Goal: Task Accomplishment & Management: Manage account settings

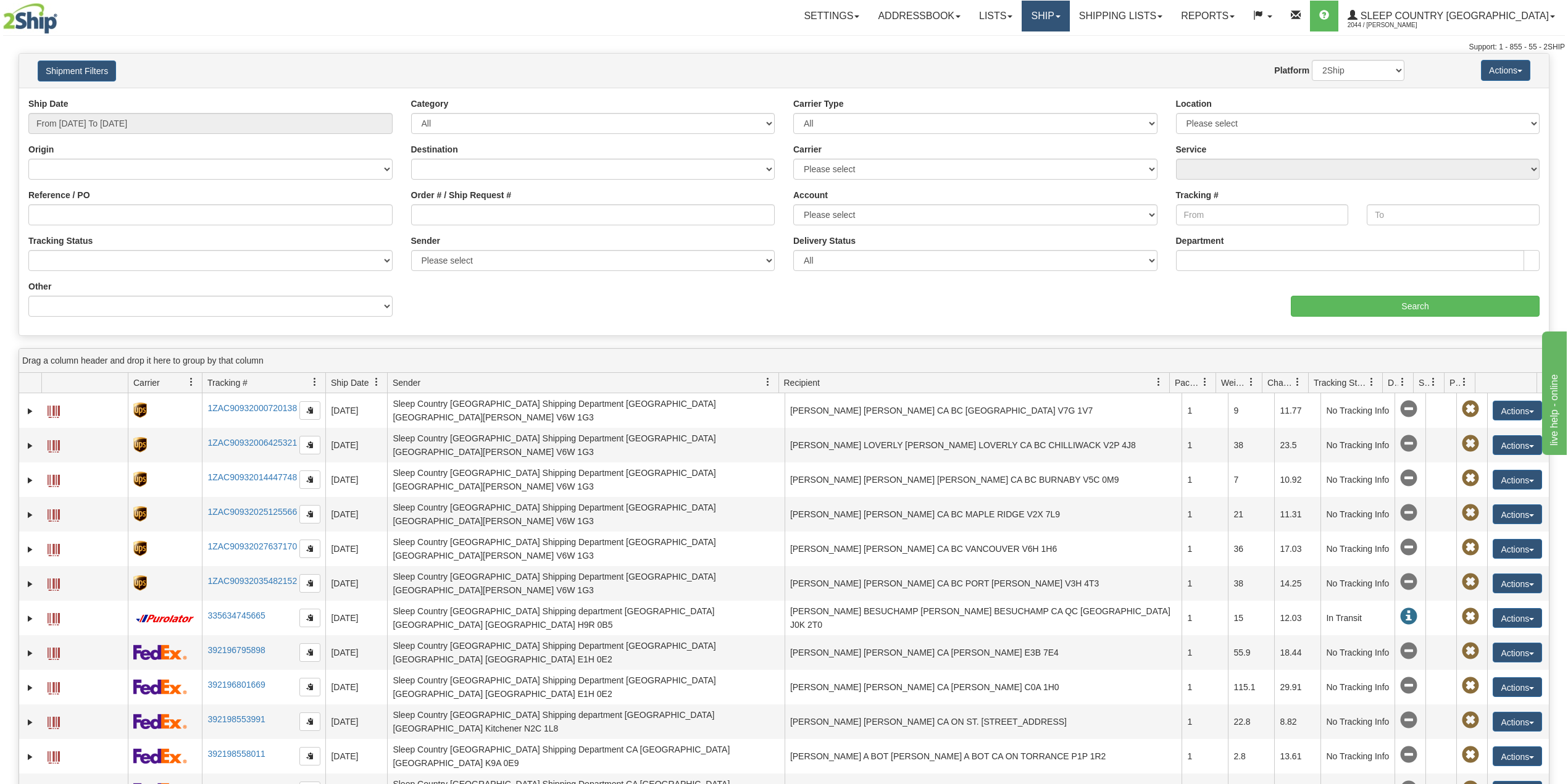
click at [1069, 10] on link "Ship" at bounding box center [1045, 16] width 47 height 31
click at [1058, 55] on span "OnHold / Order Queue" at bounding box center [1014, 59] width 87 height 10
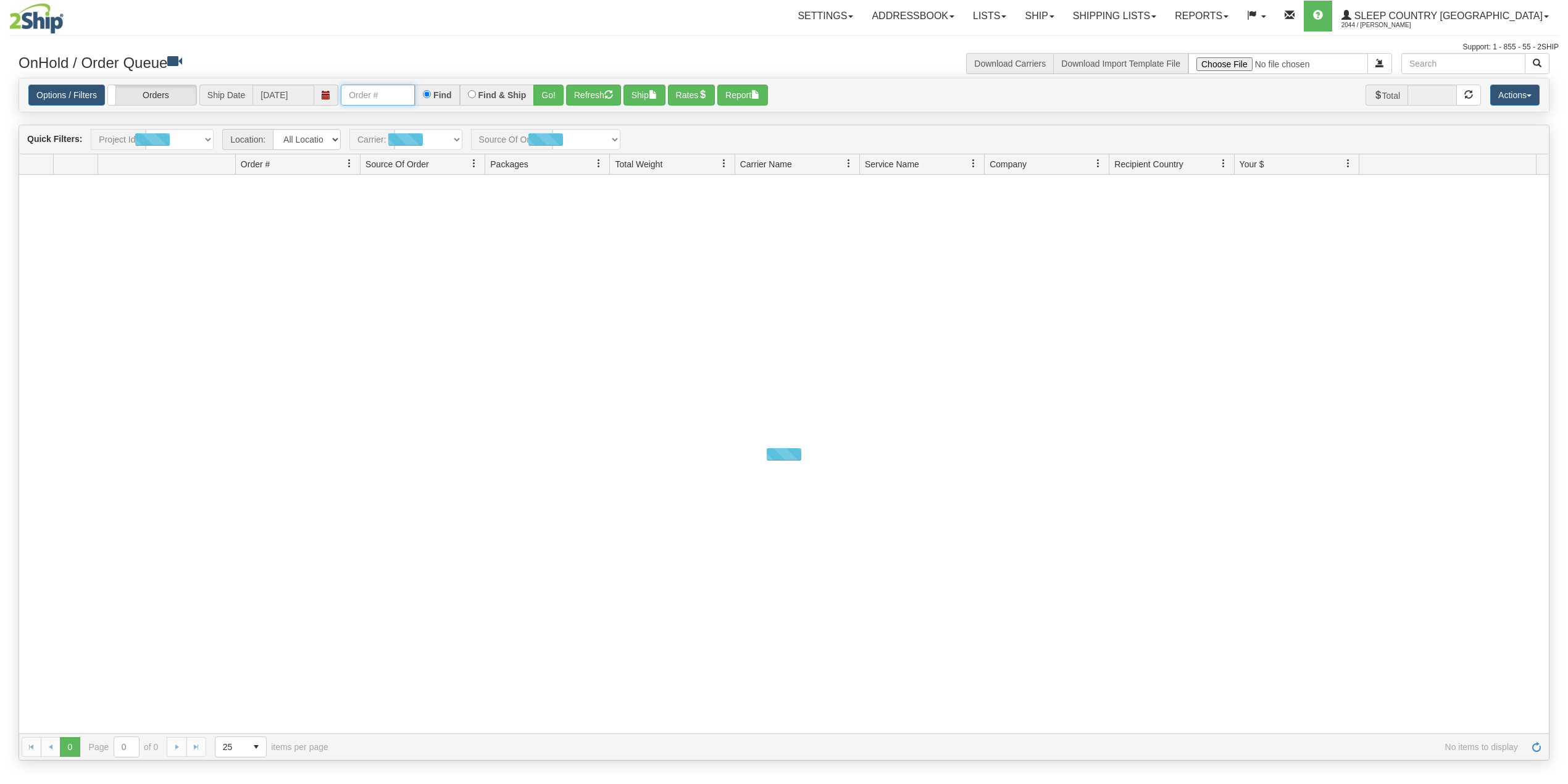
drag, startPoint x: 0, startPoint y: 0, endPoint x: 384, endPoint y: 103, distance: 397.6
click at [374, 97] on input "text" at bounding box center [377, 95] width 74 height 21
paste input "9000H994868"
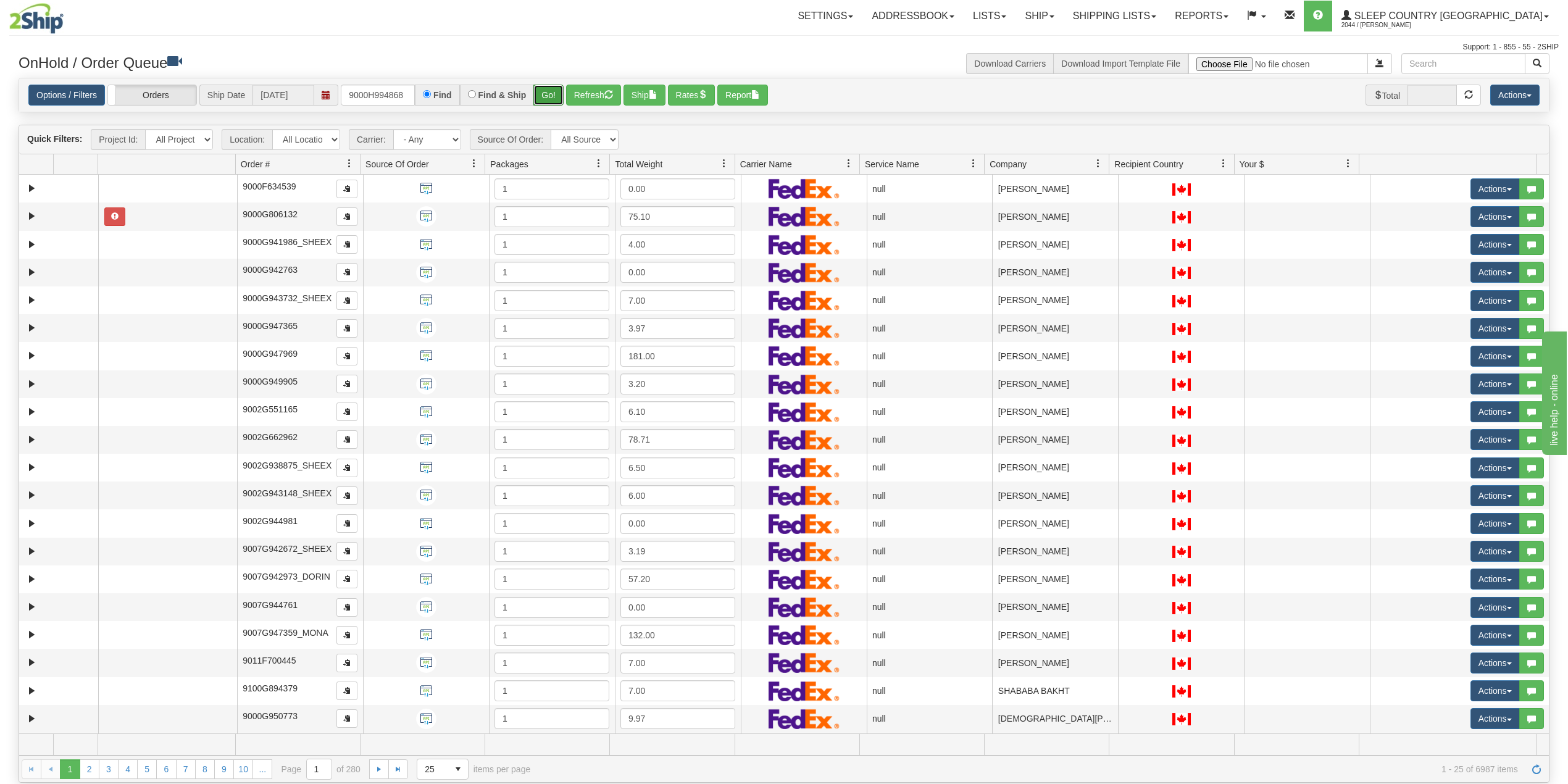
click at [549, 94] on button "Go!" at bounding box center [549, 95] width 30 height 21
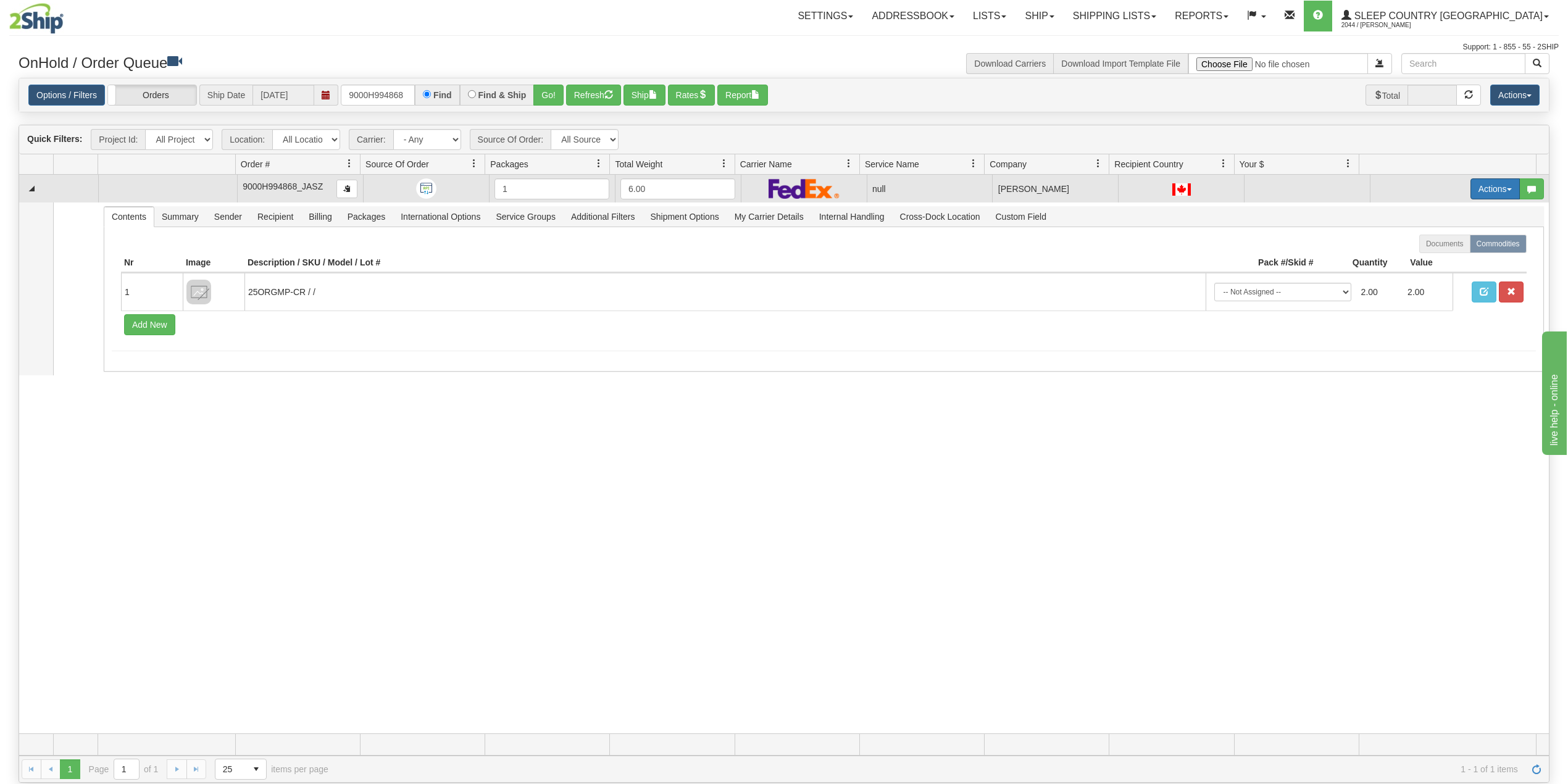
click at [1481, 191] on button "Actions" at bounding box center [1495, 189] width 49 height 21
click at [1428, 276] on span "Delete" at bounding box center [1441, 276] width 33 height 10
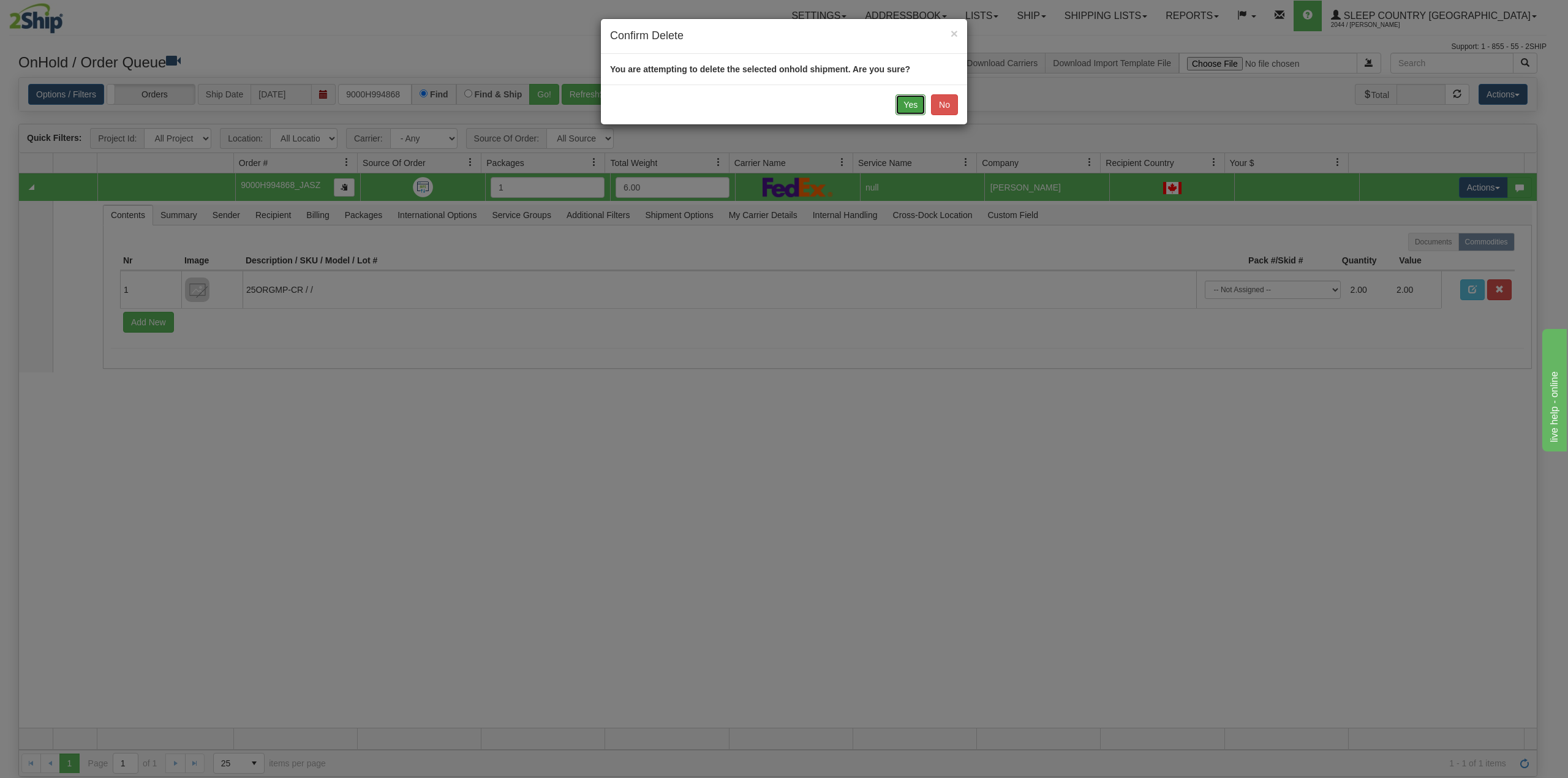
click at [913, 104] on button "Yes" at bounding box center [911, 105] width 30 height 21
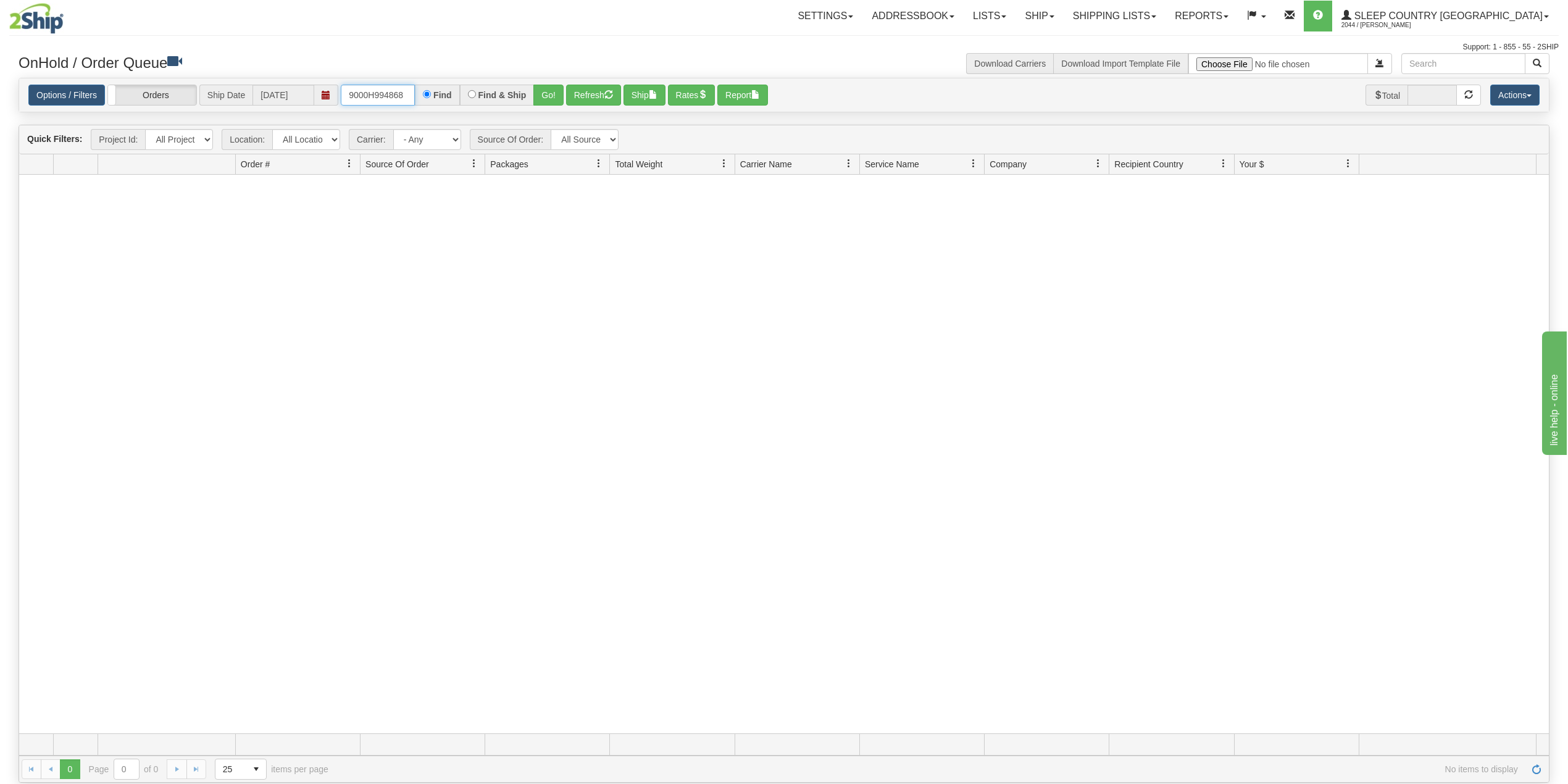
click at [388, 92] on input "9000H994868" at bounding box center [377, 95] width 74 height 21
paste input "887644"
type input "9000H887644"
click at [553, 95] on button "Go!" at bounding box center [549, 95] width 30 height 21
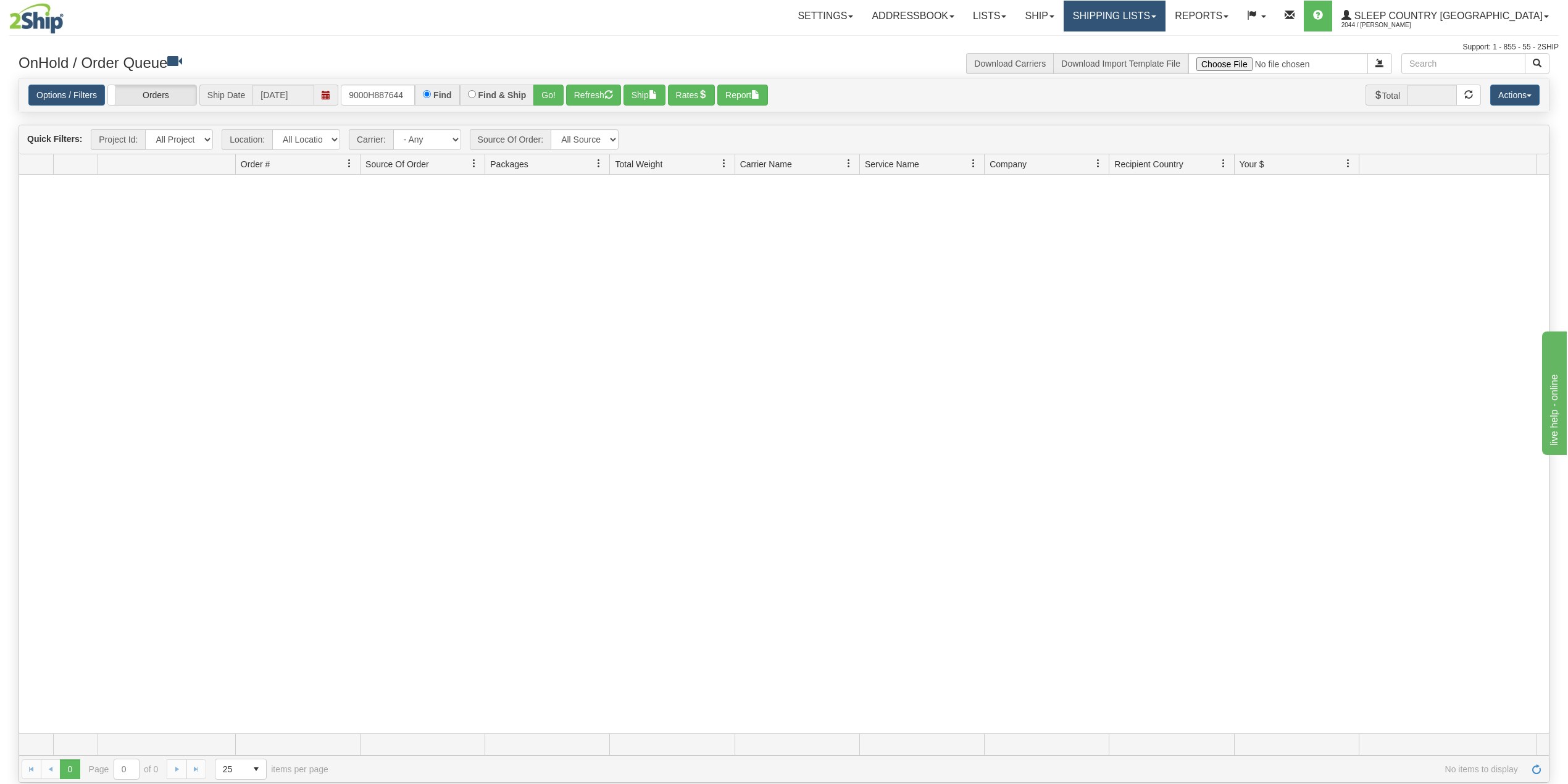
click at [1165, 16] on link "Shipping lists" at bounding box center [1115, 16] width 102 height 31
click at [1152, 60] on span "Search Shipment History" at bounding box center [1105, 59] width 95 height 10
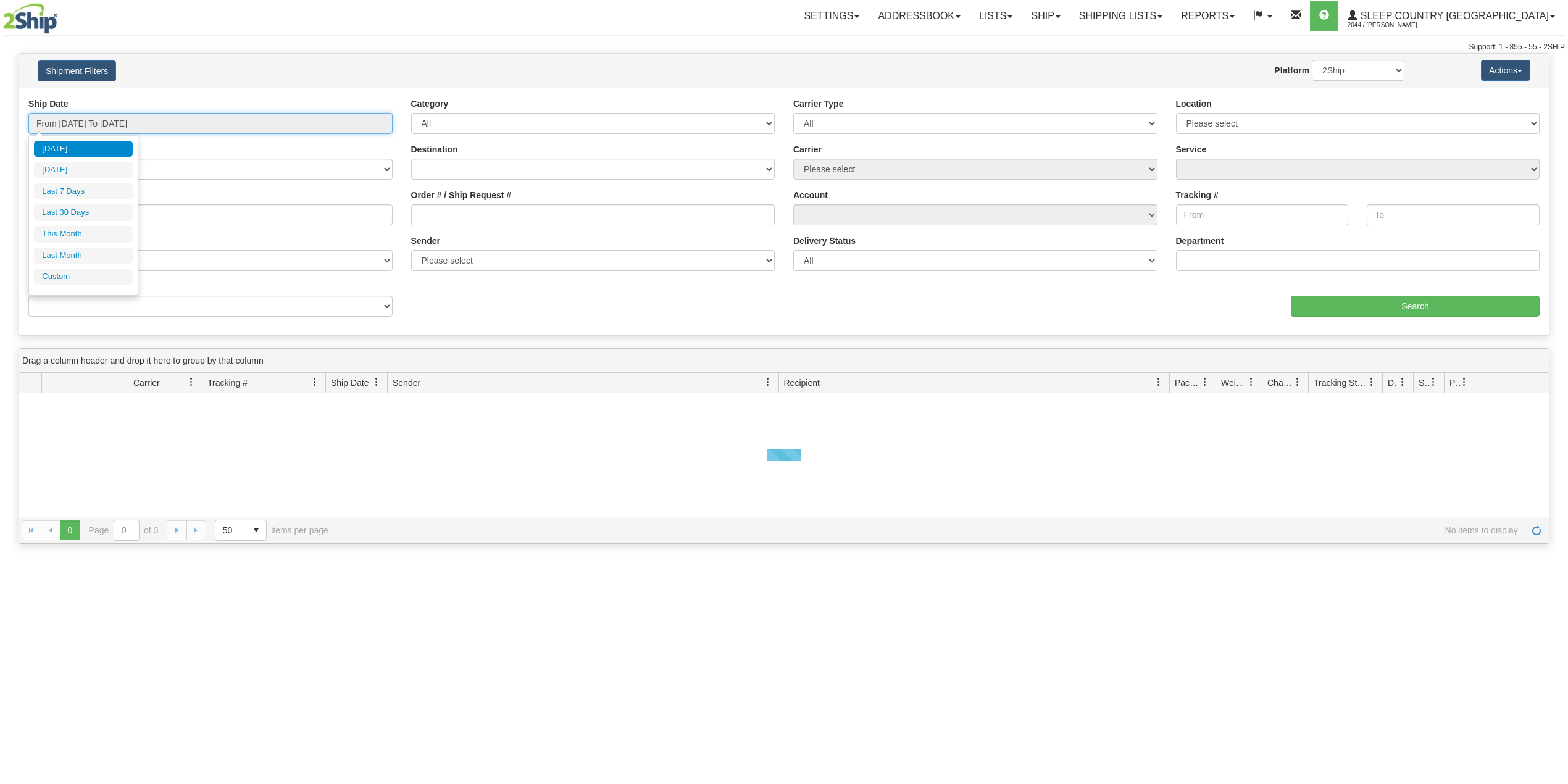
click at [85, 121] on input "From [DATE] To [DATE]" at bounding box center [211, 124] width 364 height 21
click at [79, 213] on li "Last 30 Days" at bounding box center [83, 212] width 99 height 17
type input "From 07/20/2025 To 08/18/2025"
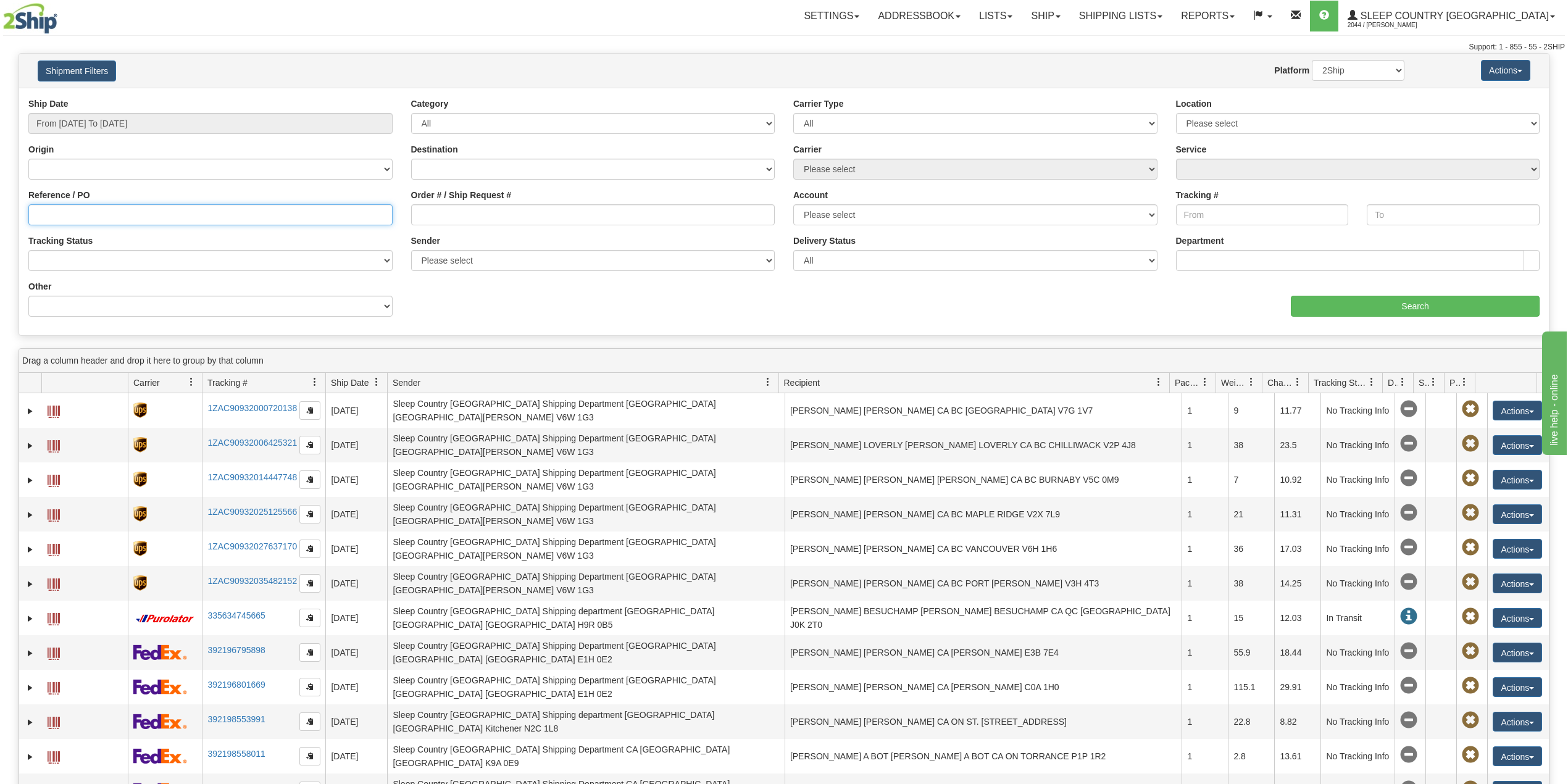
click at [85, 219] on input "Reference / PO" at bounding box center [211, 215] width 364 height 21
paste input "9000H887644"
type input "9000H887644"
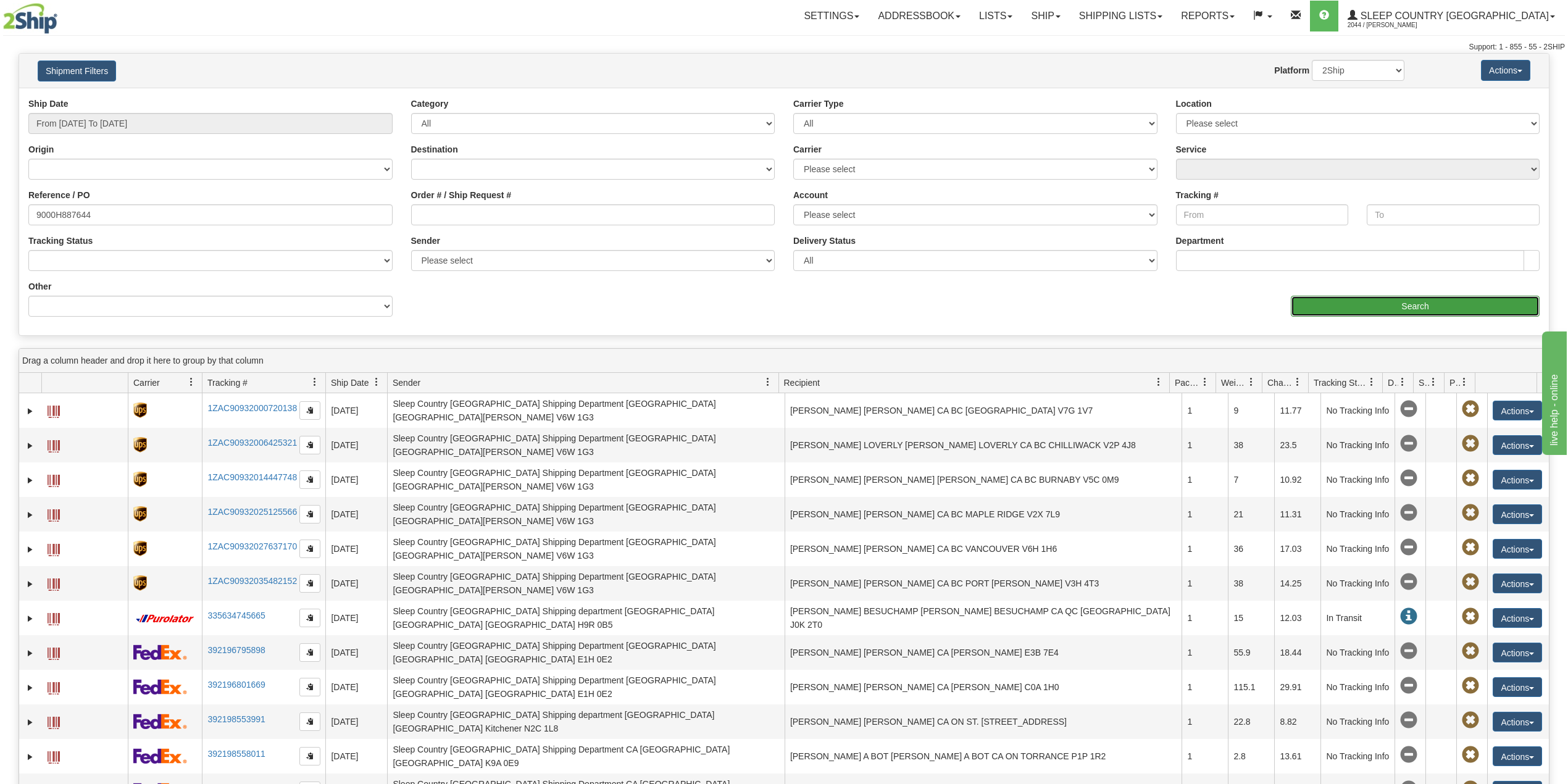
click at [1330, 299] on input "Search" at bounding box center [1415, 306] width 249 height 21
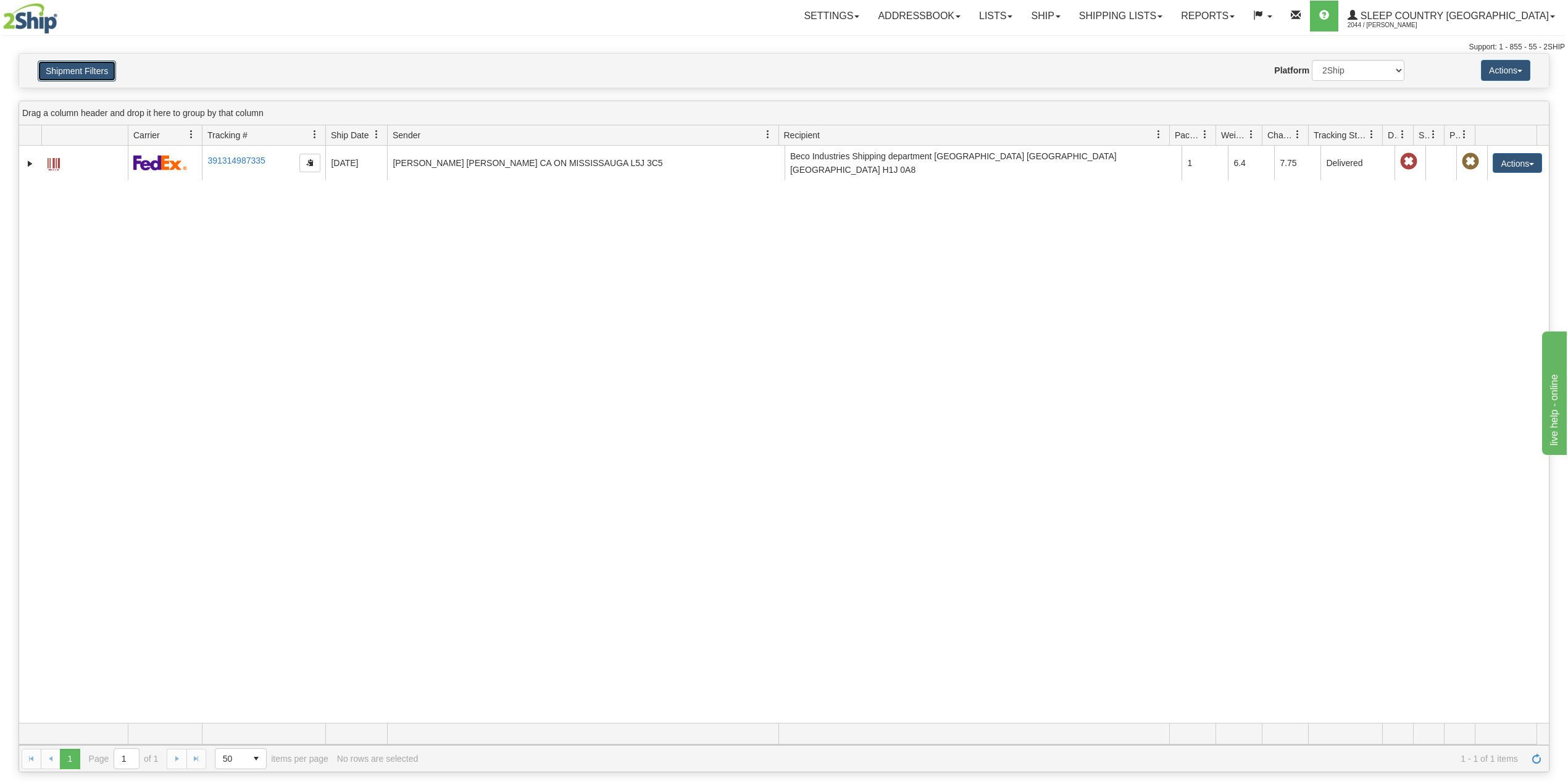
click at [92, 72] on button "Shipment Filters" at bounding box center [77, 71] width 79 height 21
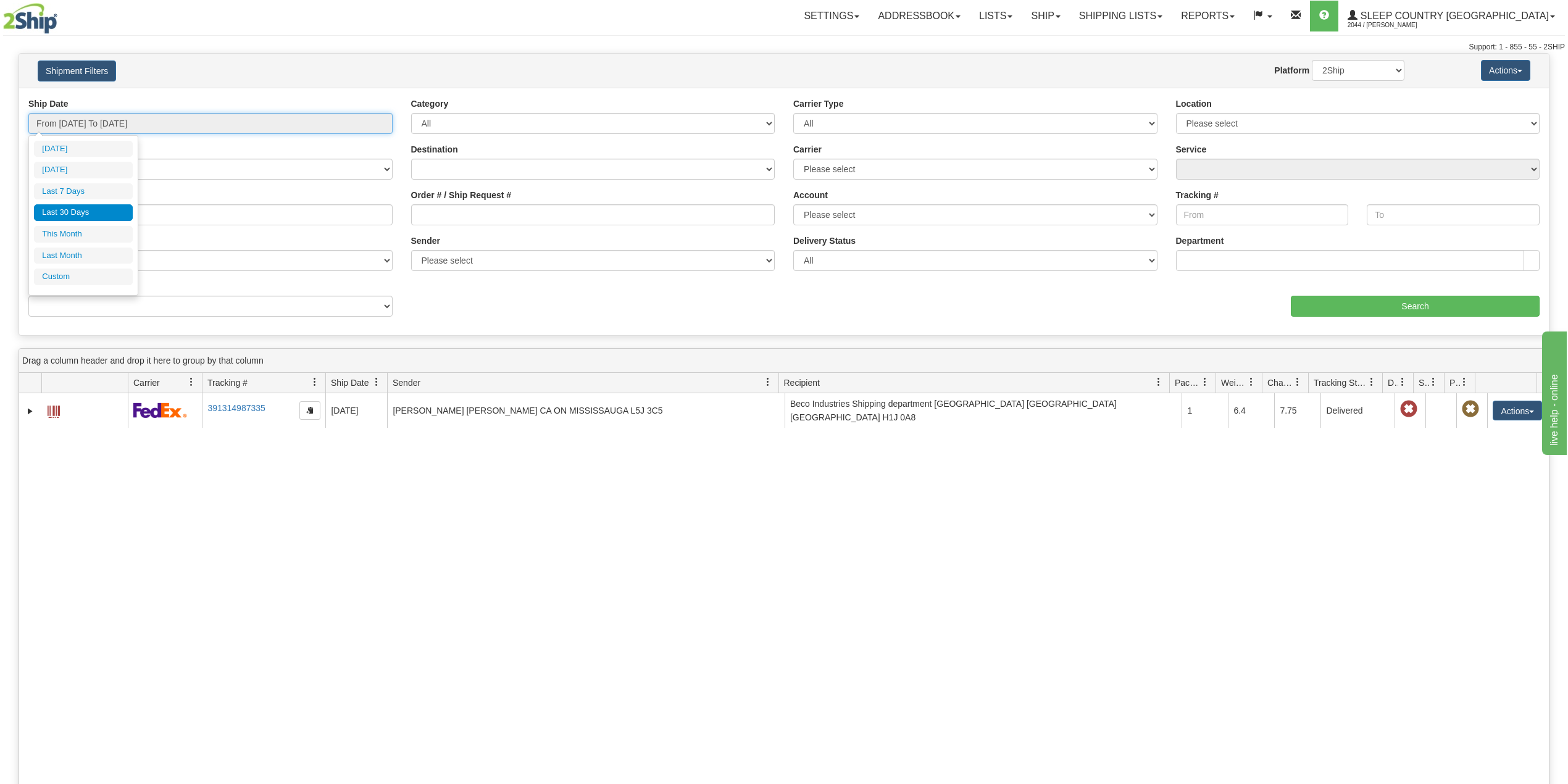
click at [90, 124] on input "From [DATE] To [DATE]" at bounding box center [211, 124] width 364 height 21
type input "08/17/2025"
type input "08/12/2025"
type input "[DATE]"
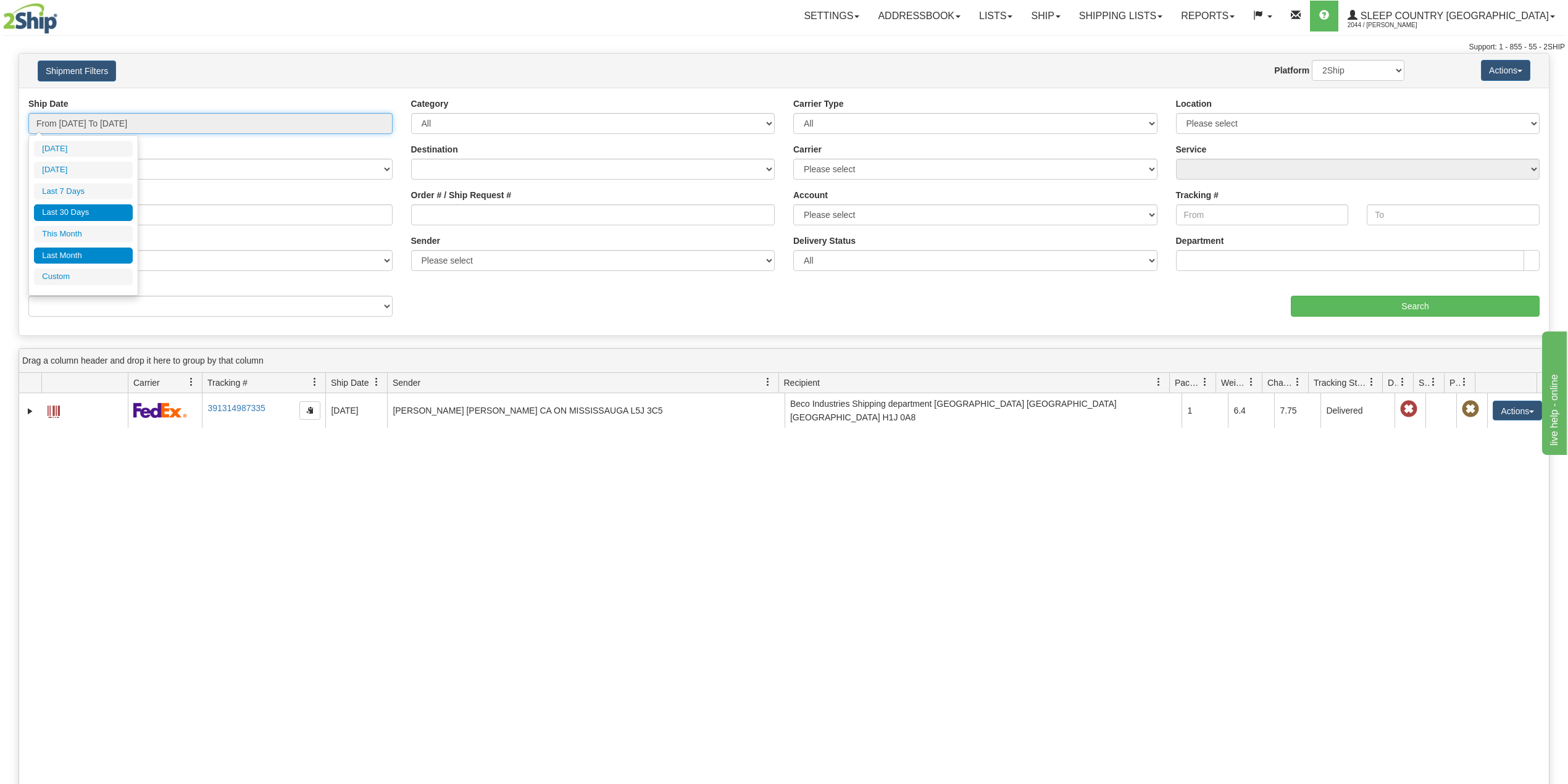
type input "08/01/2025"
type input "08/31/2025"
type input "07/01/2025"
type input "07/31/2025"
type input "07/20/2025"
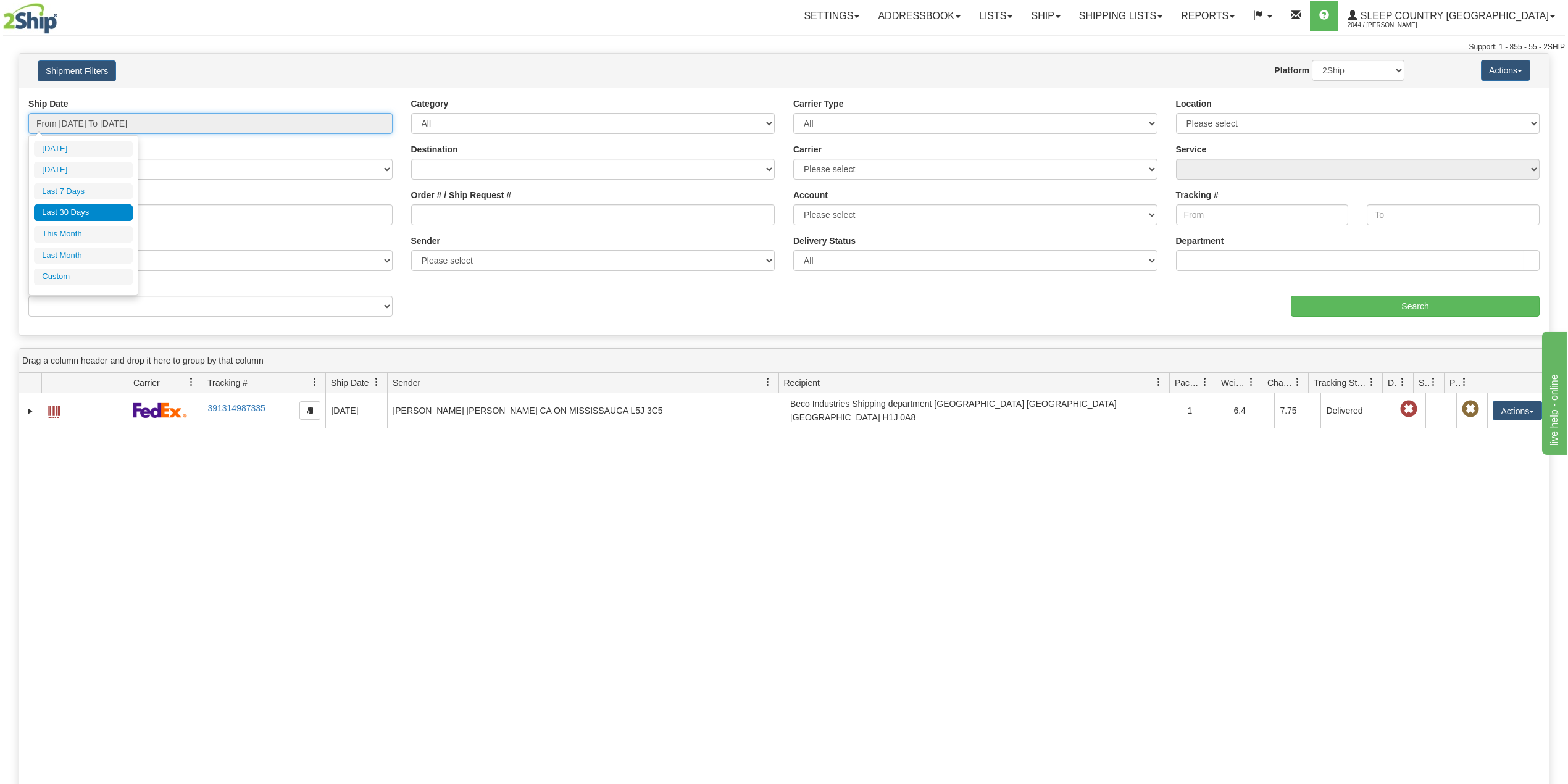
type input "[DATE]"
click at [85, 285] on li "Custom" at bounding box center [83, 276] width 99 height 17
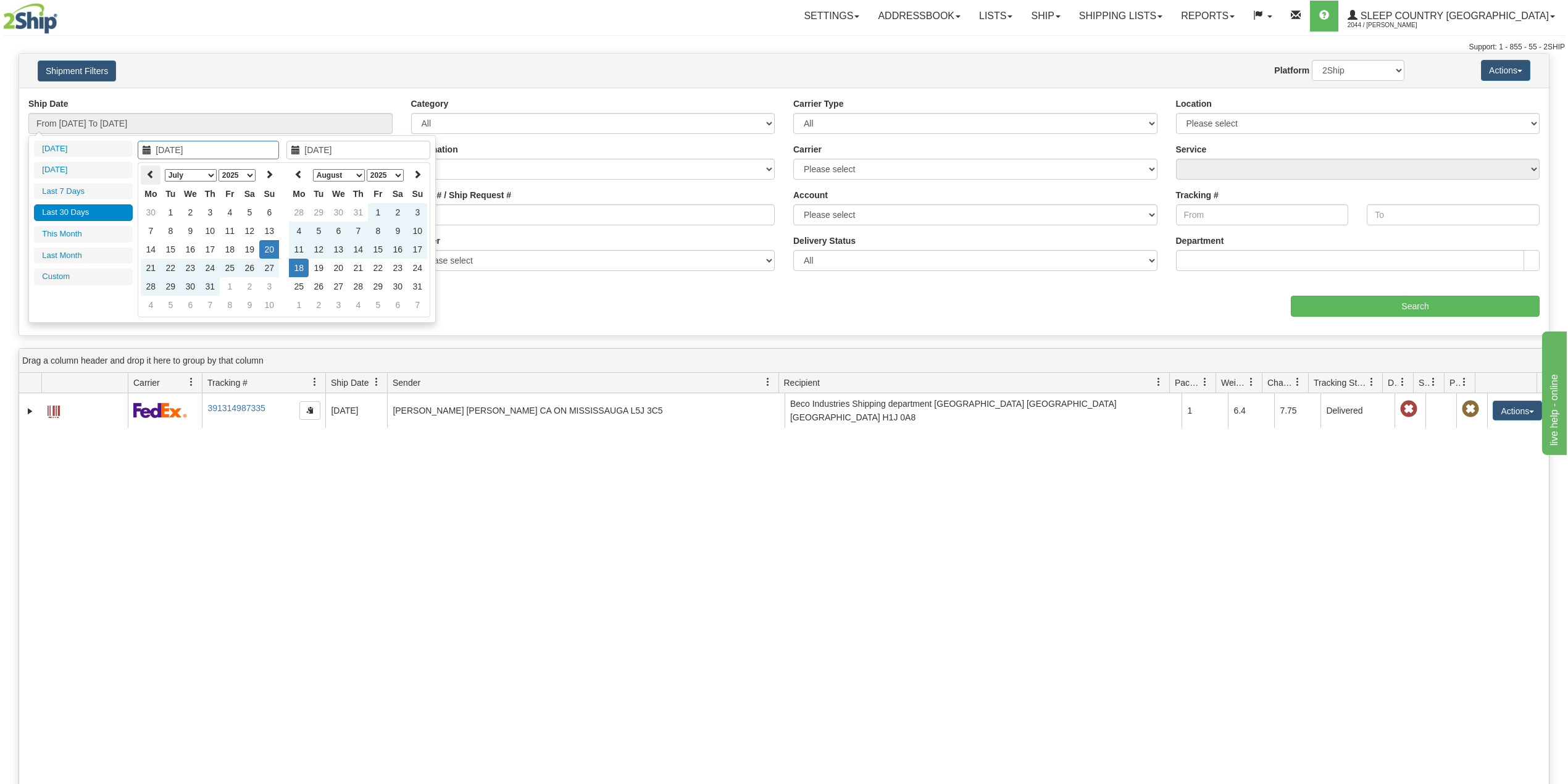
click at [151, 177] on icon at bounding box center [151, 174] width 9 height 9
type input "06/01/2025"
click at [268, 209] on td "1" at bounding box center [270, 212] width 20 height 19
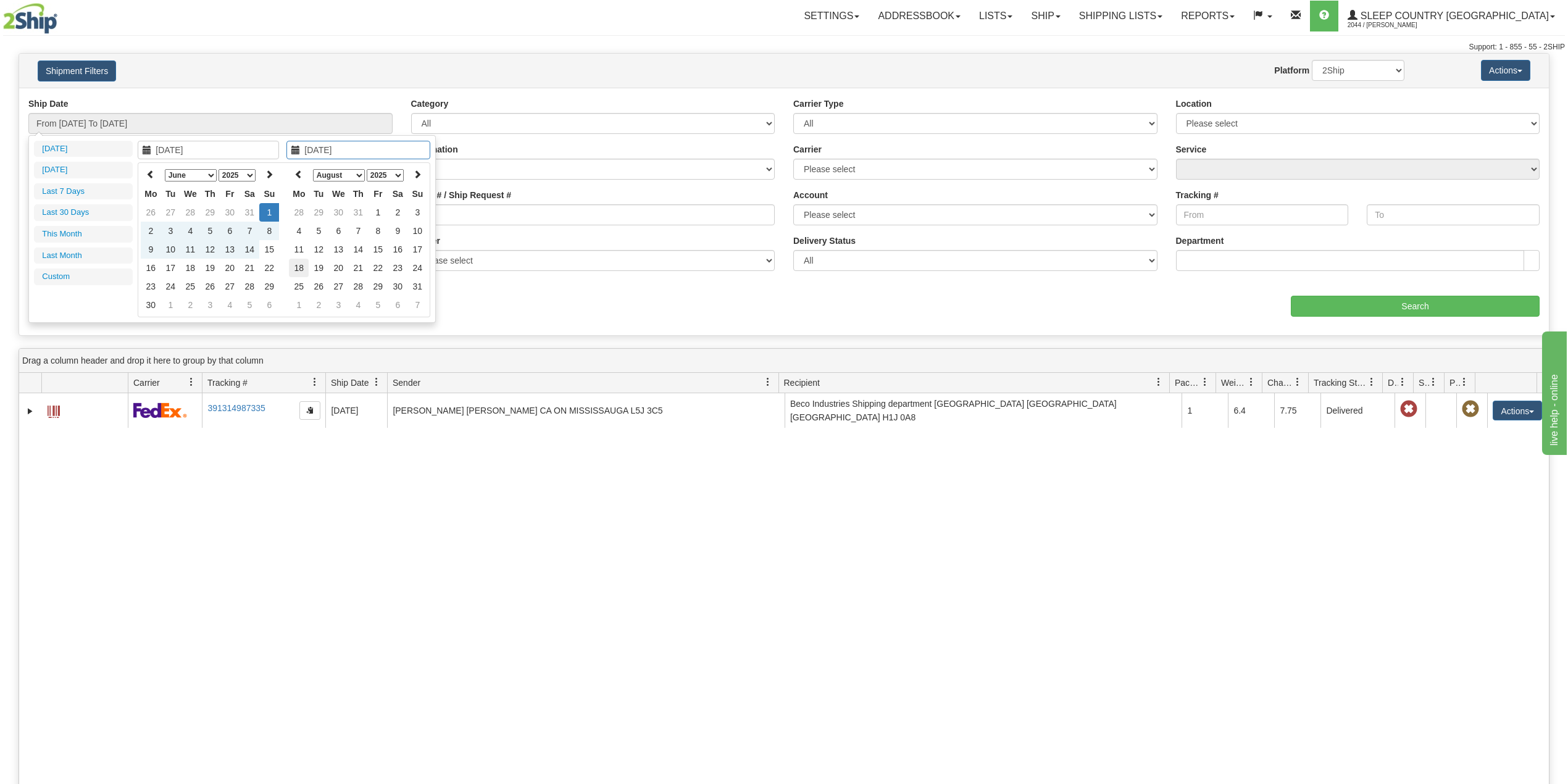
type input "[DATE]"
click at [300, 269] on td "18" at bounding box center [299, 268] width 20 height 19
type input "From 06/01/2025 To 08/18/2025"
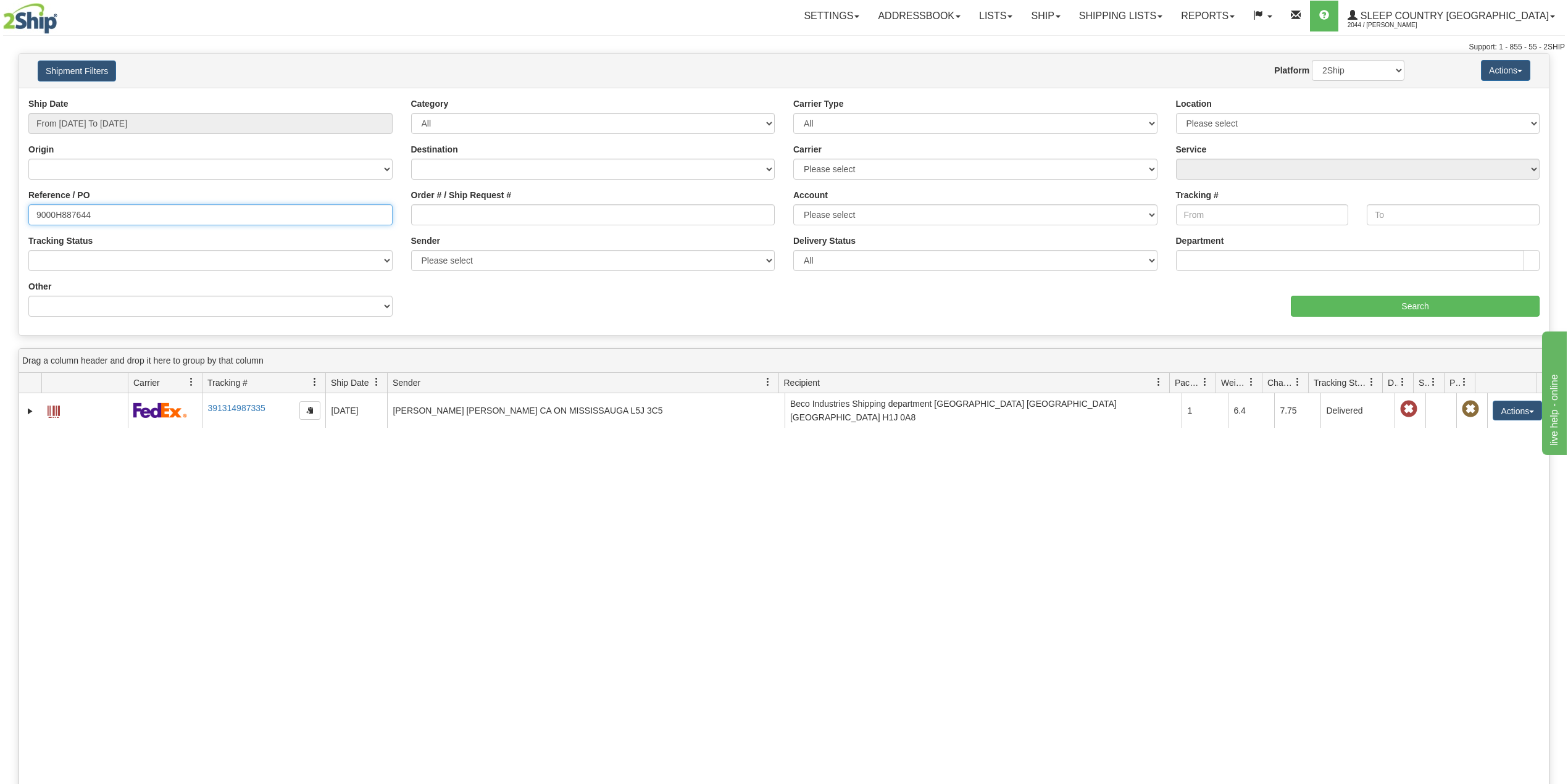
click at [166, 218] on input "9000H887644" at bounding box center [211, 215] width 364 height 21
click at [1334, 306] on input "Search" at bounding box center [1415, 306] width 249 height 21
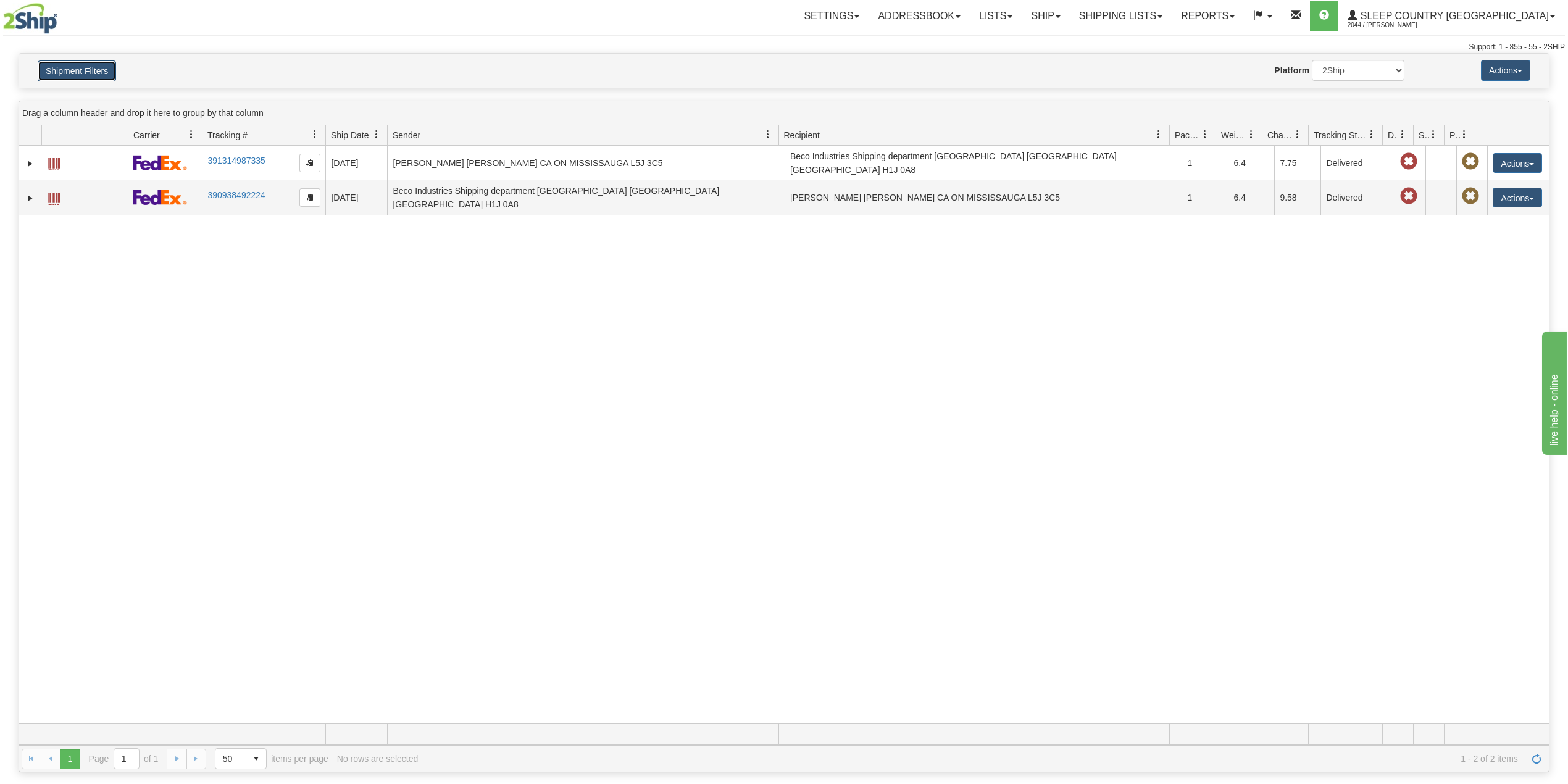
click at [99, 70] on button "Shipment Filters" at bounding box center [77, 71] width 79 height 21
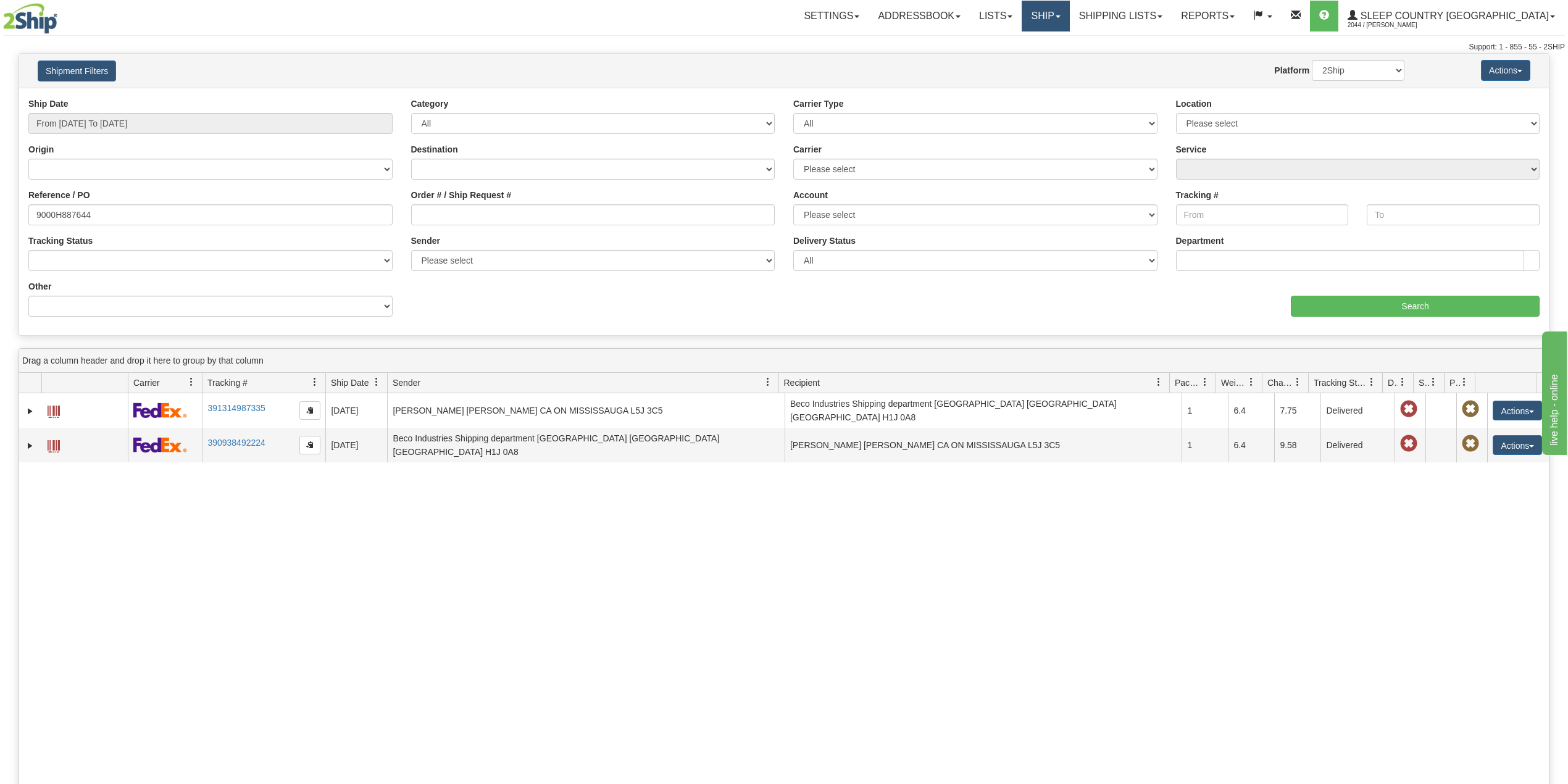
click at [1069, 11] on link "Ship" at bounding box center [1045, 16] width 47 height 31
click at [1058, 57] on span "OnHold / Order Queue" at bounding box center [1014, 59] width 87 height 10
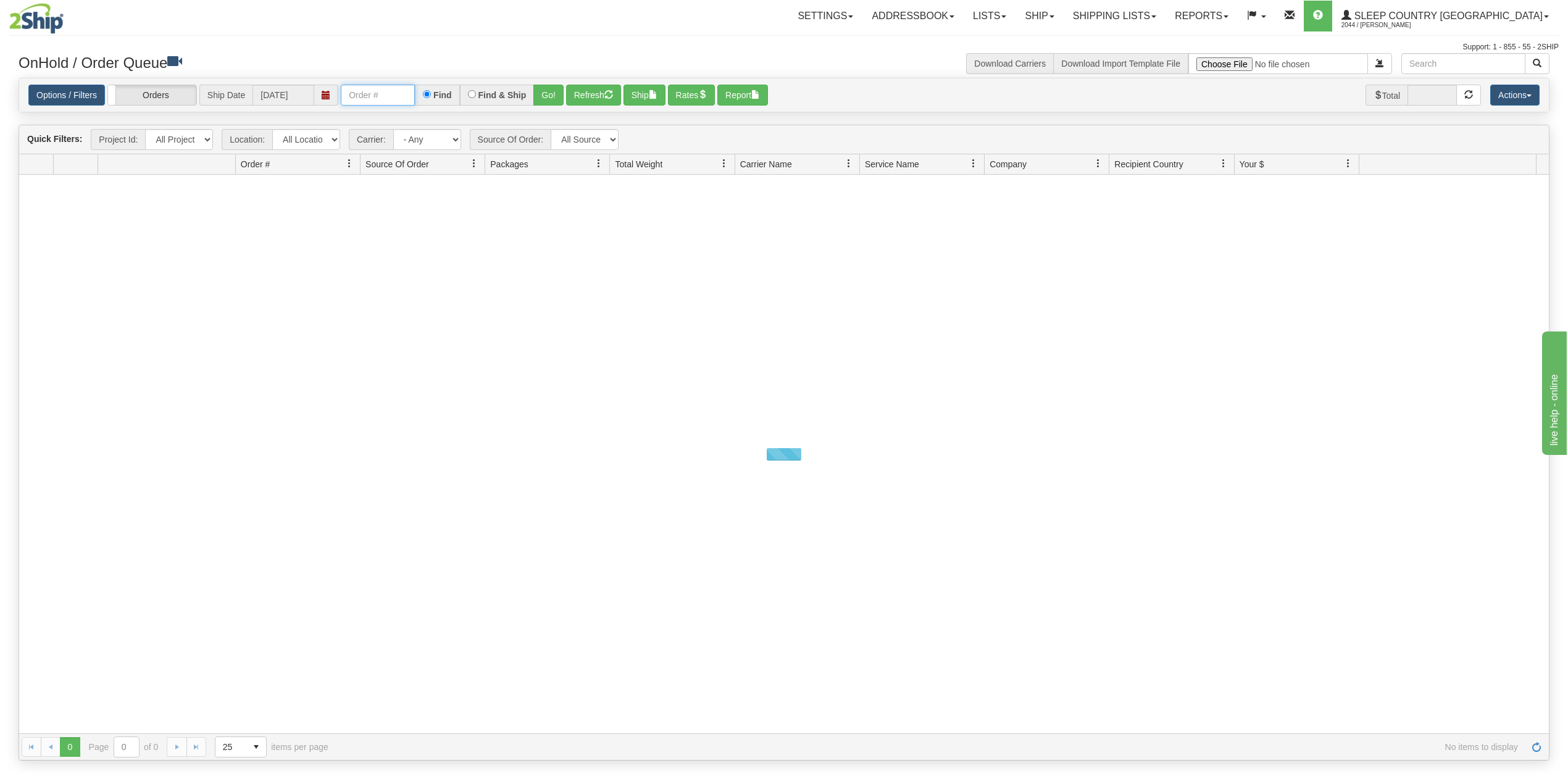
click at [392, 95] on input "text" at bounding box center [377, 95] width 74 height 21
paste input "9000I001969"
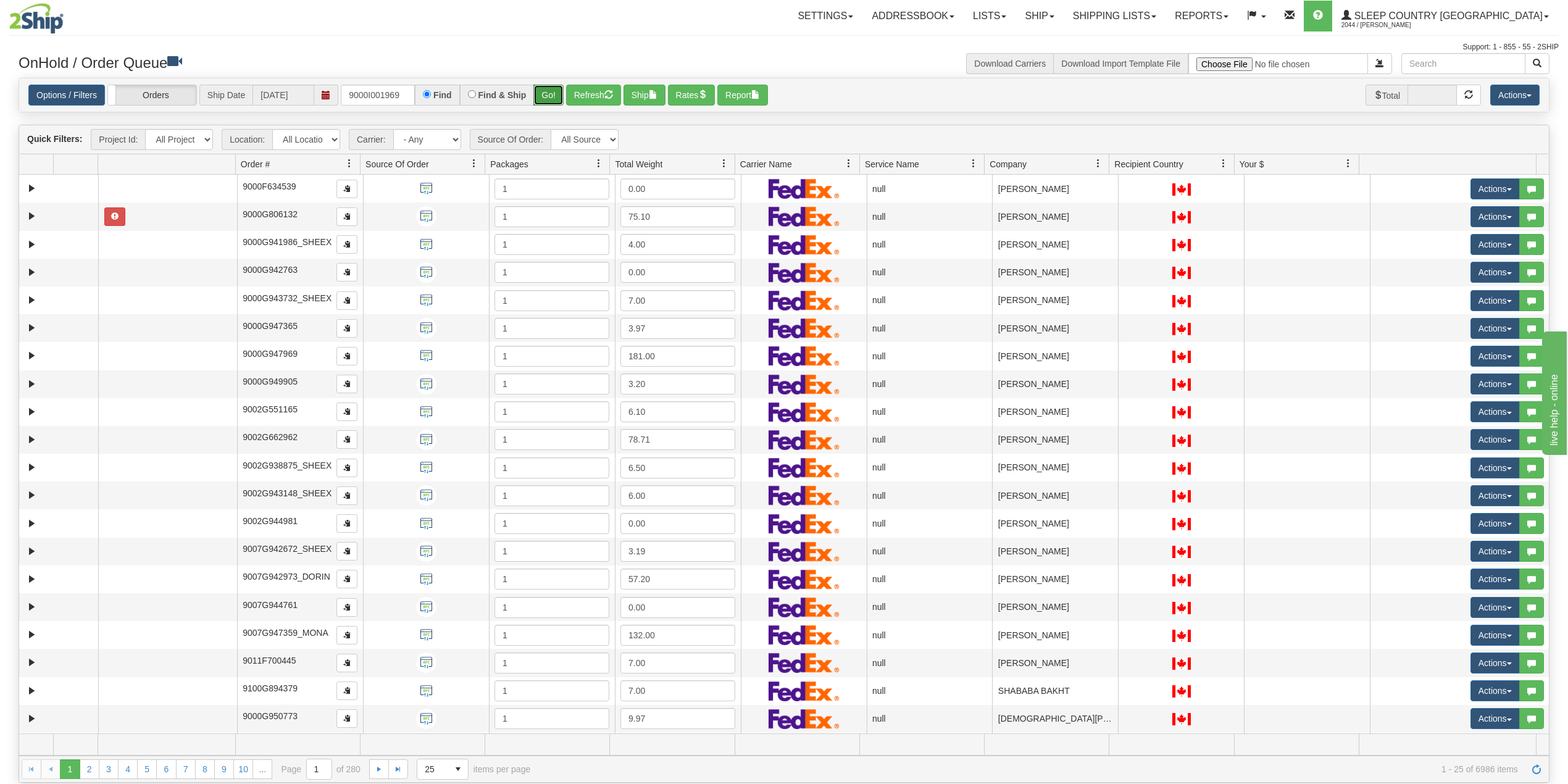
click at [553, 93] on button "Go!" at bounding box center [549, 95] width 30 height 21
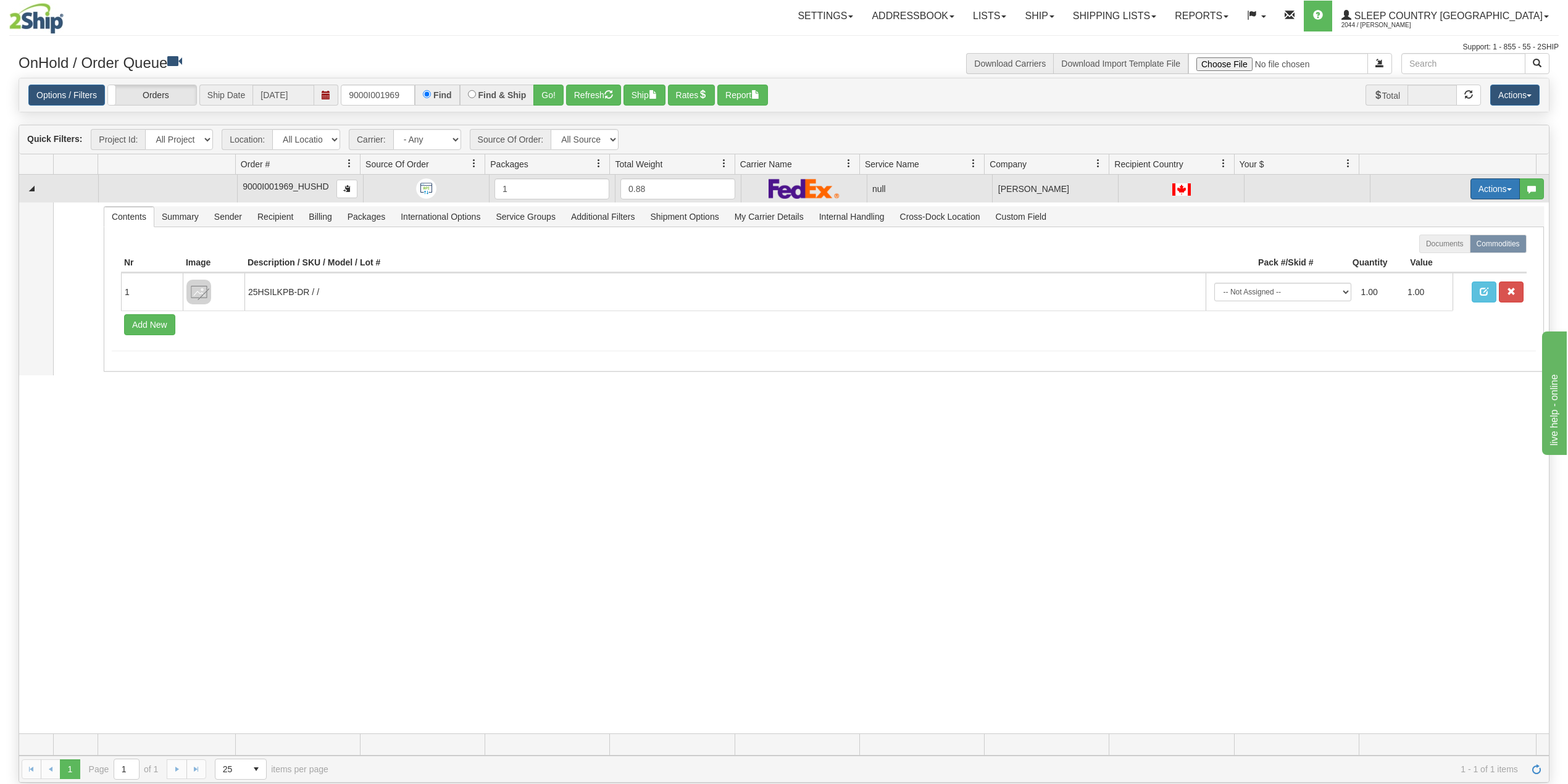
click at [1474, 195] on button "Actions" at bounding box center [1495, 189] width 49 height 21
click at [1431, 279] on span "Delete" at bounding box center [1441, 276] width 33 height 10
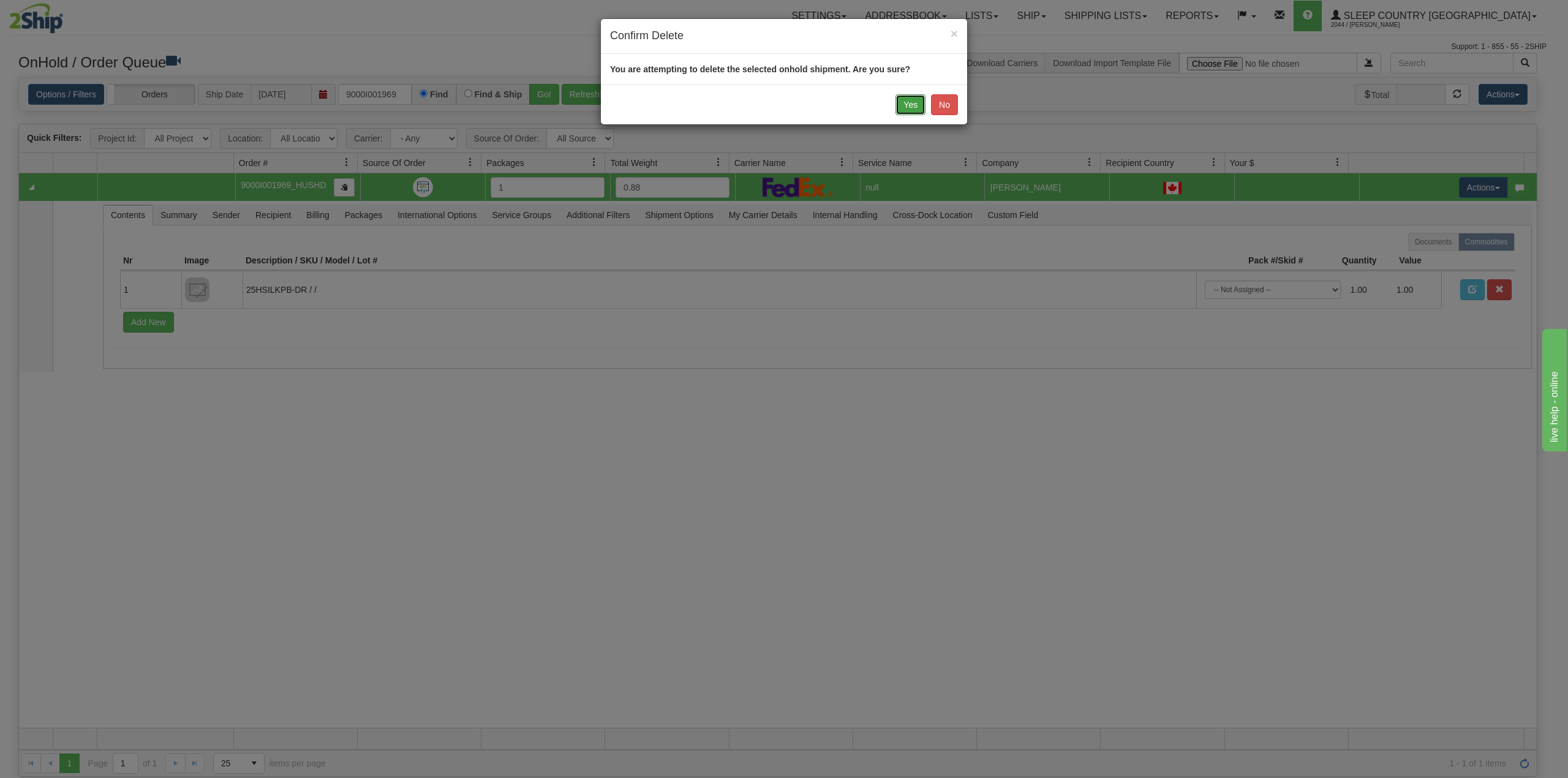
click at [914, 101] on button "Yes" at bounding box center [911, 105] width 30 height 21
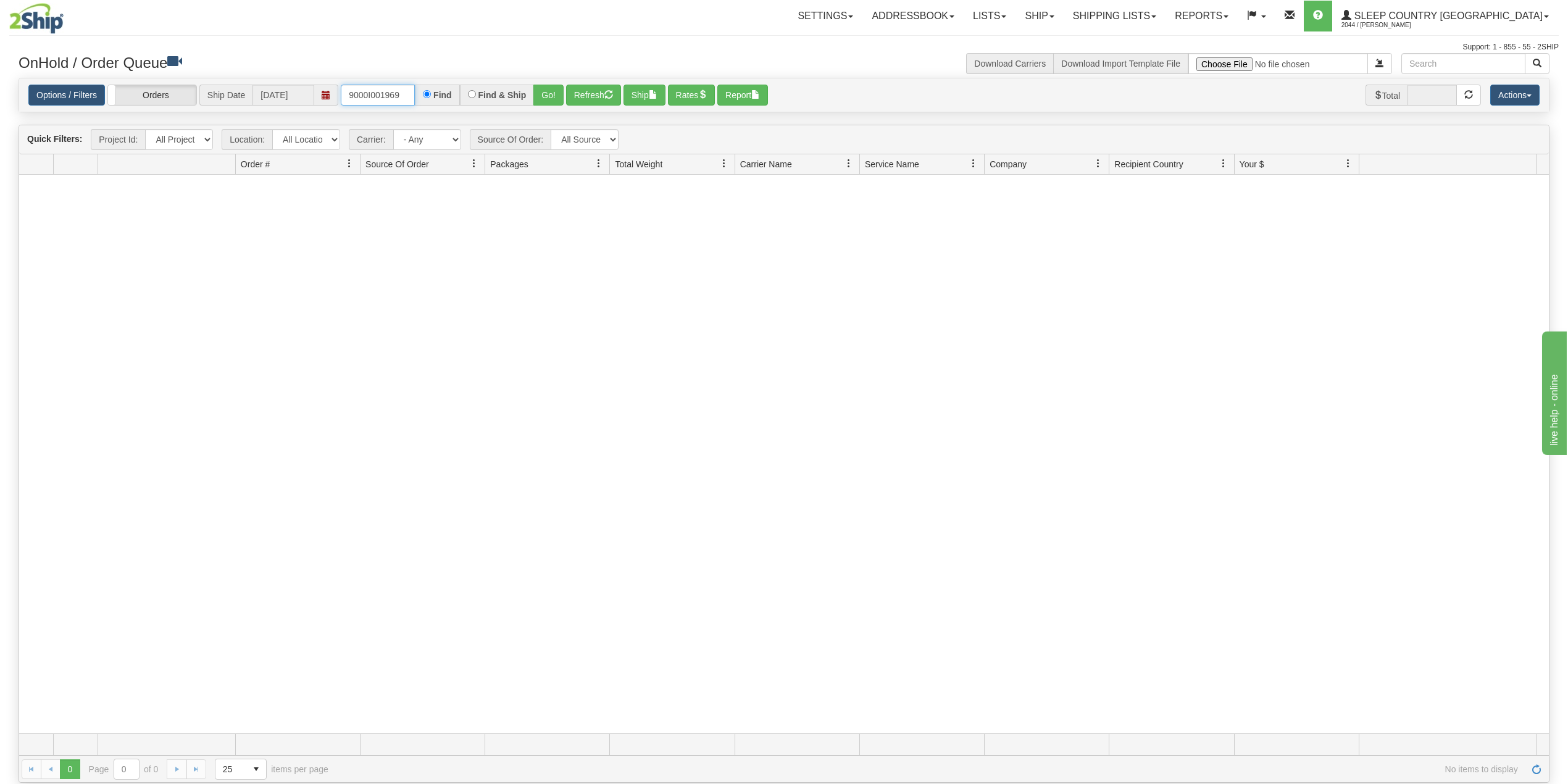
click at [386, 94] on input "9000I001969" at bounding box center [377, 95] width 74 height 21
paste input "3848"
click at [544, 97] on button "Go!" at bounding box center [549, 95] width 30 height 21
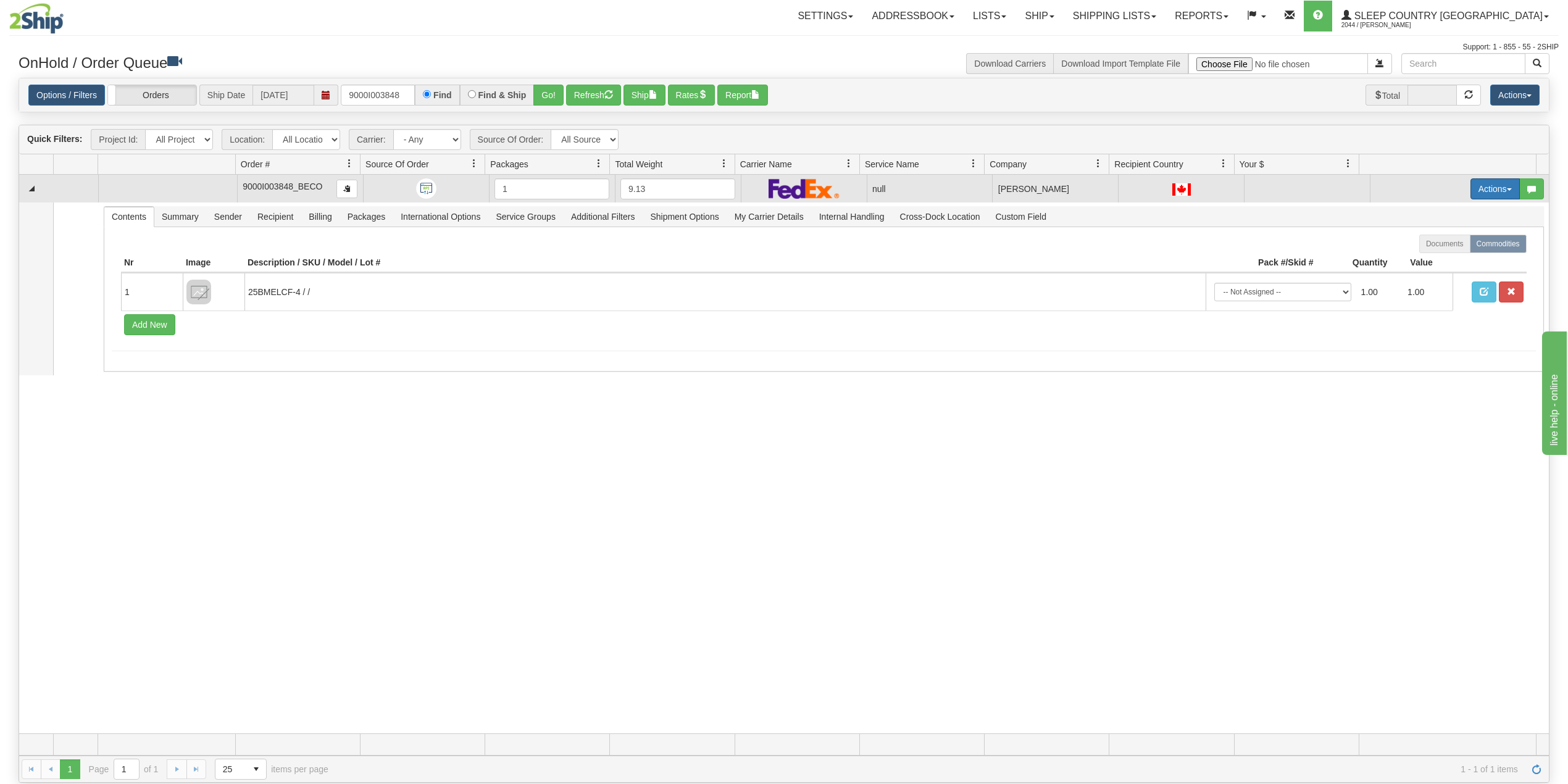
click at [1471, 193] on button "Actions" at bounding box center [1495, 189] width 49 height 21
click at [1425, 280] on span "Delete" at bounding box center [1441, 276] width 33 height 10
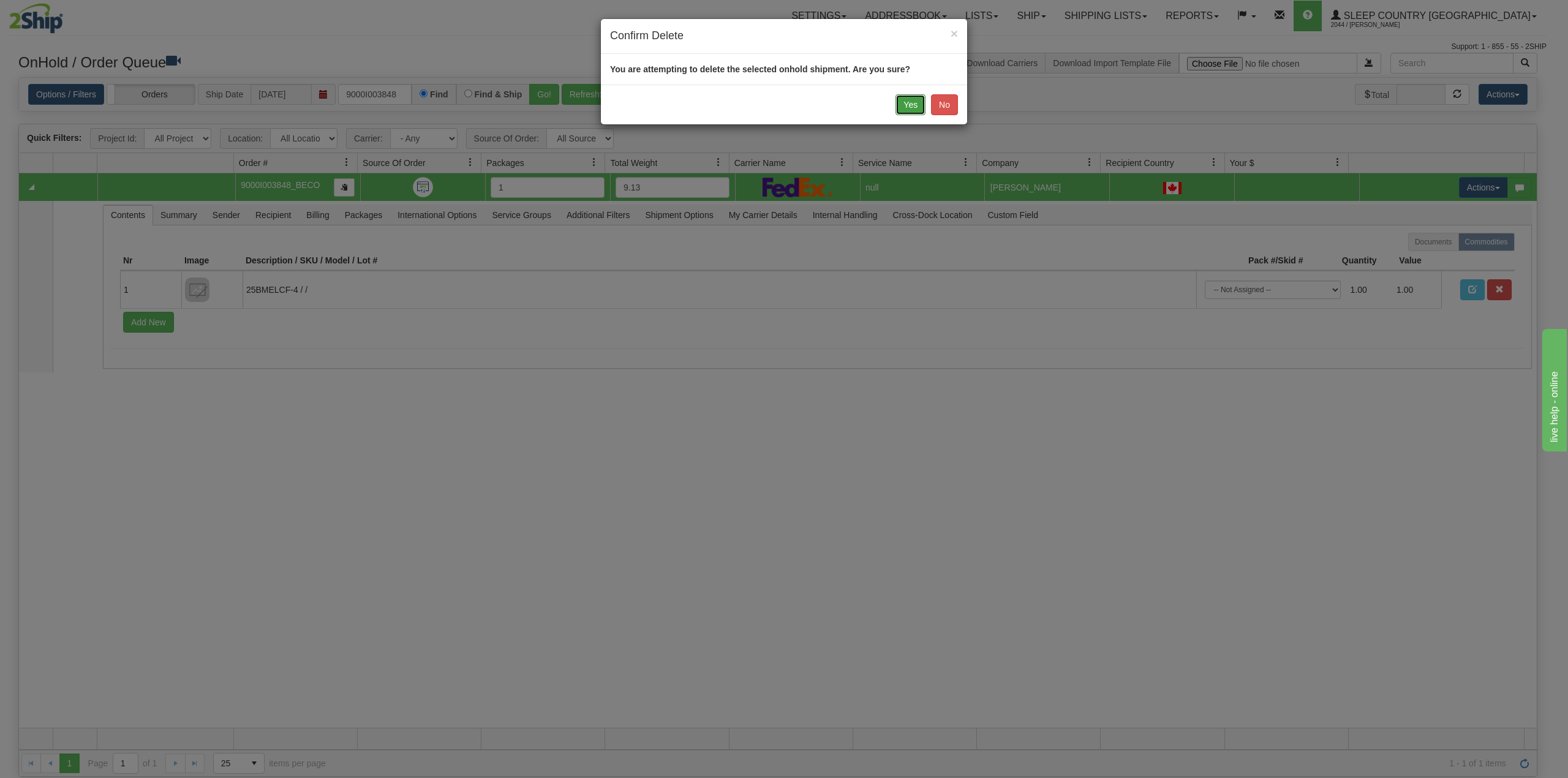
click at [909, 104] on button "Yes" at bounding box center [911, 105] width 30 height 21
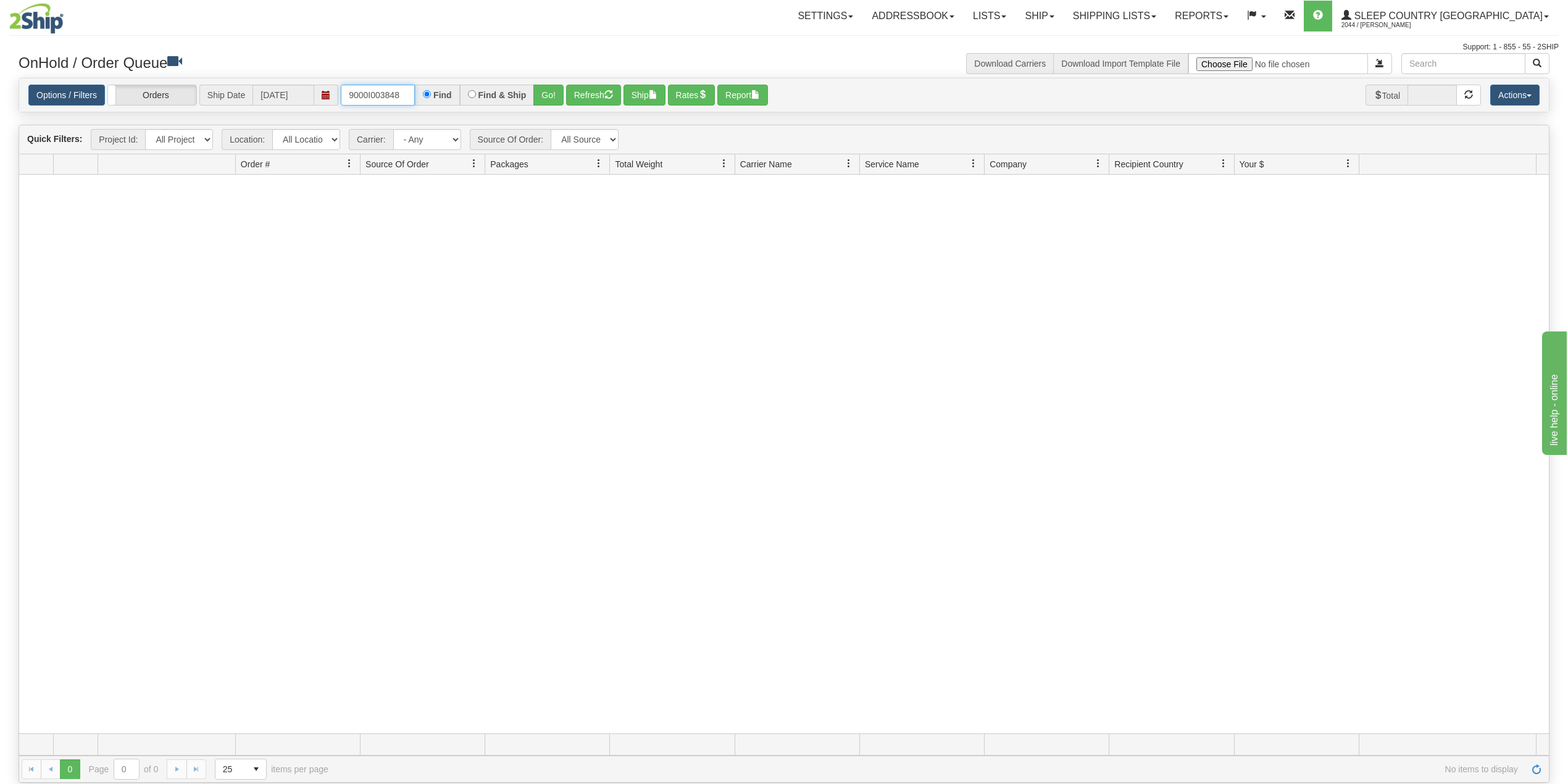
click at [383, 97] on input "9000I003848" at bounding box center [377, 95] width 74 height 21
paste input "2H993331"
type input "9002H993331"
click at [552, 95] on button "Go!" at bounding box center [549, 95] width 30 height 21
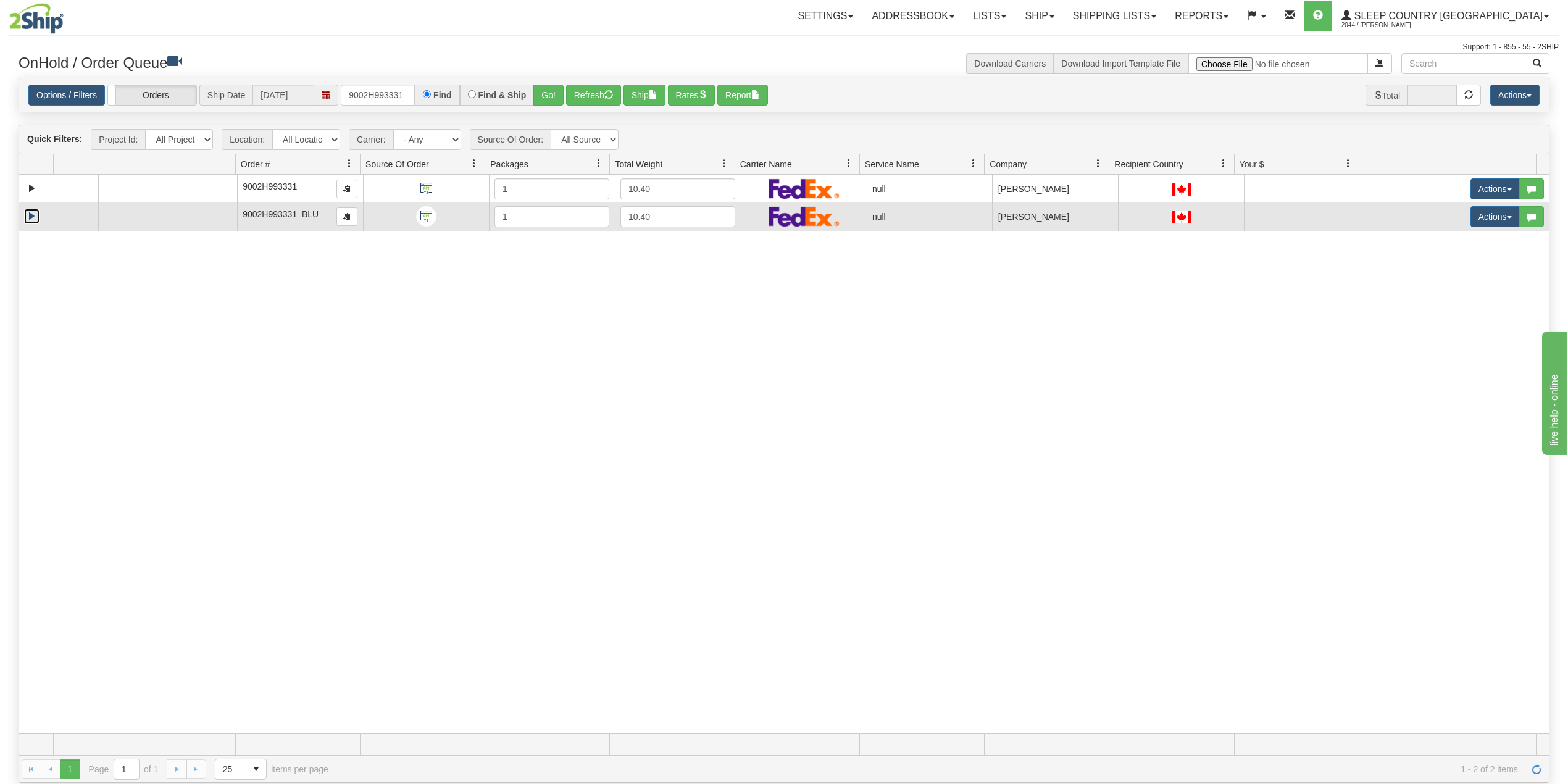
click at [25, 218] on link "Expand" at bounding box center [31, 216] width 15 height 15
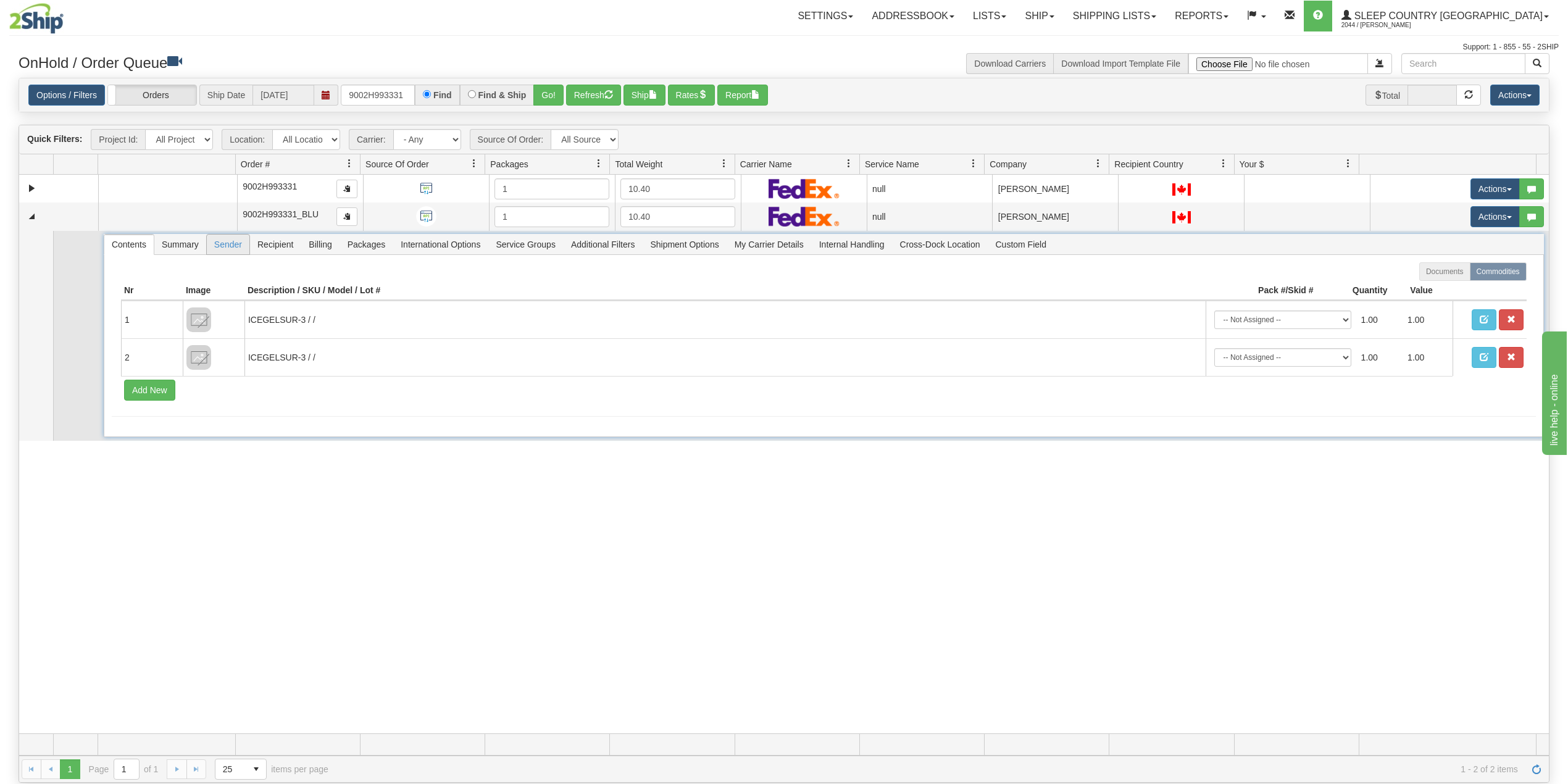
click at [226, 247] on span "Sender" at bounding box center [228, 244] width 43 height 20
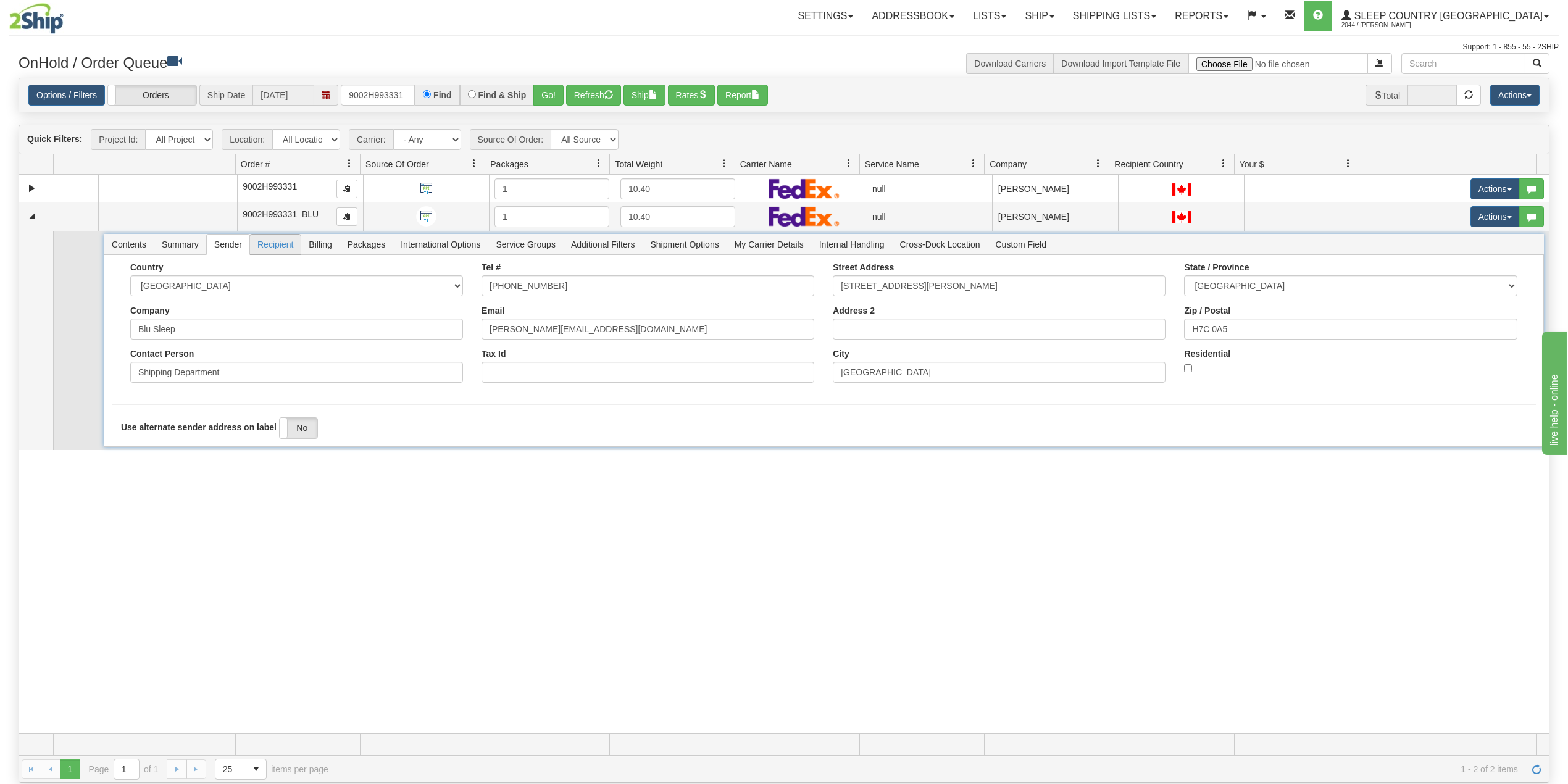
click at [280, 250] on span "Recipient" at bounding box center [275, 244] width 51 height 20
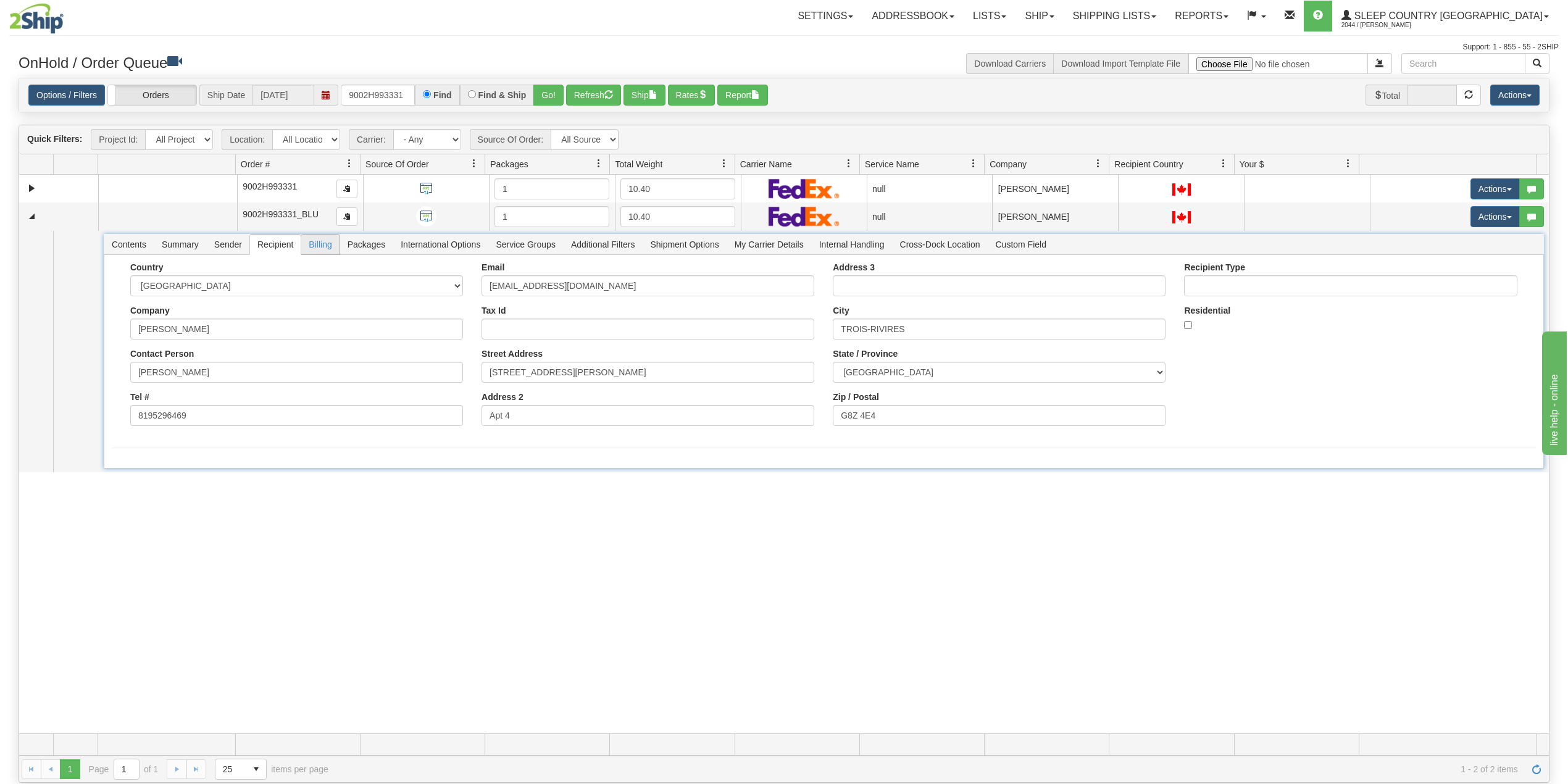
click at [318, 252] on span "Billing" at bounding box center [320, 244] width 37 height 20
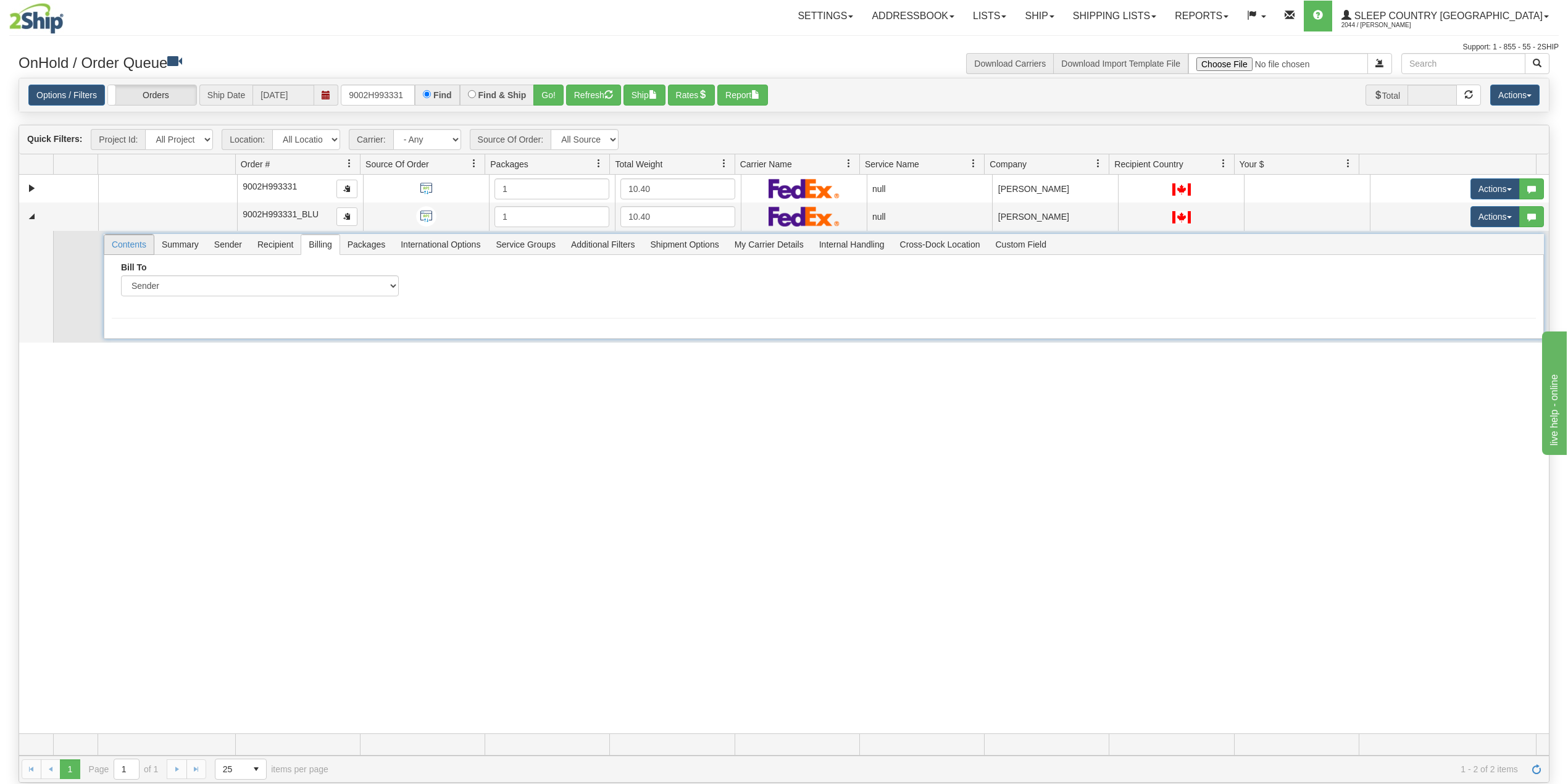
click at [110, 252] on span "Contents" at bounding box center [129, 244] width 49 height 20
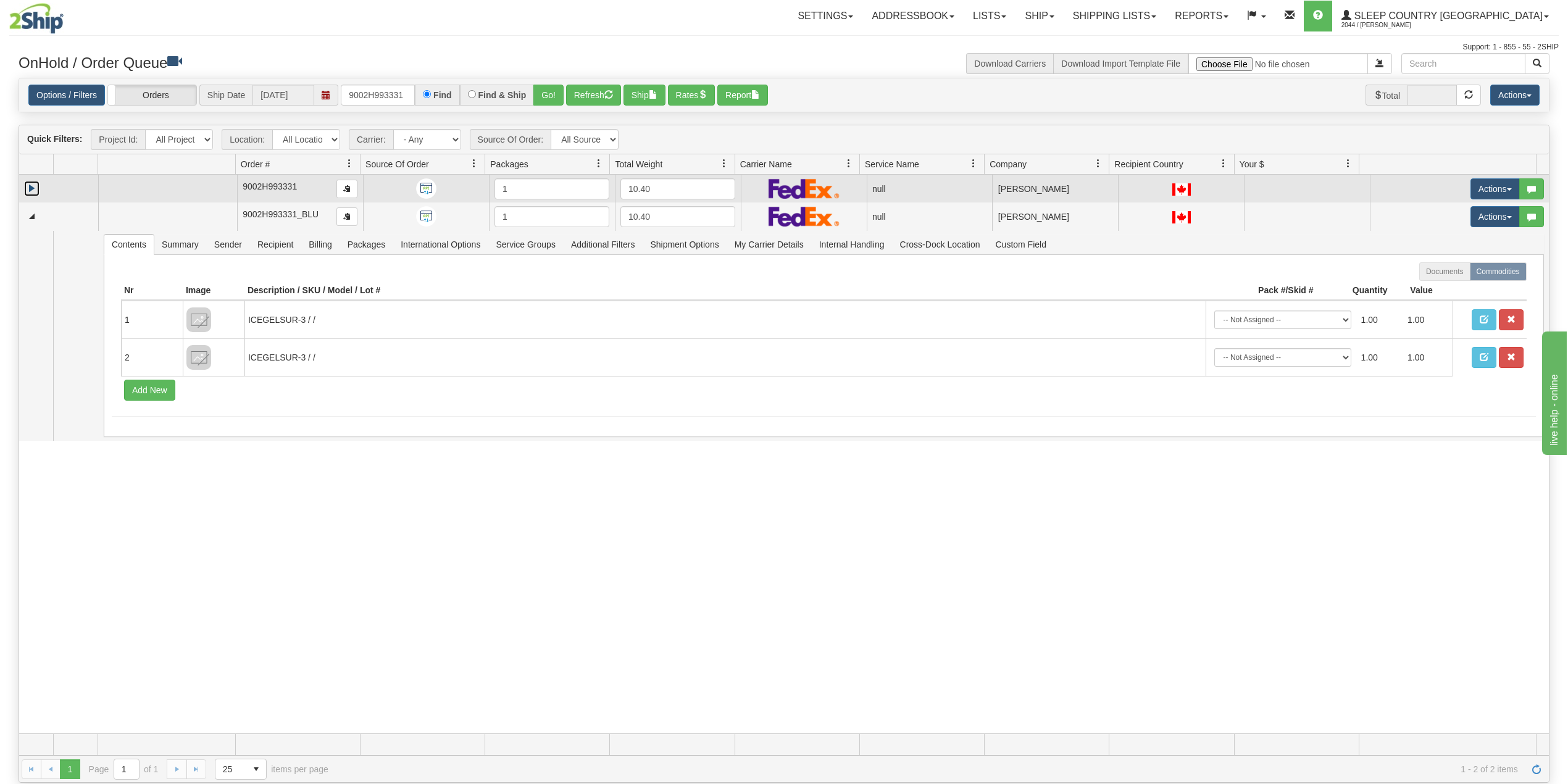
click at [32, 188] on link "Expand" at bounding box center [31, 188] width 15 height 15
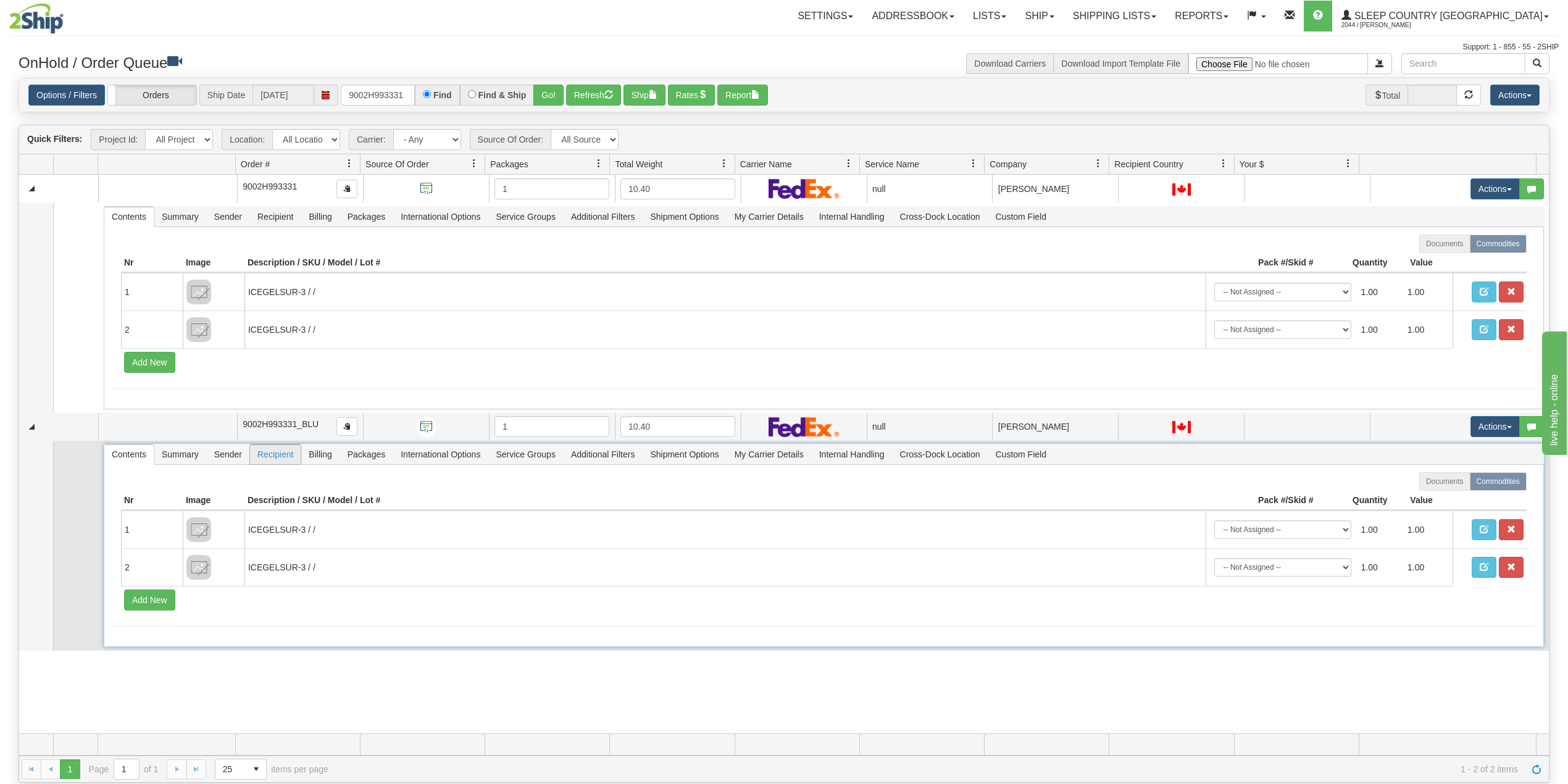
click at [282, 459] on span "Recipient" at bounding box center [275, 454] width 51 height 20
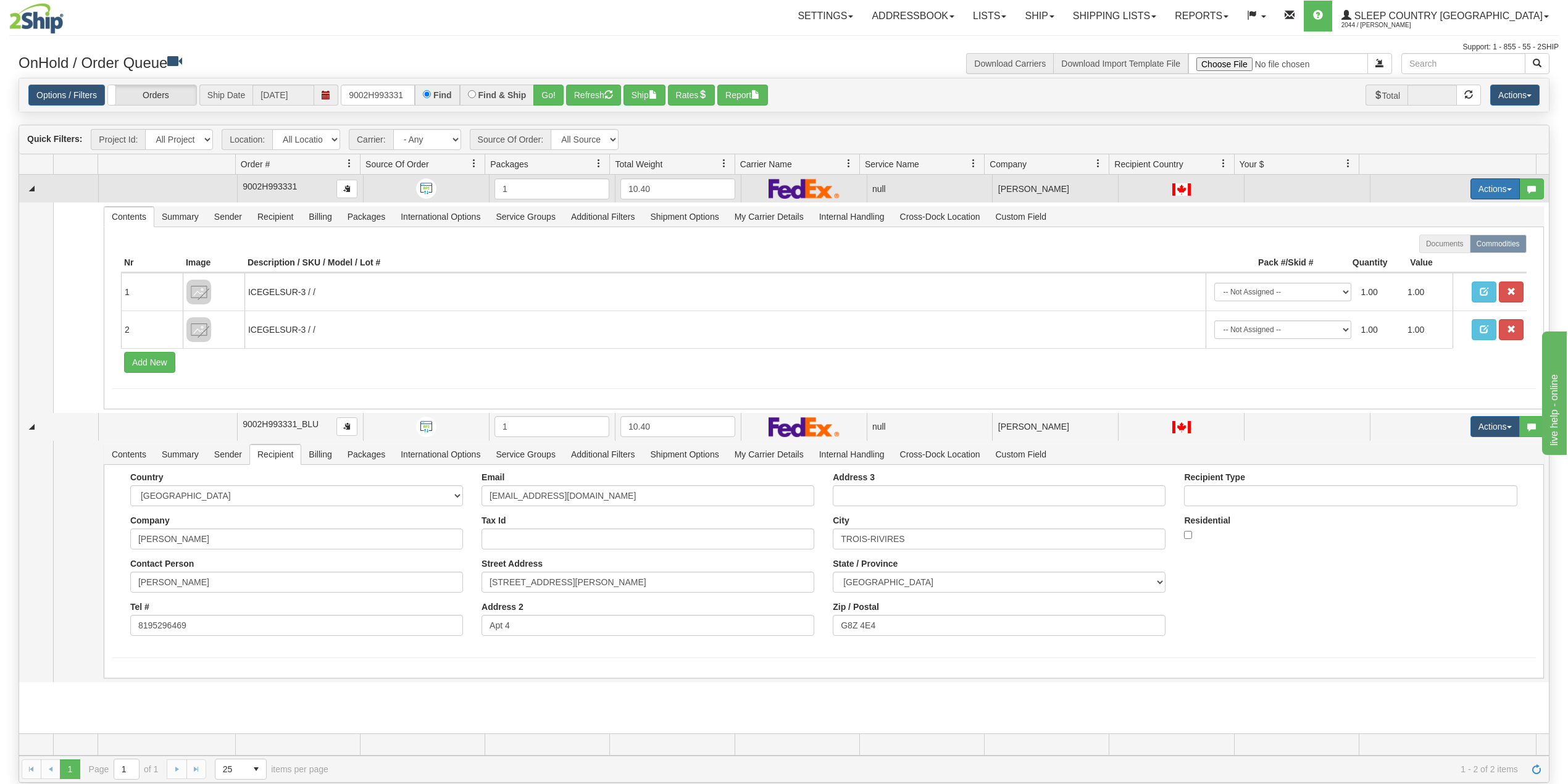
click at [1480, 191] on button "Actions" at bounding box center [1495, 189] width 49 height 21
click at [1429, 279] on span "Delete" at bounding box center [1441, 276] width 33 height 10
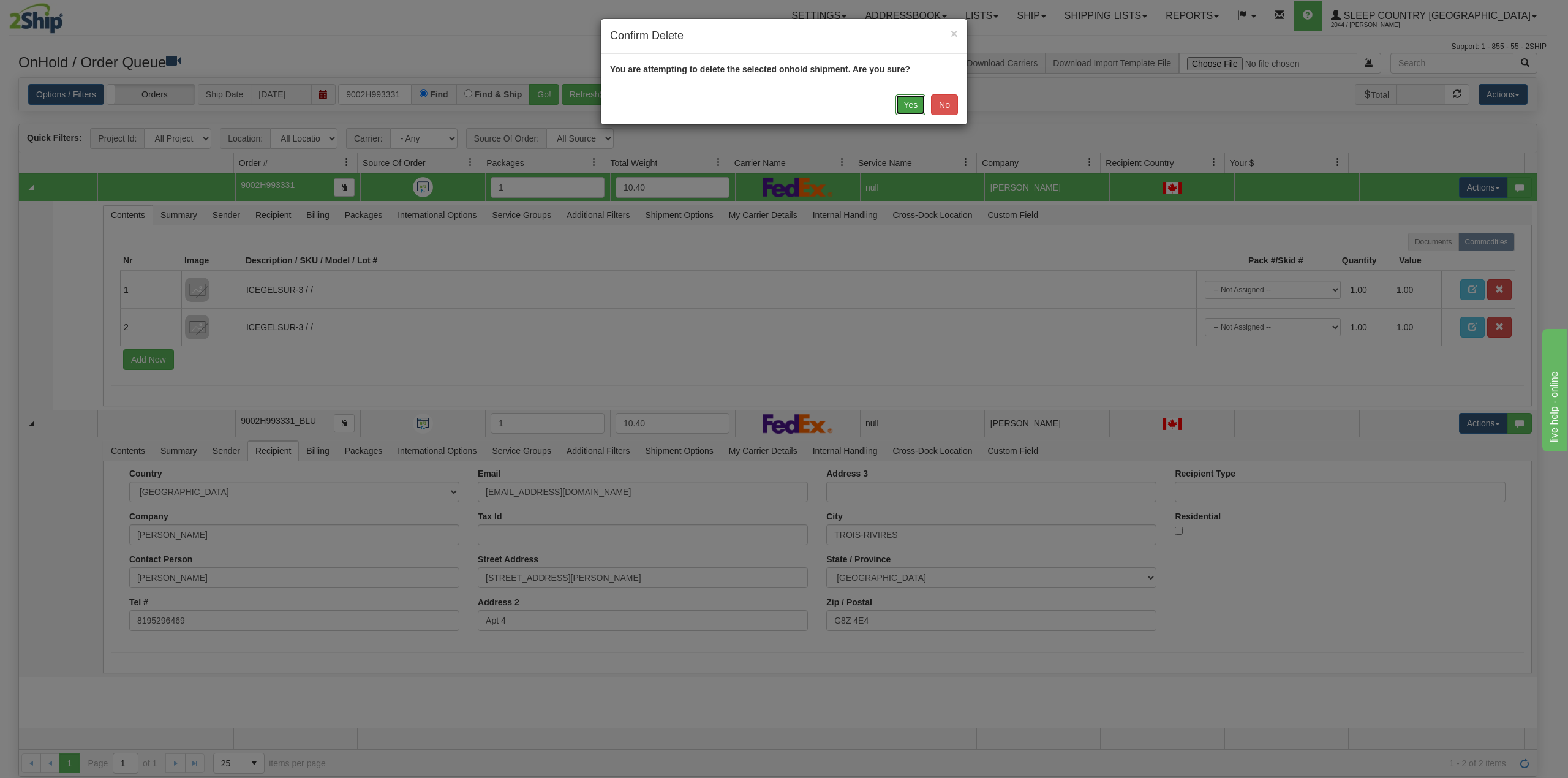
click at [914, 106] on button "Yes" at bounding box center [911, 105] width 30 height 21
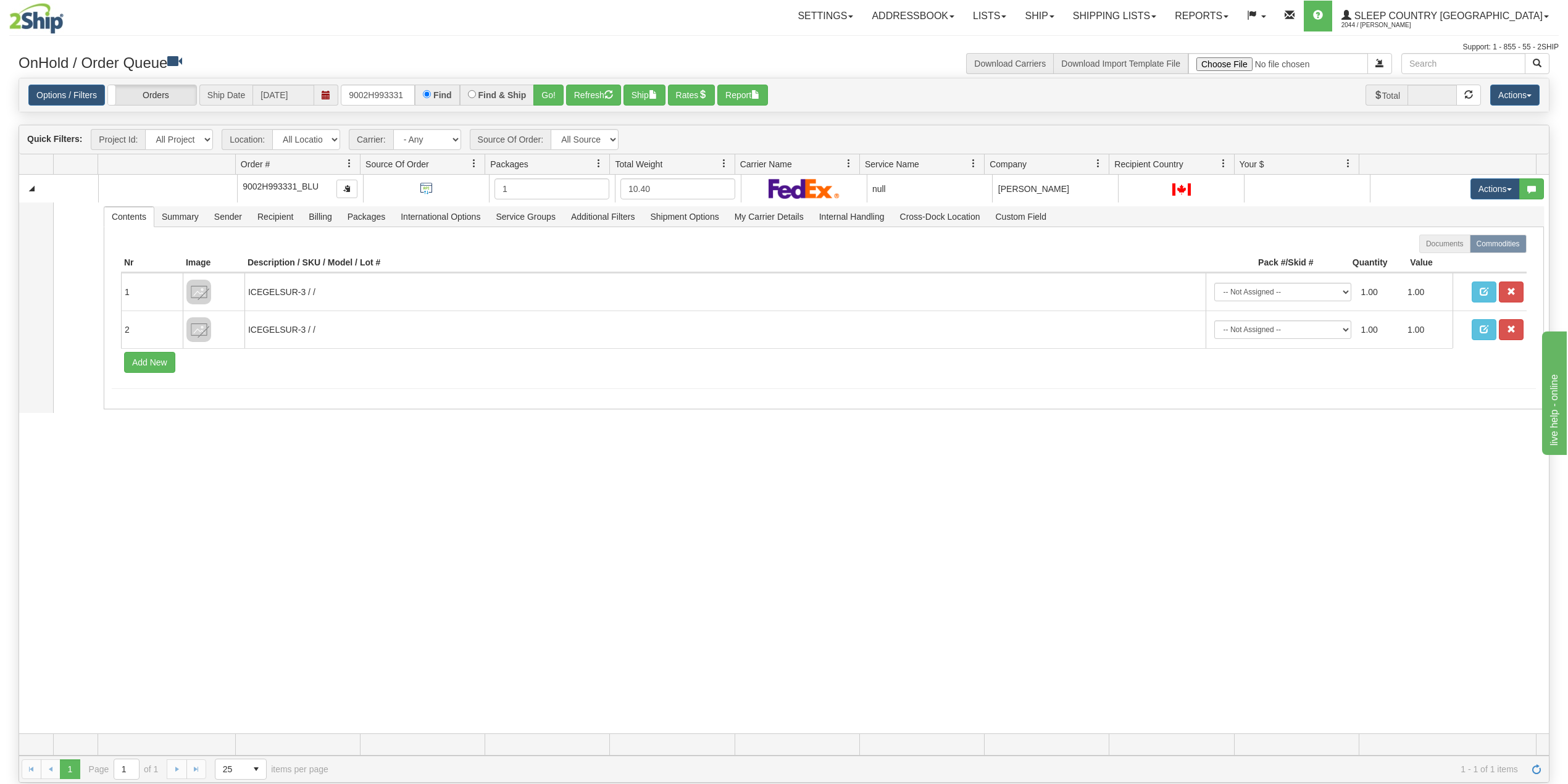
click at [1172, 31] on ul "Settings Shipping Preferences Fields Preferences New Addressbook Recipients Sen…" at bounding box center [1174, 16] width 770 height 31
click at [1166, 13] on link "Shipping lists" at bounding box center [1115, 16] width 102 height 31
click at [1153, 58] on span "Search Shipment History" at bounding box center [1105, 59] width 95 height 10
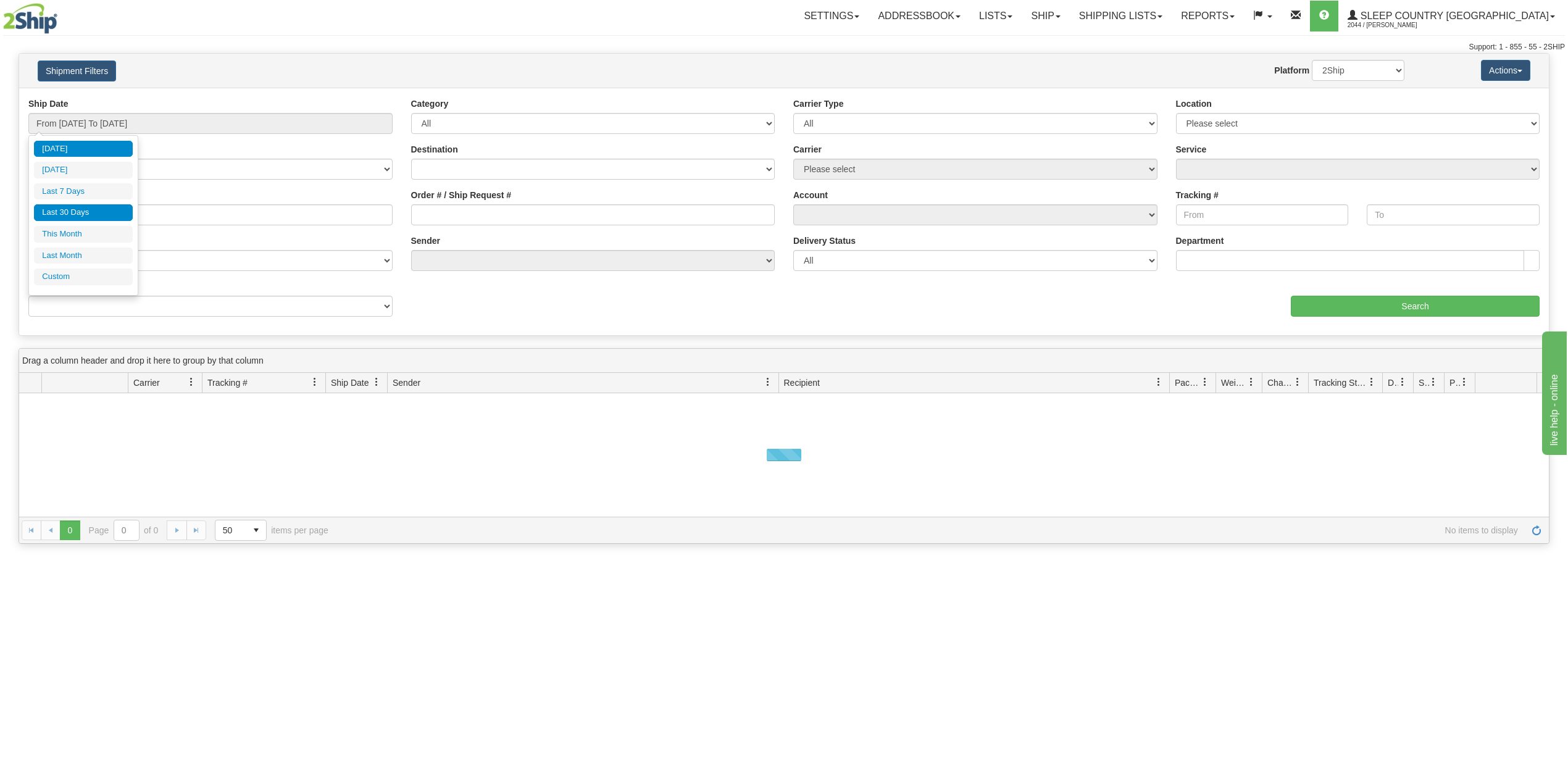
click at [82, 205] on li "Last 30 Days" at bounding box center [83, 212] width 99 height 17
type input "From [DATE] To [DATE]"
click at [100, 215] on input "Reference / PO" at bounding box center [211, 215] width 364 height 21
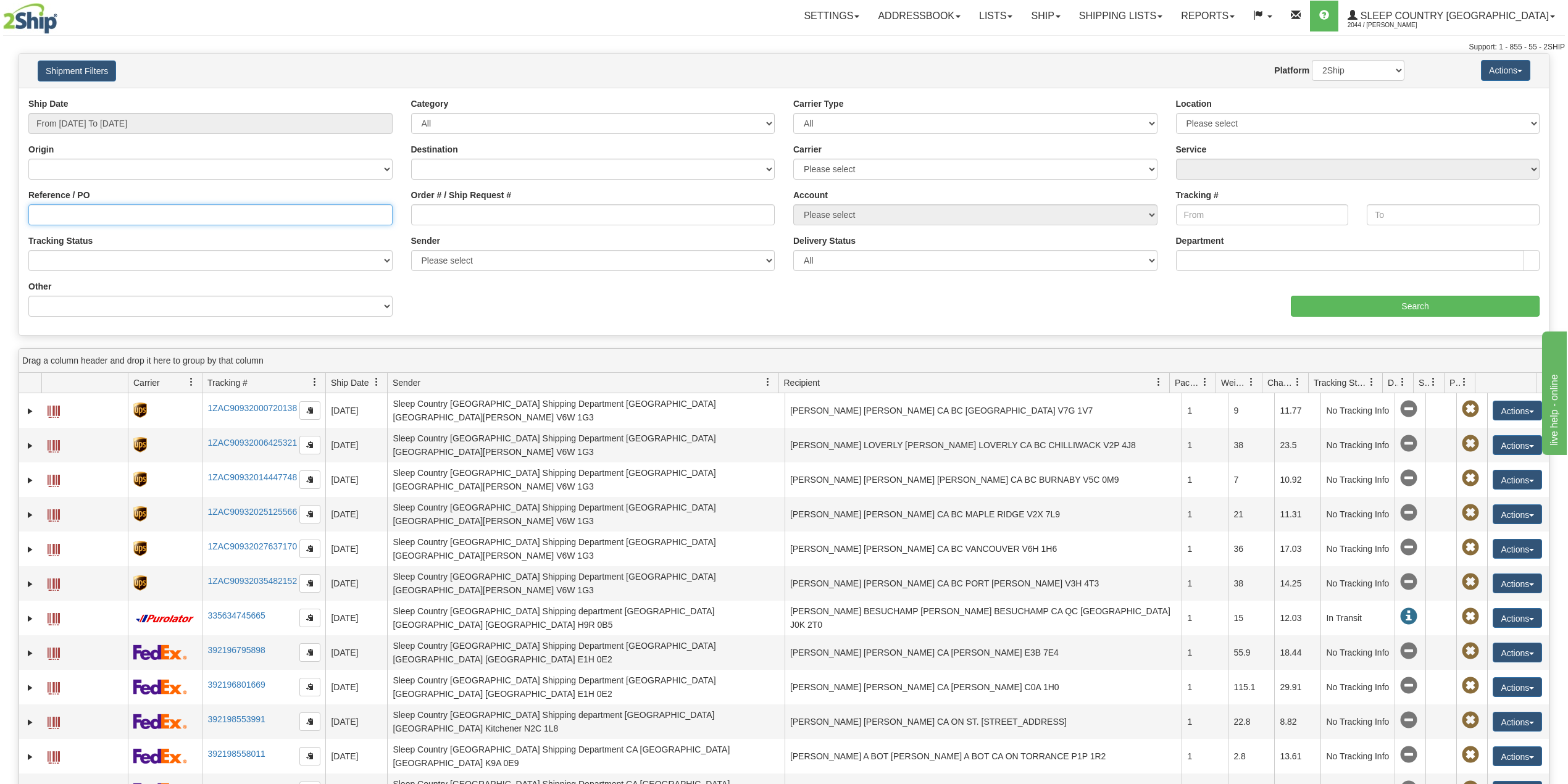
paste input "9007H973825"
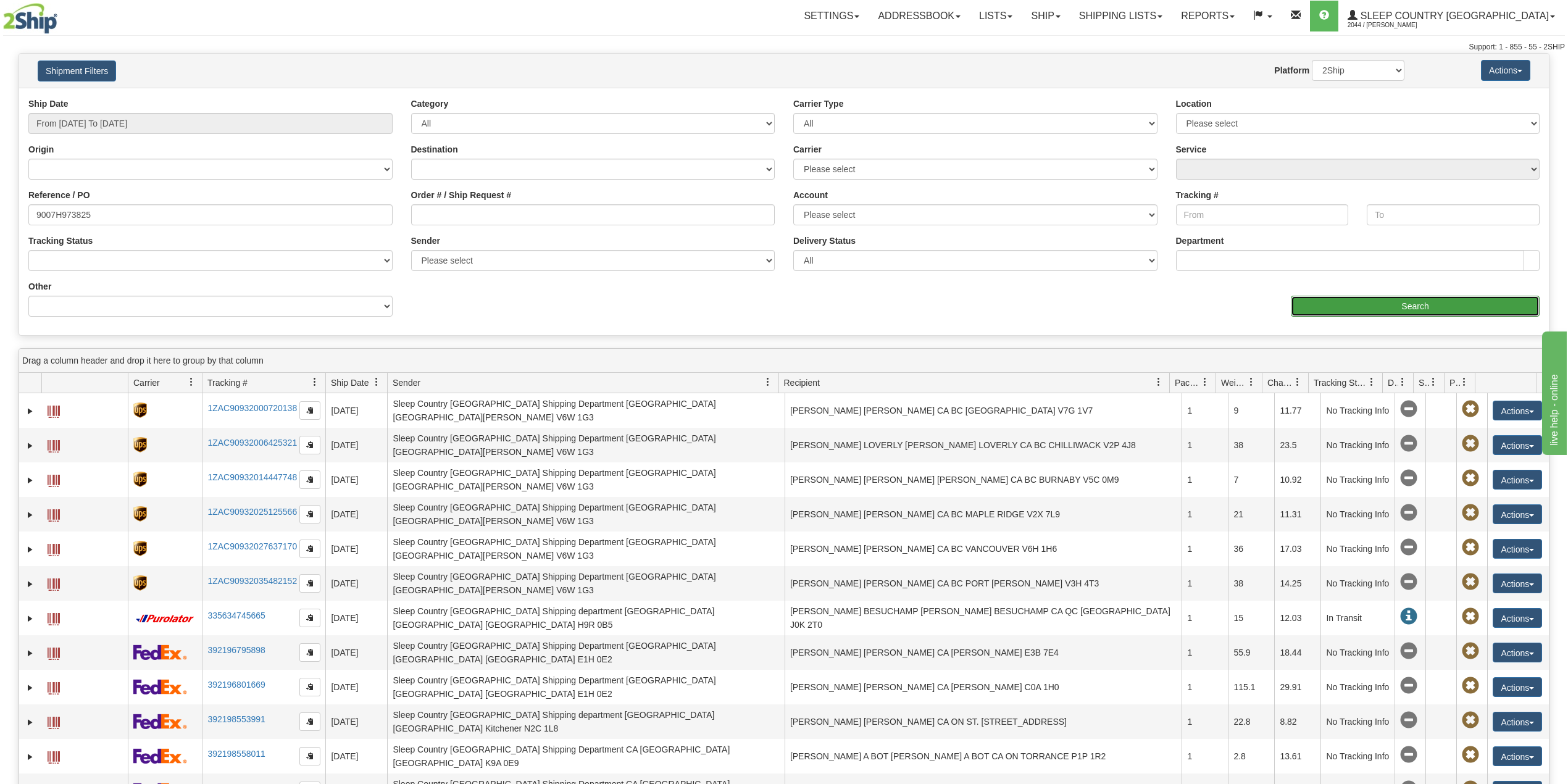
click at [1414, 305] on input "Search" at bounding box center [1415, 306] width 249 height 21
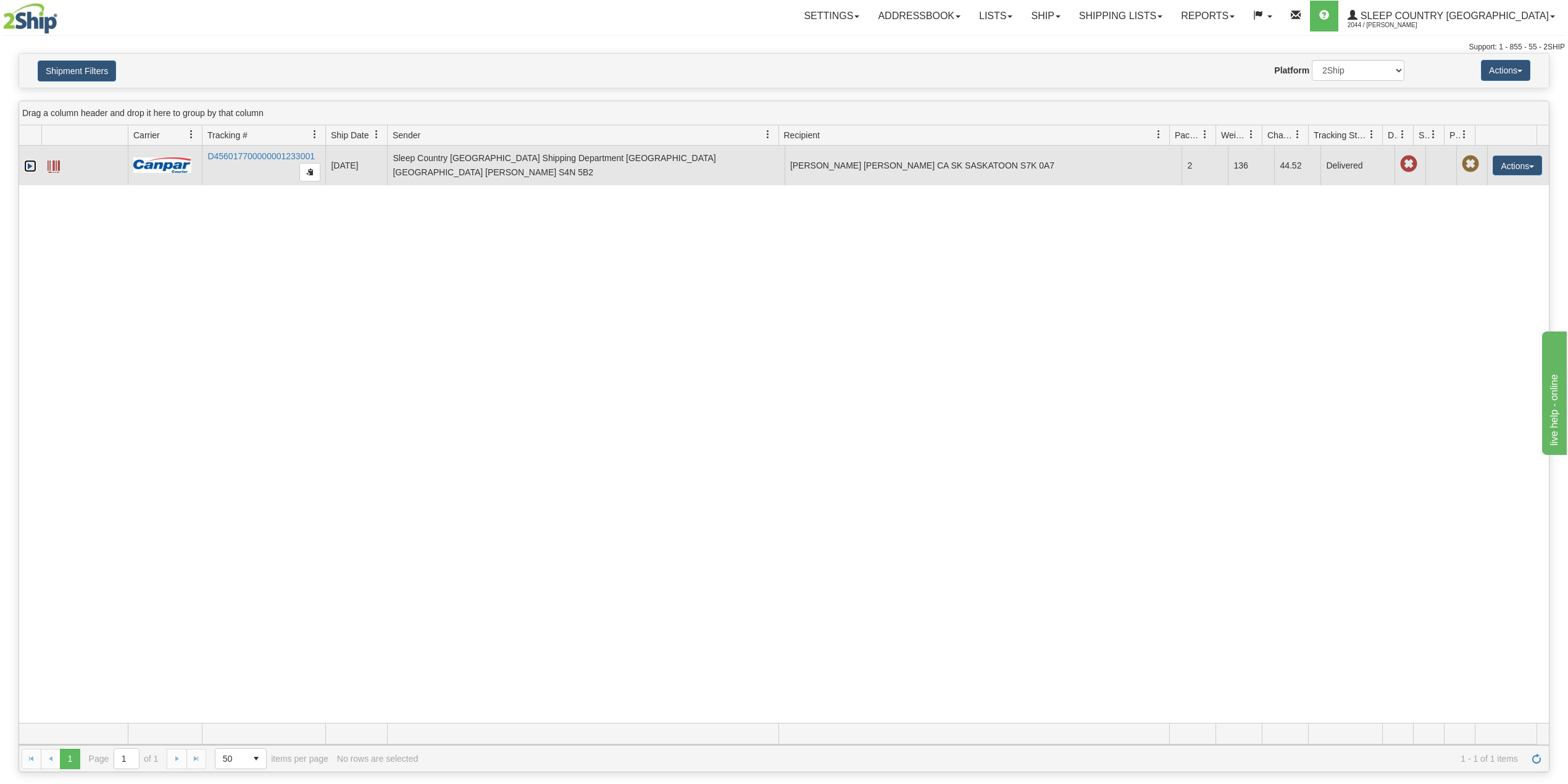
click at [25, 167] on link "Expand" at bounding box center [30, 166] width 12 height 12
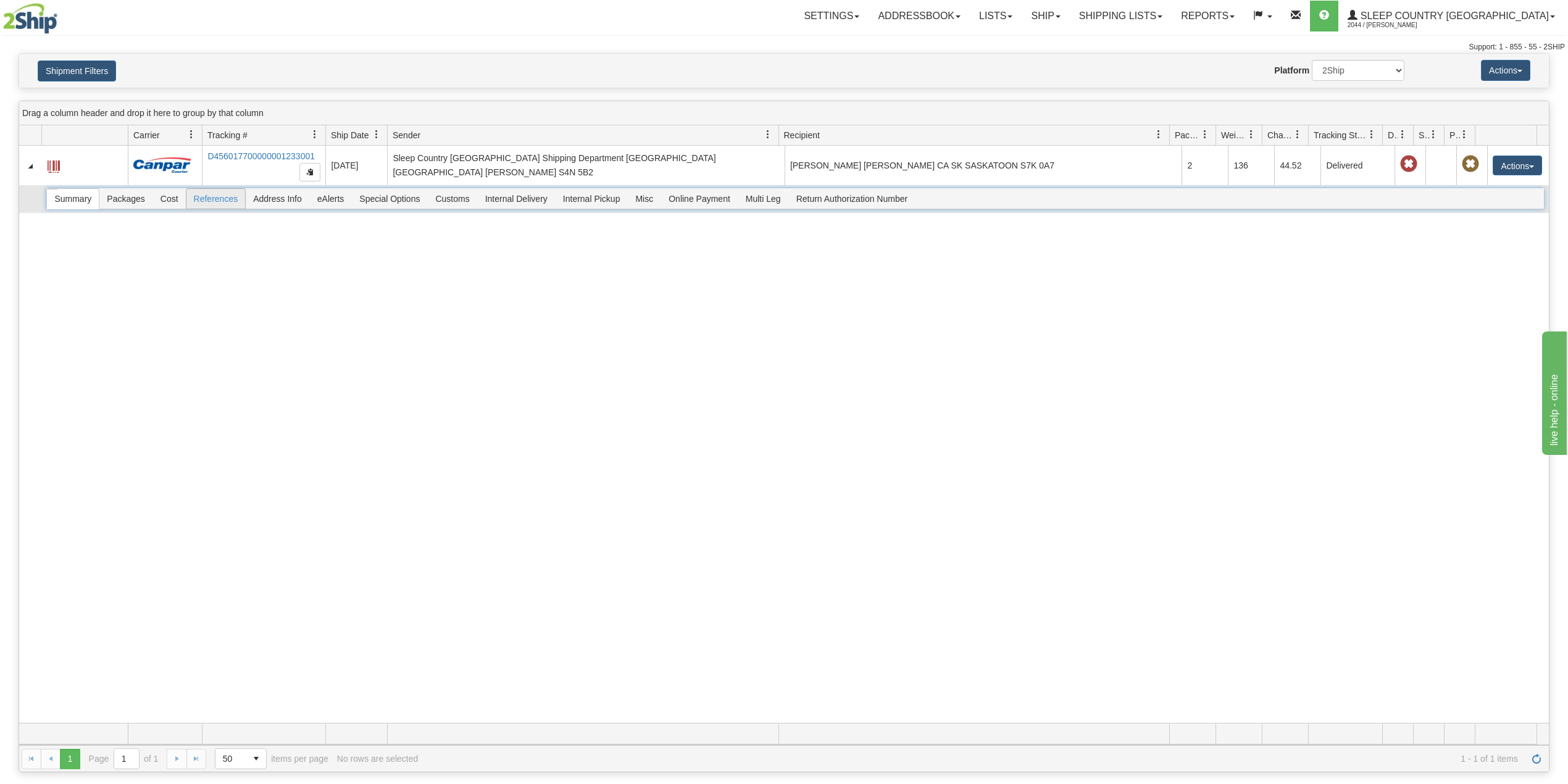
click at [221, 202] on span "References" at bounding box center [216, 199] width 59 height 20
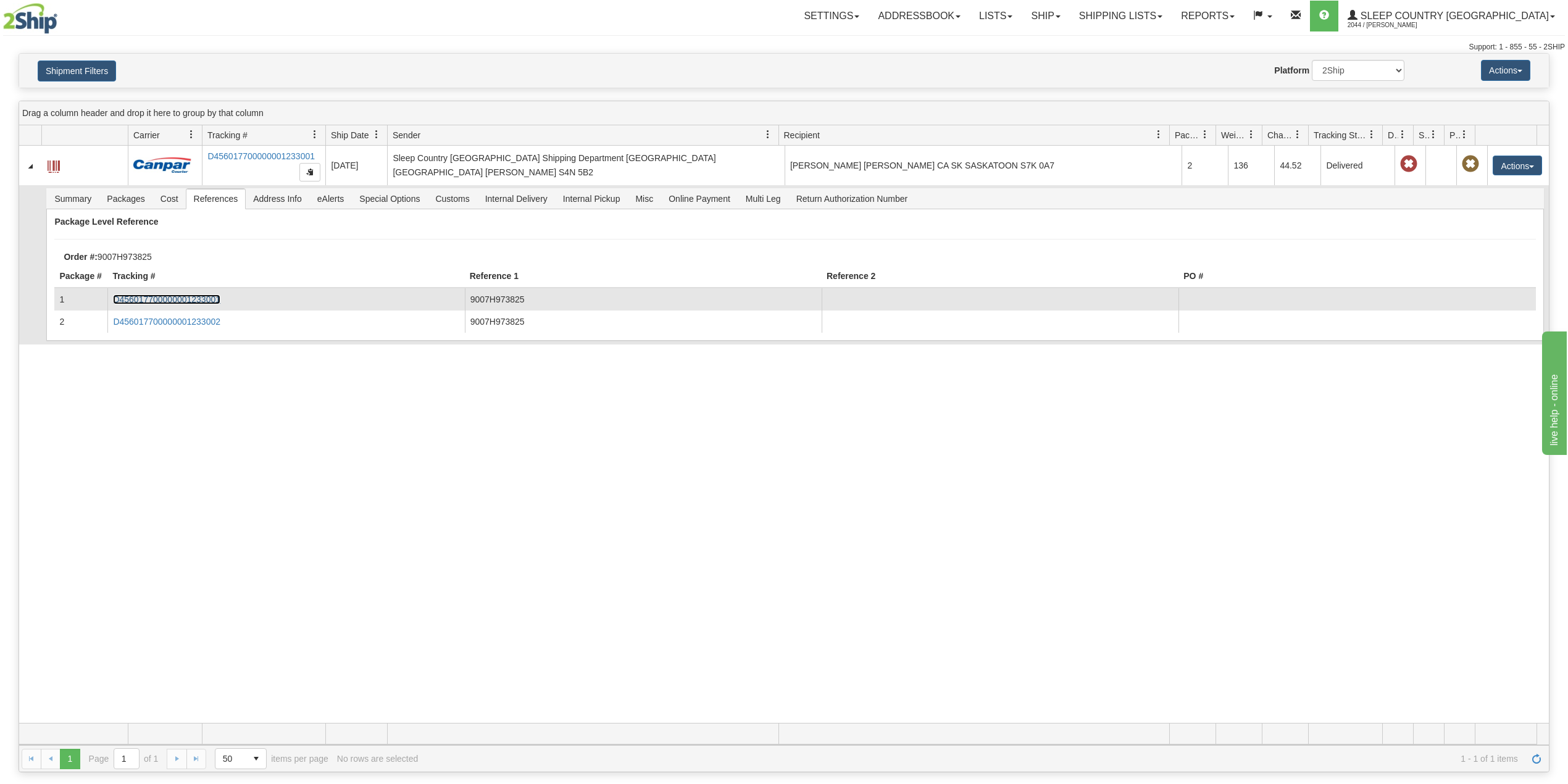
click at [191, 300] on link "D456017700000001233001" at bounding box center [167, 299] width 107 height 10
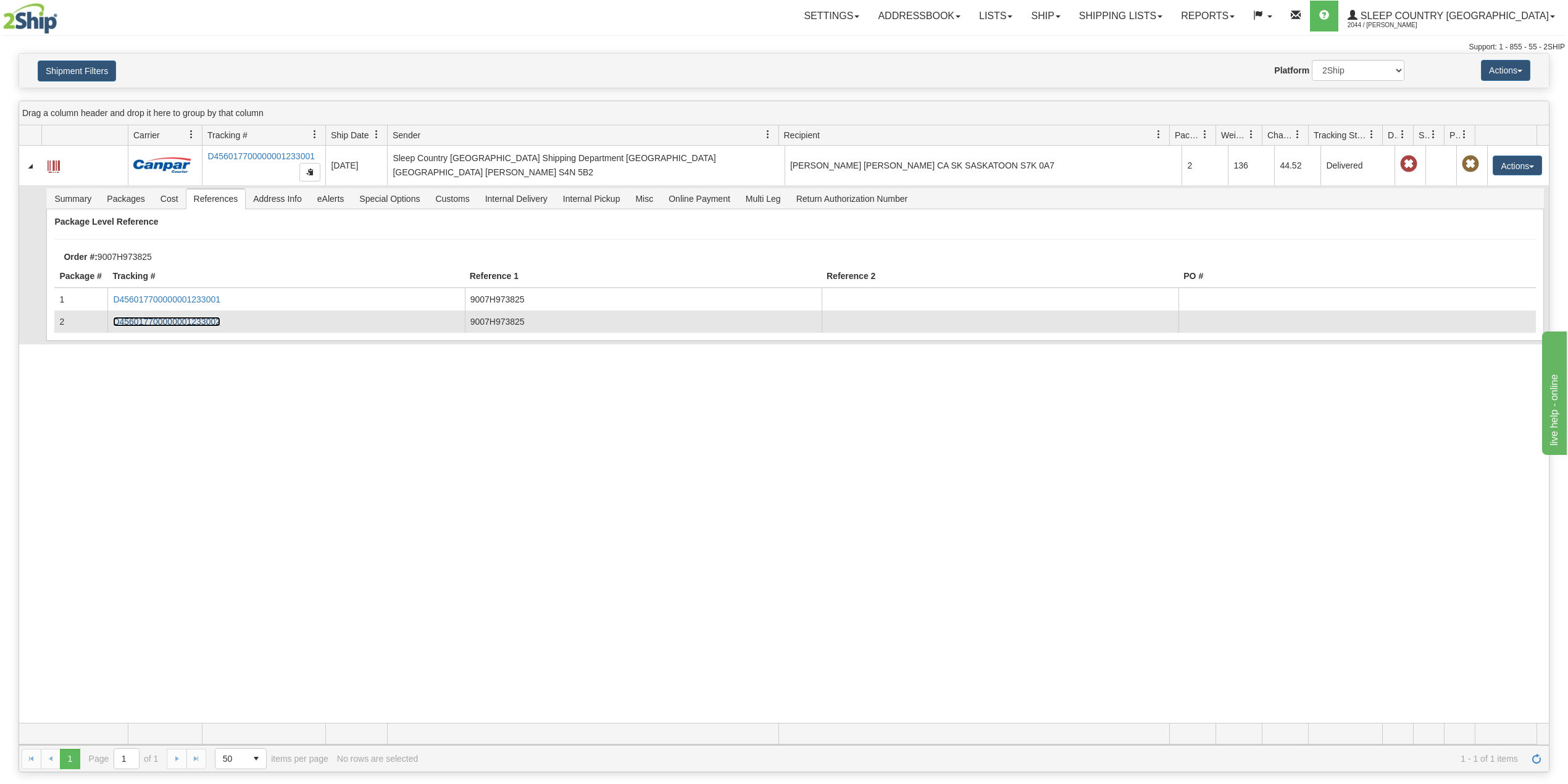
click at [200, 322] on link "D456017700000001233002" at bounding box center [167, 321] width 107 height 10
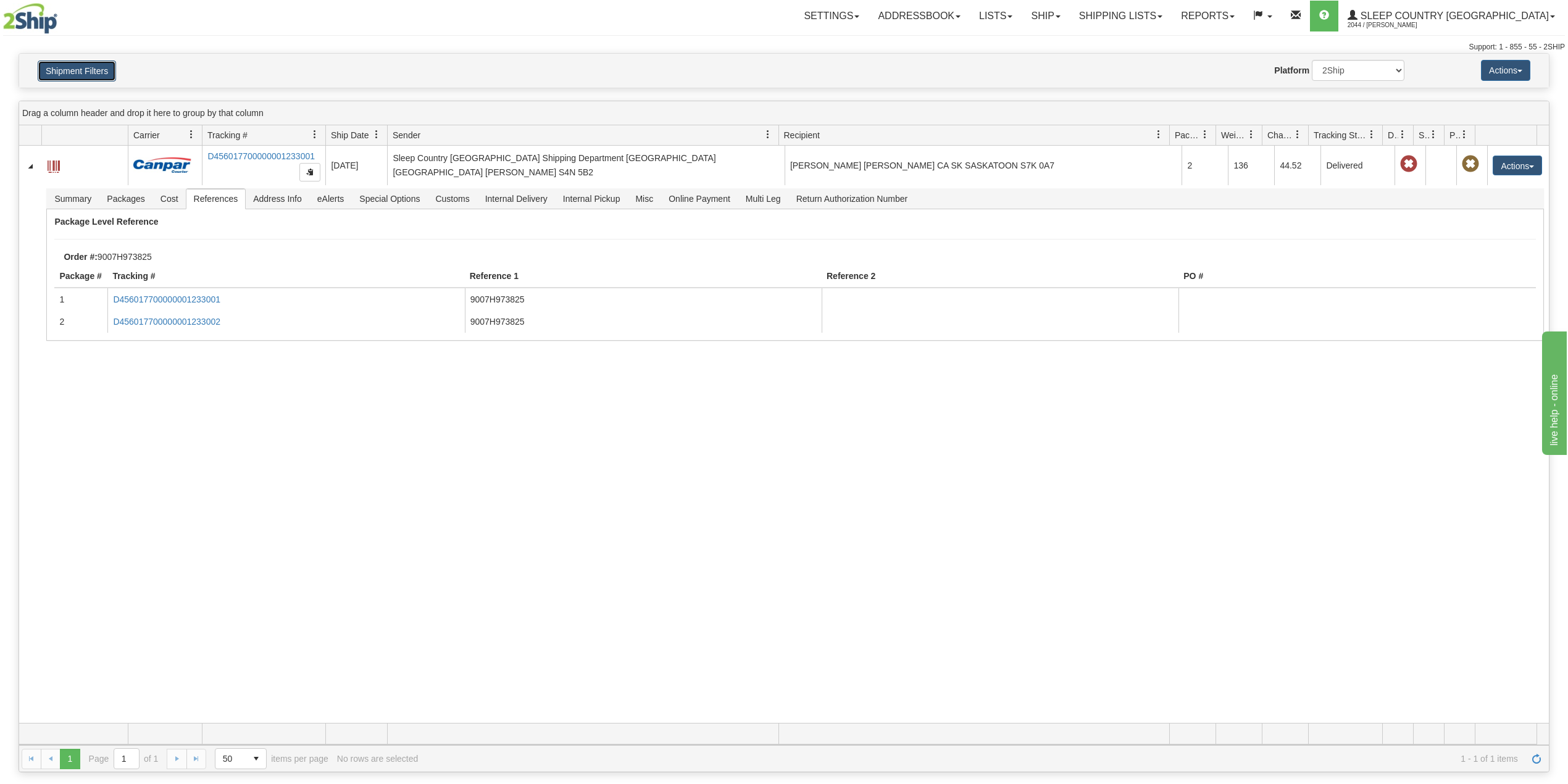
click at [73, 64] on button "Shipment Filters" at bounding box center [77, 71] width 79 height 21
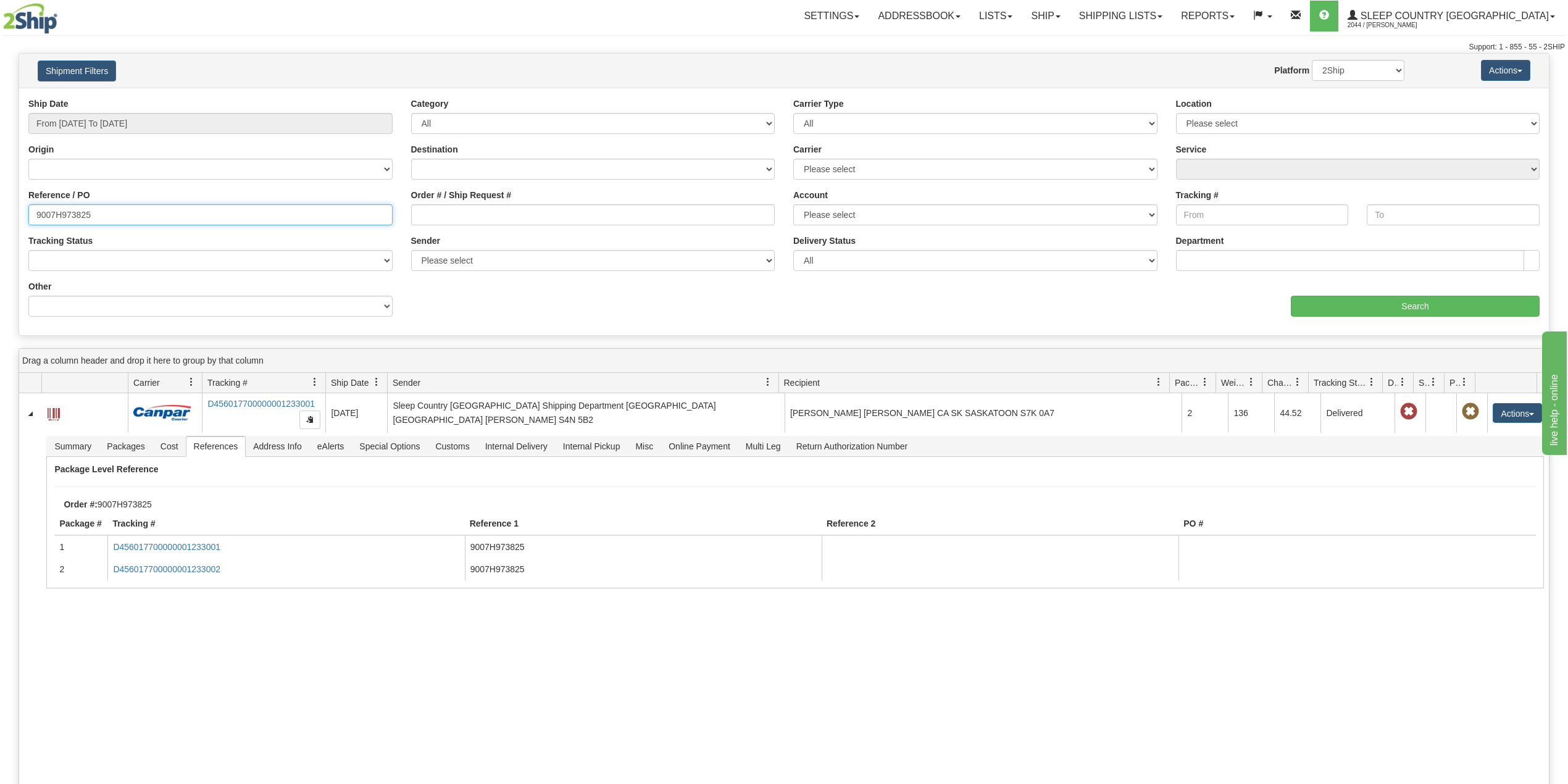
click at [63, 218] on input "9007H973825" at bounding box center [211, 215] width 364 height 21
paste input "73"
click at [1357, 300] on input "Search" at bounding box center [1415, 306] width 249 height 21
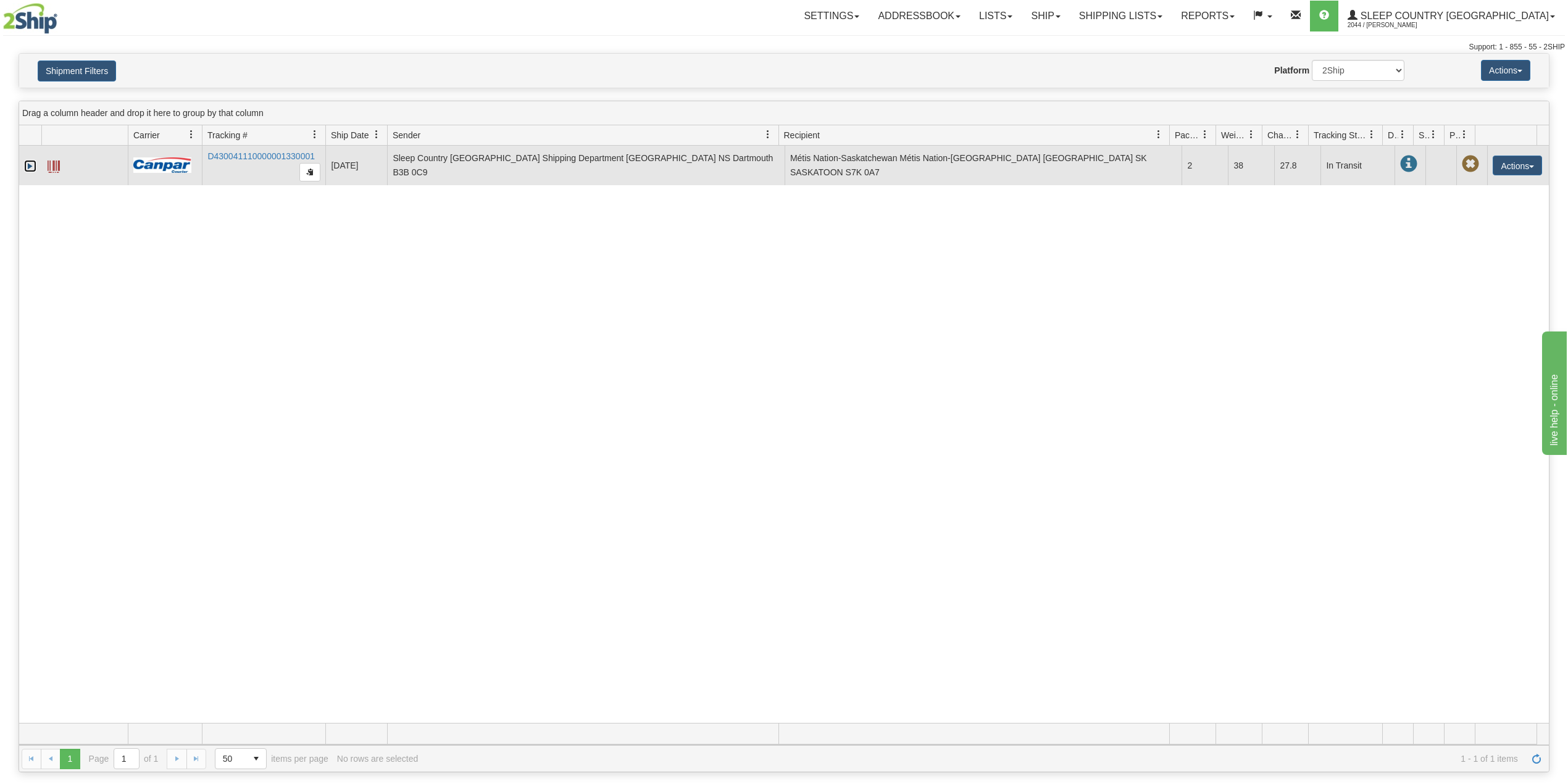
click at [27, 165] on link "Expand" at bounding box center [30, 166] width 12 height 12
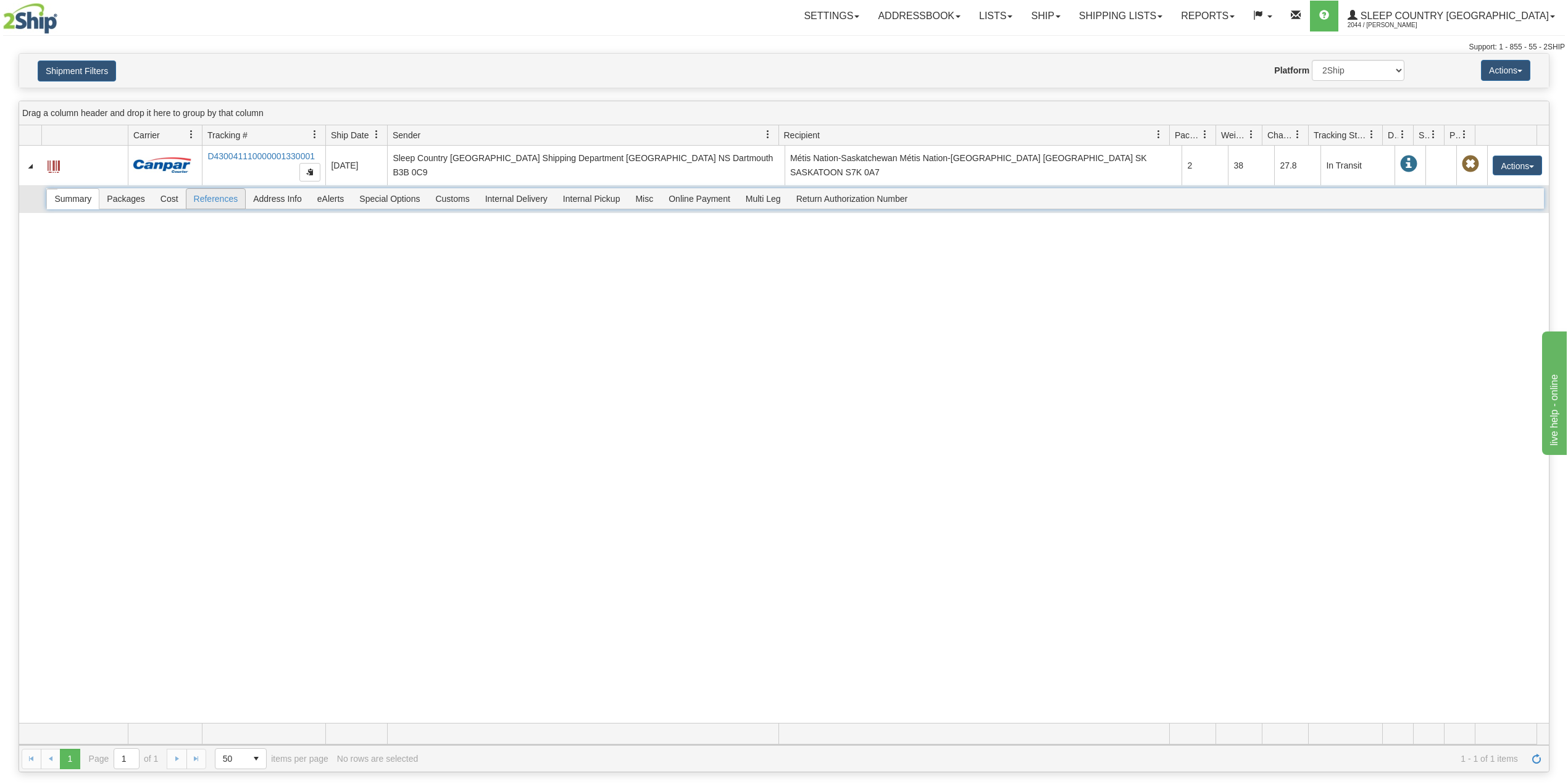
click at [221, 203] on span "References" at bounding box center [216, 199] width 59 height 20
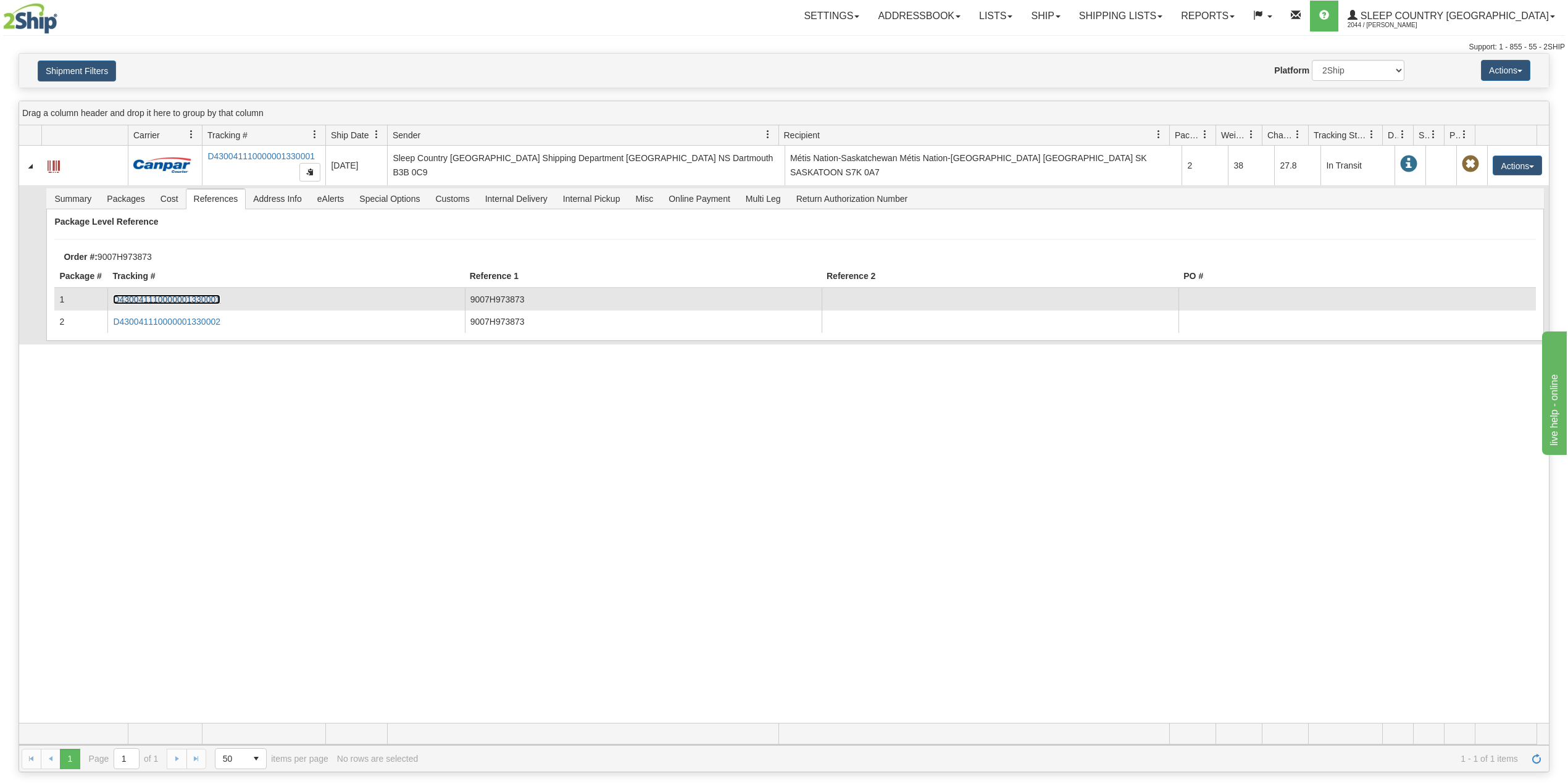
click at [186, 297] on link "D430041110000001330001" at bounding box center [167, 299] width 107 height 10
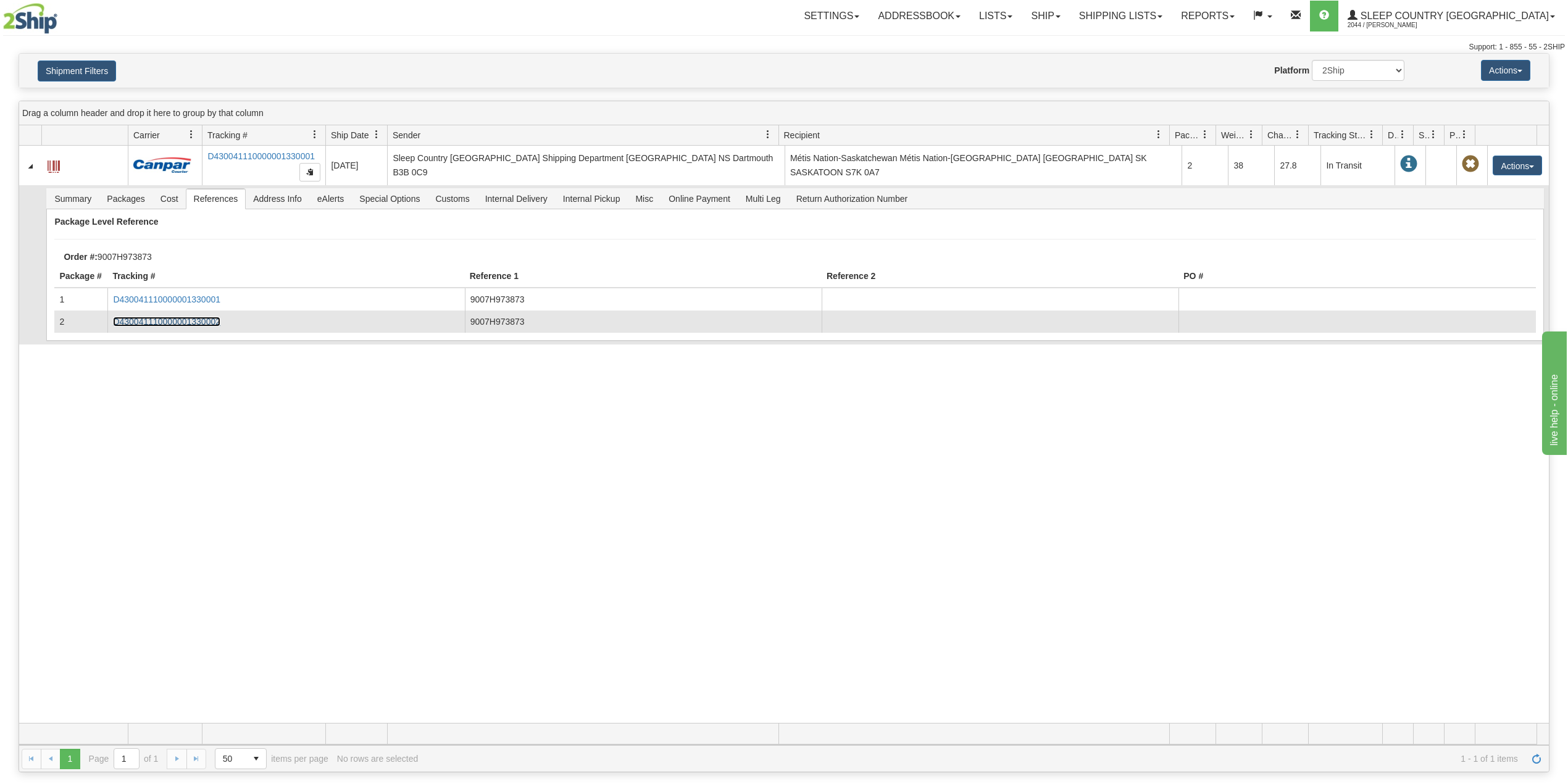
click at [203, 318] on link "D430041110000001330002" at bounding box center [167, 321] width 107 height 10
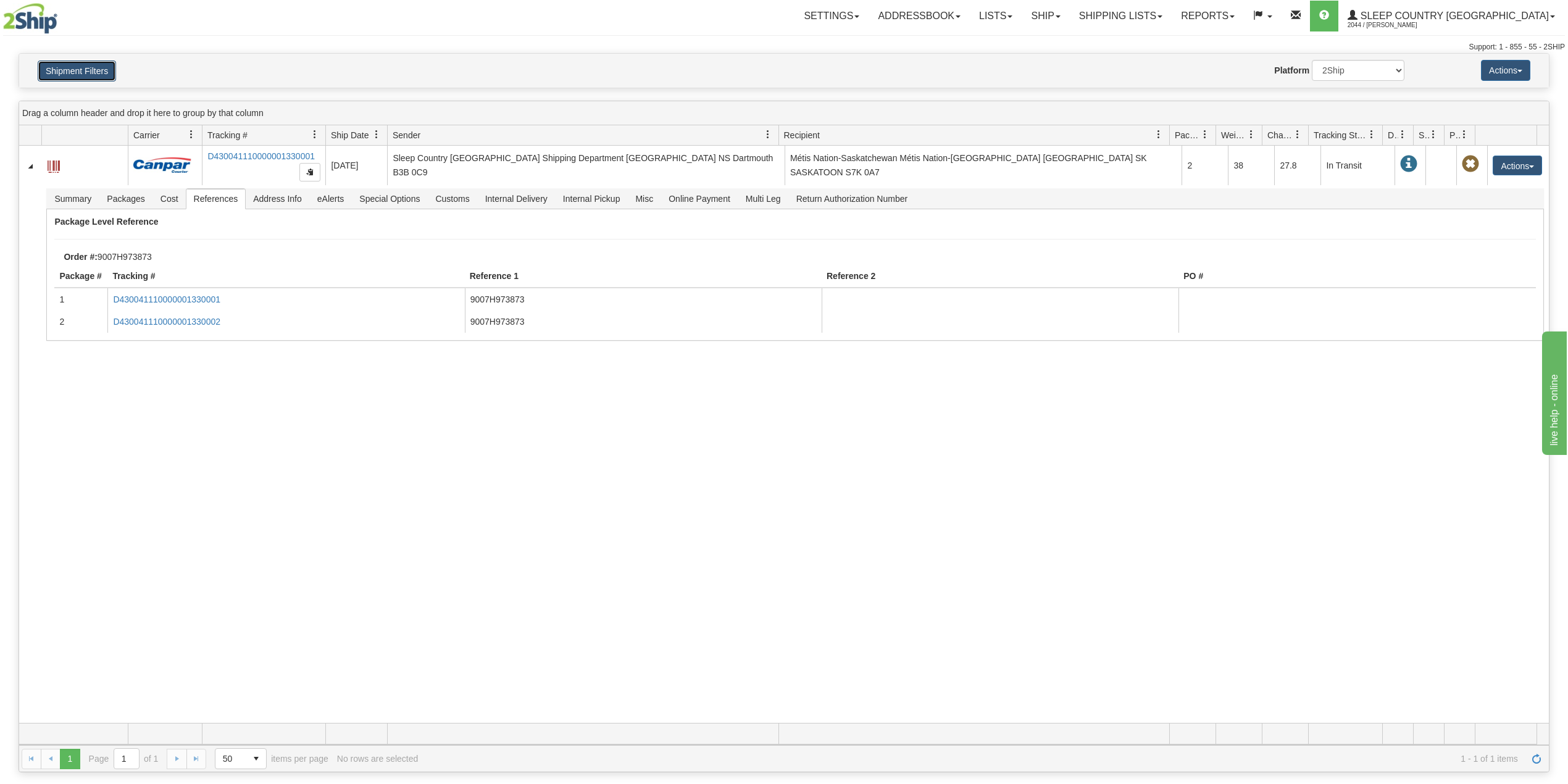
click at [61, 62] on button "Shipment Filters" at bounding box center [77, 71] width 79 height 21
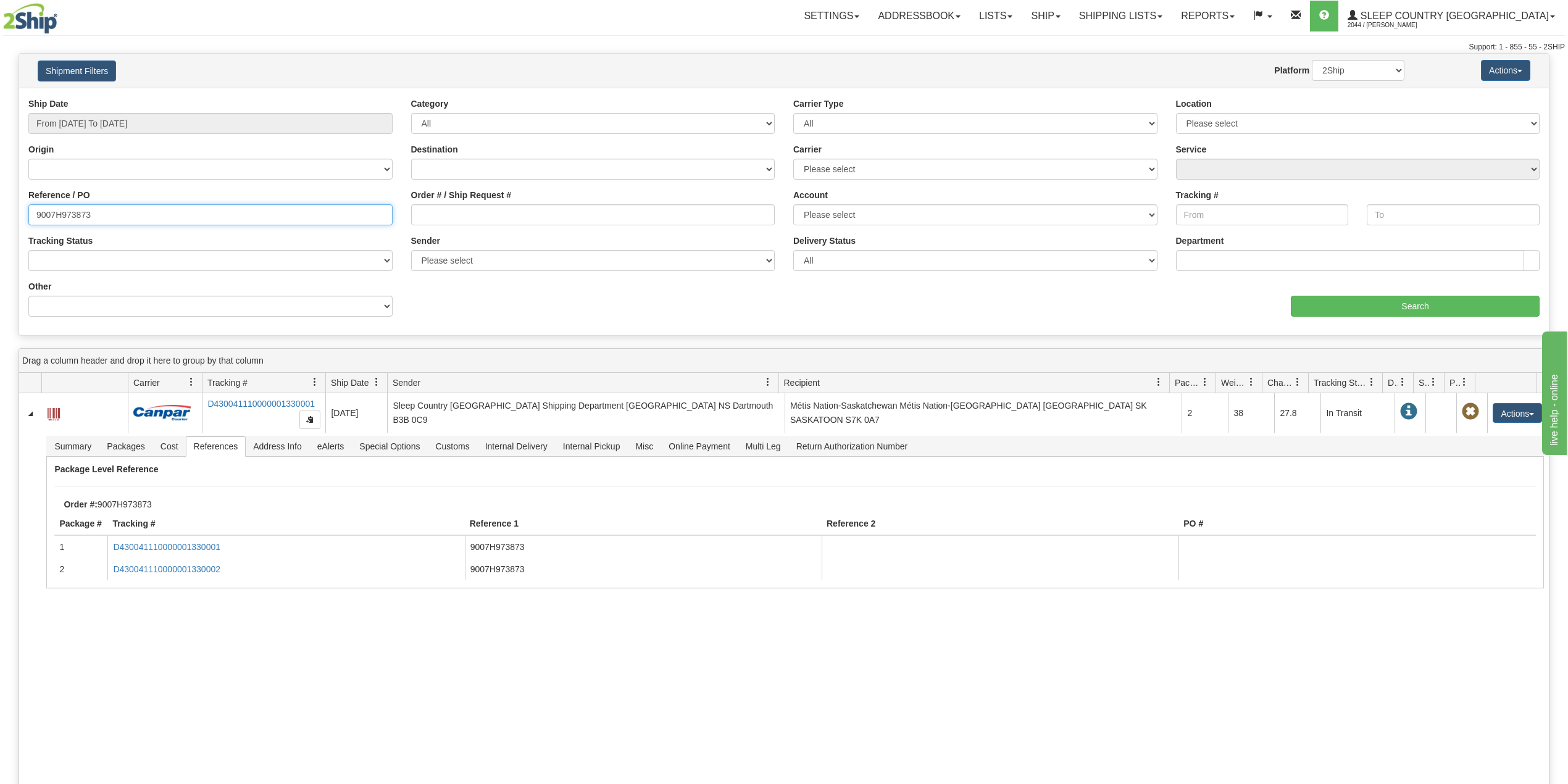
click at [69, 218] on input "9007H973873" at bounding box center [211, 215] width 364 height 21
paste input "65"
click at [1365, 302] on input "Search" at bounding box center [1415, 306] width 249 height 21
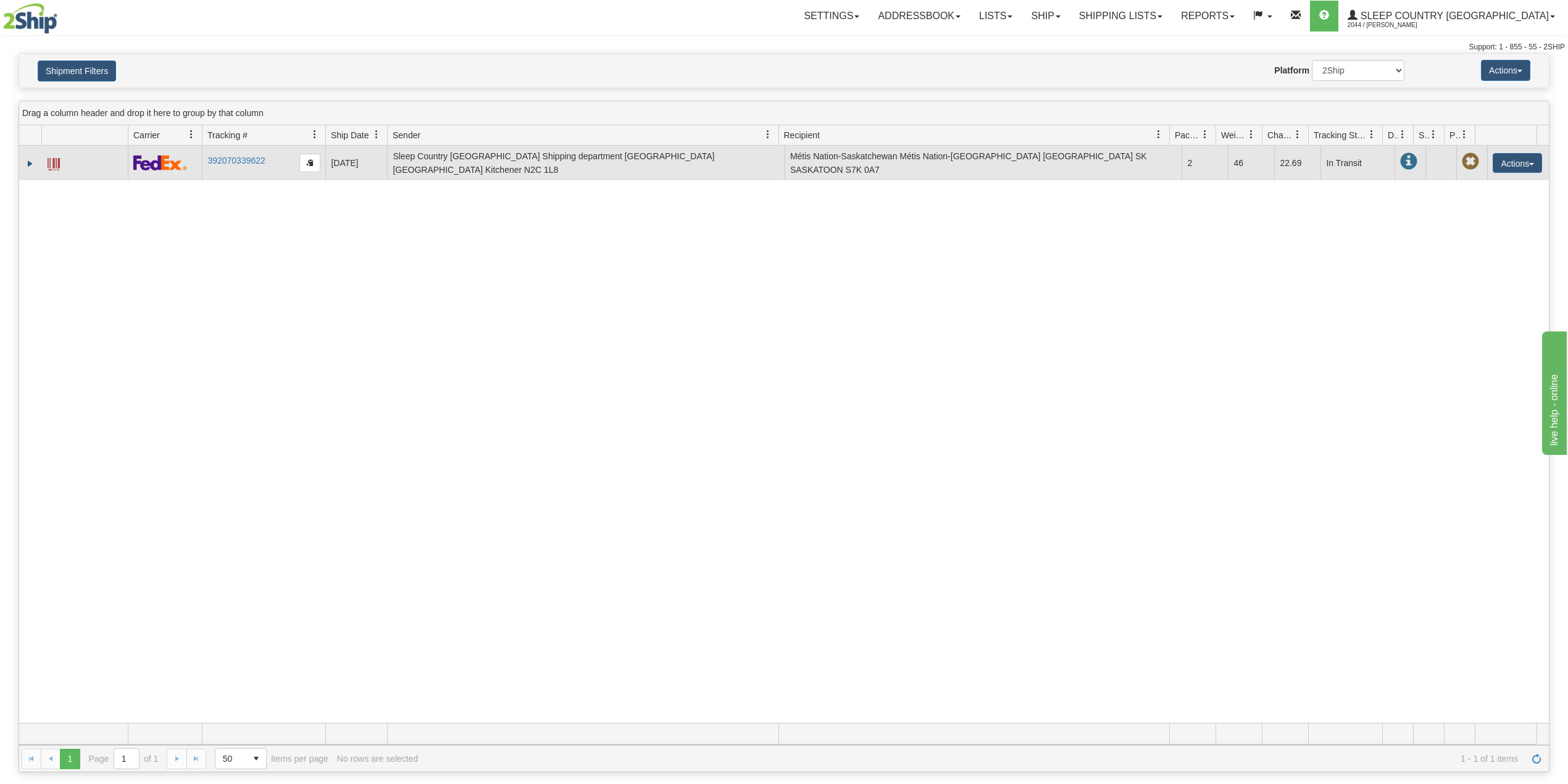
click at [23, 158] on td at bounding box center [29, 162] width 22 height 35
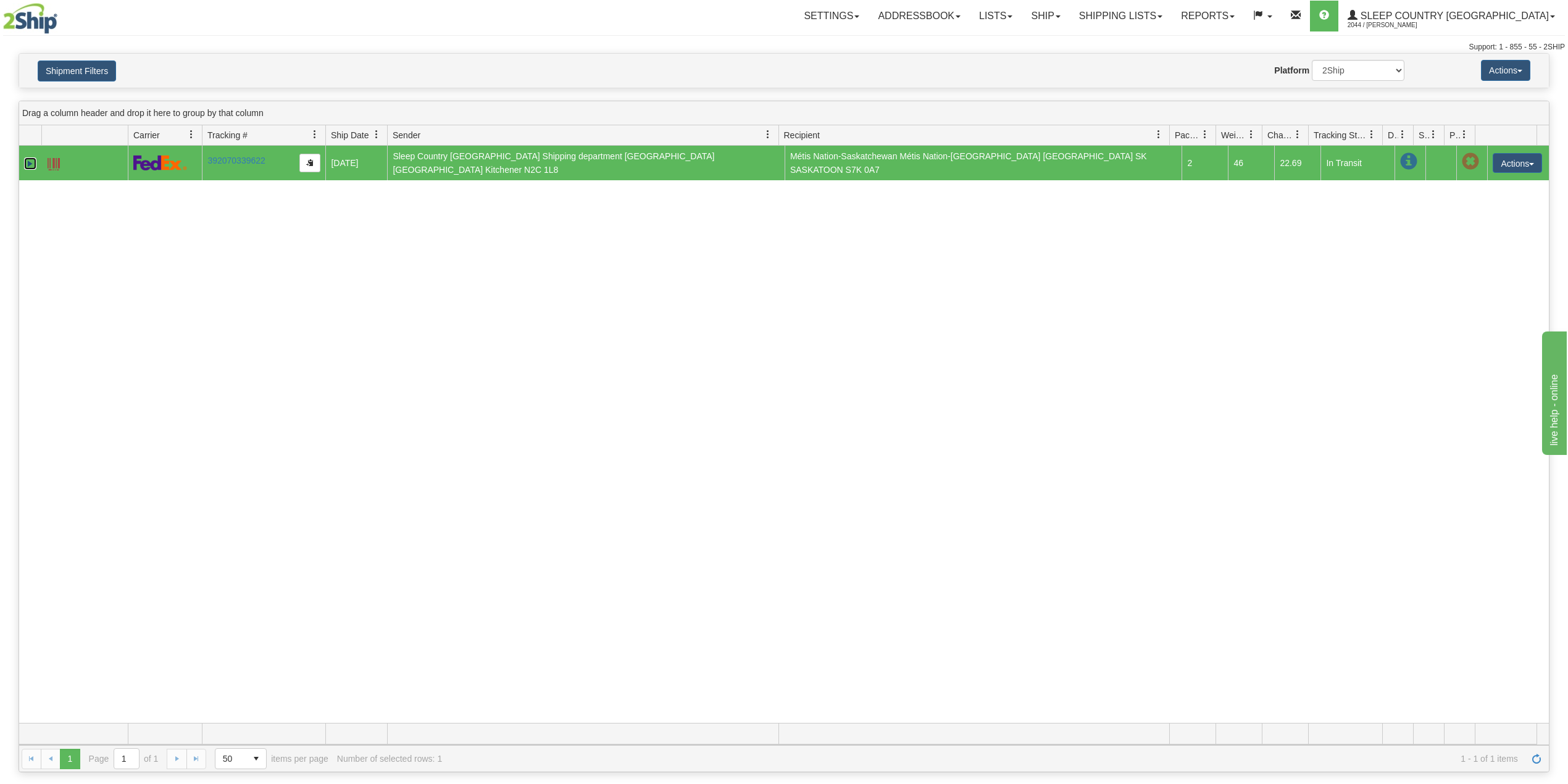
click at [32, 161] on link "Expand" at bounding box center [30, 163] width 12 height 12
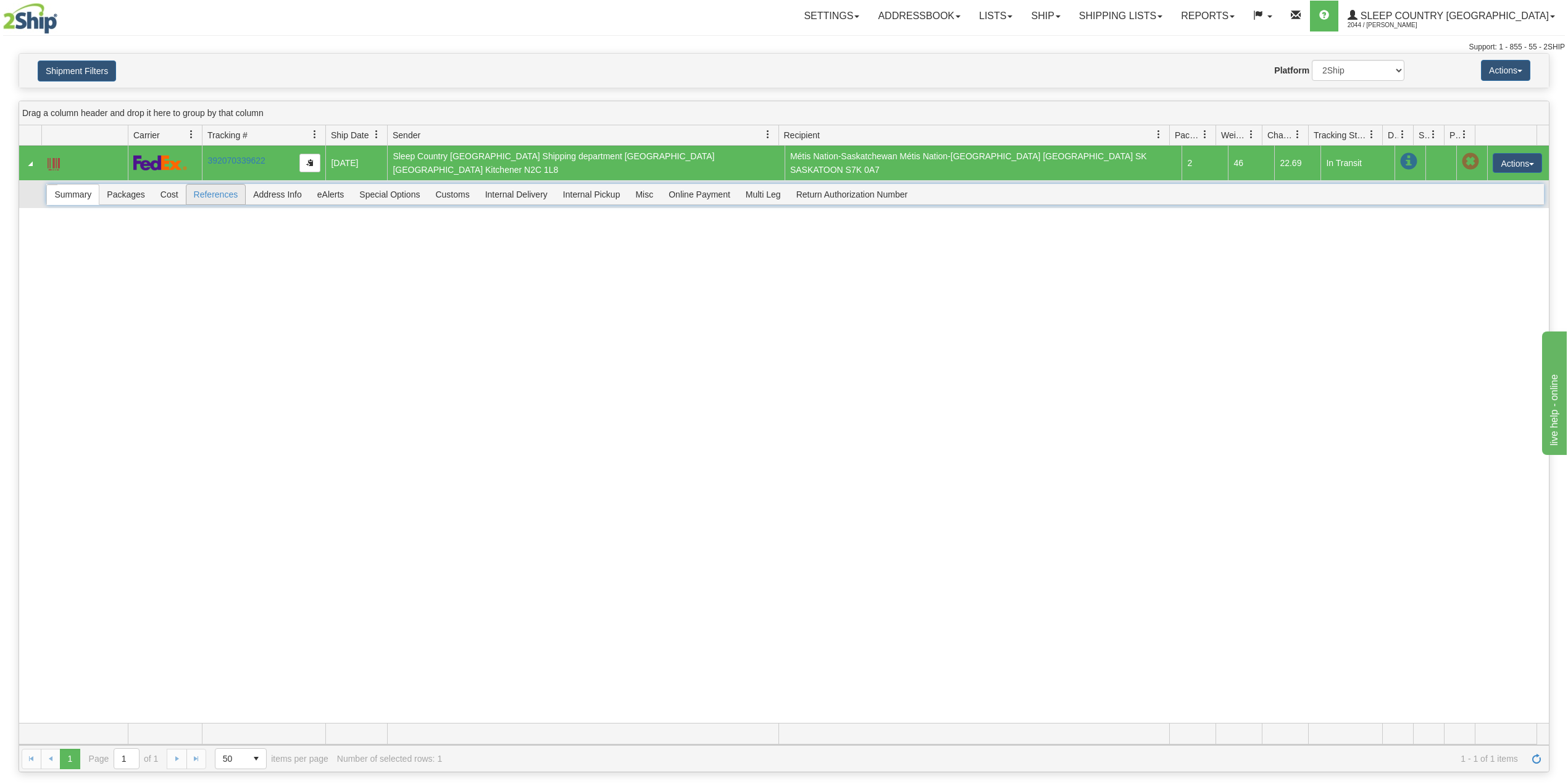
click at [222, 191] on span "References" at bounding box center [216, 194] width 59 height 20
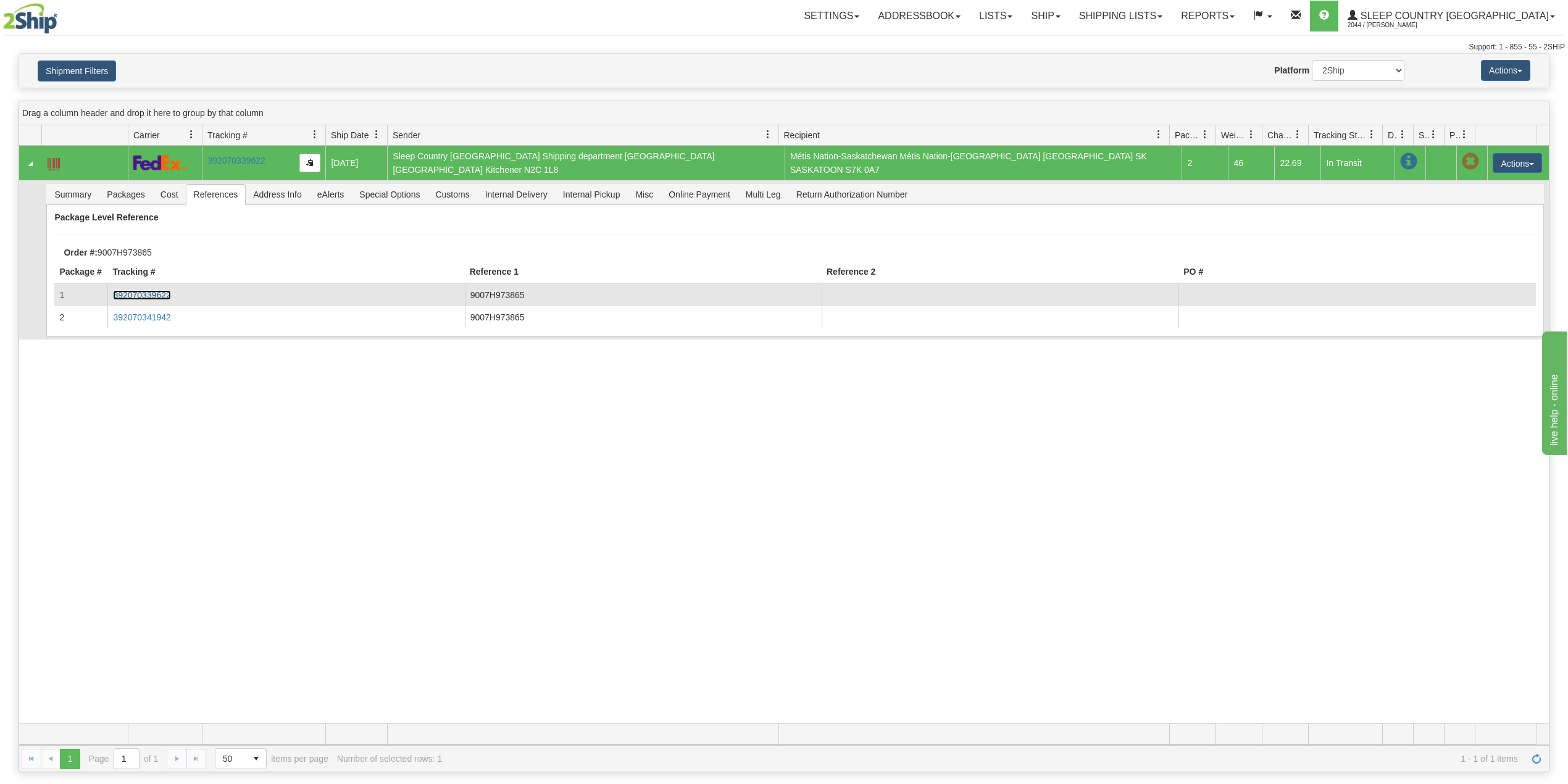
click at [158, 290] on link "392070339622" at bounding box center [142, 294] width 57 height 10
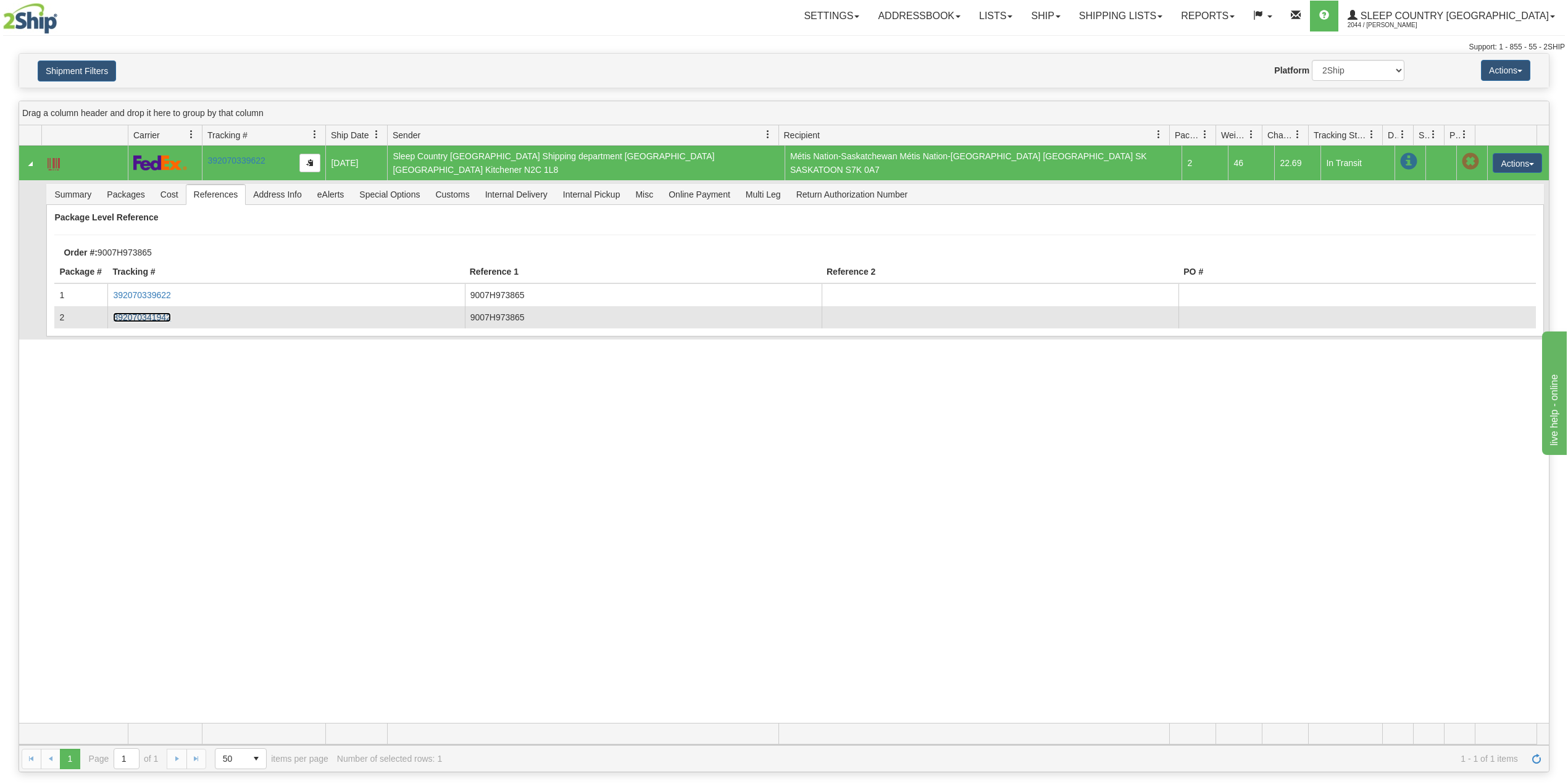
click at [153, 312] on link "392070341942" at bounding box center [142, 317] width 57 height 10
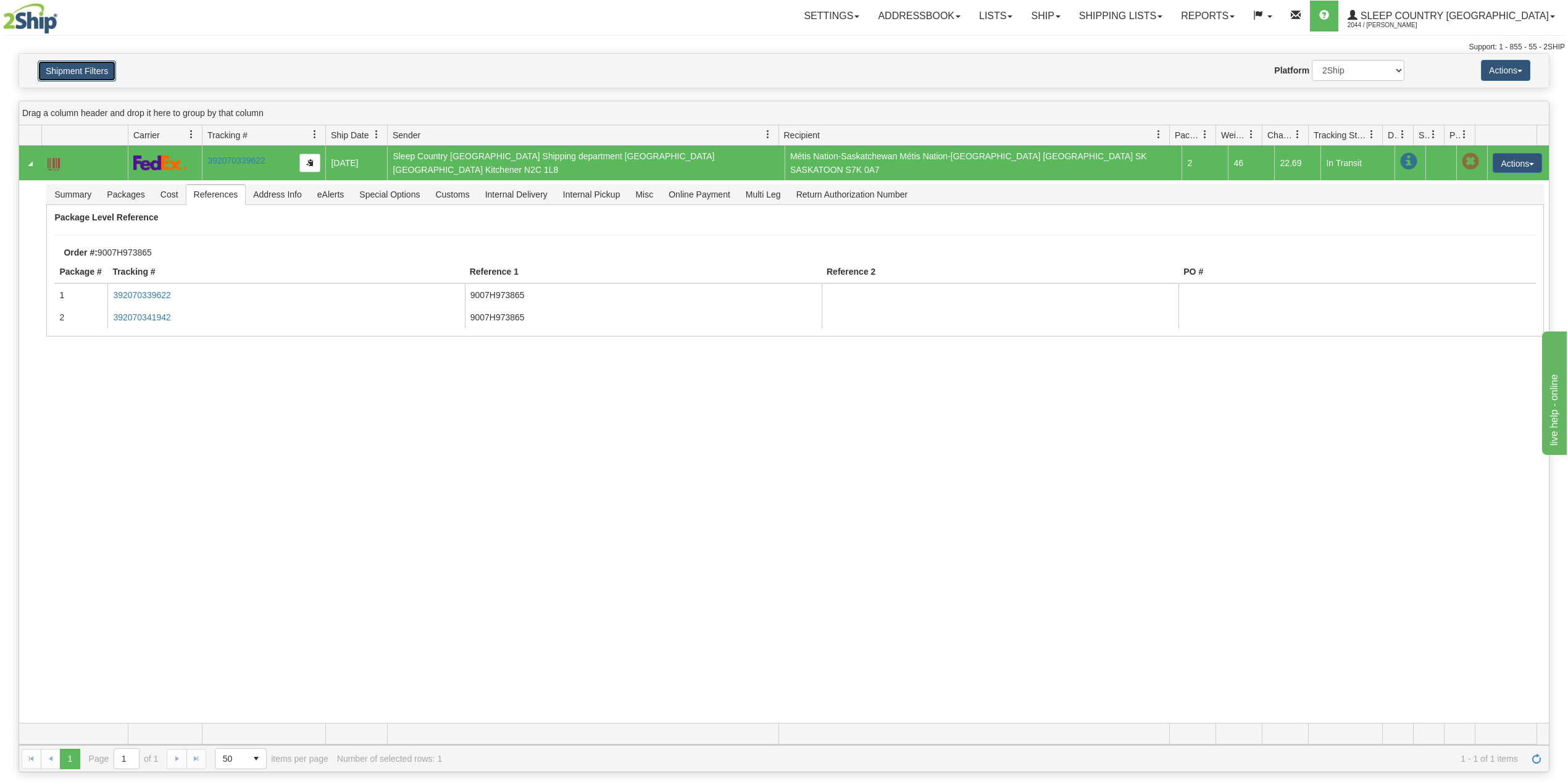
click at [101, 70] on button "Shipment Filters" at bounding box center [77, 71] width 79 height 21
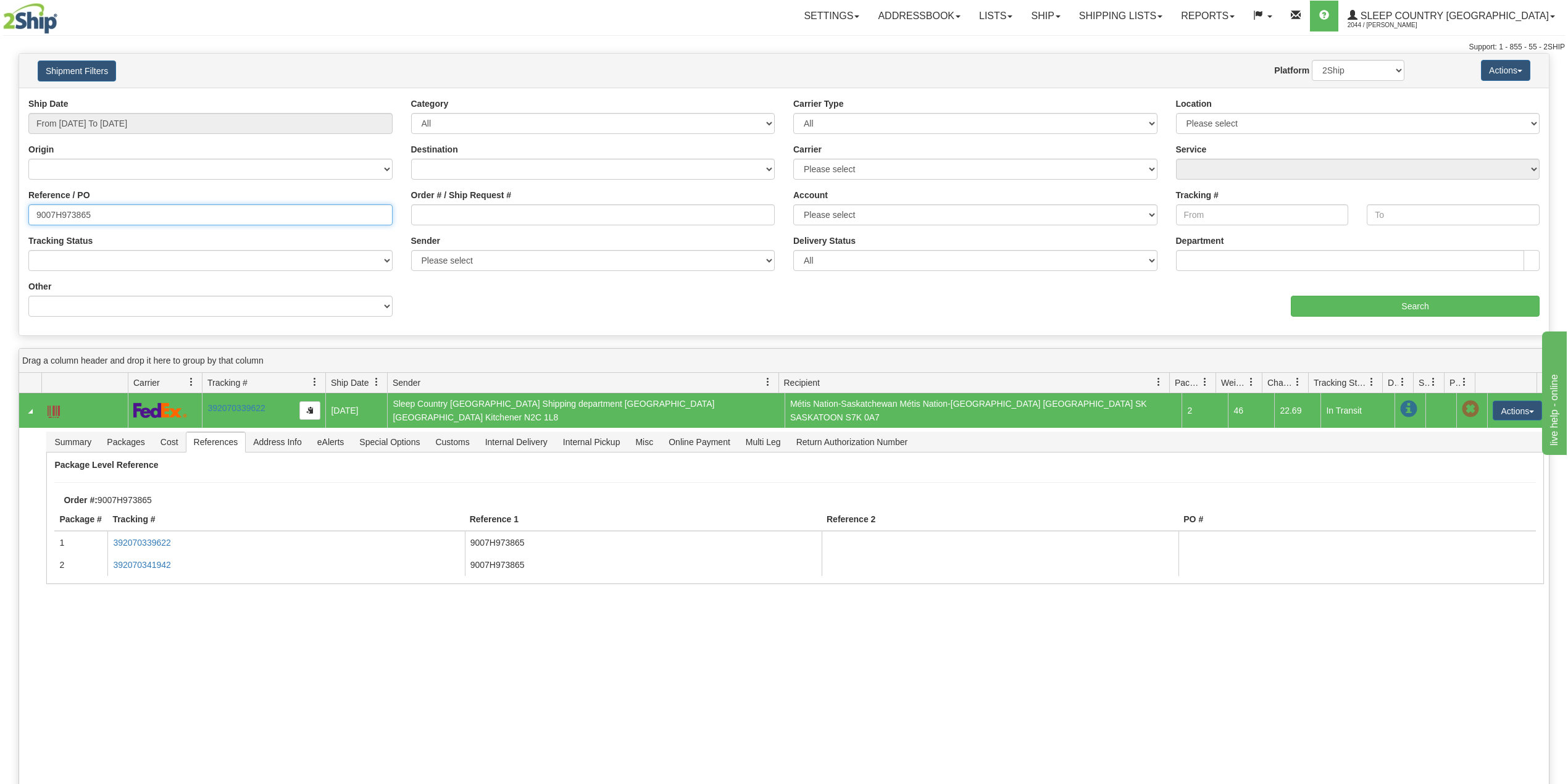
click at [75, 215] on input "9007H973865" at bounding box center [211, 215] width 364 height 21
paste input "50"
click at [1340, 309] on input "Search" at bounding box center [1415, 306] width 249 height 21
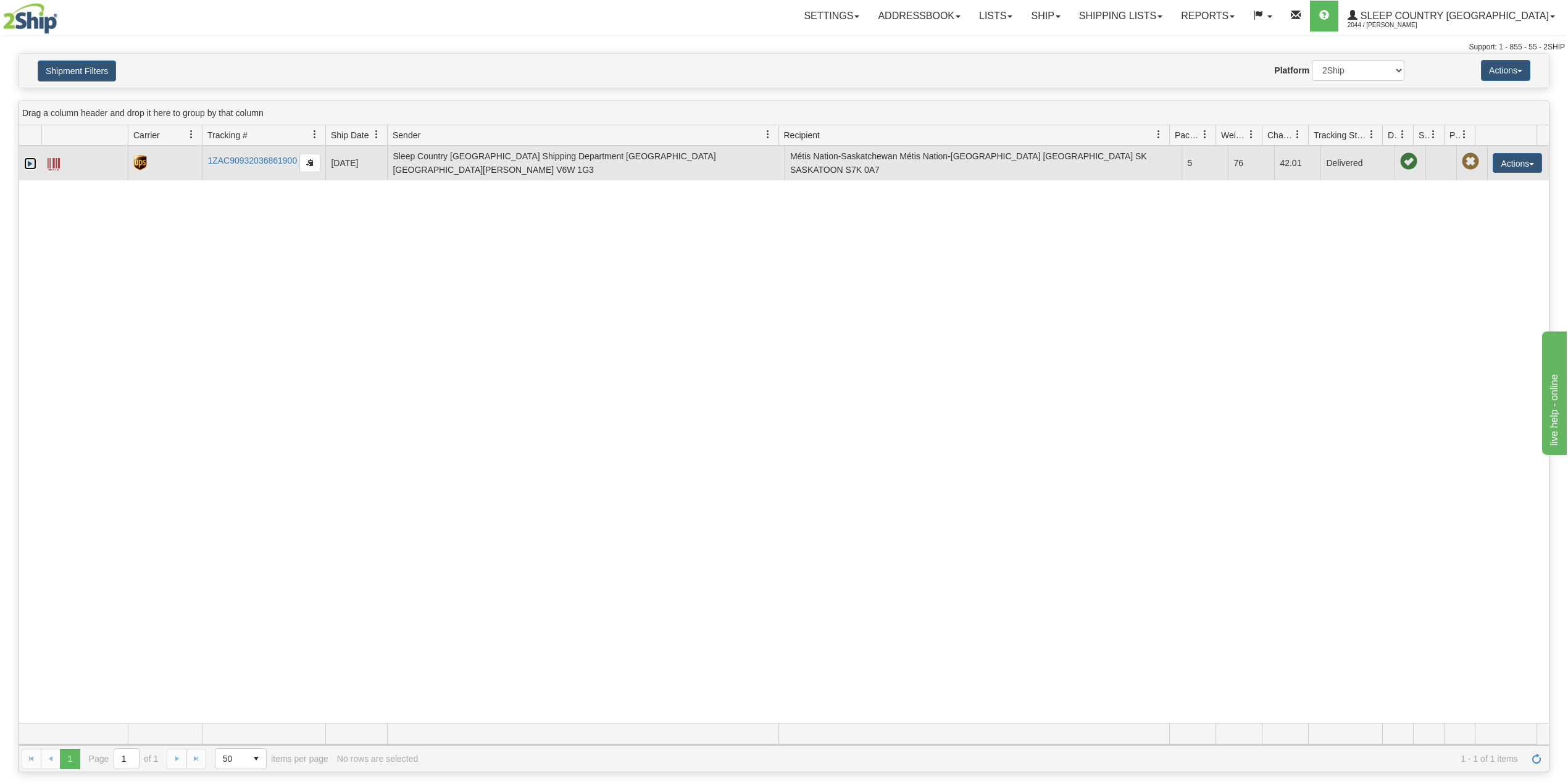
click at [27, 159] on link "Expand" at bounding box center [30, 163] width 12 height 12
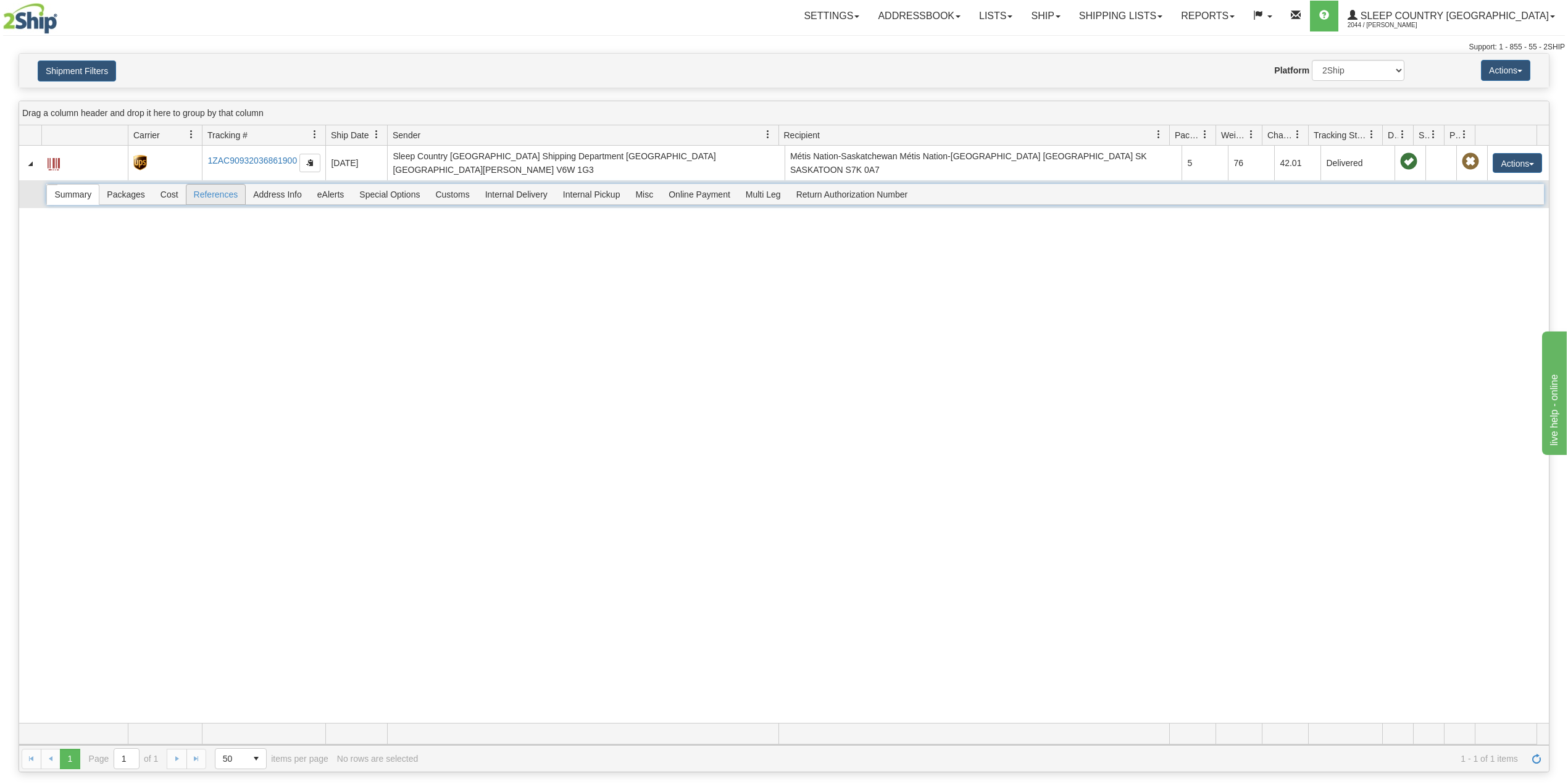
click at [211, 188] on span "References" at bounding box center [216, 194] width 59 height 20
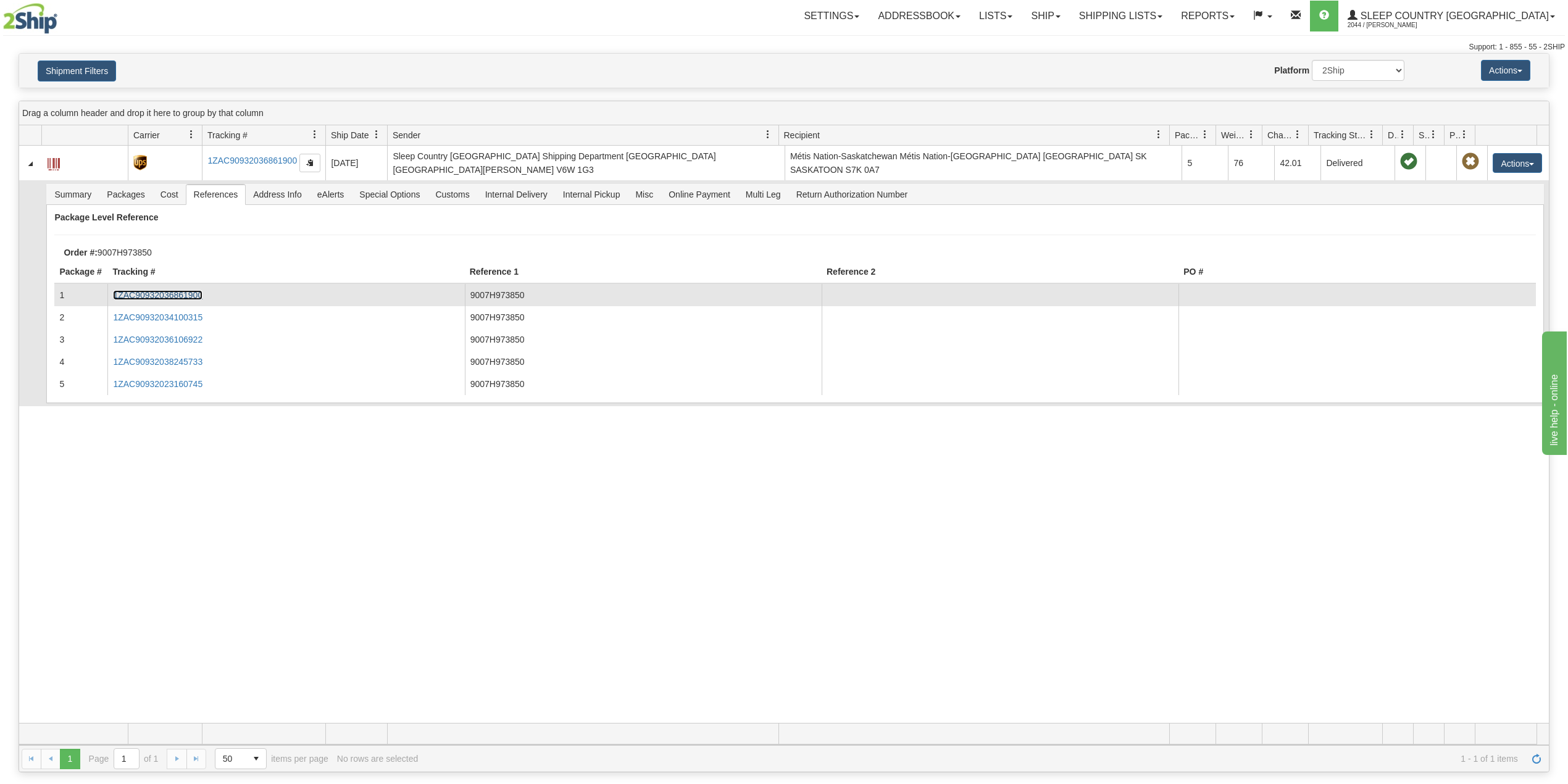
click at [180, 290] on link "1ZAC90932036861900" at bounding box center [158, 294] width 89 height 10
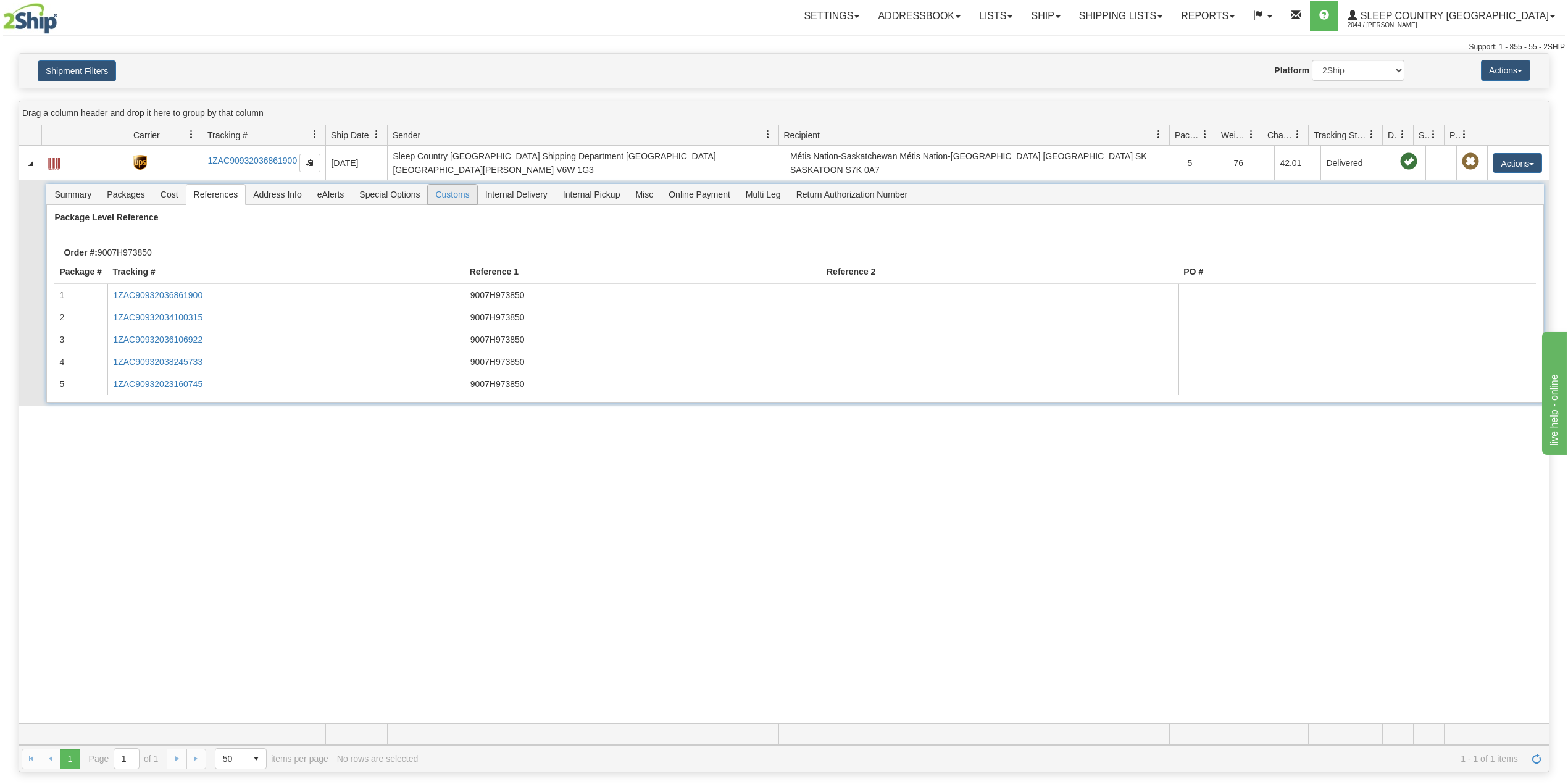
click at [453, 186] on span "Customs" at bounding box center [452, 194] width 49 height 20
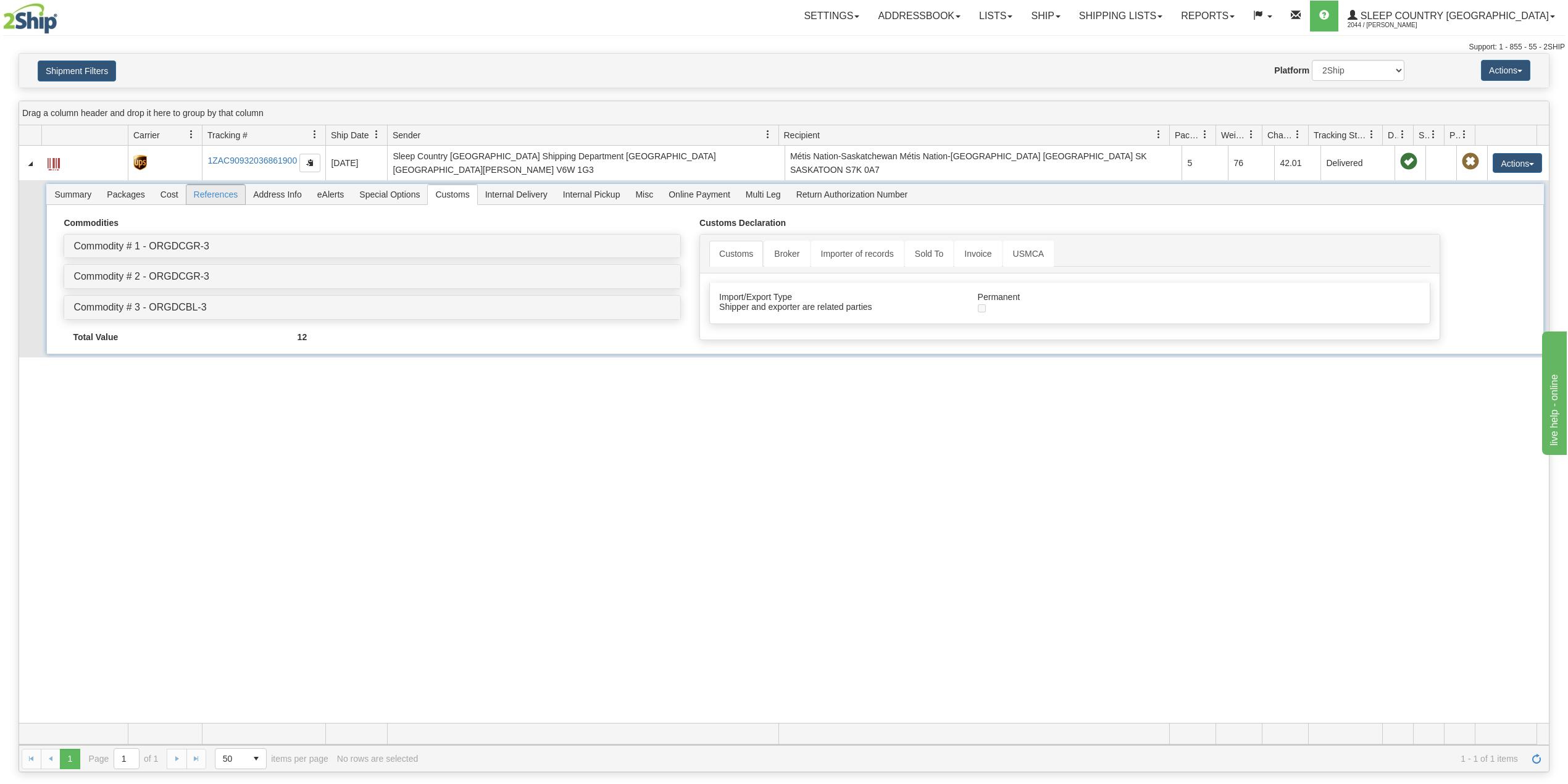
click at [225, 194] on span "References" at bounding box center [216, 194] width 59 height 20
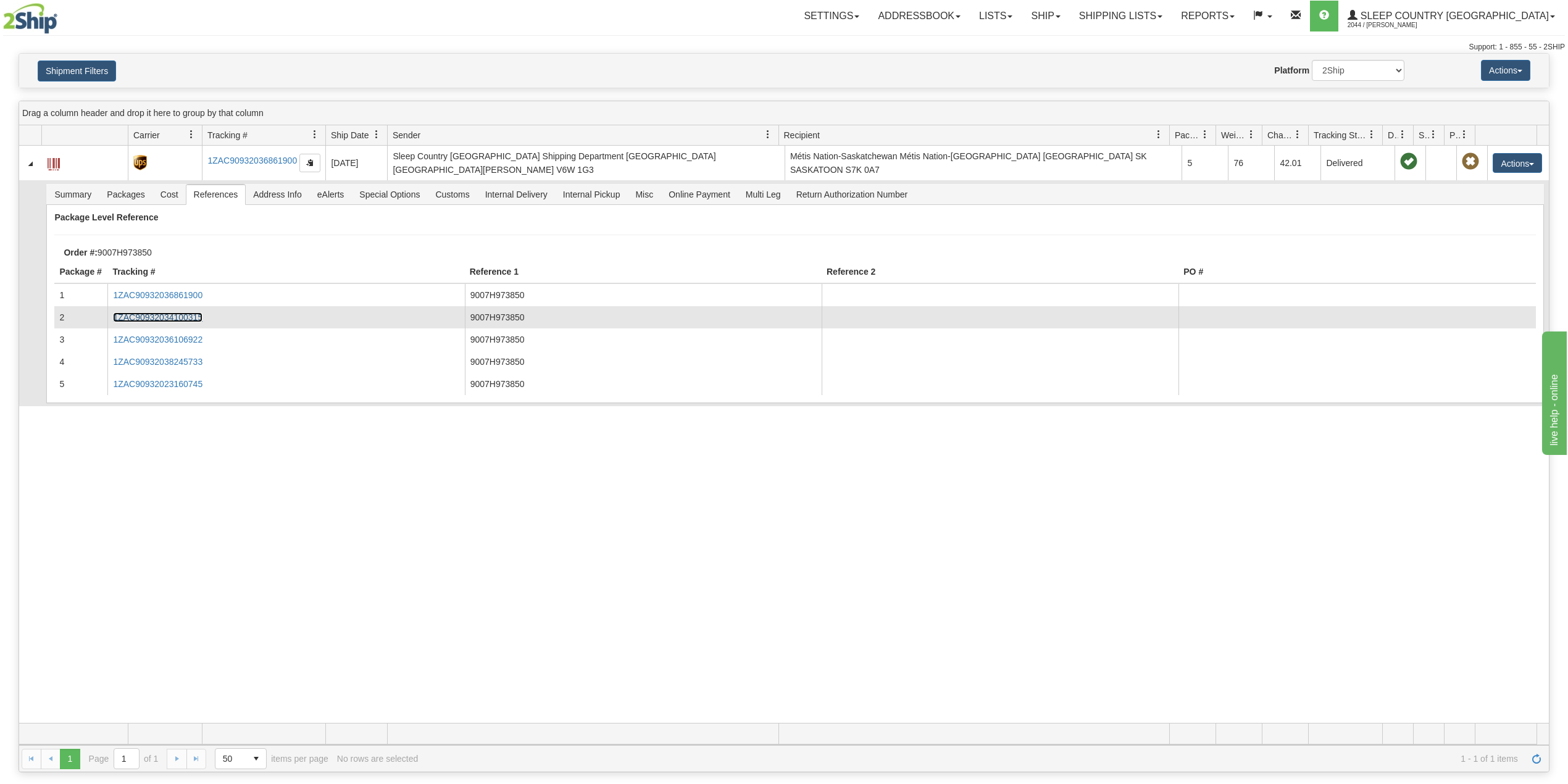
click at [187, 312] on link "1ZAC90932034100315" at bounding box center [158, 317] width 89 height 10
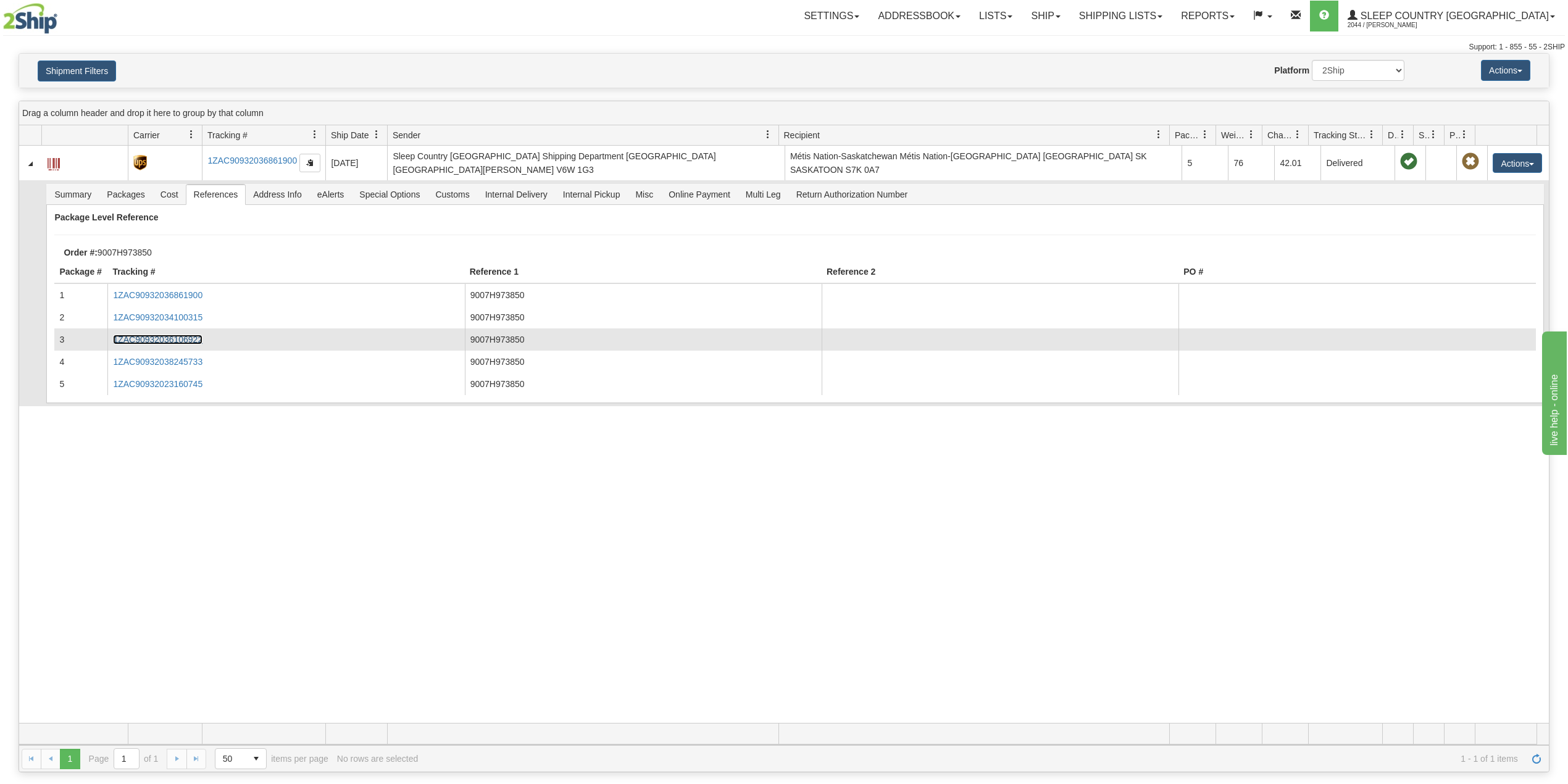
click at [181, 334] on link "1ZAC90932036106922" at bounding box center [158, 339] width 89 height 10
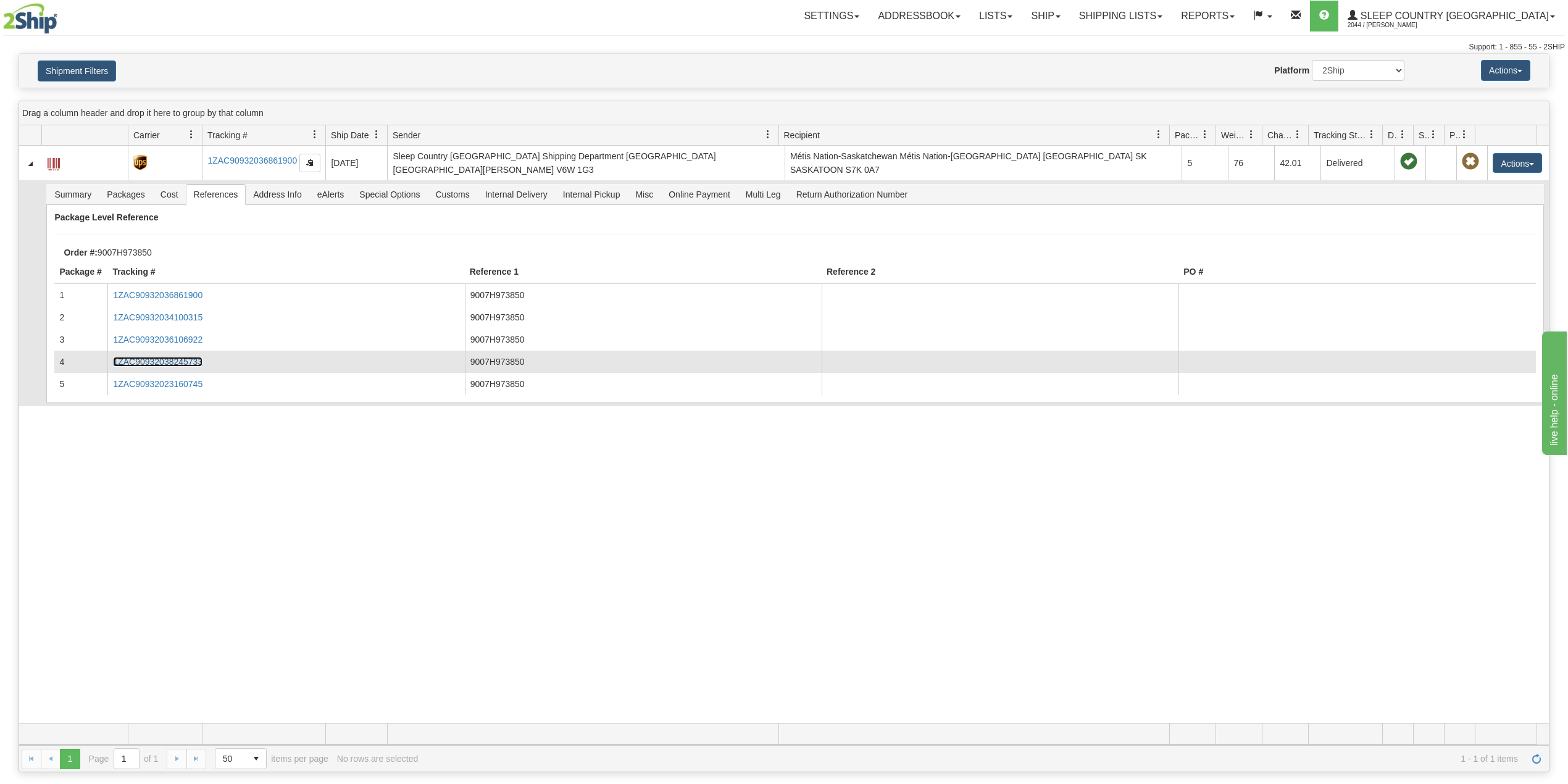
click at [190, 358] on link "1ZAC90932038245733" at bounding box center [158, 361] width 89 height 10
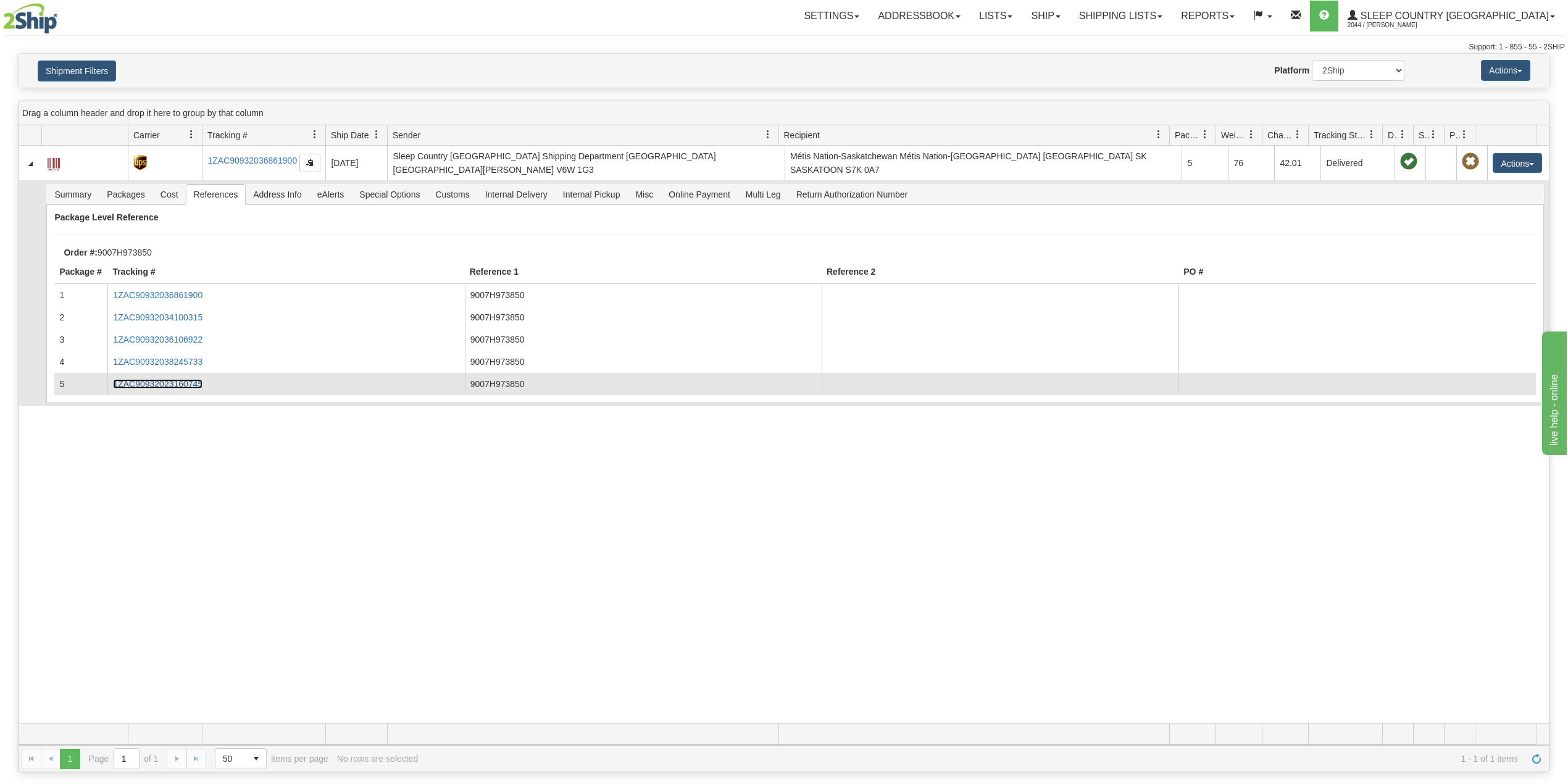
click at [176, 379] on link "1ZAC90932023160745" at bounding box center [158, 384] width 89 height 10
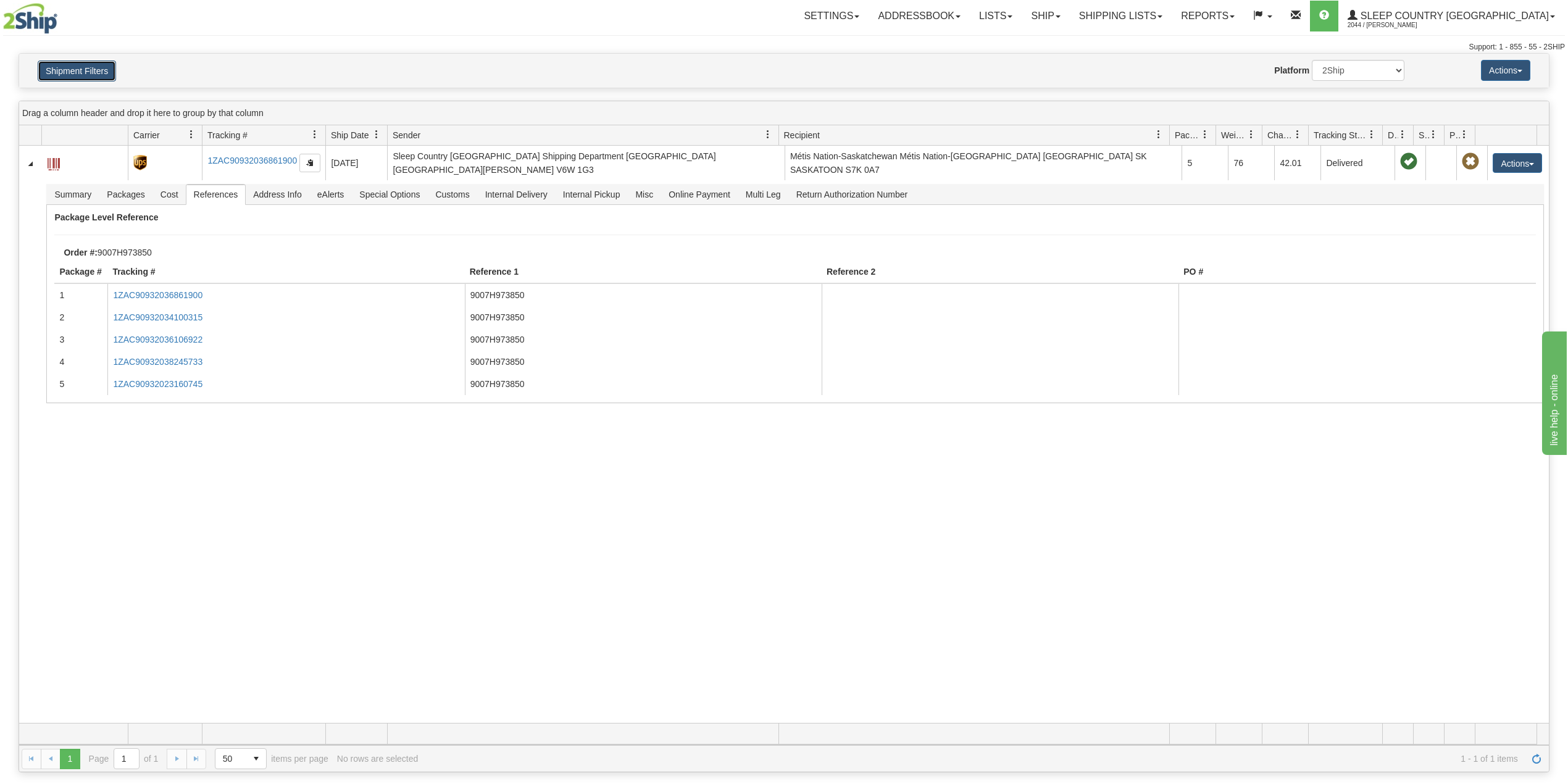
click at [51, 70] on button "Shipment Filters" at bounding box center [77, 71] width 79 height 21
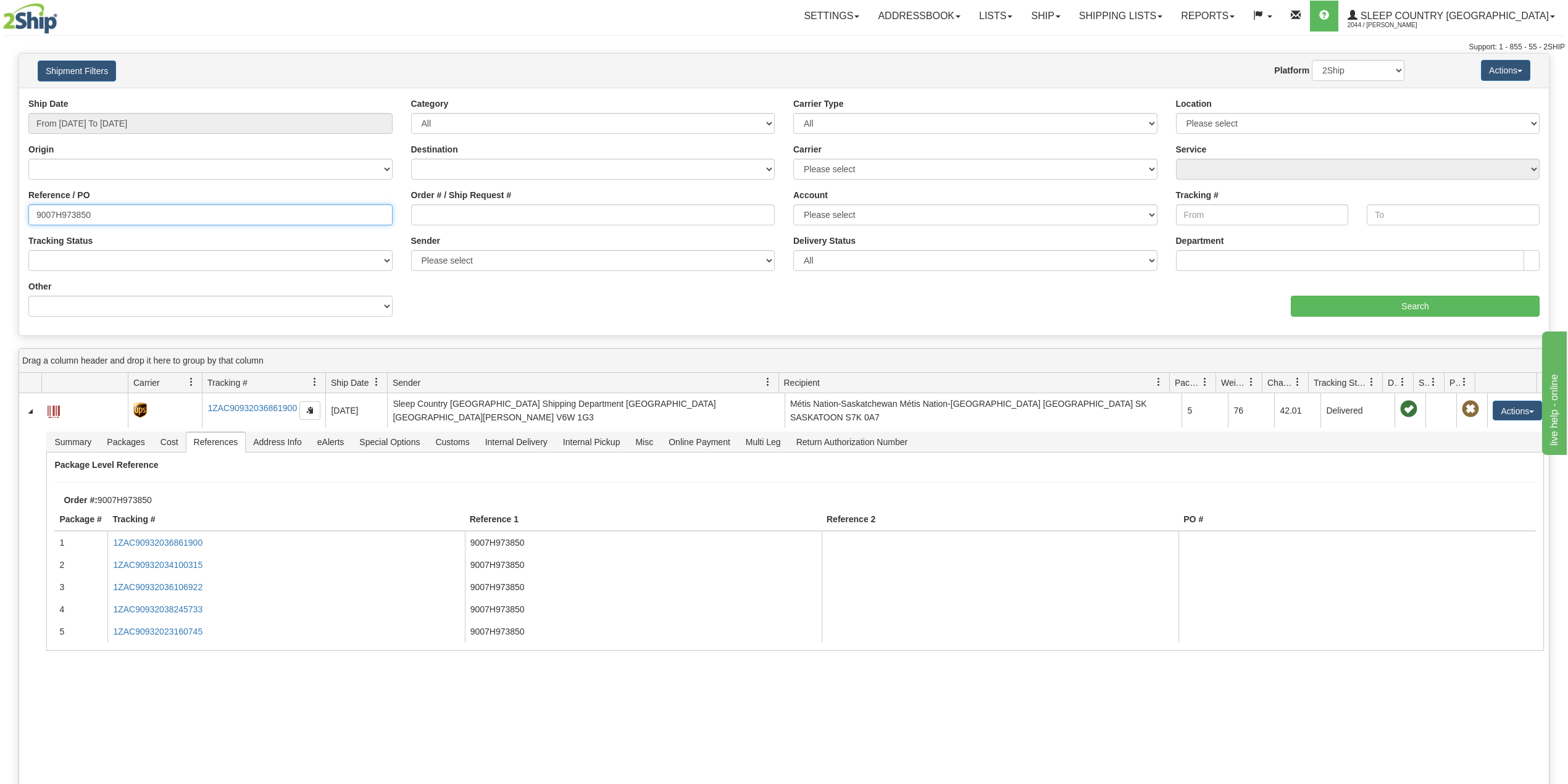
click at [61, 216] on input "9007H973850" at bounding box center [211, 215] width 364 height 21
paste input "89475"
click at [1345, 304] on input "Search" at bounding box center [1415, 306] width 249 height 21
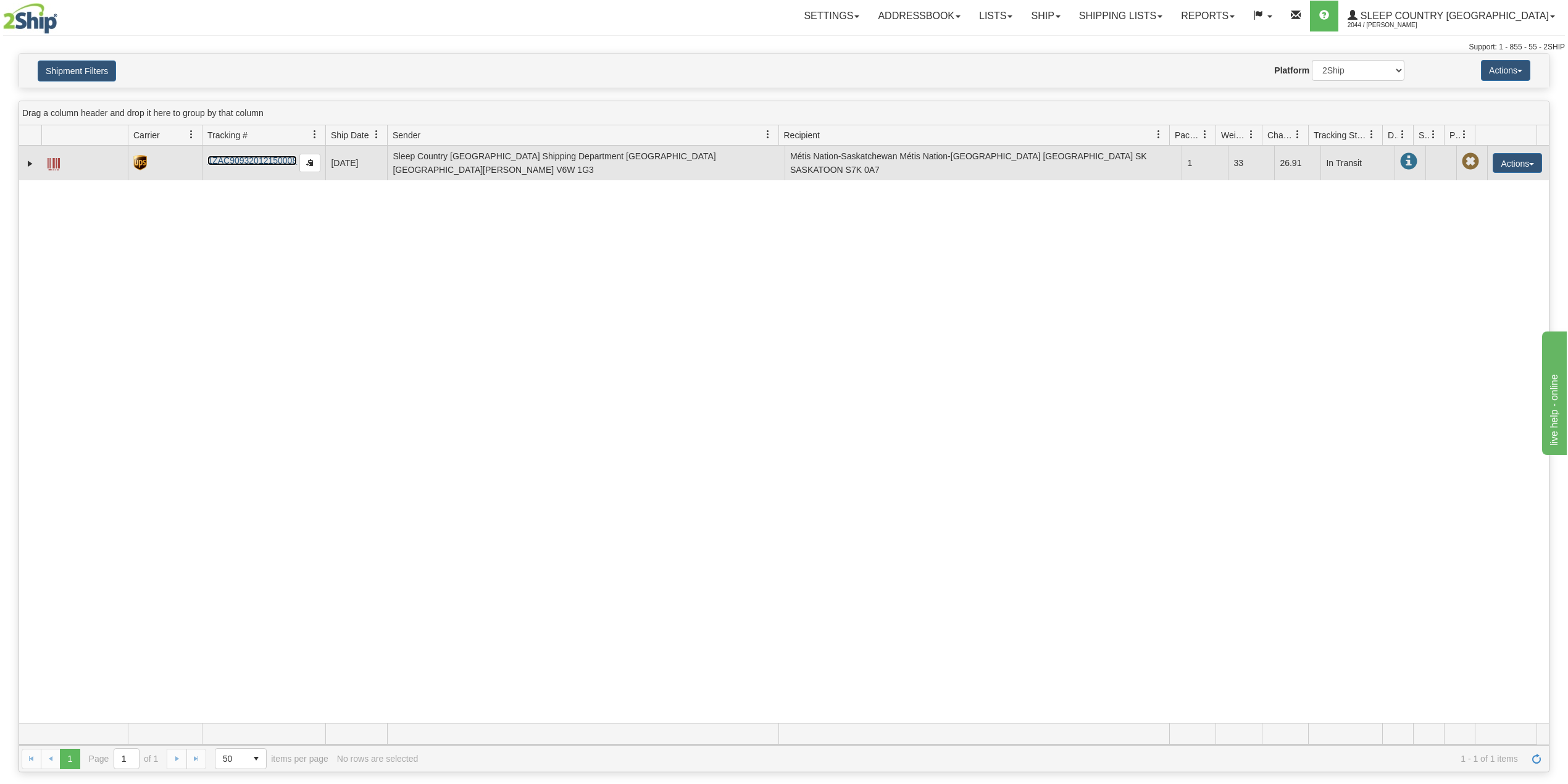
click at [258, 155] on link "1ZAC90932012150008" at bounding box center [252, 160] width 89 height 10
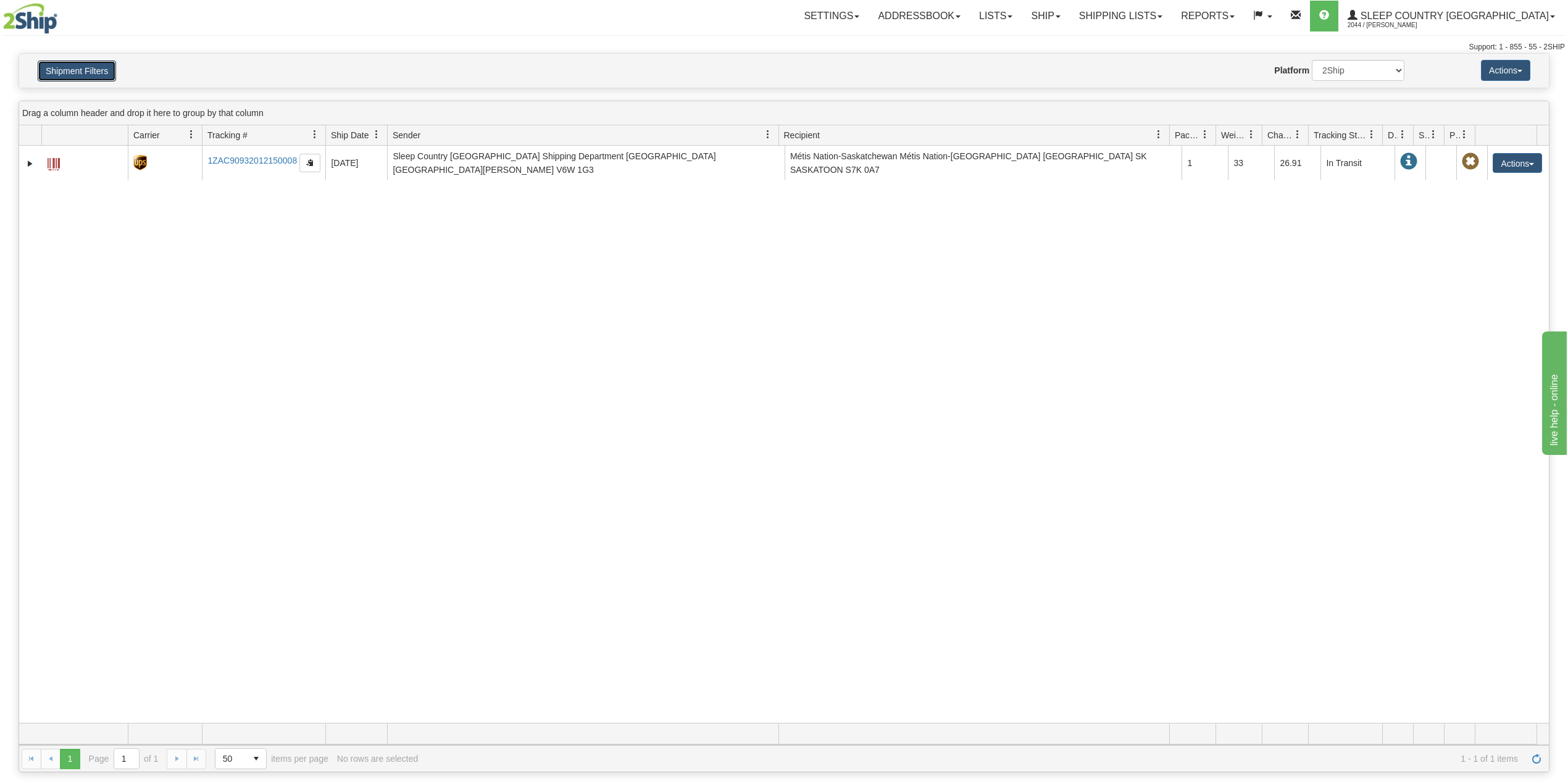
drag, startPoint x: 97, startPoint y: 67, endPoint x: 112, endPoint y: 92, distance: 29.2
click at [97, 65] on button "Shipment Filters" at bounding box center [77, 71] width 79 height 21
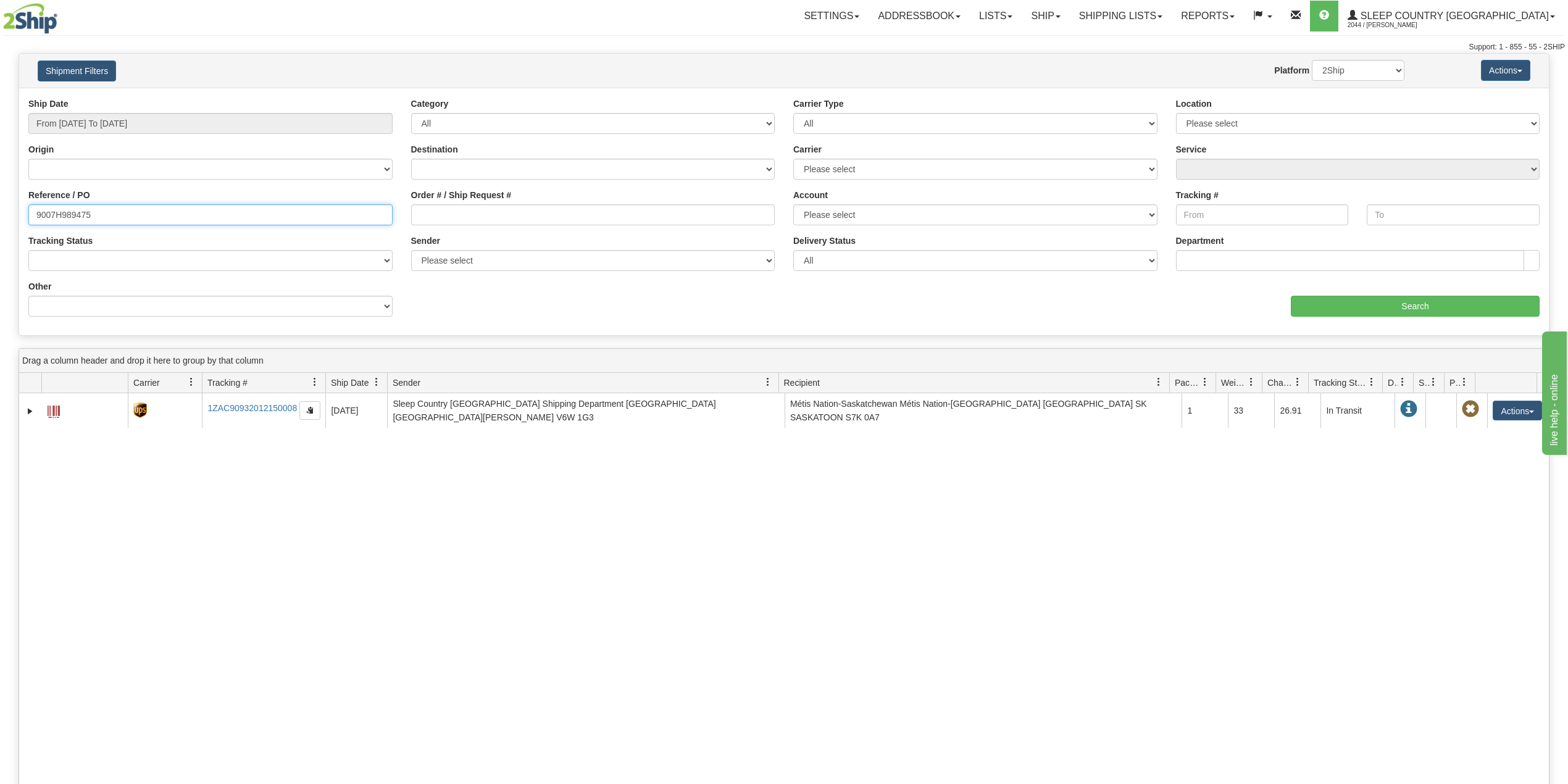
click at [85, 209] on input "9007H989475" at bounding box center [211, 215] width 364 height 21
paste input "2H989999"
click at [1373, 306] on input "Search" at bounding box center [1415, 306] width 249 height 21
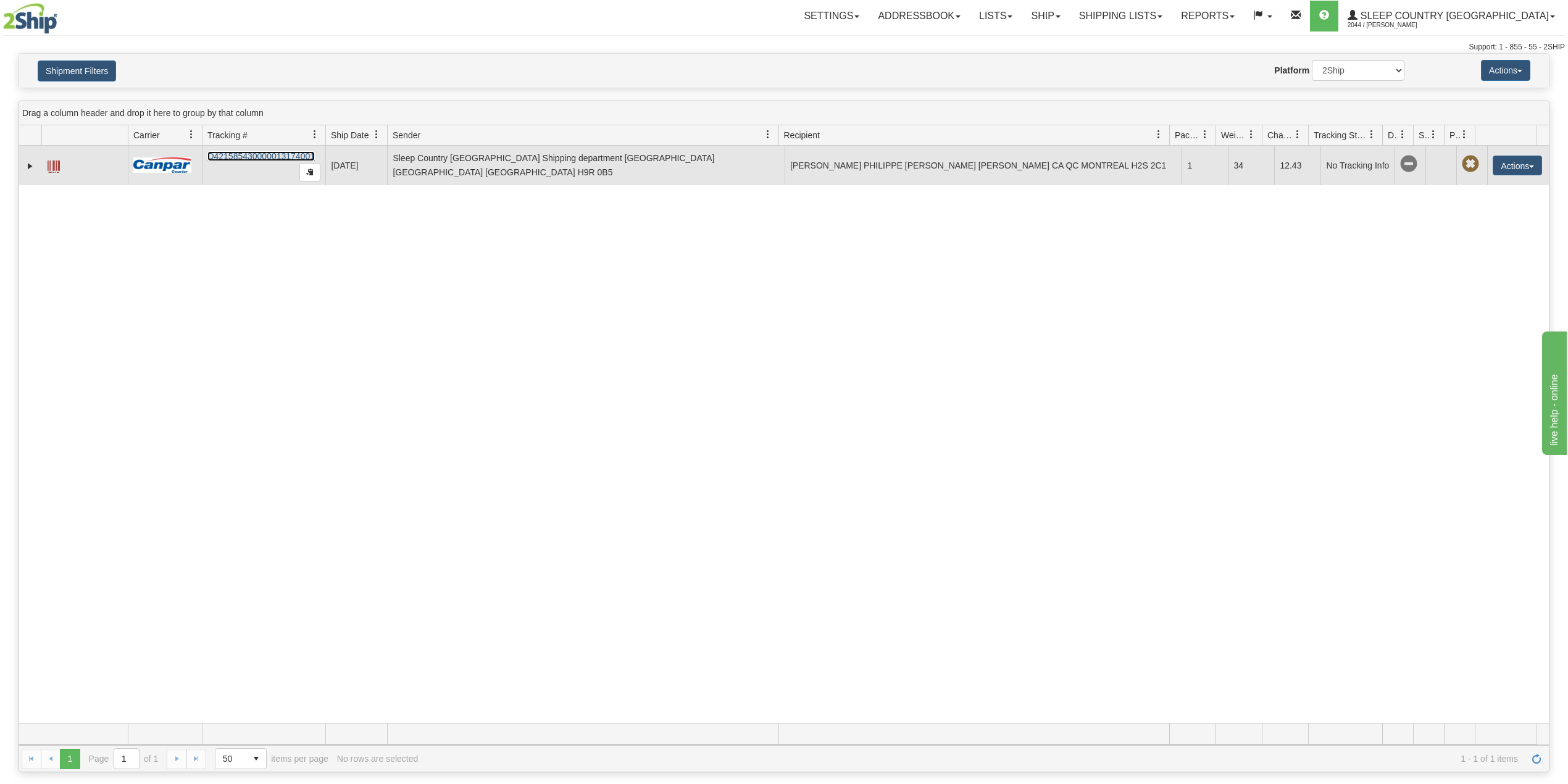
click at [244, 156] on link "D421585430000013174001" at bounding box center [261, 156] width 107 height 10
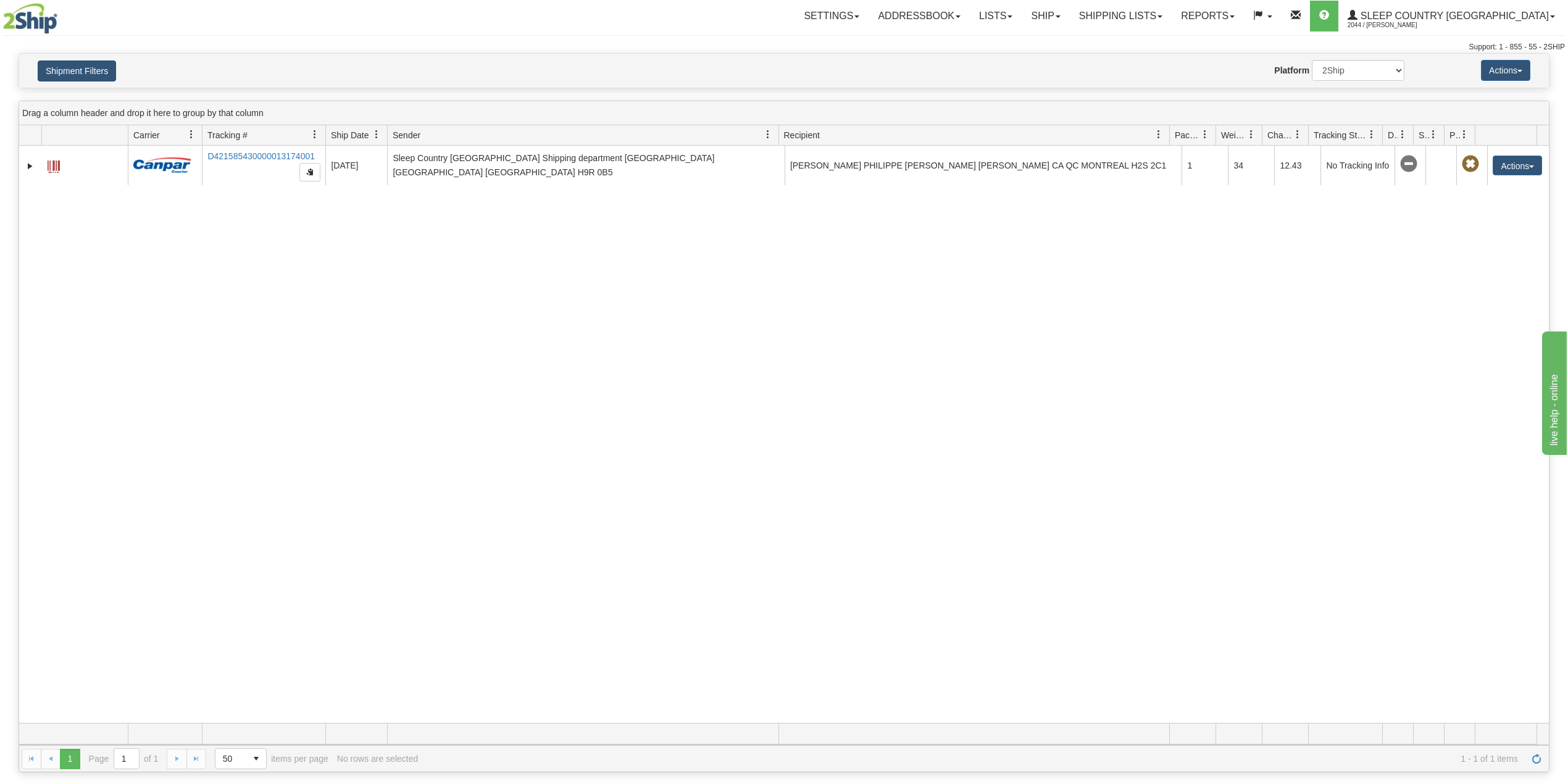
click at [78, 79] on div "Shipment Filters Website Agent Nothing selected Client User Platform 2Ship Impo…" at bounding box center [784, 70] width 1530 height 34
click at [87, 79] on button "Shipment Filters" at bounding box center [77, 71] width 79 height 21
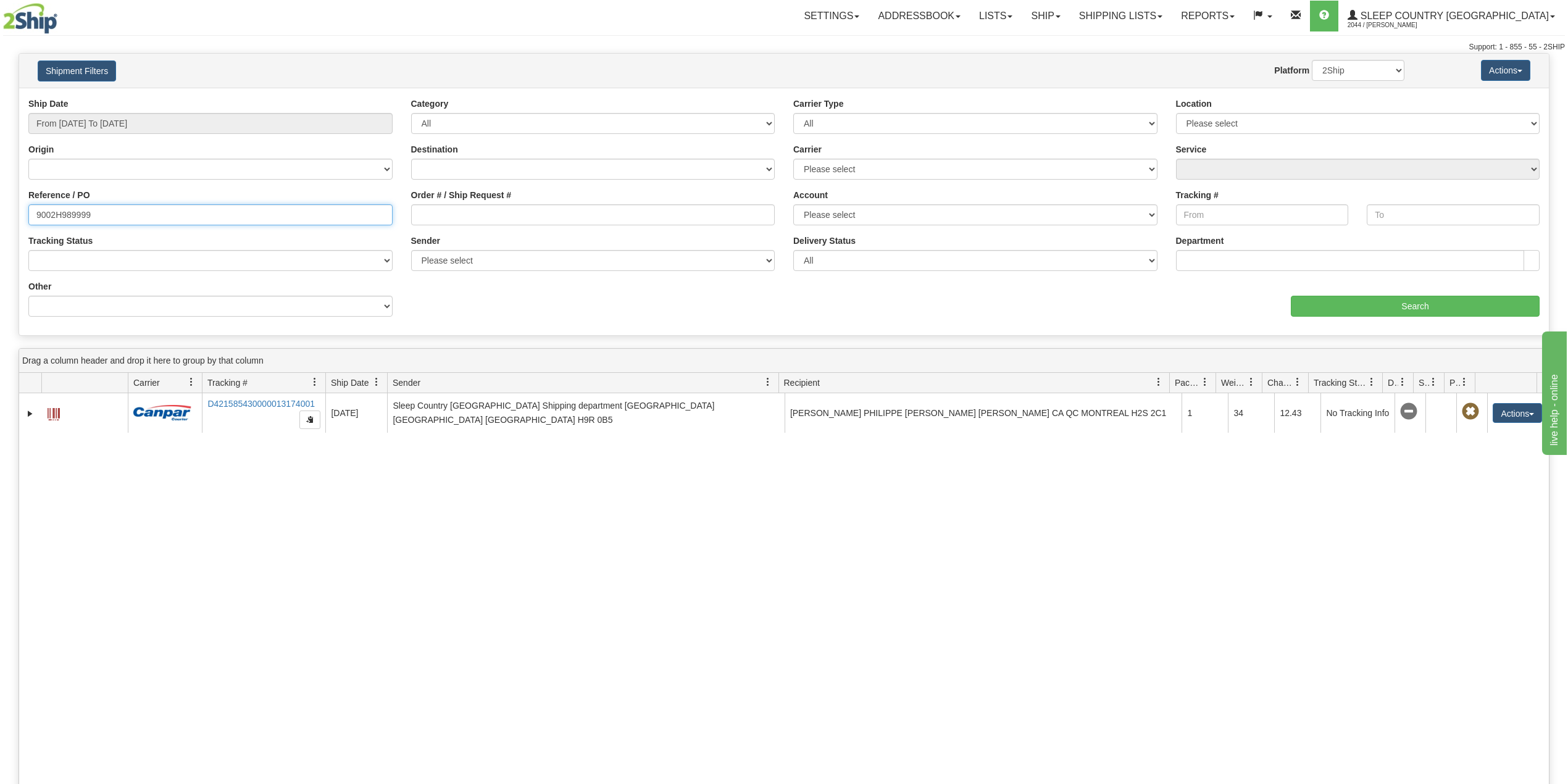
click at [61, 210] on input "9002H989999" at bounding box center [211, 215] width 364 height 21
paste input "0H97508"
click at [1319, 295] on div "aaa Search" at bounding box center [1166, 298] width 765 height 37
click at [1346, 297] on input "Search" at bounding box center [1415, 306] width 249 height 21
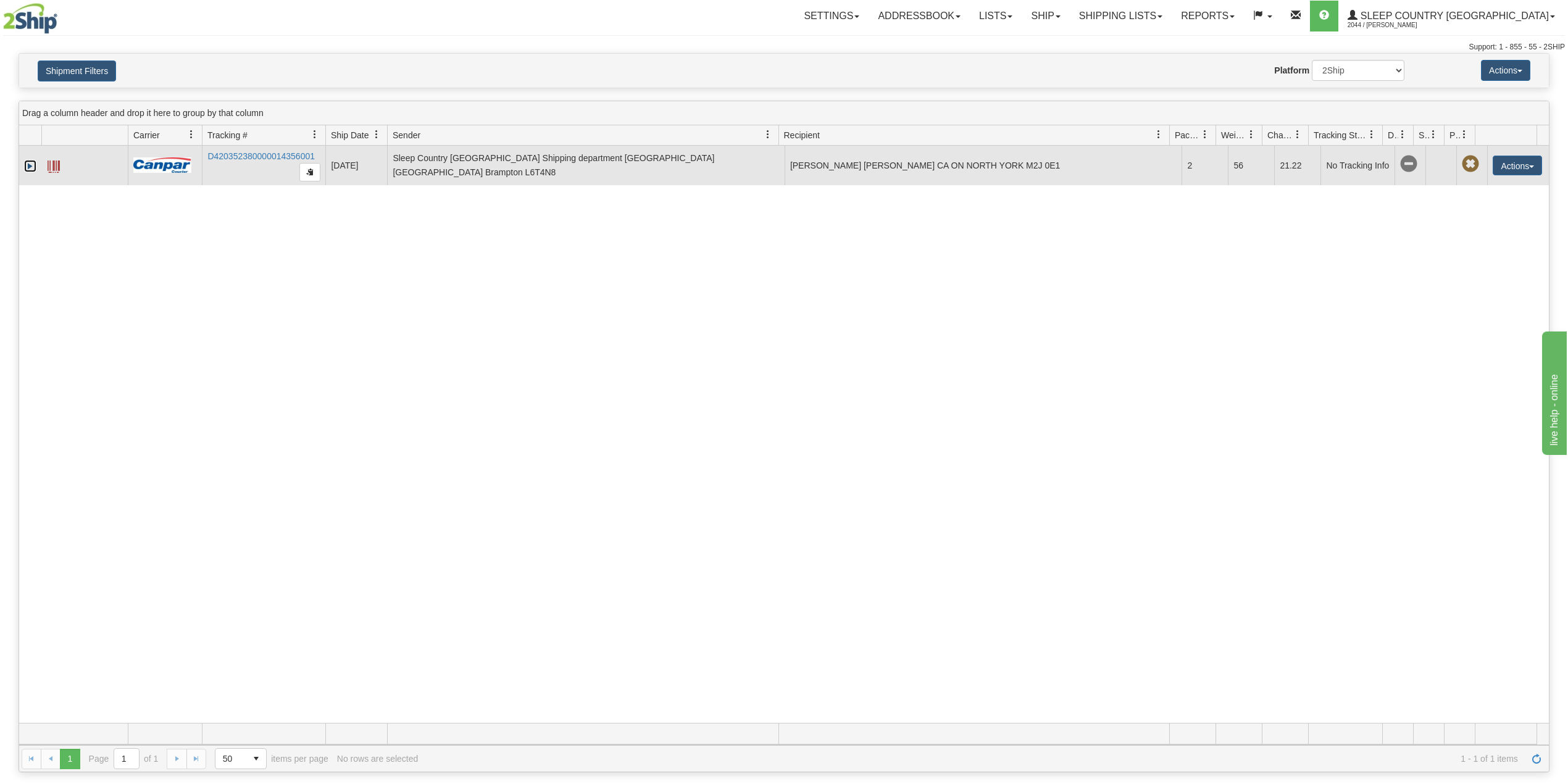
click at [26, 169] on link "Expand" at bounding box center [30, 166] width 12 height 12
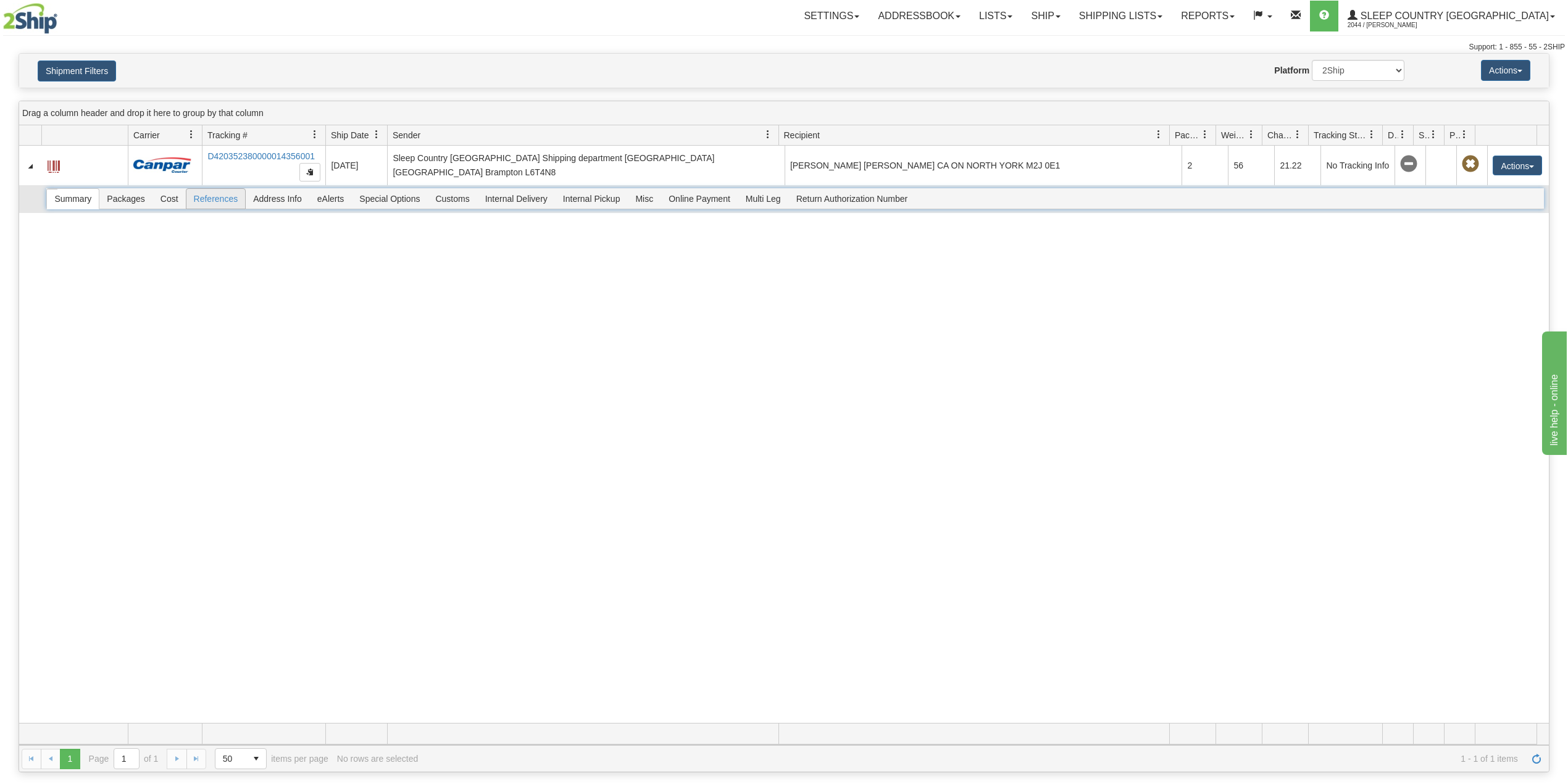
click at [211, 199] on span "References" at bounding box center [216, 199] width 59 height 20
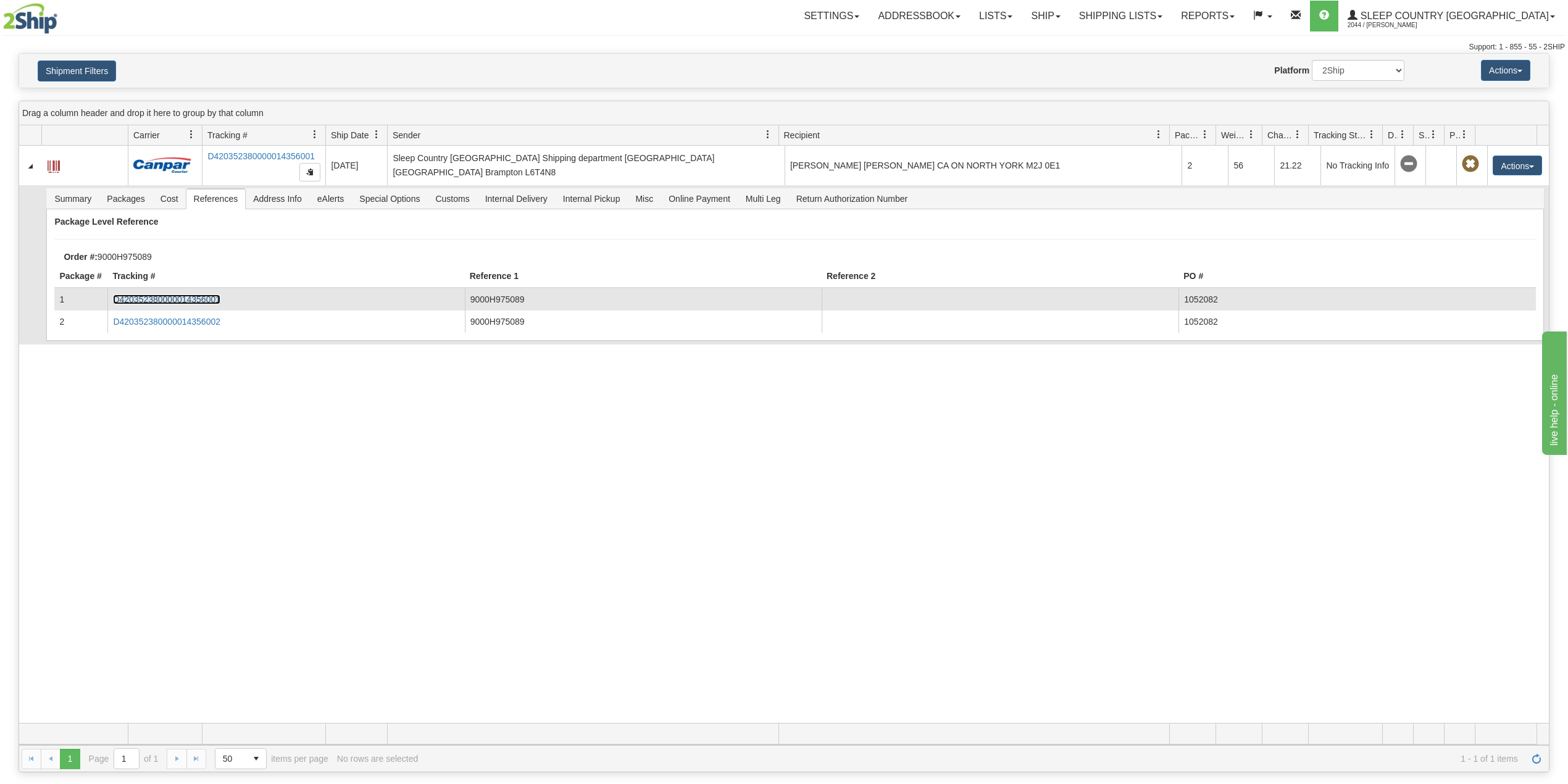
click at [200, 297] on link "D420352380000014356001" at bounding box center [167, 299] width 107 height 10
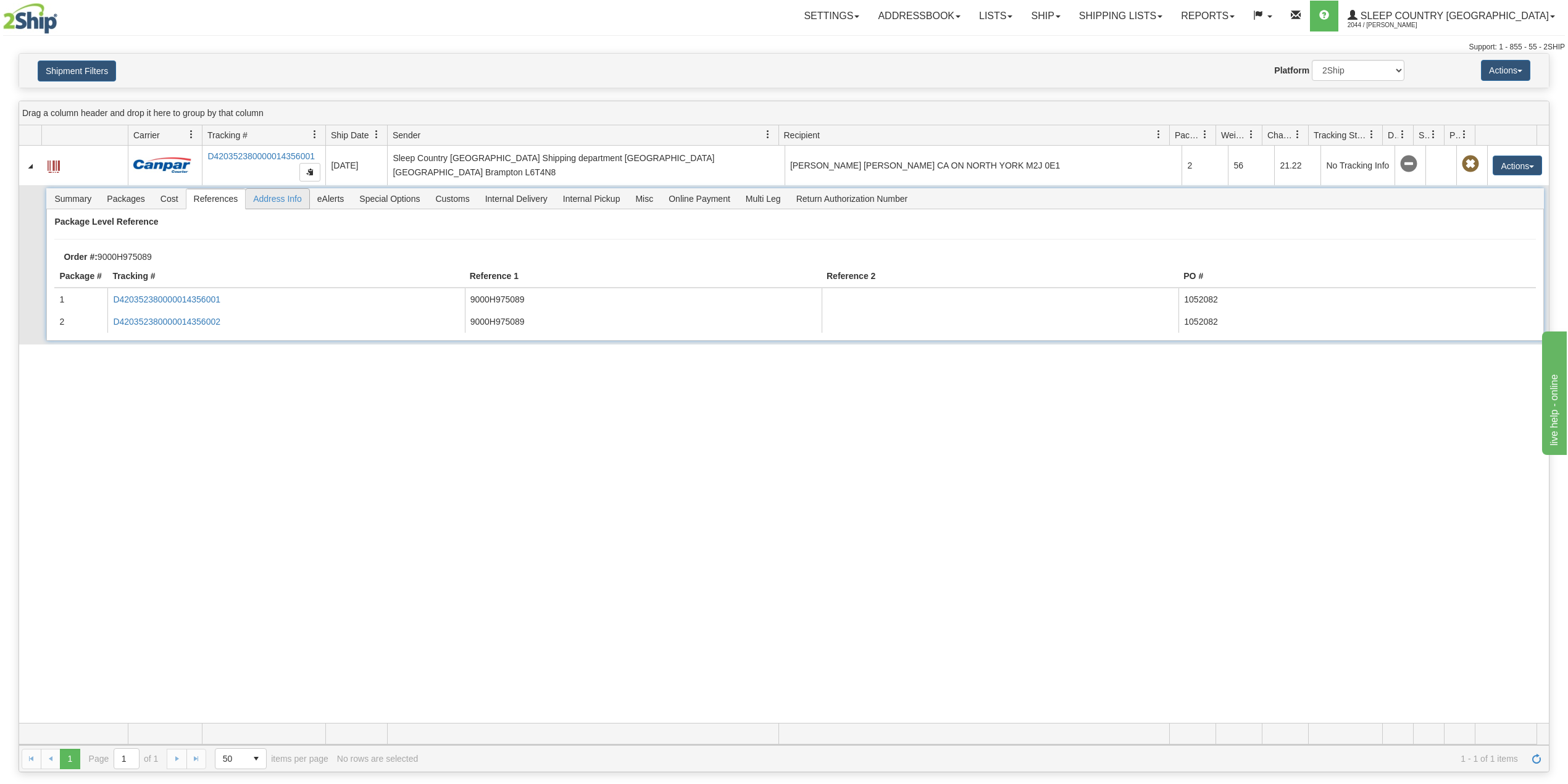
click at [286, 200] on span "Address Info" at bounding box center [277, 199] width 63 height 20
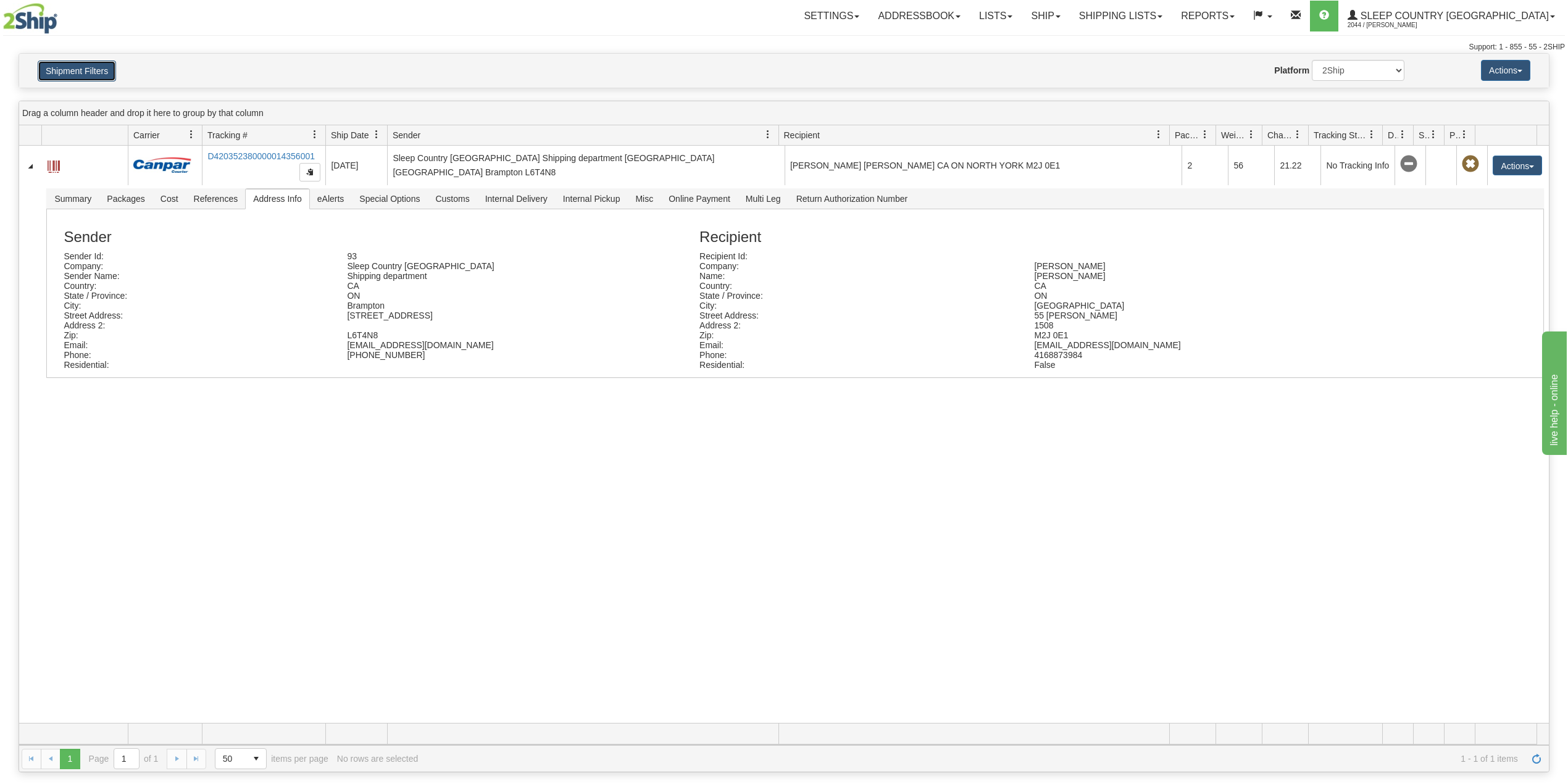
click at [83, 73] on button "Shipment Filters" at bounding box center [77, 71] width 79 height 21
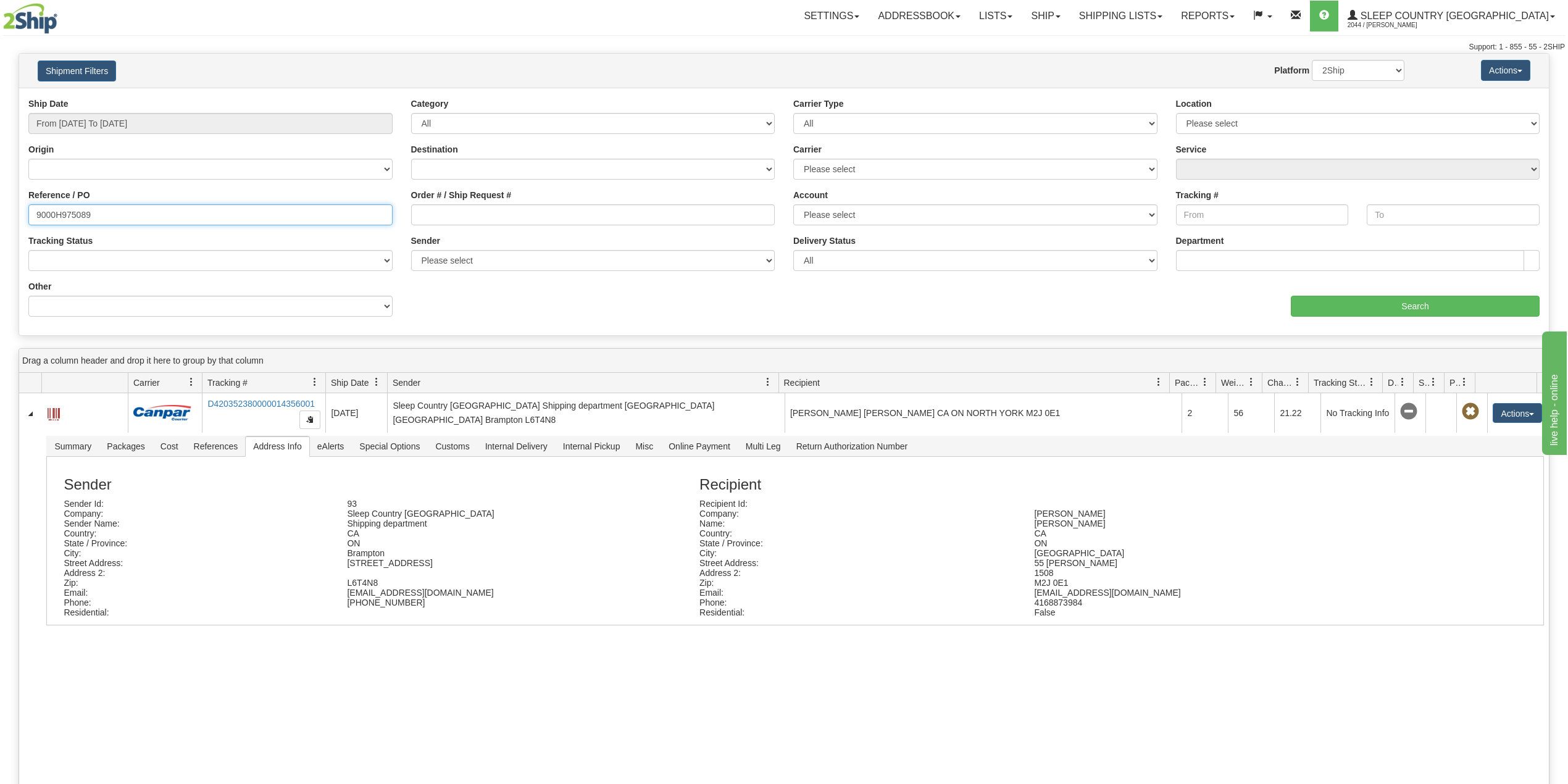
click at [62, 213] on input "9000H975089" at bounding box center [211, 215] width 364 height 21
paste input "6940"
type input "9000H969409"
click at [1362, 303] on input "Search" at bounding box center [1415, 306] width 249 height 21
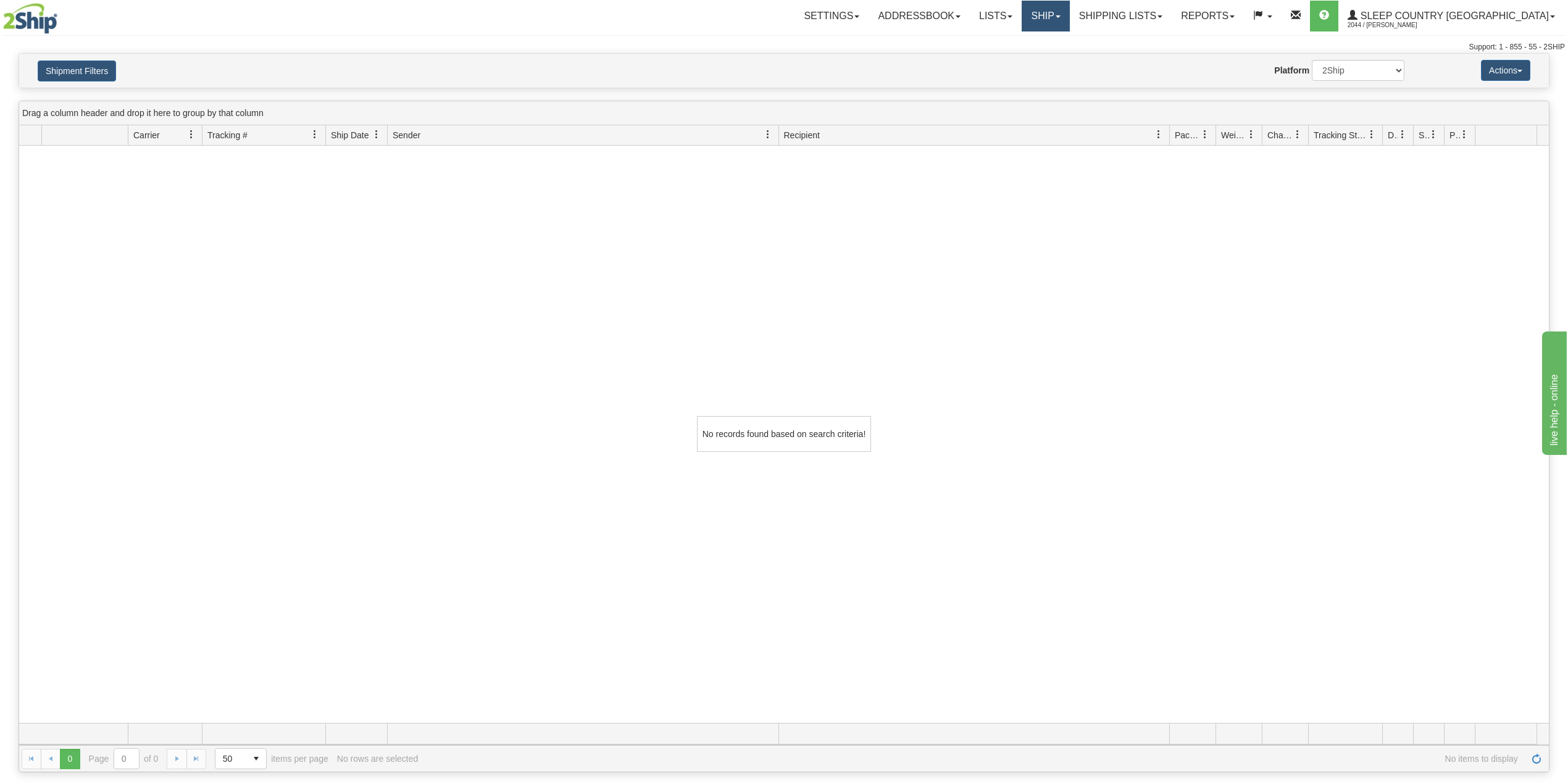
click at [1069, 16] on link "Ship" at bounding box center [1045, 16] width 47 height 31
click at [1058, 61] on span "OnHold / Order Queue" at bounding box center [1014, 59] width 87 height 10
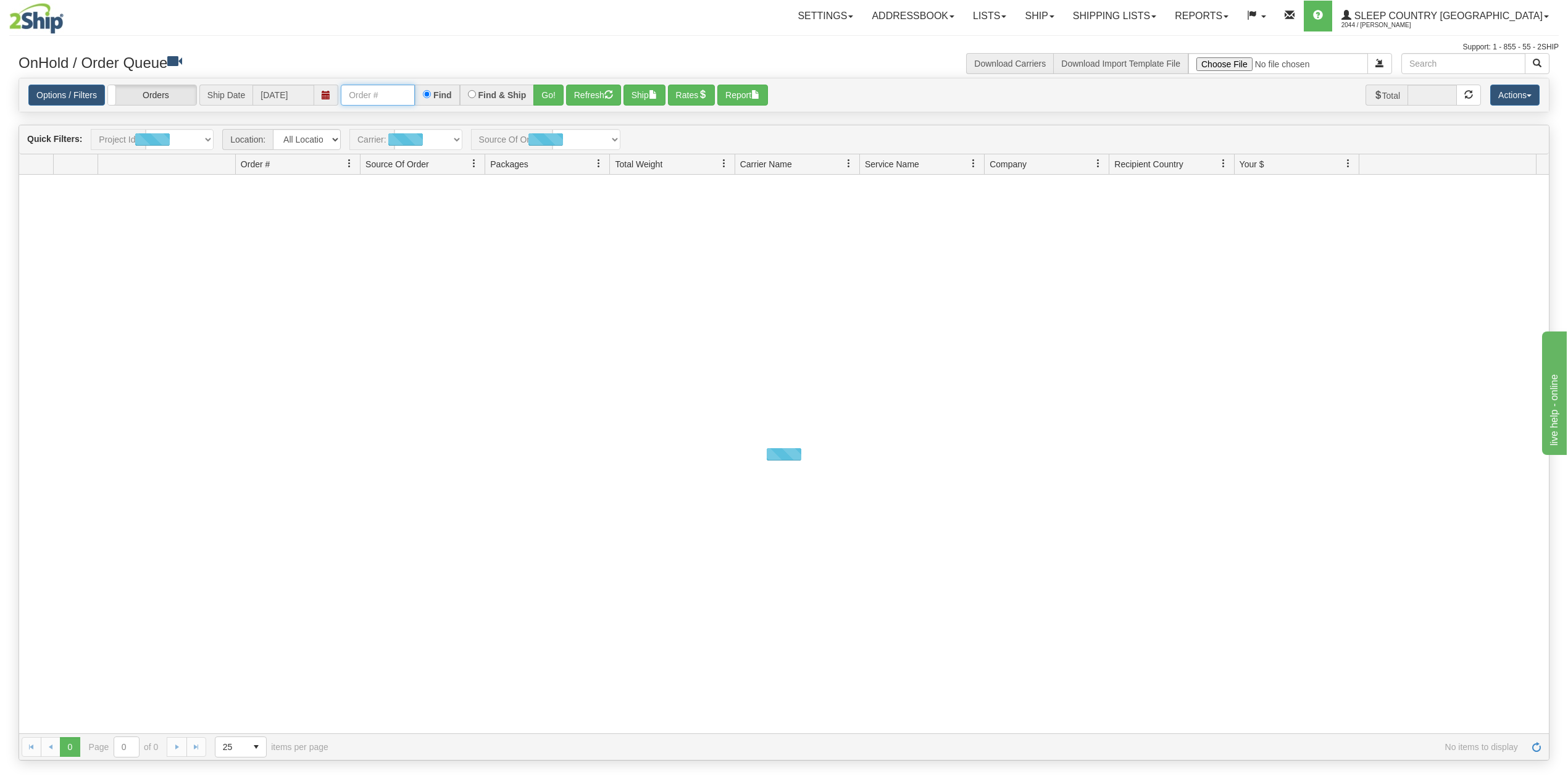
click at [374, 90] on input "text" at bounding box center [377, 95] width 74 height 21
paste input "9000H969409"
click at [552, 93] on button "Go!" at bounding box center [549, 95] width 30 height 21
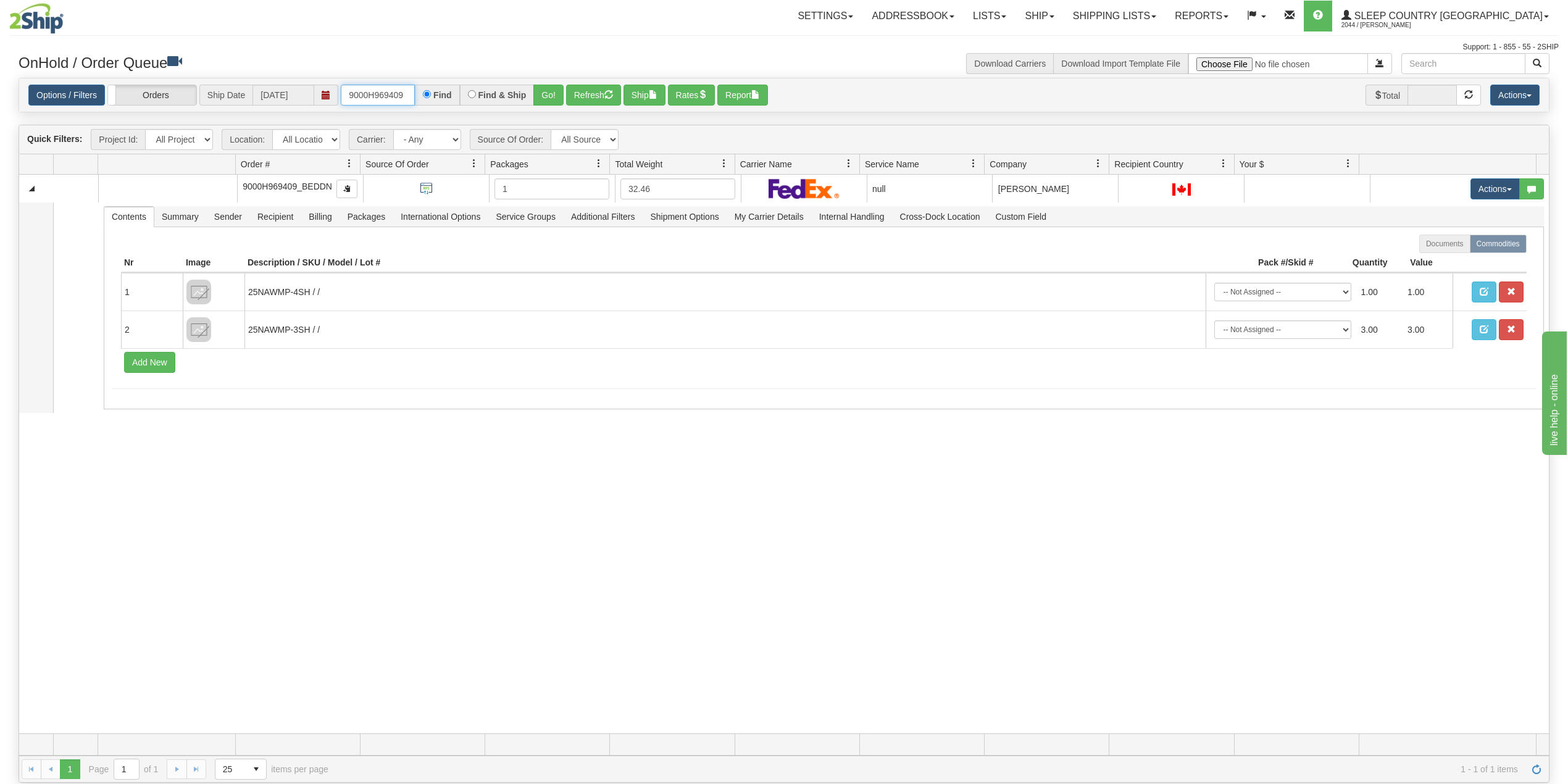
click at [382, 99] on input "9000H969409" at bounding box center [377, 95] width 74 height 21
click at [383, 99] on input "9000H969409" at bounding box center [377, 95] width 74 height 21
paste input "105199"
type input "1051999"
click at [556, 94] on button "Go!" at bounding box center [549, 95] width 30 height 21
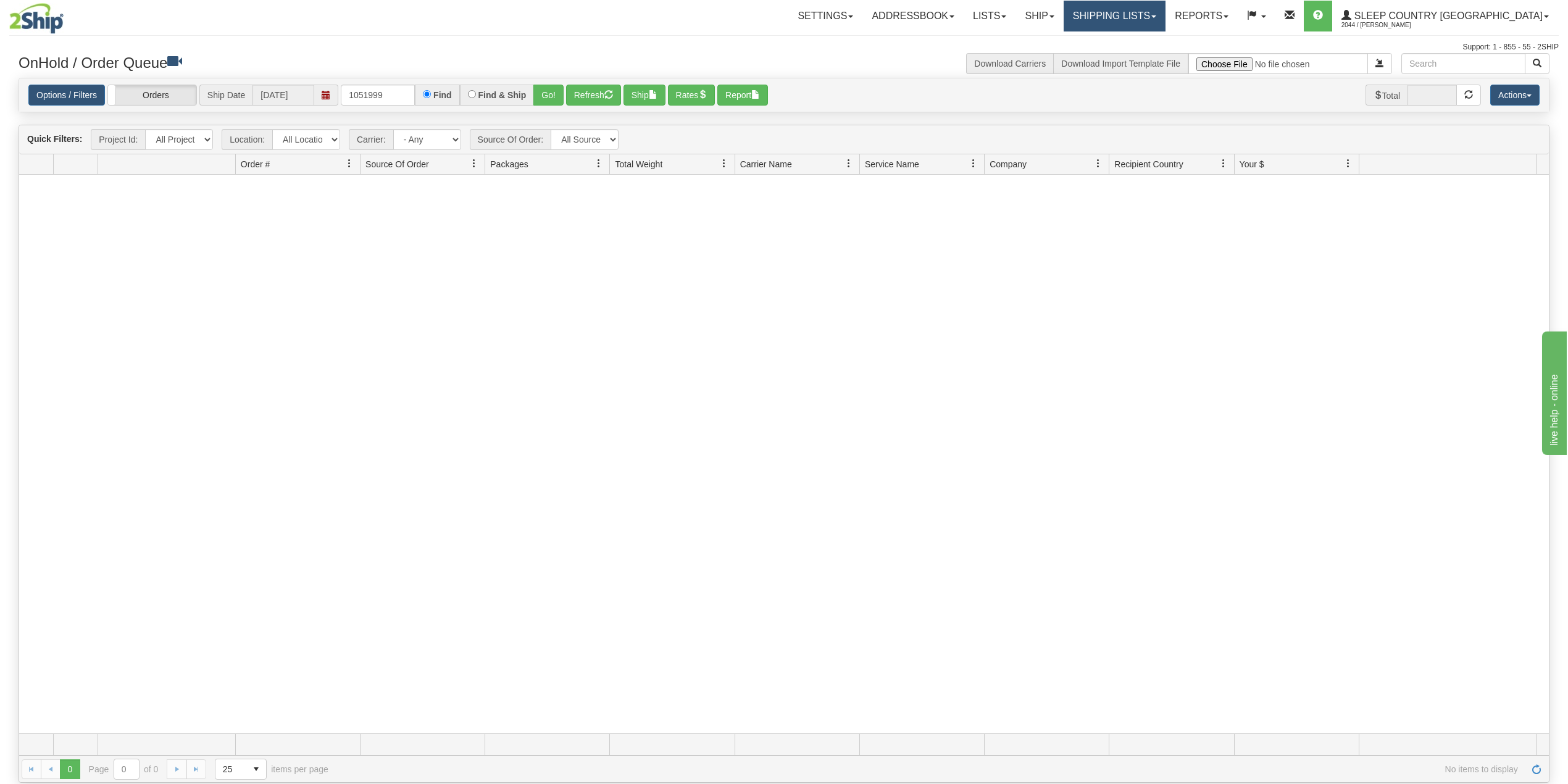
click at [1157, 13] on link "Shipping lists" at bounding box center [1115, 16] width 102 height 31
click at [1143, 57] on span "Search Shipment History" at bounding box center [1105, 59] width 95 height 10
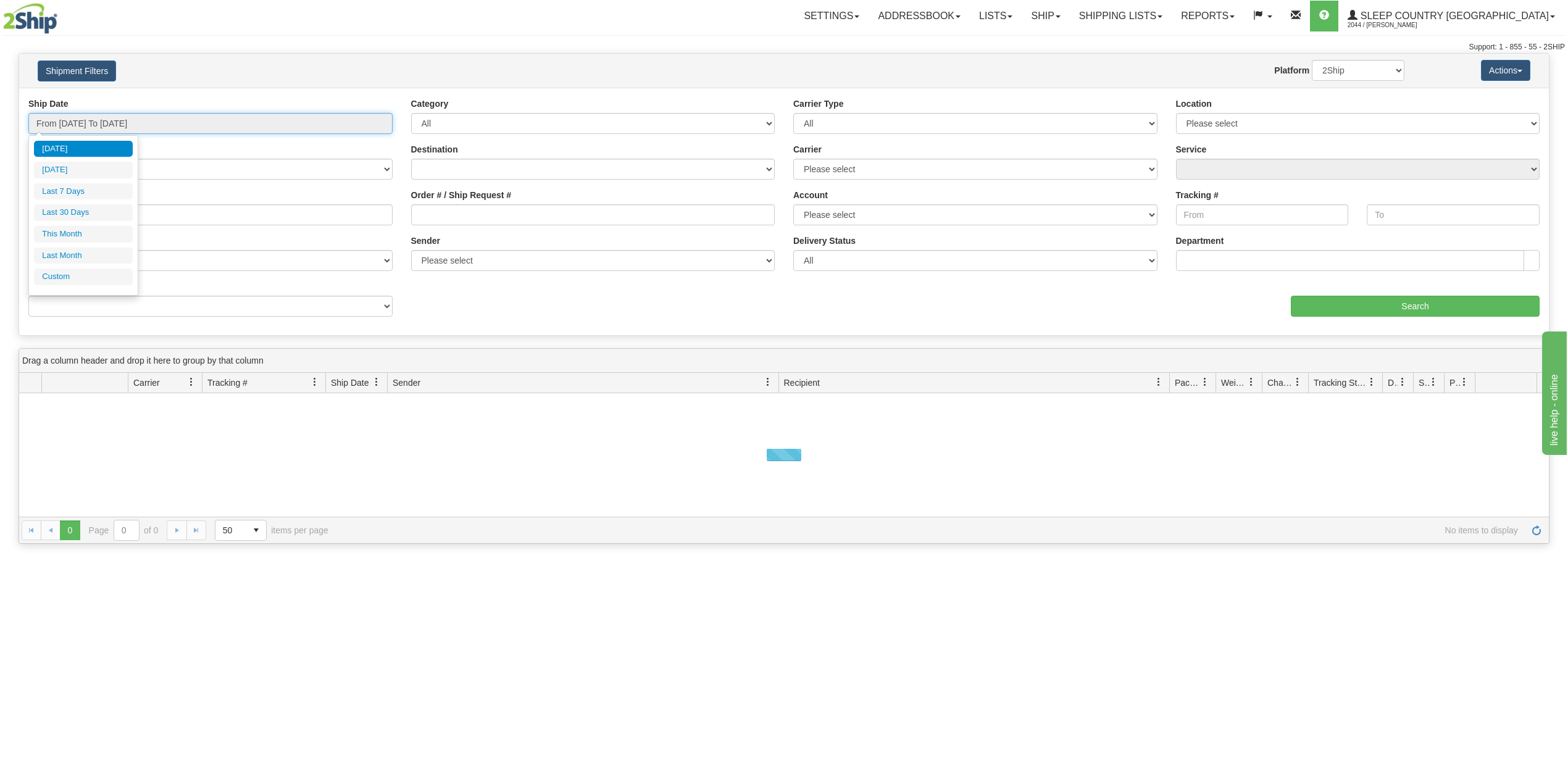
click at [115, 127] on input "From [DATE] To [DATE]" at bounding box center [211, 124] width 364 height 21
click at [80, 213] on li "Last 30 Days" at bounding box center [83, 212] width 99 height 17
type input "From [DATE] To [DATE]"
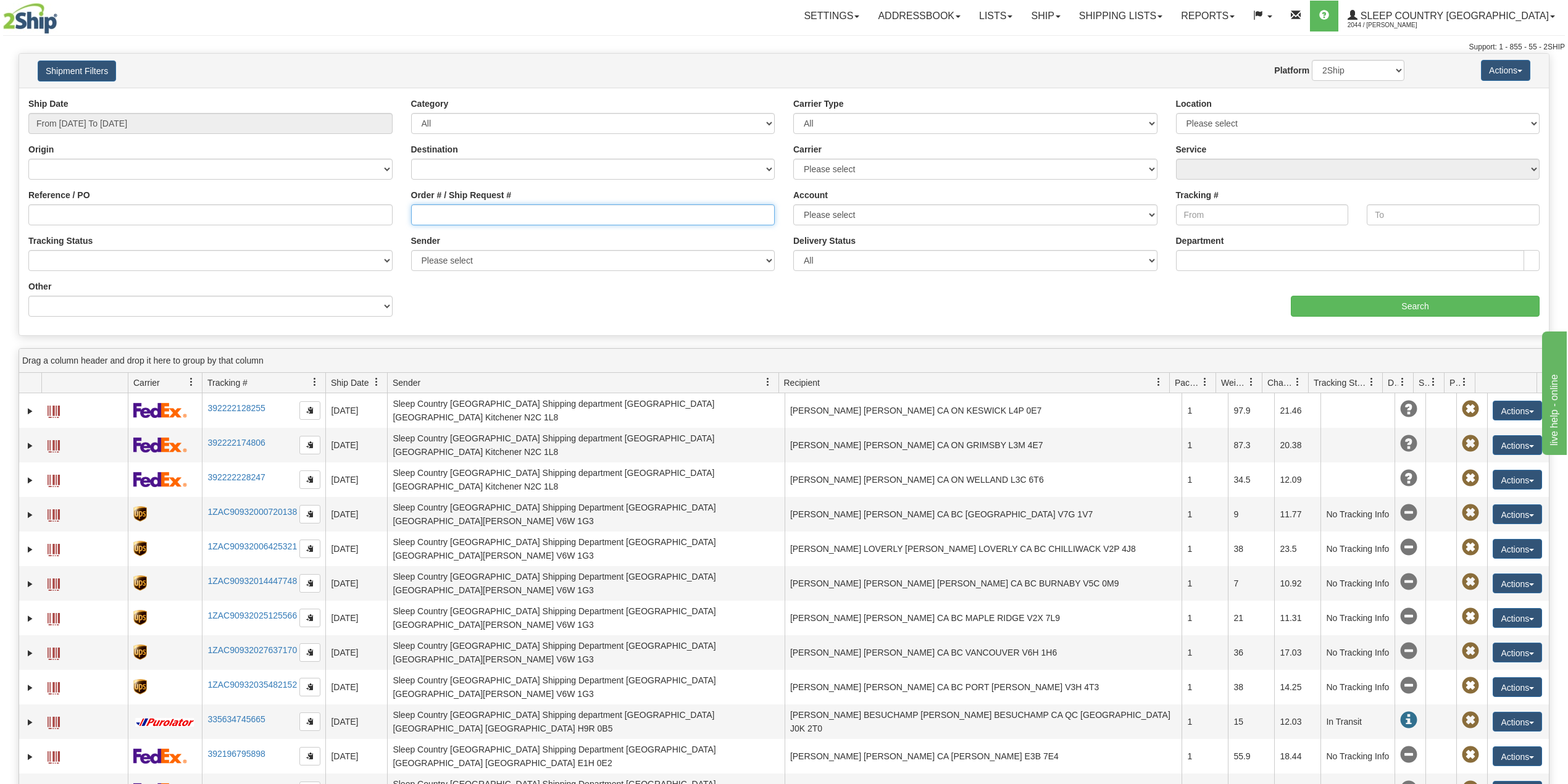
click at [480, 210] on input "Order # / Ship Request #" at bounding box center [593, 215] width 364 height 21
paste input "1051999"
type input "1051999"
click at [1342, 306] on input "Search" at bounding box center [1415, 306] width 249 height 21
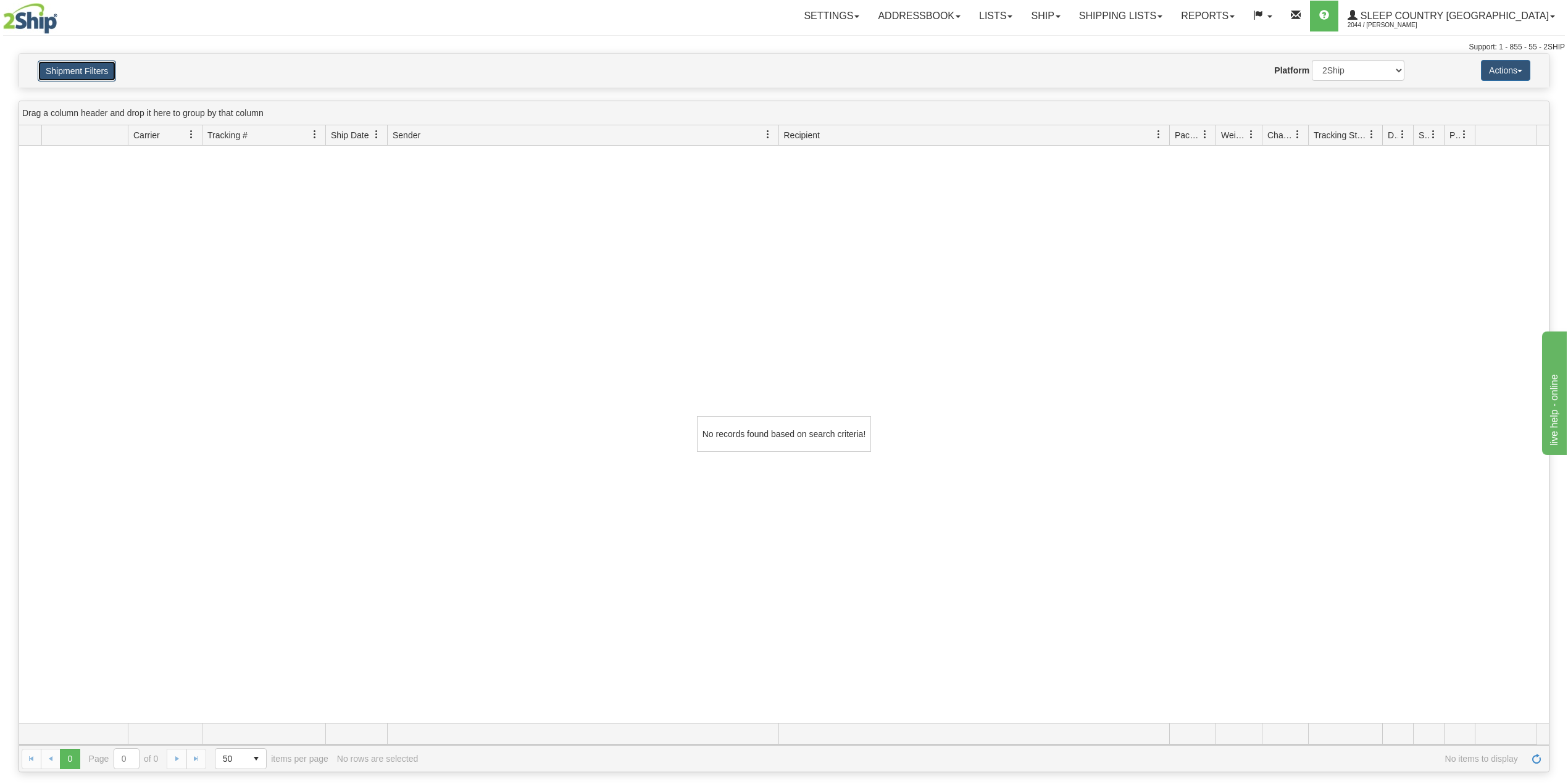
click at [89, 71] on button "Shipment Filters" at bounding box center [77, 71] width 79 height 21
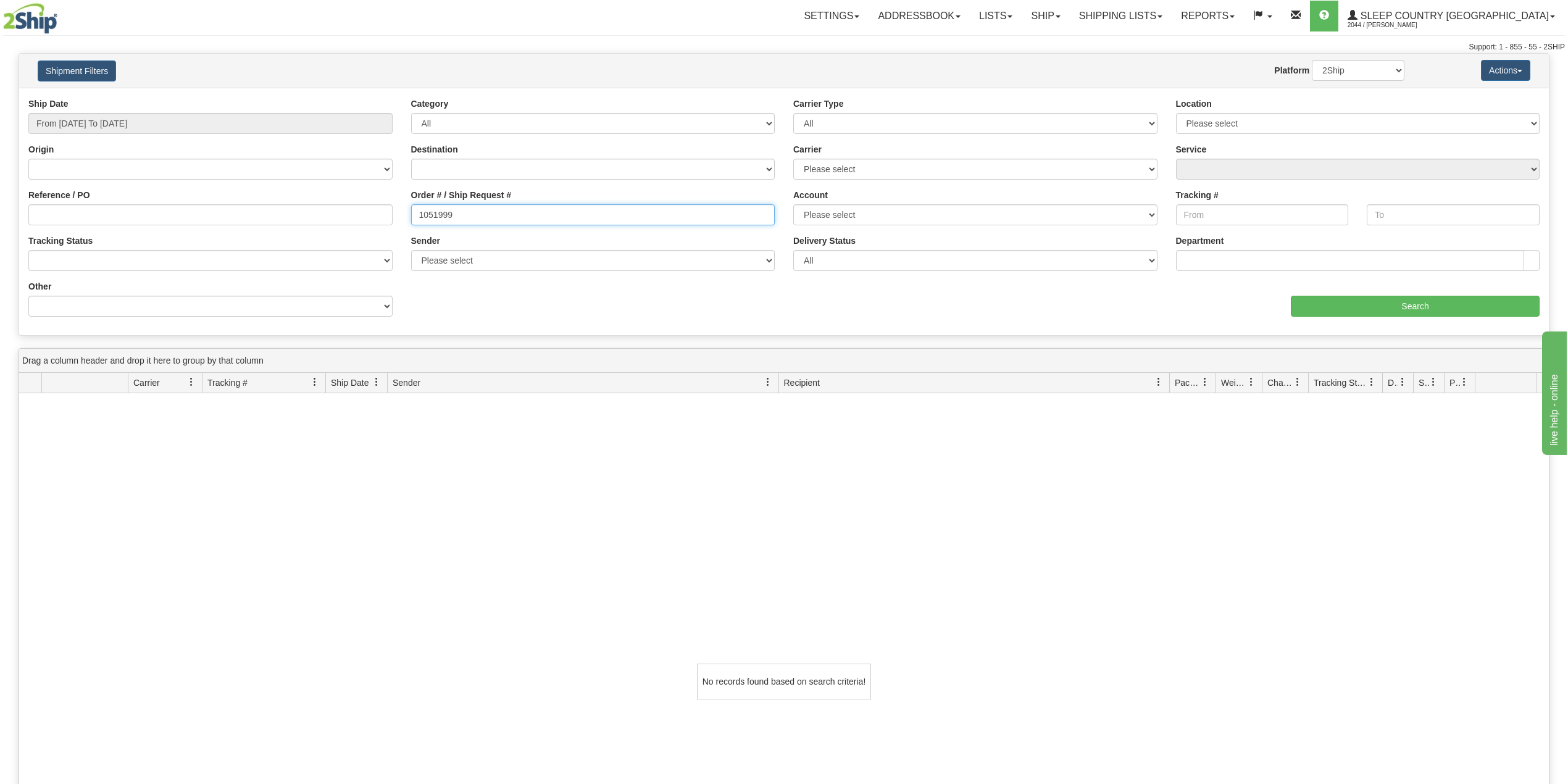
click at [468, 212] on input "1051999" at bounding box center [593, 215] width 364 height 21
click at [1069, 16] on link "Ship" at bounding box center [1045, 16] width 47 height 31
click at [1058, 59] on span "OnHold / Order Queue" at bounding box center [1014, 59] width 87 height 10
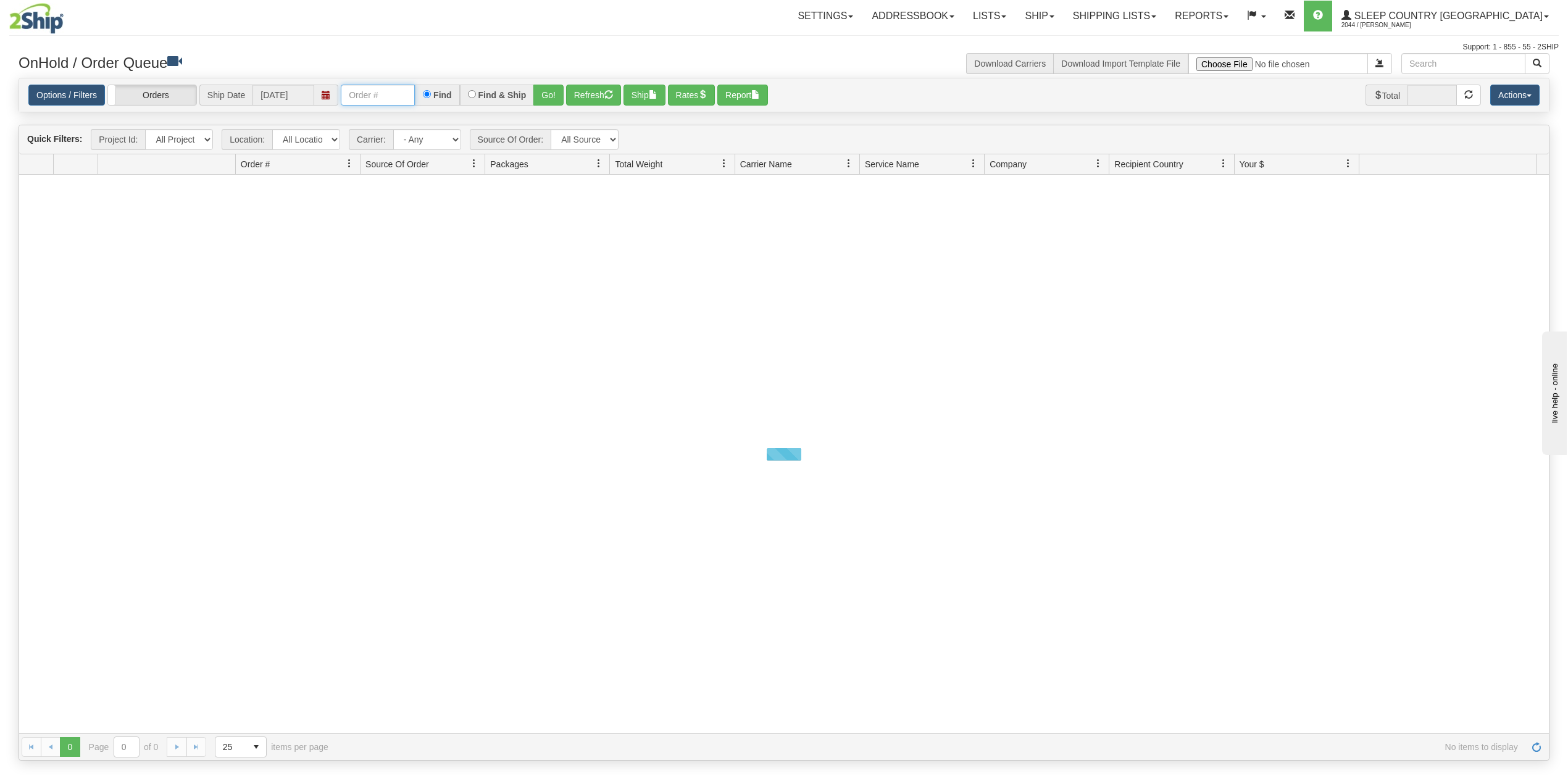
click at [398, 95] on input "text" at bounding box center [377, 95] width 74 height 21
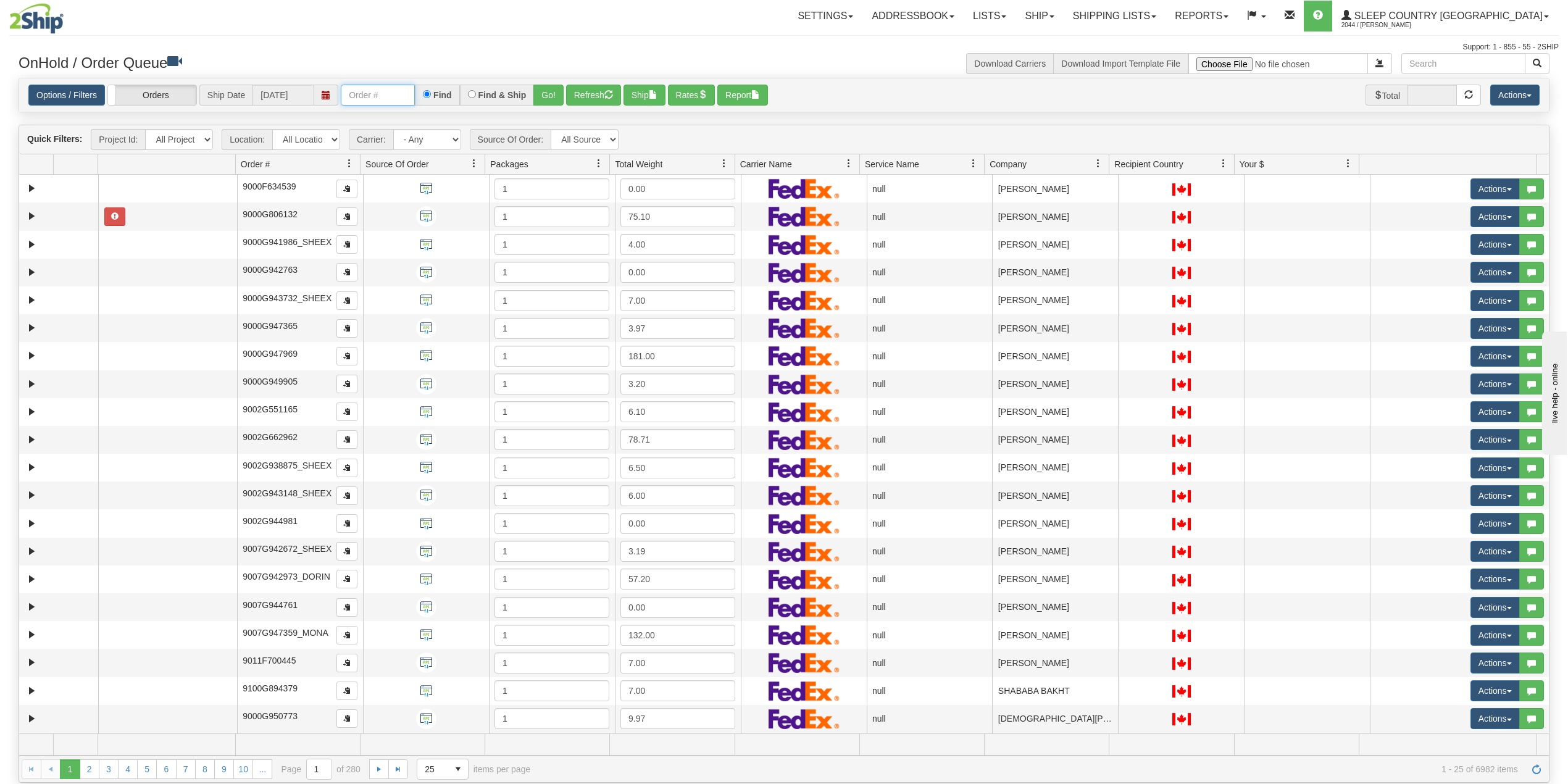
paste input "1051999"
type input "1051999"
click at [552, 95] on button "Go!" at bounding box center [549, 95] width 30 height 21
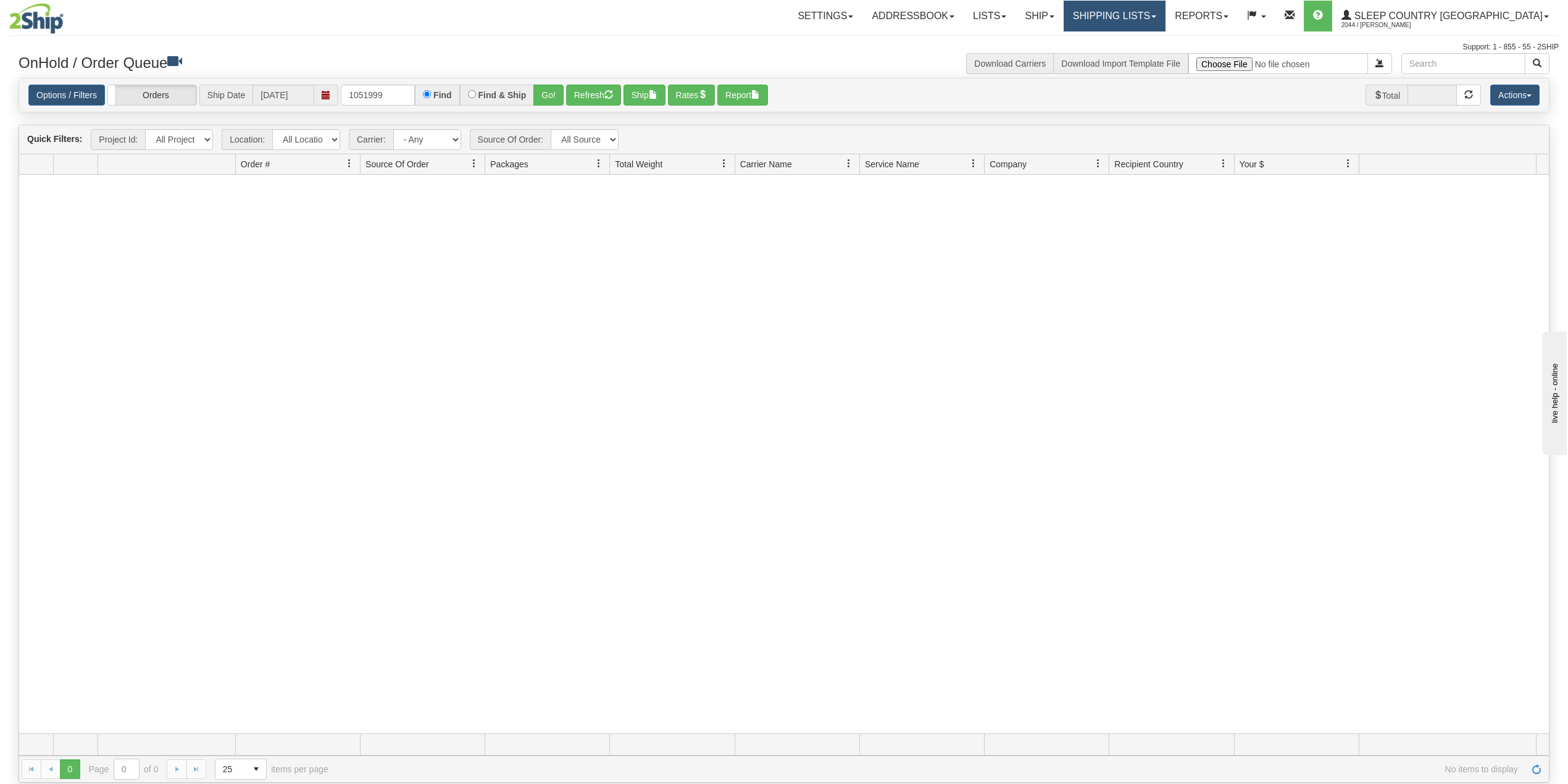
click at [1166, 18] on link "Shipping lists" at bounding box center [1115, 16] width 102 height 31
click at [684, 31] on div "Settings Shipping Preferences Fields Preferences New Addressbook Recipients" at bounding box center [918, 16] width 1282 height 31
click at [1166, 19] on link "Shipping lists" at bounding box center [1115, 16] width 102 height 31
click at [1153, 57] on span "Search Shipment History" at bounding box center [1105, 59] width 95 height 10
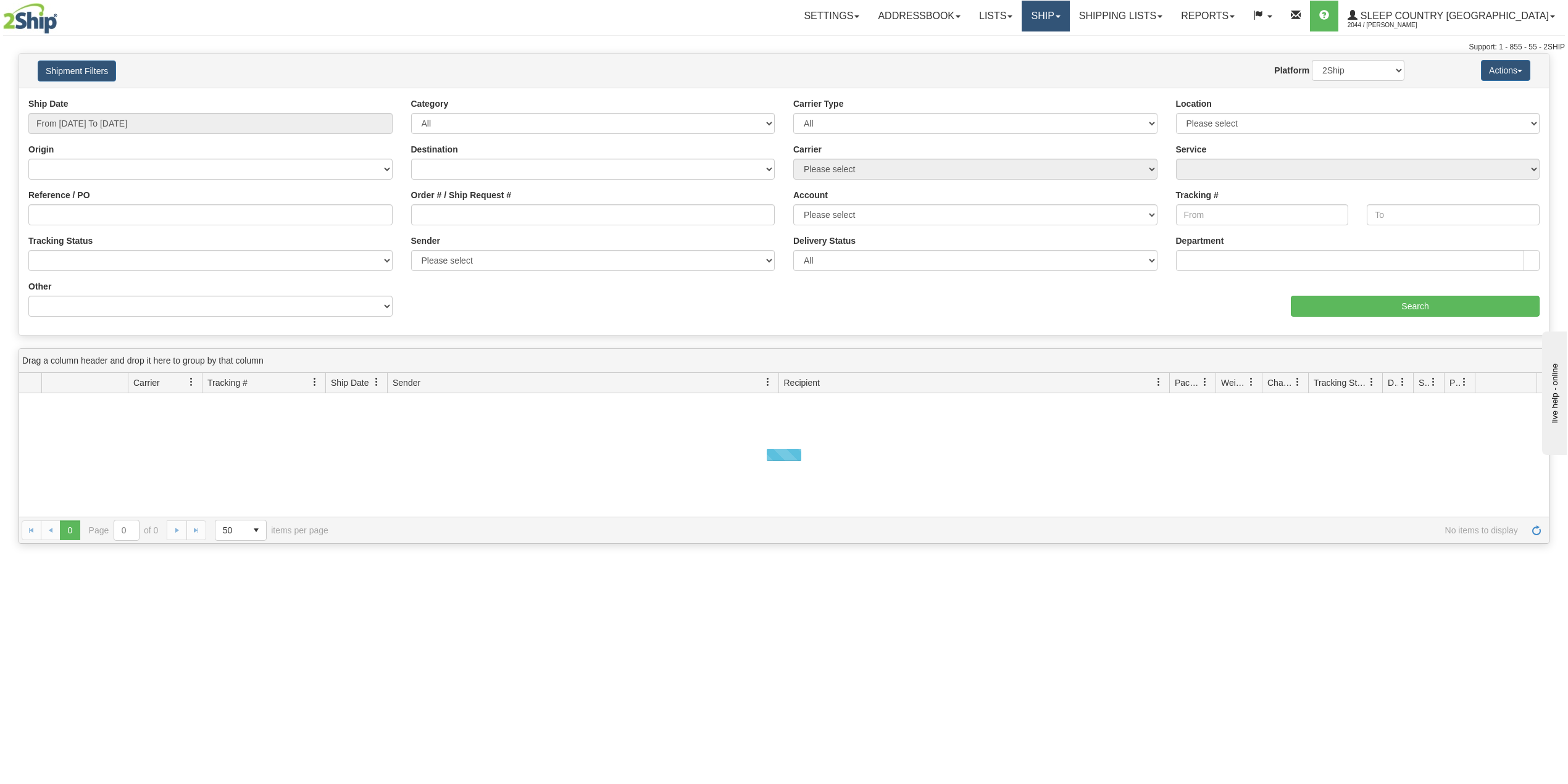
click at [1069, 11] on link "Ship" at bounding box center [1045, 16] width 47 height 31
click at [1069, 51] on link "OnHold / Order Queue" at bounding box center [1013, 59] width 112 height 16
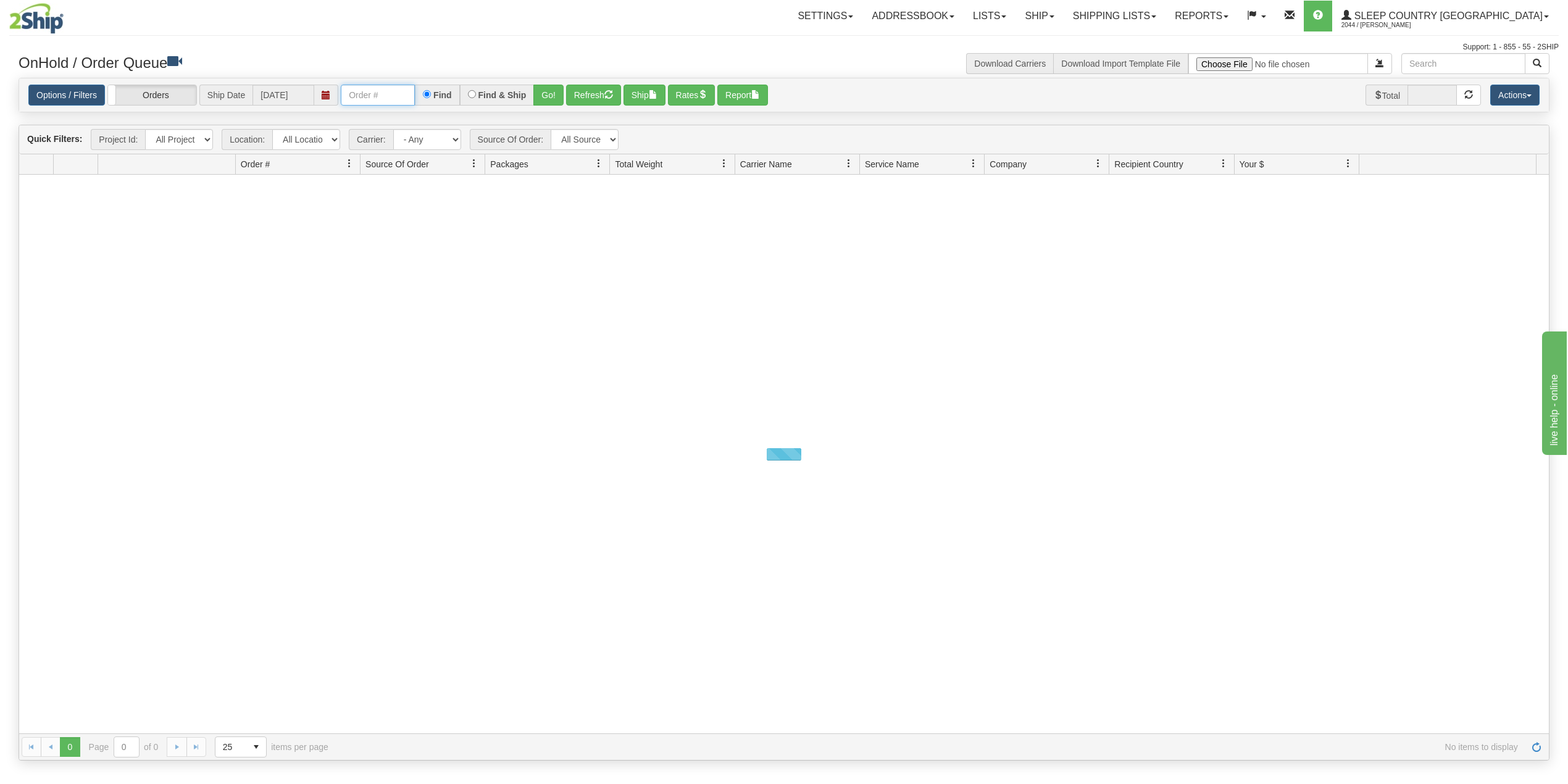
click at [399, 93] on input "text" at bounding box center [377, 95] width 74 height 21
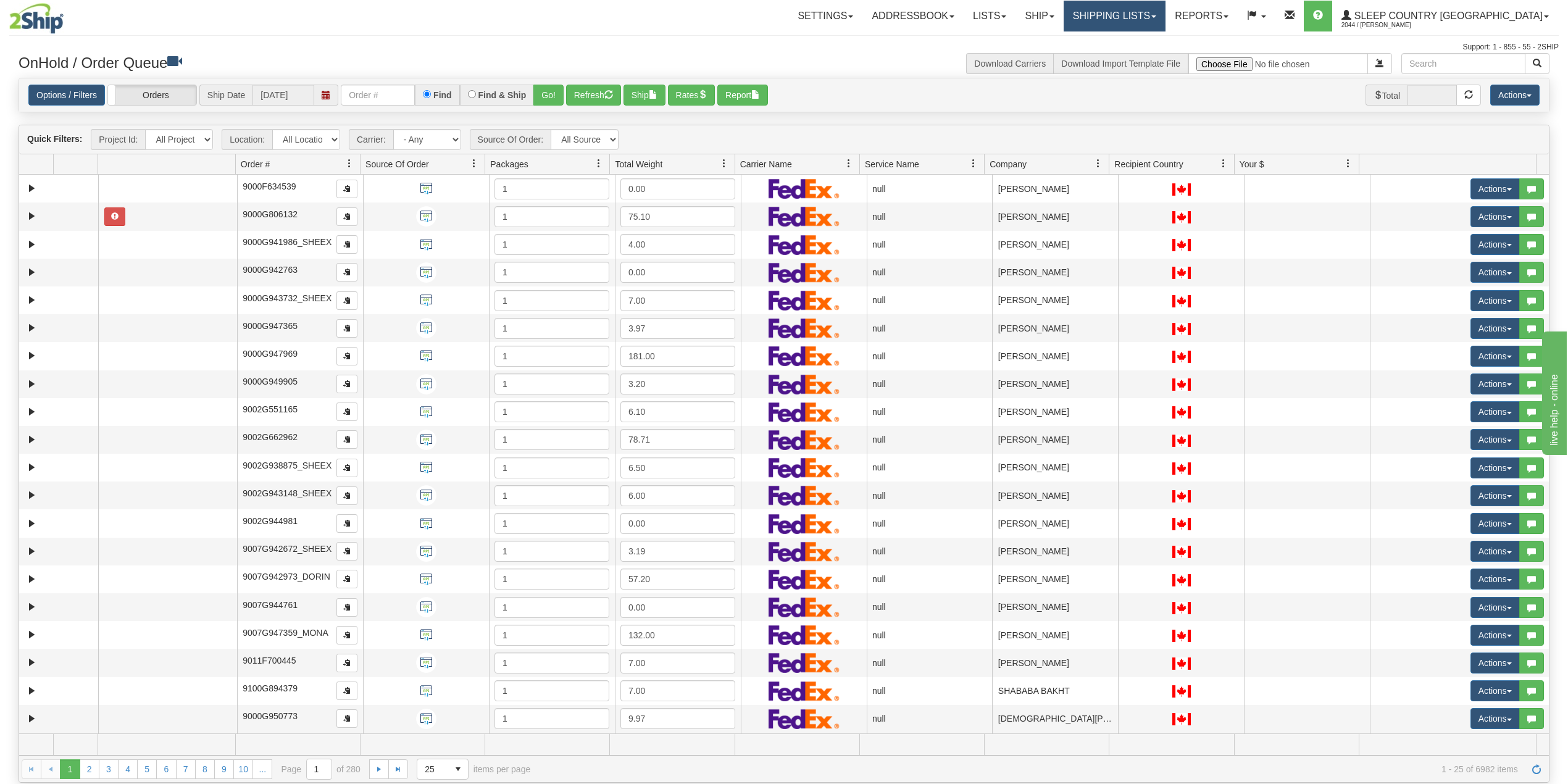
click at [1166, 13] on link "Shipping lists" at bounding box center [1115, 16] width 102 height 31
click at [405, 94] on input "text" at bounding box center [377, 95] width 74 height 21
click at [1166, 16] on link "Shipping lists" at bounding box center [1115, 16] width 102 height 31
click at [1152, 59] on span "Search Shipment History" at bounding box center [1105, 59] width 95 height 10
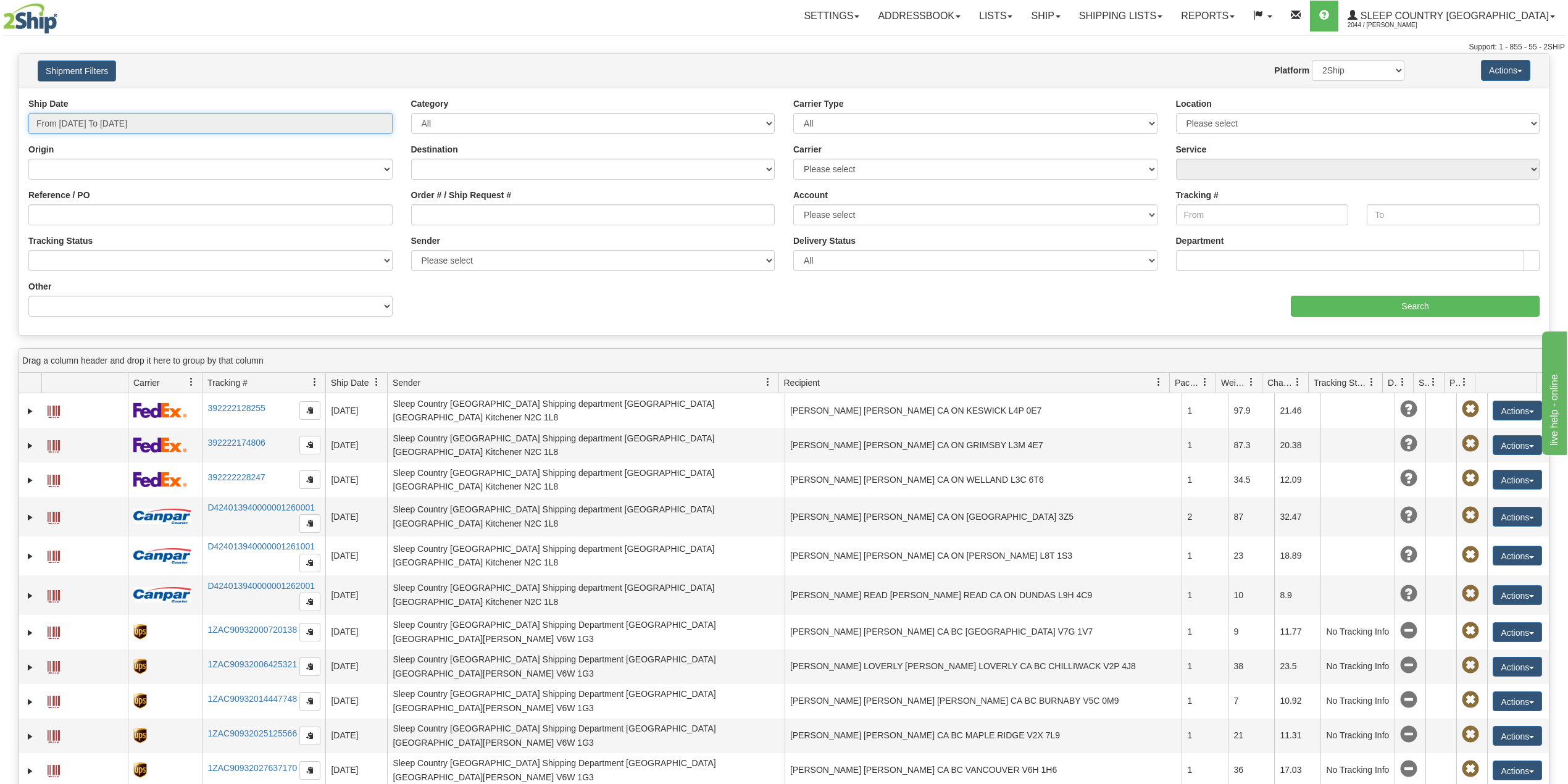
click at [141, 122] on input "From 08/17/2025 To 08/18/2025" at bounding box center [211, 124] width 364 height 21
click at [90, 213] on li "Last 30 Days" at bounding box center [83, 212] width 99 height 17
type input "From 07/20/2025 To 08/18/2025"
drag, startPoint x: 113, startPoint y: 219, endPoint x: 142, endPoint y: 219, distance: 29.0
click at [113, 219] on input "Reference / PO" at bounding box center [211, 215] width 364 height 21
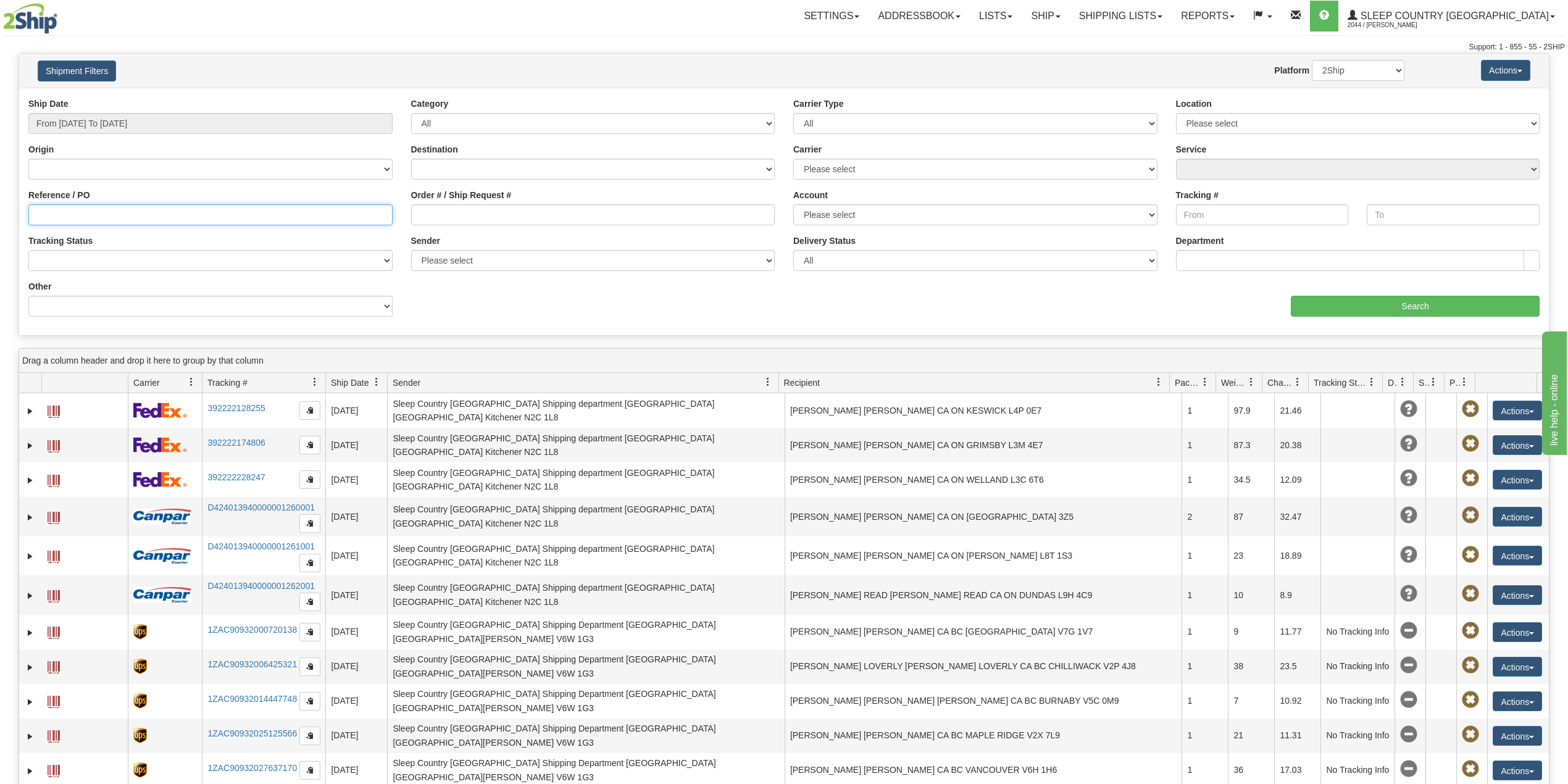
paste input "1051999"
type input "1051999"
click at [1419, 303] on input "Search" at bounding box center [1415, 306] width 249 height 21
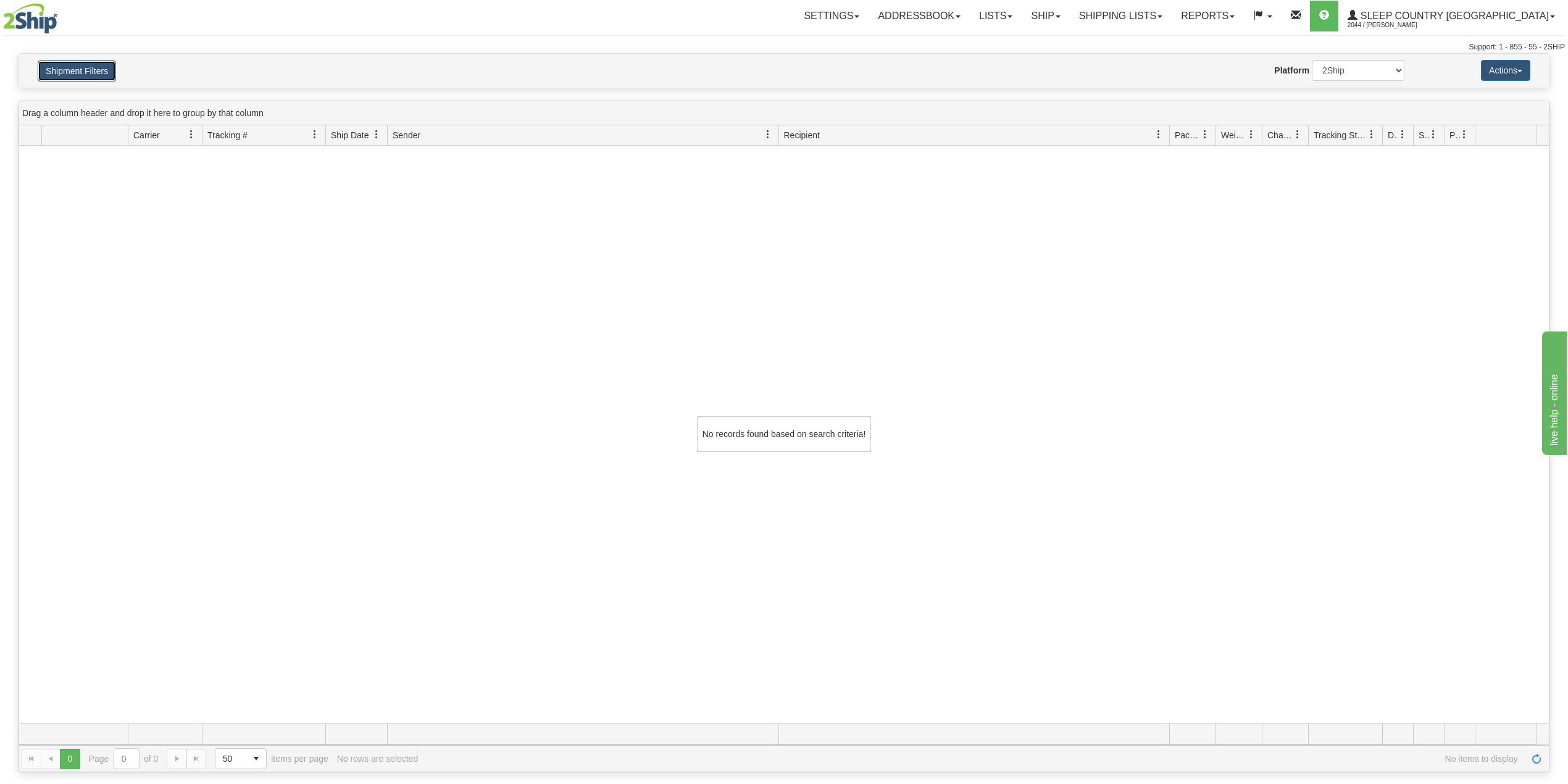
click at [82, 73] on button "Shipment Filters" at bounding box center [77, 71] width 79 height 21
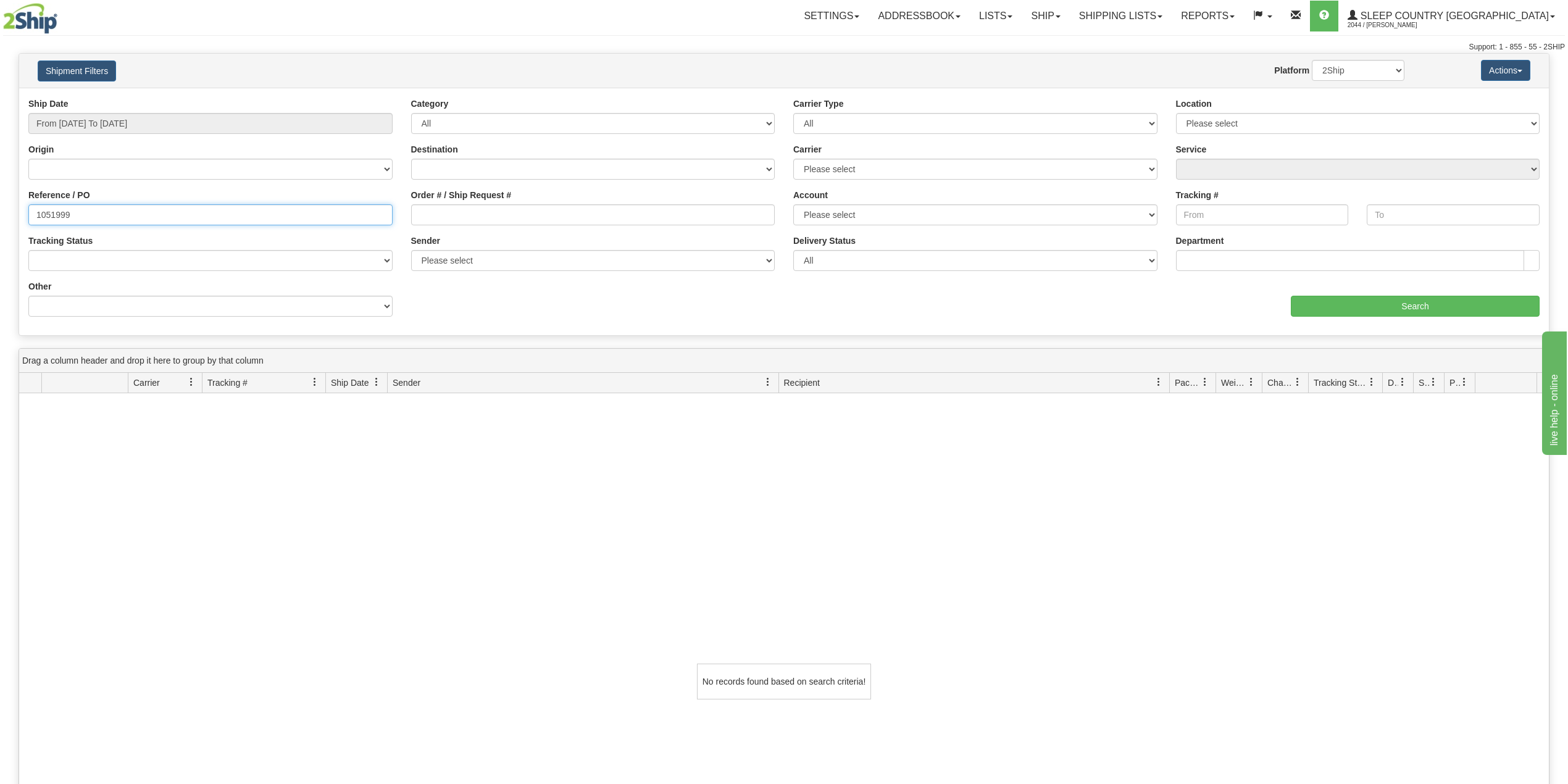
drag, startPoint x: 7, startPoint y: 203, endPoint x: 65, endPoint y: 209, distance: 58.3
click at [10, 211] on div "Please wait... × Confirm Delete Delete Cancel × Confirm Delete Yes No Cancel × …" at bounding box center [784, 536] width 1568 height 966
click at [470, 218] on input "Order # / Ship Request #" at bounding box center [593, 215] width 364 height 21
click at [164, 123] on input "From [DATE] To [DATE]" at bounding box center [211, 124] width 364 height 21
click at [78, 213] on li "Last 30 Days" at bounding box center [83, 212] width 99 height 17
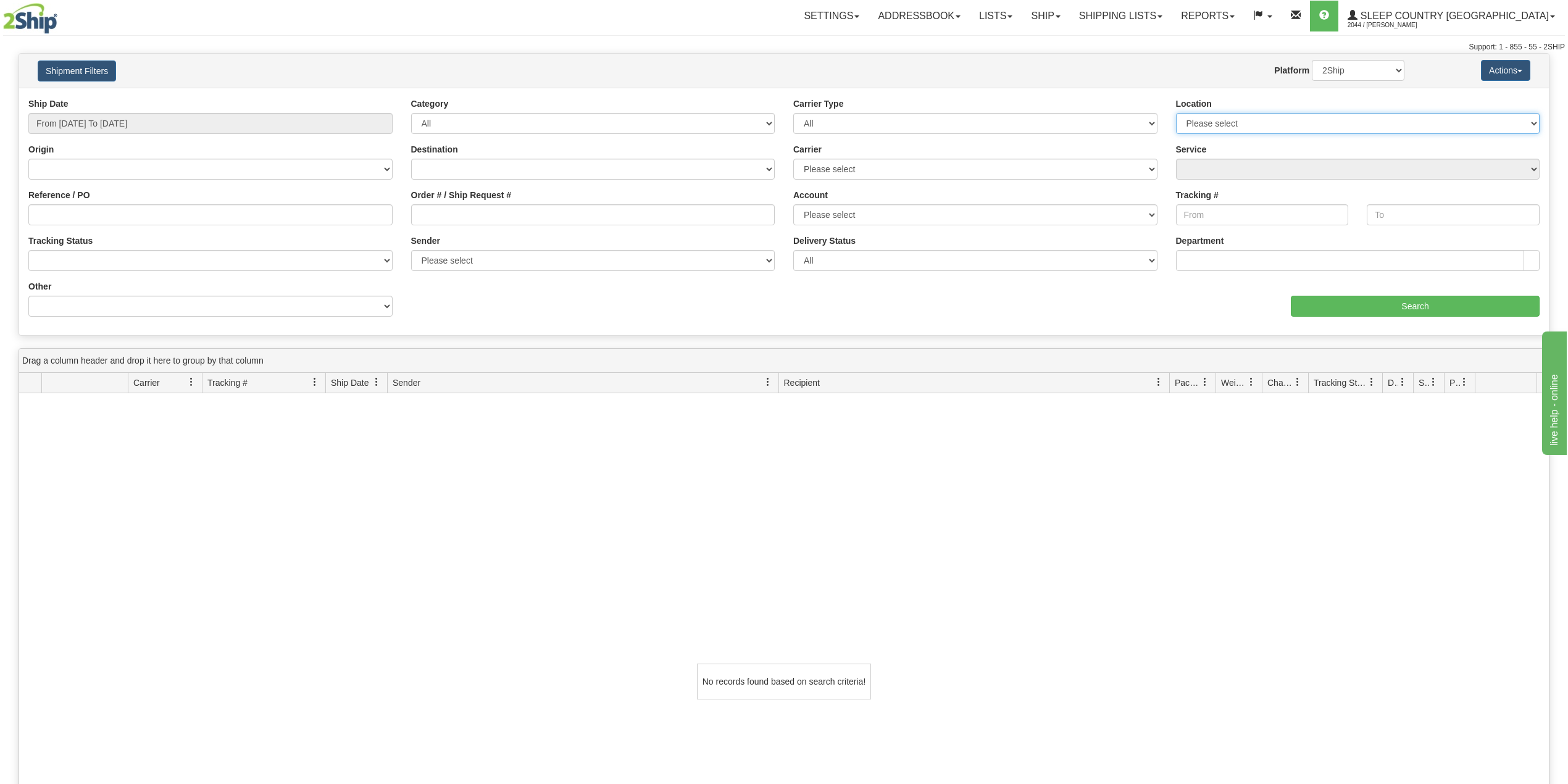
click at [1248, 126] on select "Please select Old Toronto DC 921 922 93 94 97 390 915 916 98 902 95 96 90 91 92…" at bounding box center [1358, 124] width 364 height 21
select select "7634"
click at [1176, 113] on select "Please select Old Toronto DC 921 922 93 94 97 390 915 916 98 902 95 96 90 91 92…" at bounding box center [1358, 124] width 364 height 21
click at [1388, 308] on input "Search" at bounding box center [1415, 306] width 249 height 21
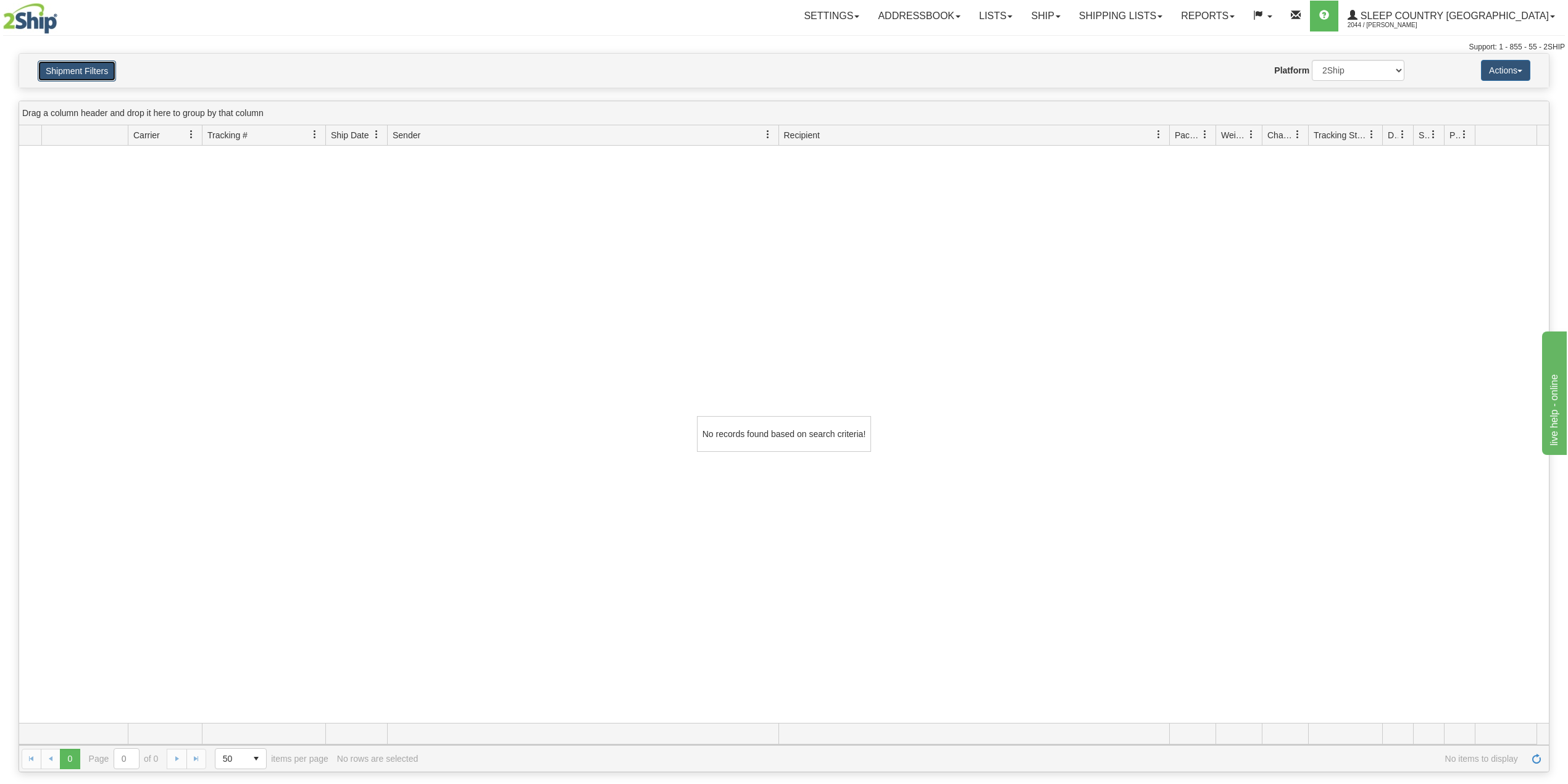
click at [106, 61] on button "Shipment Filters" at bounding box center [77, 71] width 79 height 21
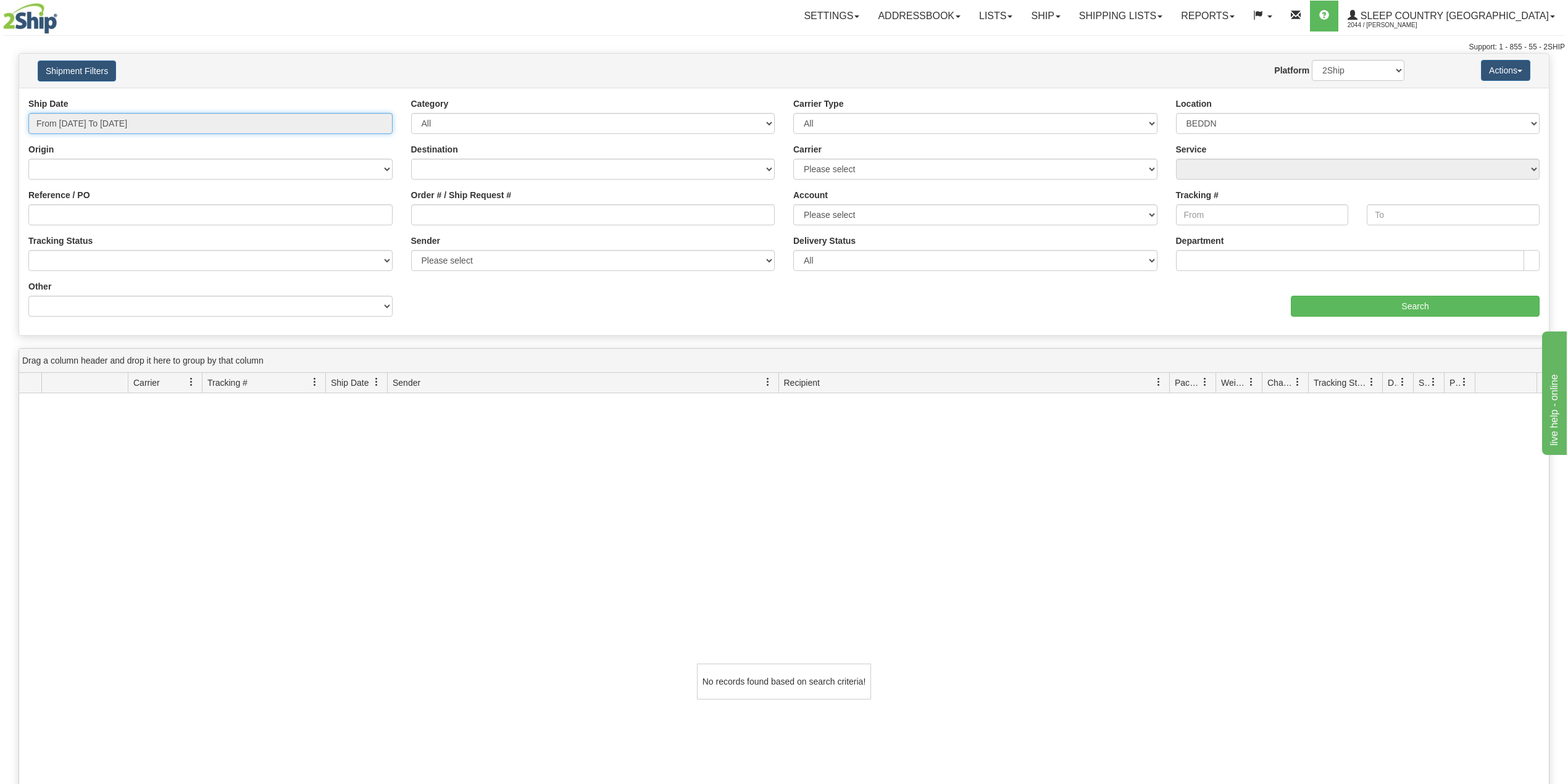
click at [128, 126] on input "From [DATE] To [DATE]" at bounding box center [211, 124] width 364 height 21
drag, startPoint x: 645, startPoint y: 54, endPoint x: 865, endPoint y: 37, distance: 220.7
click at [647, 54] on div "Shipment Filters Website Agent Nothing selected Client User Platform 2Ship Impo…" at bounding box center [784, 70] width 1530 height 34
click at [1069, 15] on link "Ship" at bounding box center [1045, 16] width 47 height 31
click at [1058, 60] on span "OnHold / Order Queue" at bounding box center [1014, 59] width 87 height 10
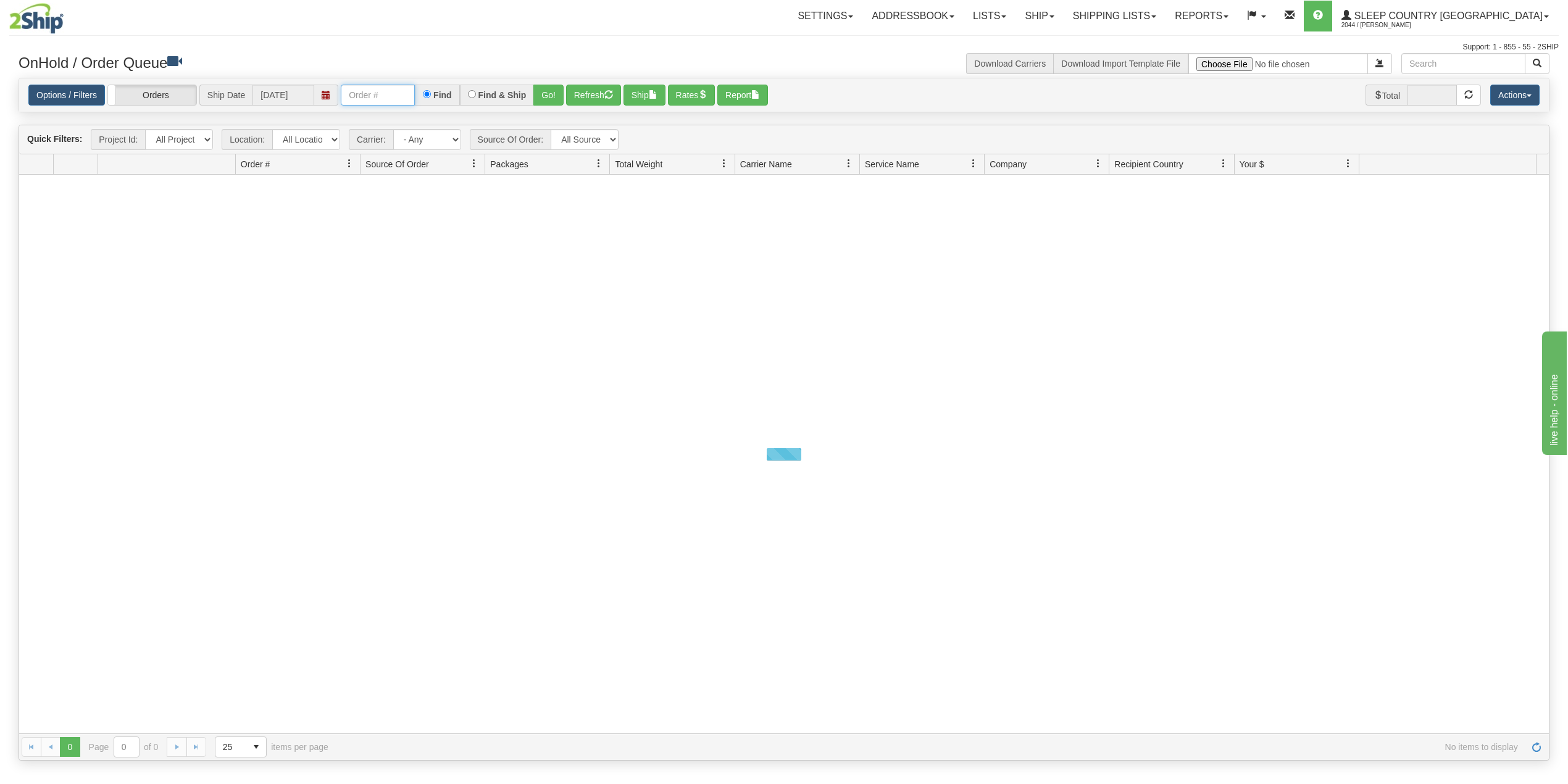
click at [395, 96] on input "text" at bounding box center [377, 95] width 74 height 21
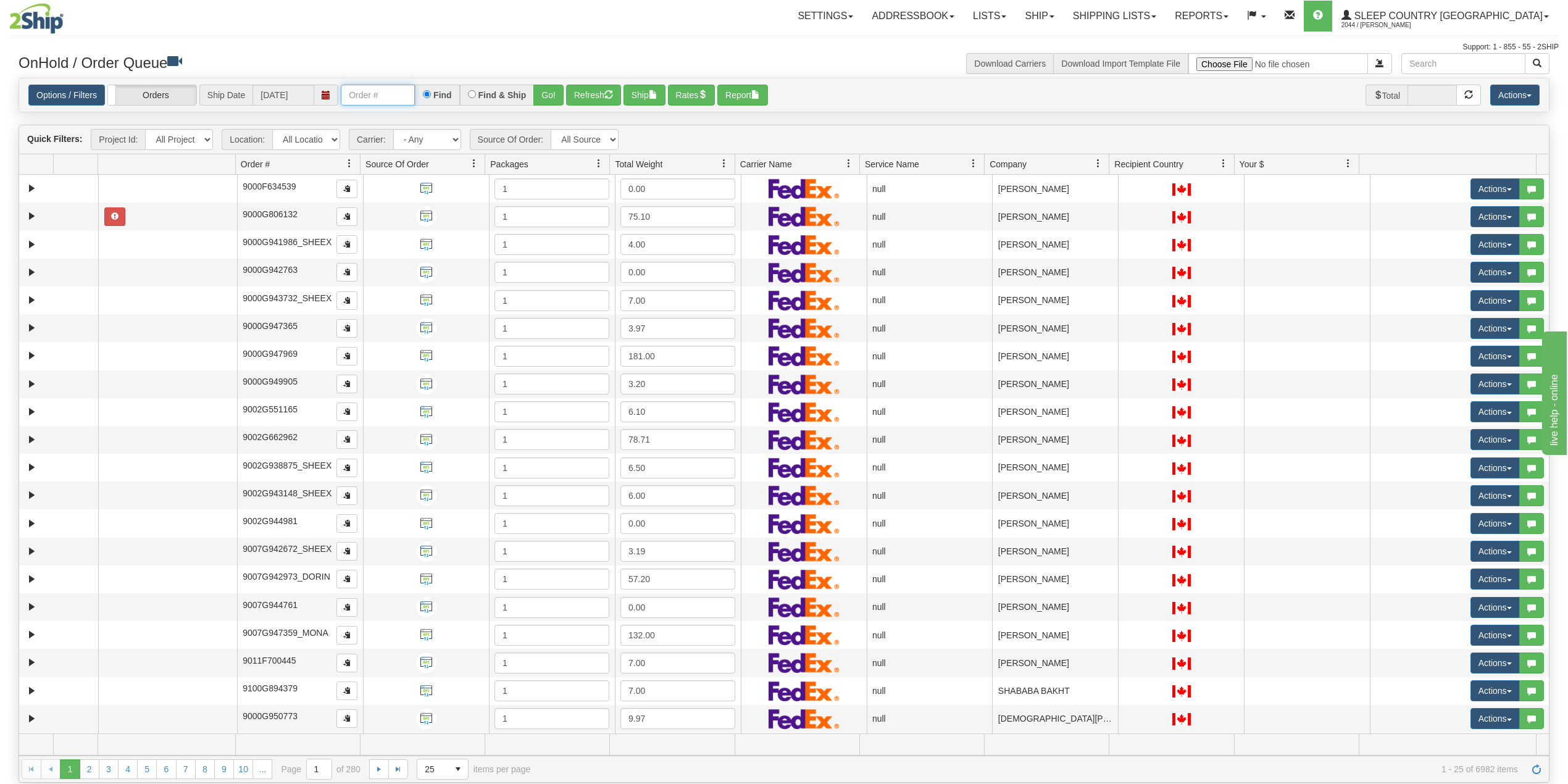
paste input "1051999"
click at [552, 94] on button "Go!" at bounding box center [549, 95] width 30 height 21
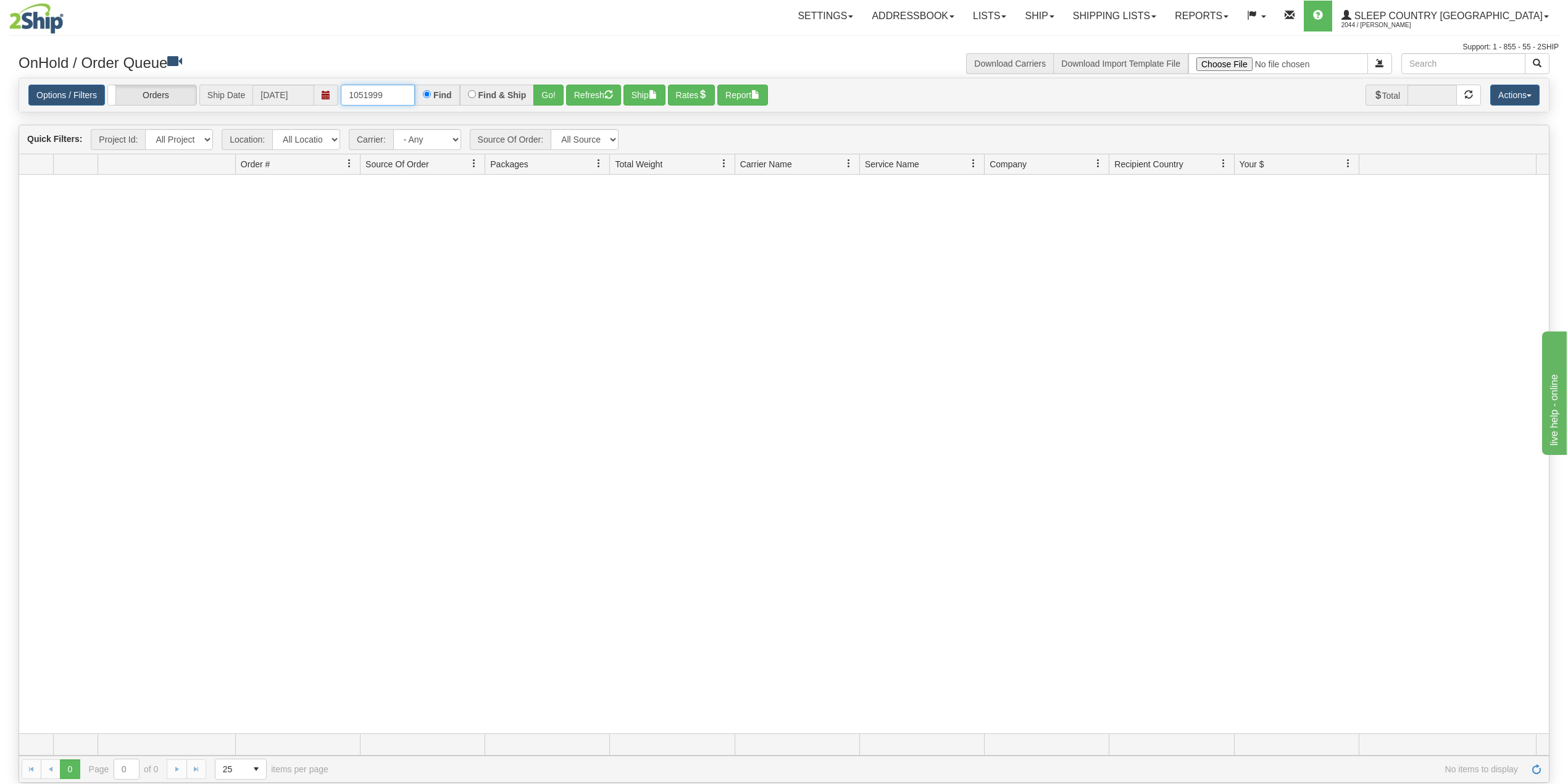
click at [370, 95] on input "1051999" at bounding box center [377, 95] width 74 height 21
paste input "9000H975132"
type input "9000H975132"
click at [546, 96] on button "Go!" at bounding box center [549, 95] width 30 height 21
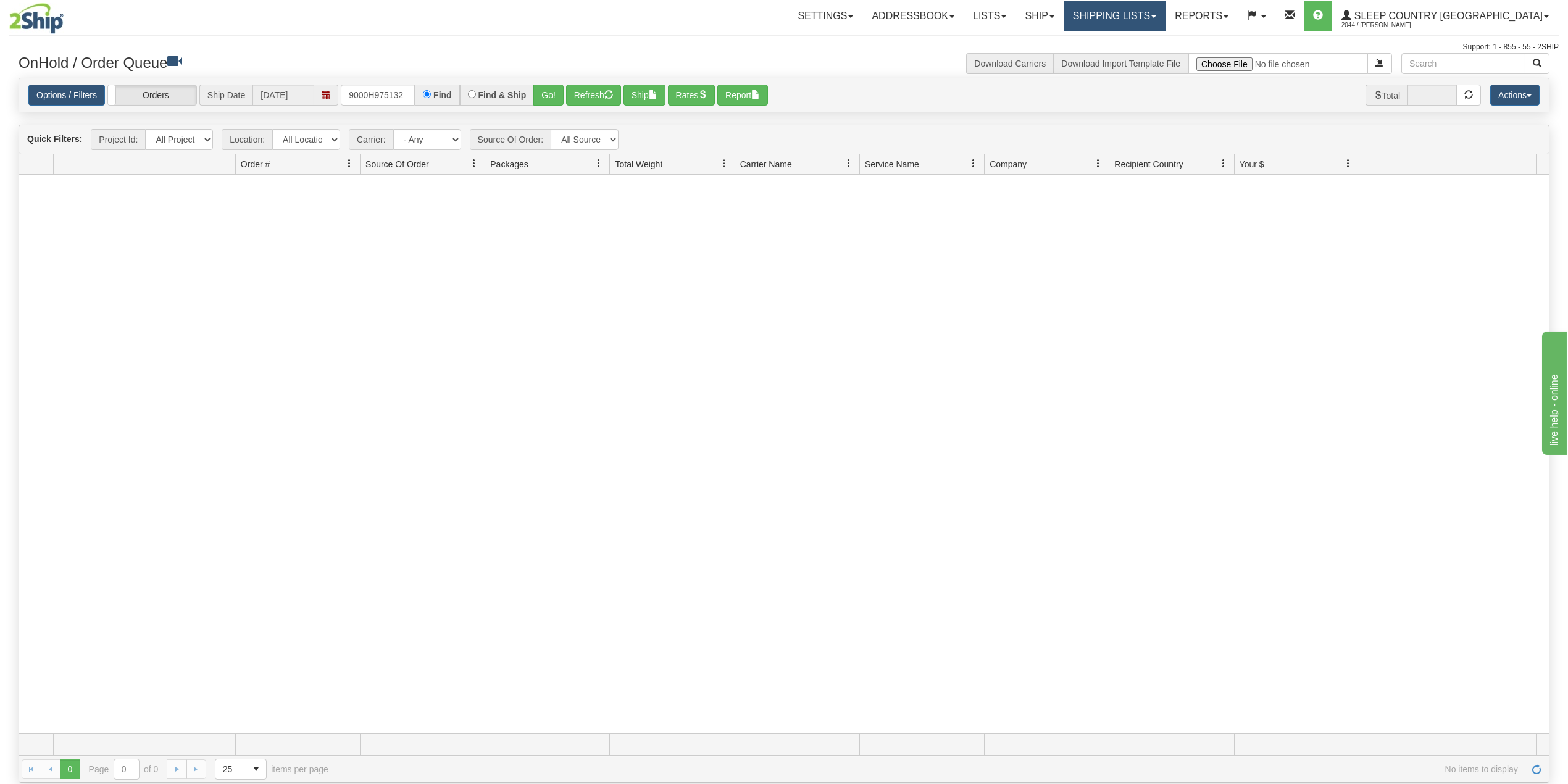
drag, startPoint x: 1172, startPoint y: 26, endPoint x: 1168, endPoint y: 40, distance: 14.6
click at [1166, 25] on link "Shipping lists" at bounding box center [1115, 16] width 102 height 31
click at [1148, 62] on span "Search Shipment History" at bounding box center [1105, 59] width 95 height 10
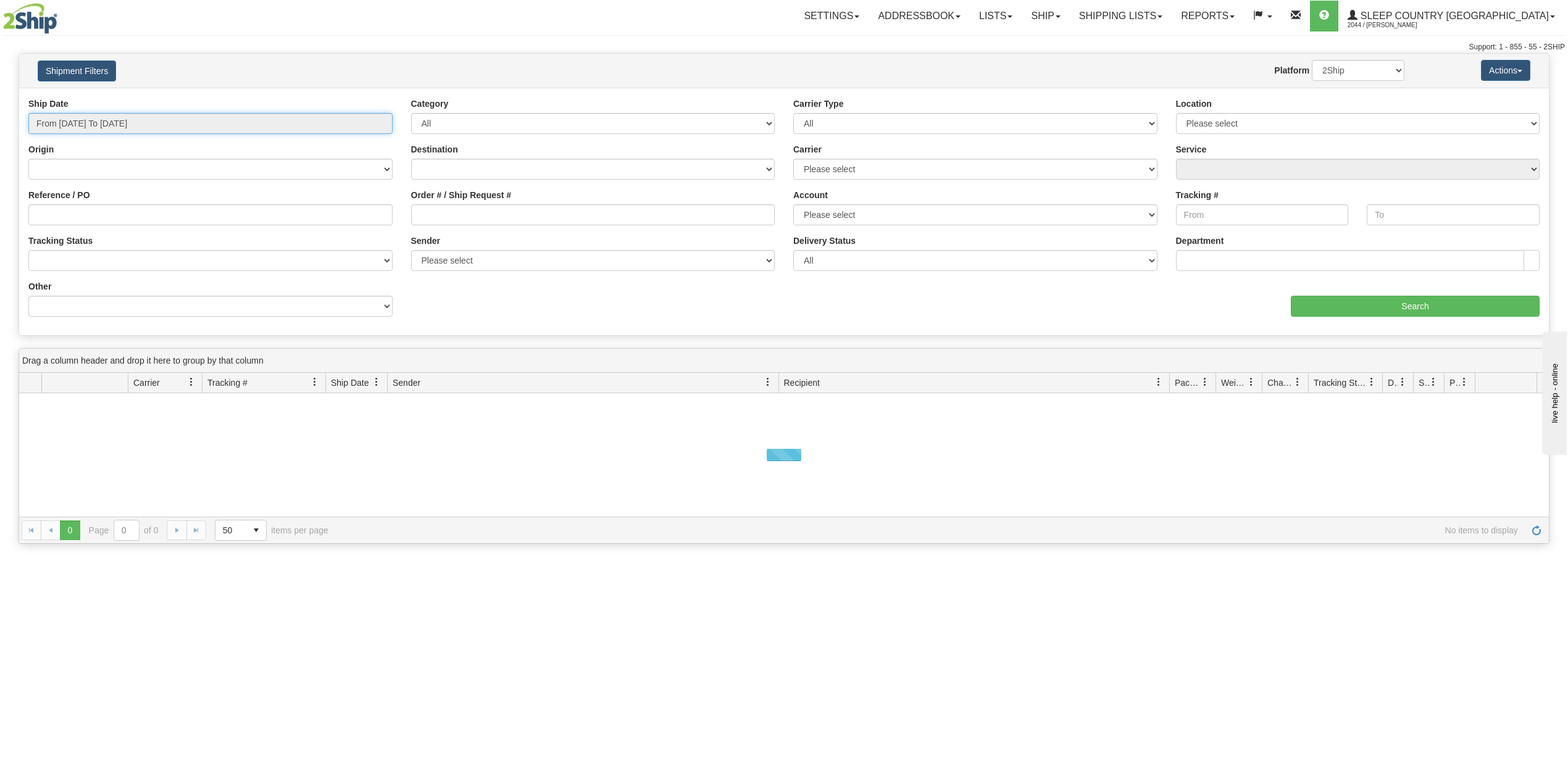
click at [137, 120] on input "From [DATE] To [DATE]" at bounding box center [211, 124] width 364 height 21
click at [91, 215] on li "Last 30 Days" at bounding box center [83, 212] width 99 height 17
type input "From [DATE] To [DATE]"
click at [94, 215] on input "Reference / PO" at bounding box center [211, 215] width 364 height 21
paste input "9000H975132"
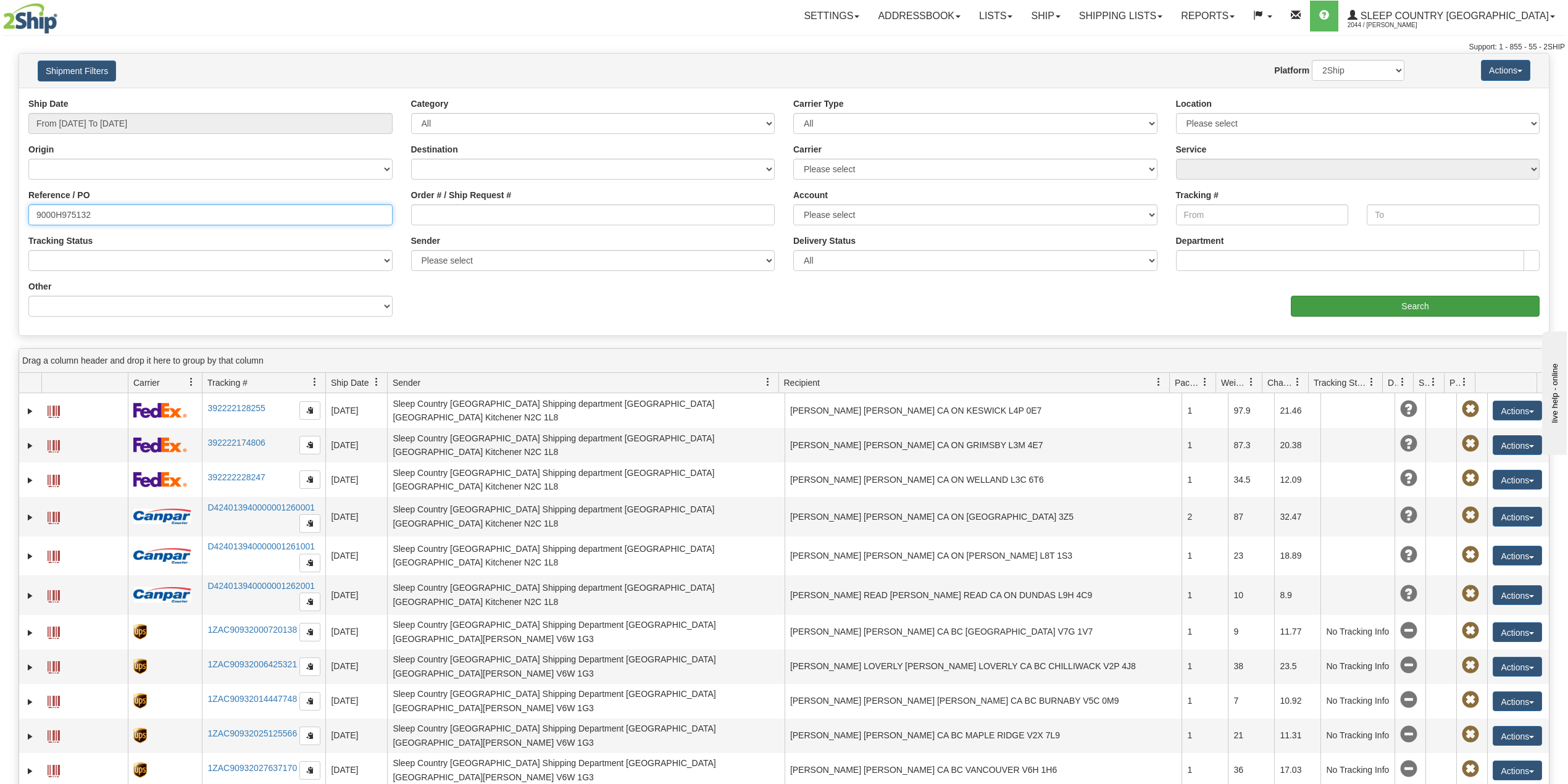
type input "9000H975132"
click at [1450, 304] on input "Search" at bounding box center [1415, 306] width 249 height 21
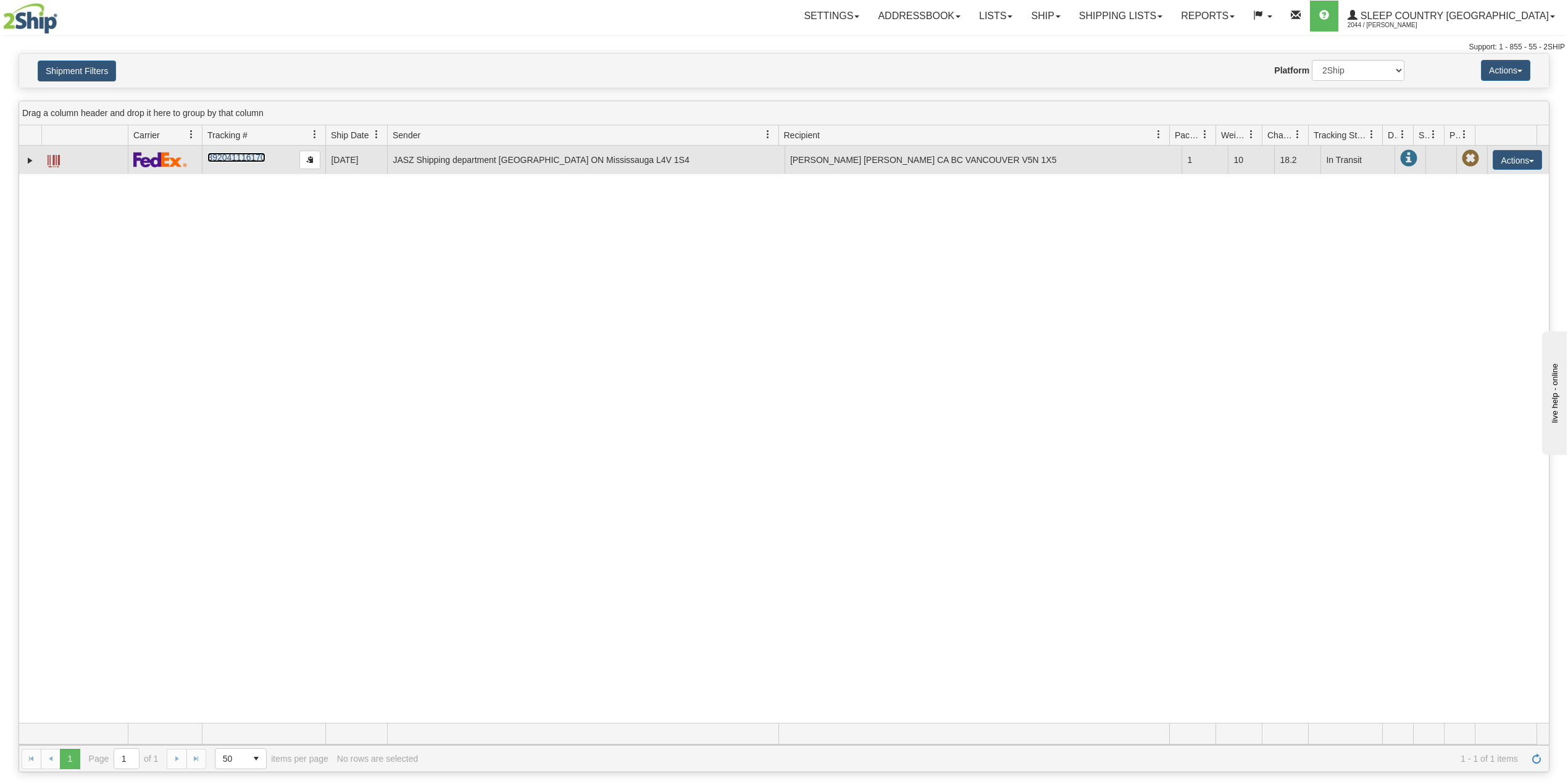
click at [250, 157] on link "392041116170" at bounding box center [236, 157] width 57 height 10
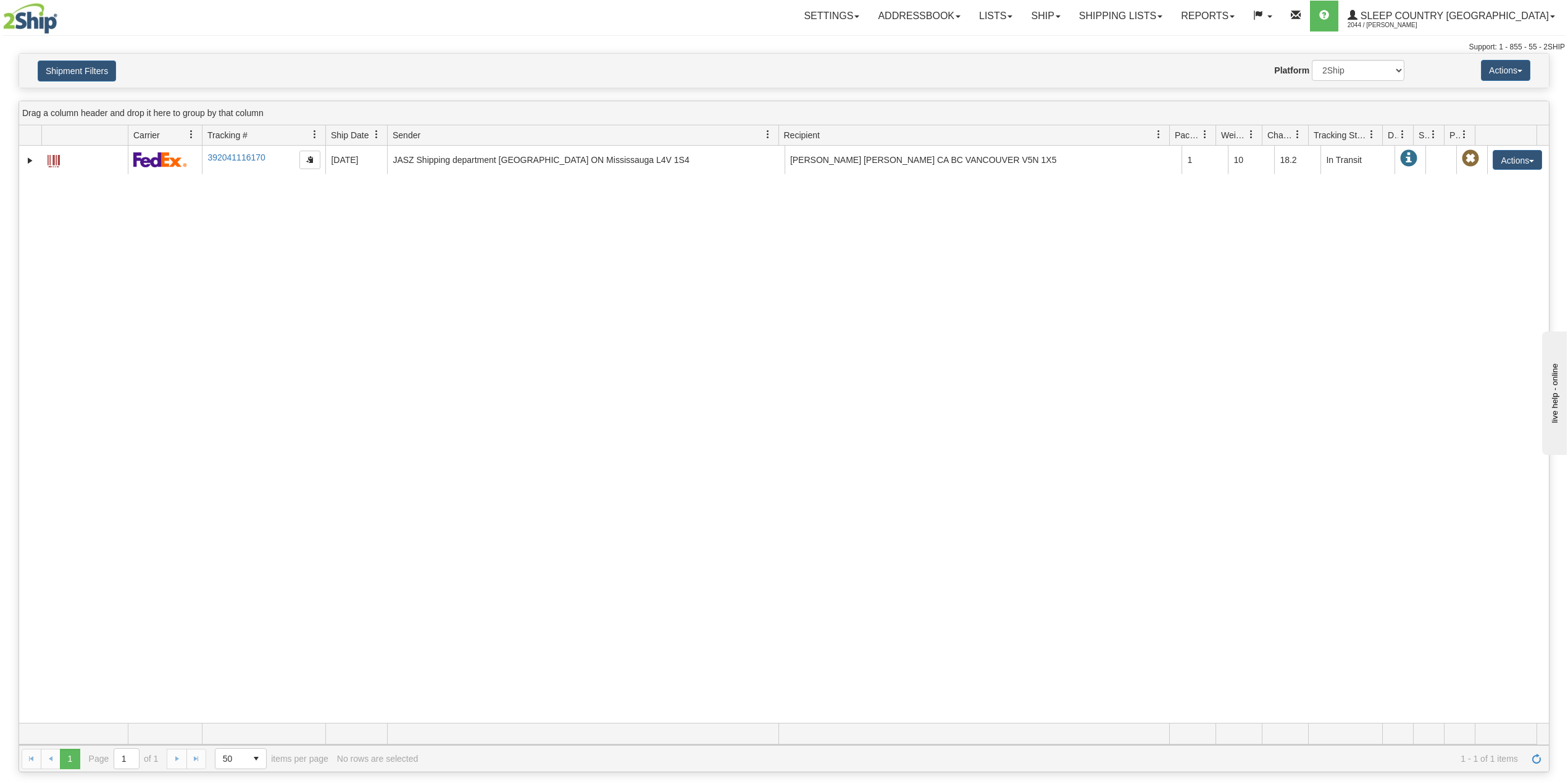
click at [57, 59] on div "Shipment Filters Website Agent Nothing selected Client User Platform 2Ship Impo…" at bounding box center [784, 70] width 1530 height 34
click at [59, 70] on button "Shipment Filters" at bounding box center [77, 71] width 79 height 21
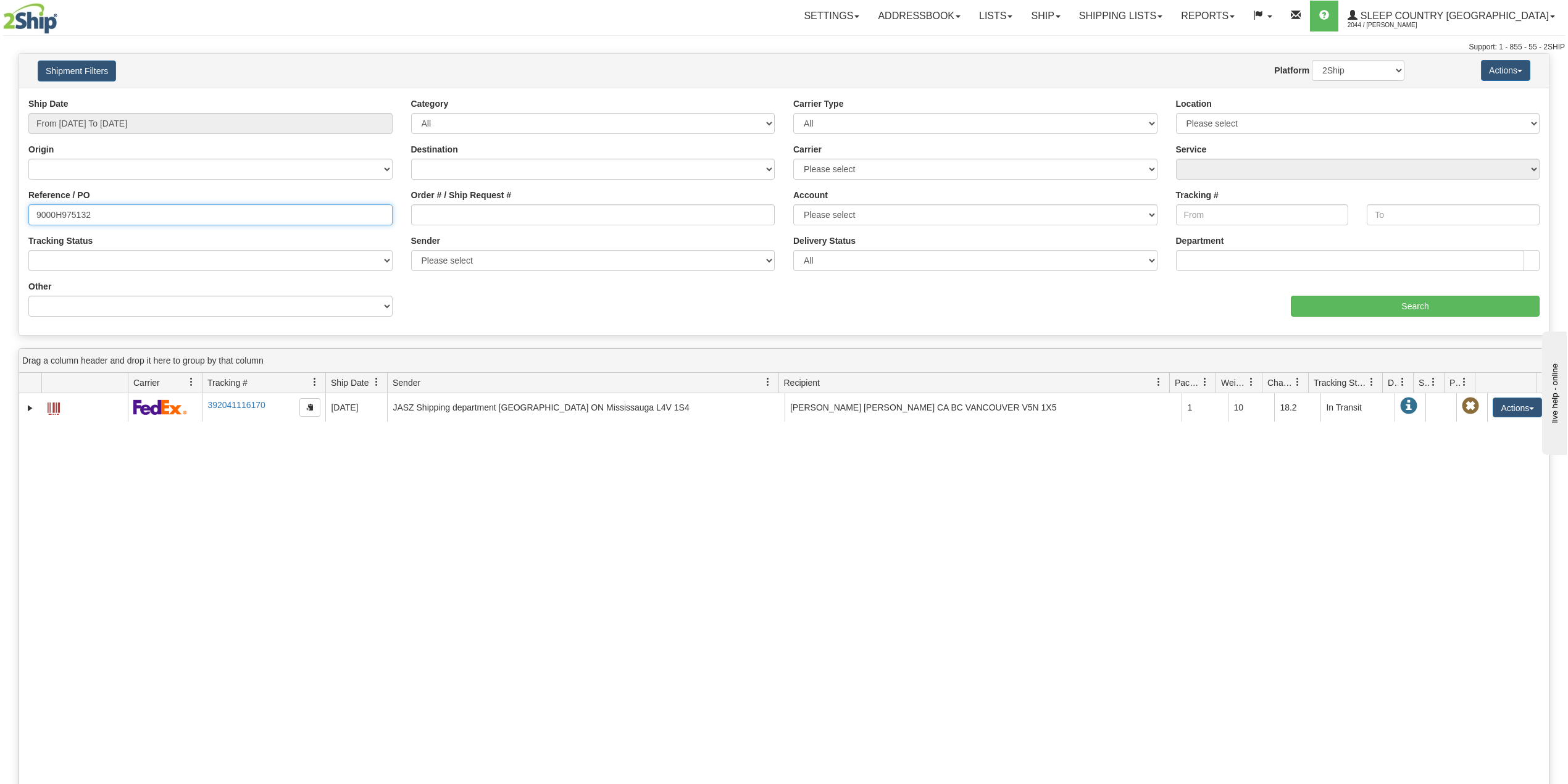
click at [67, 210] on input "9000H975132" at bounding box center [211, 215] width 364 height 21
click at [470, 218] on input "Order # / Ship Request #" at bounding box center [593, 215] width 364 height 21
paste input "1052954"
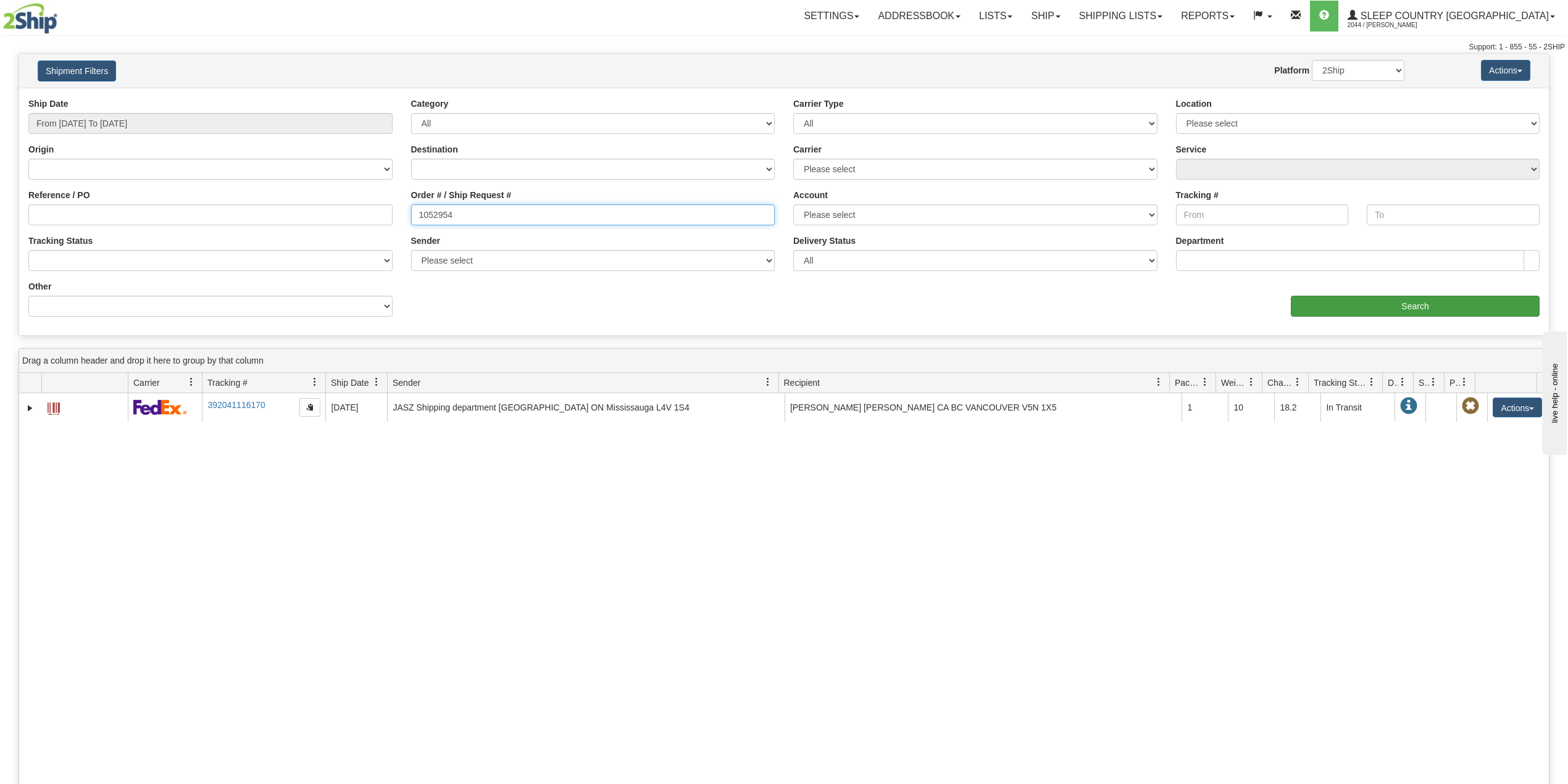
type input "1052954"
click at [1340, 306] on input "Search" at bounding box center [1415, 306] width 249 height 21
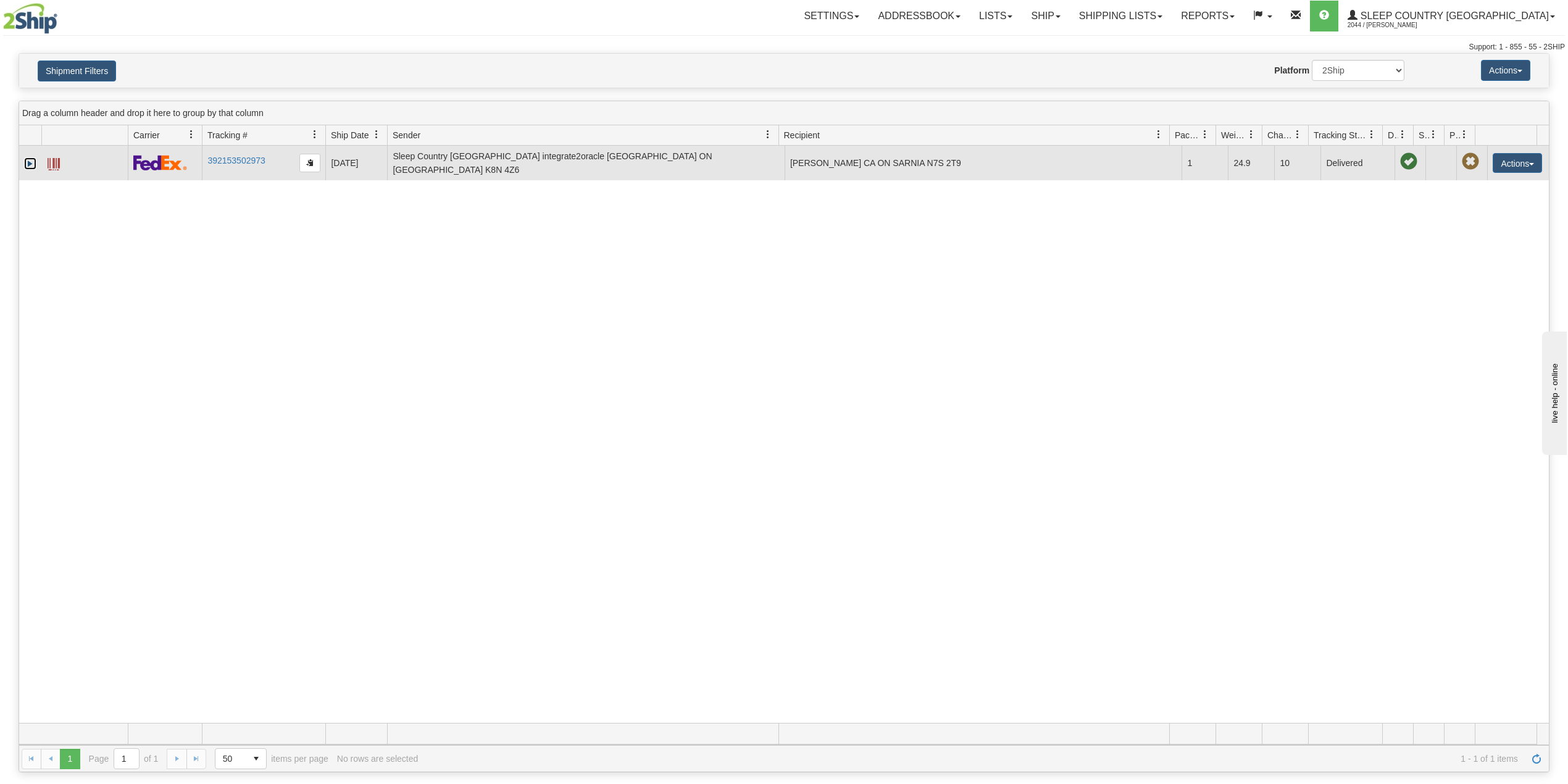
click at [25, 161] on link "Expand" at bounding box center [30, 163] width 12 height 12
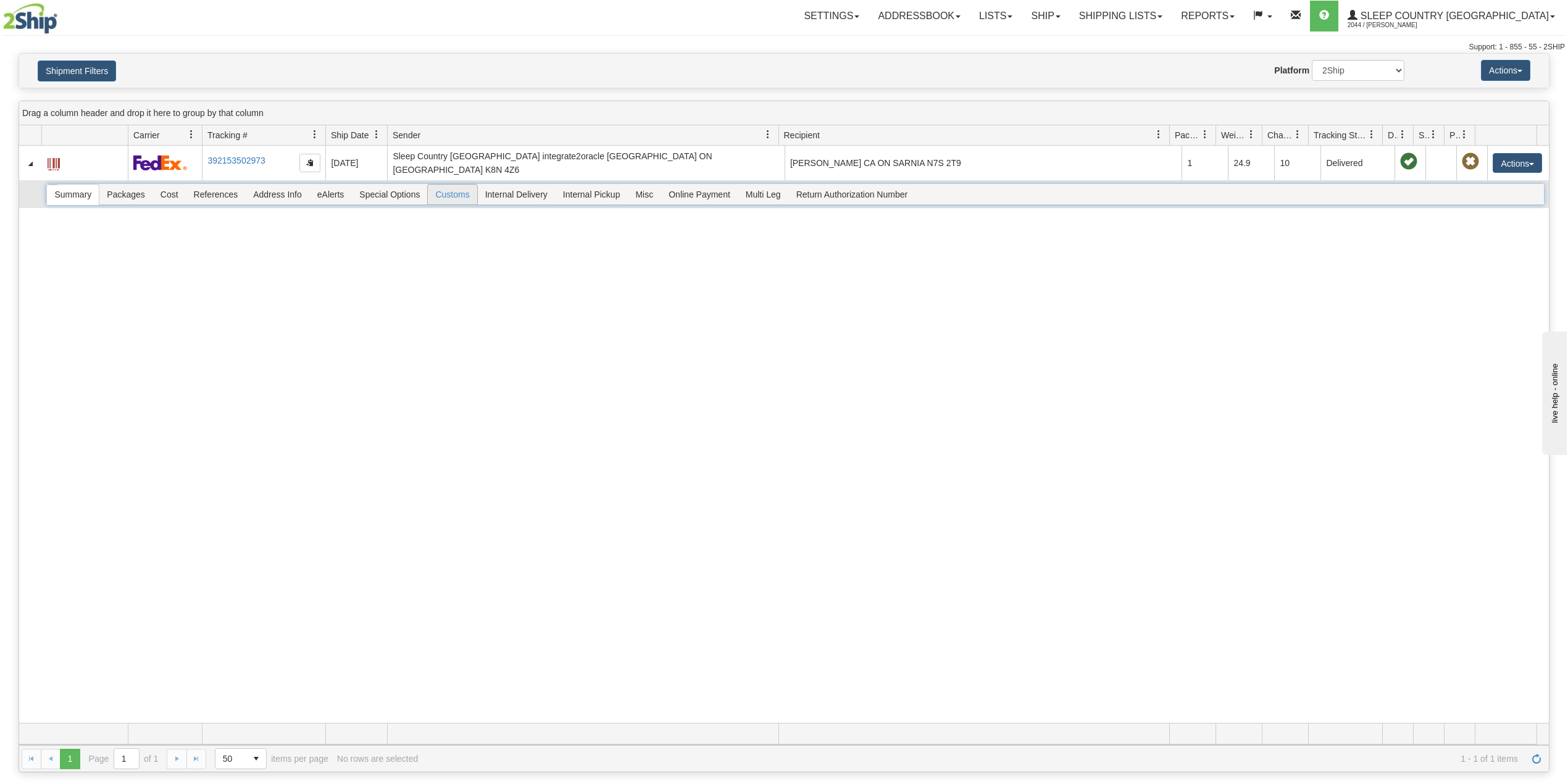
click at [460, 193] on span "Customs" at bounding box center [452, 194] width 49 height 20
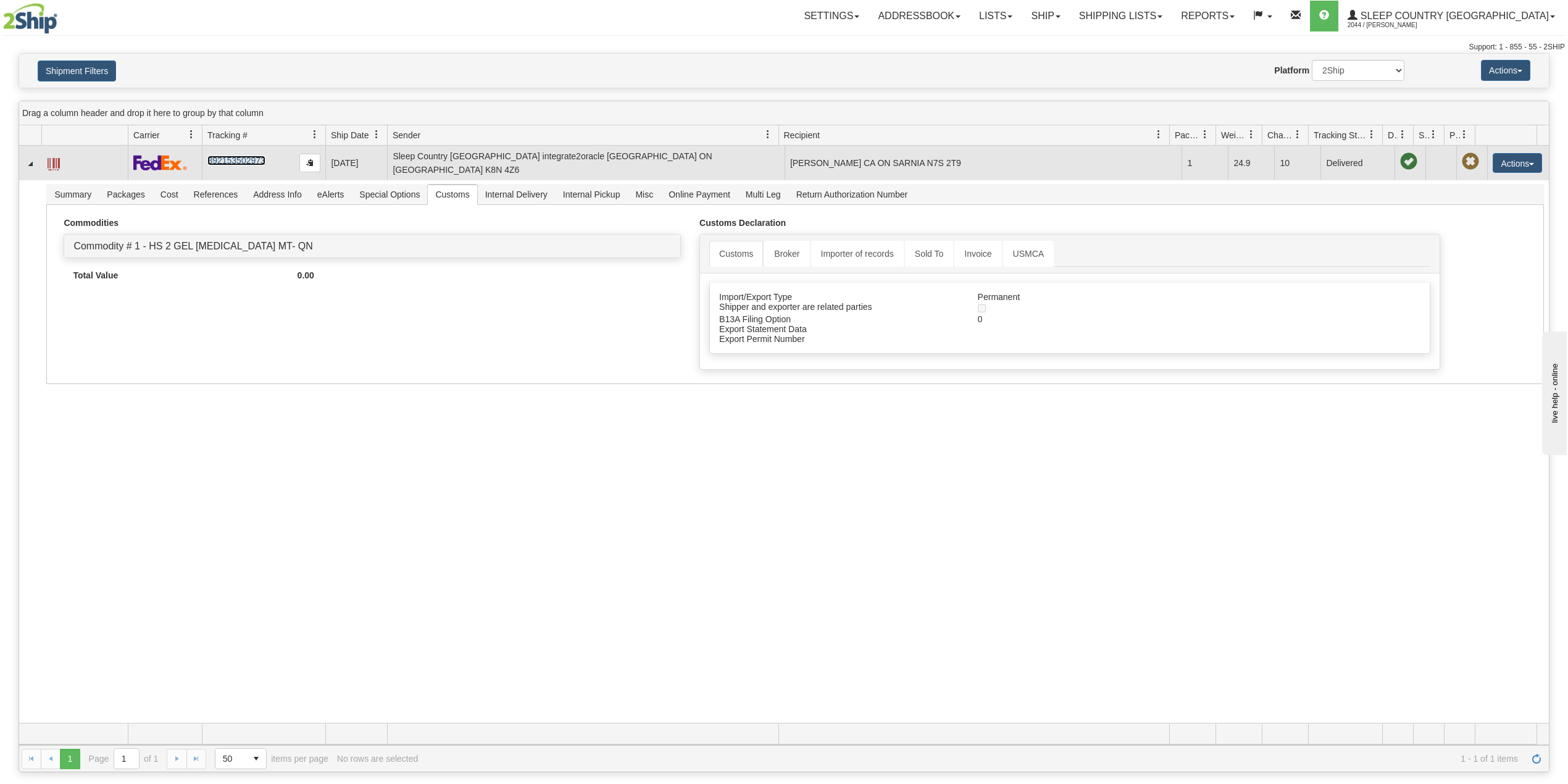
click at [239, 161] on link "392153502973" at bounding box center [236, 160] width 57 height 10
click at [236, 165] on td "392153502973" at bounding box center [263, 162] width 123 height 35
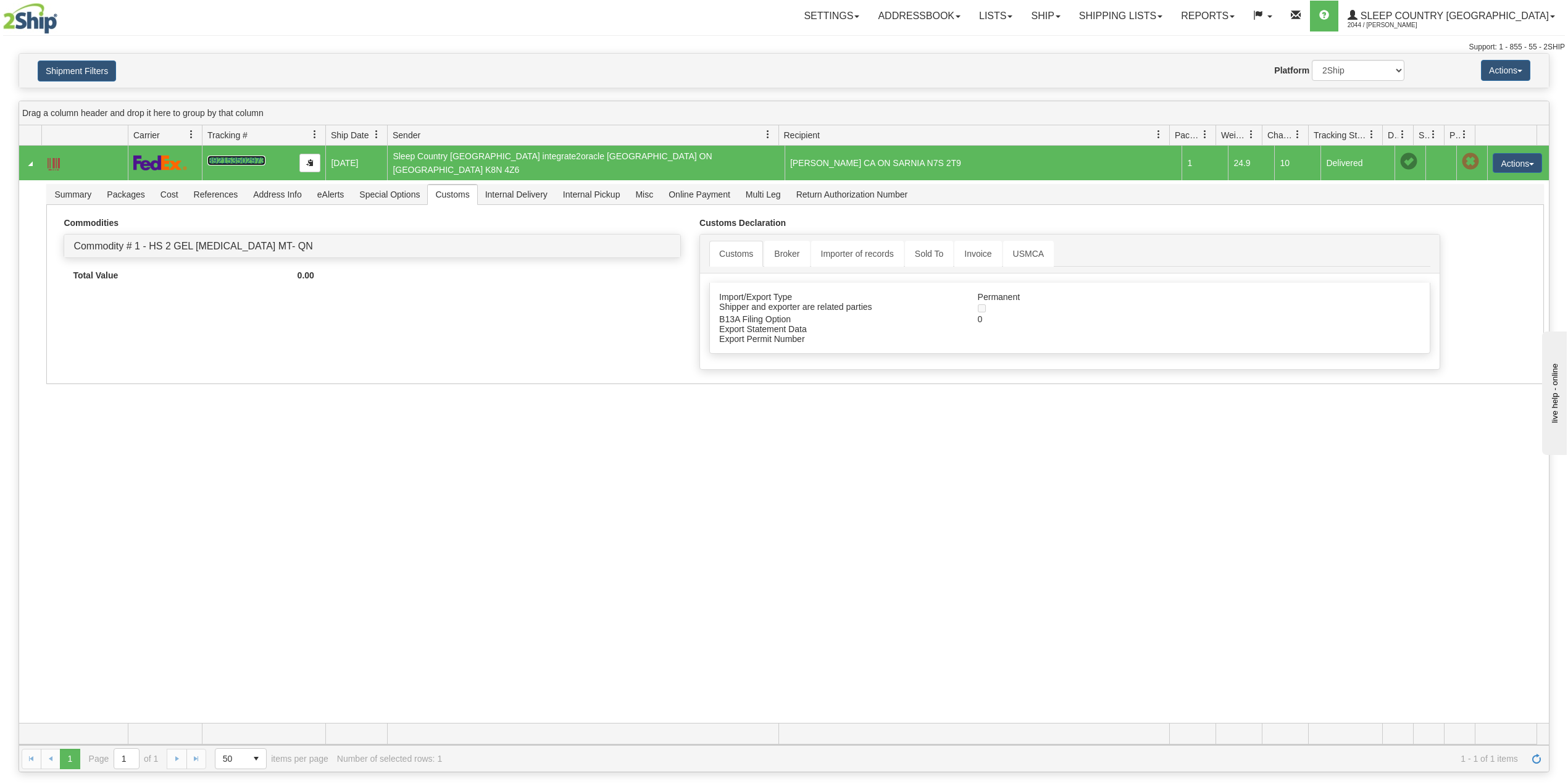
click at [235, 160] on link "392153502973" at bounding box center [236, 160] width 57 height 10
click at [91, 63] on button "Shipment Filters" at bounding box center [77, 71] width 79 height 21
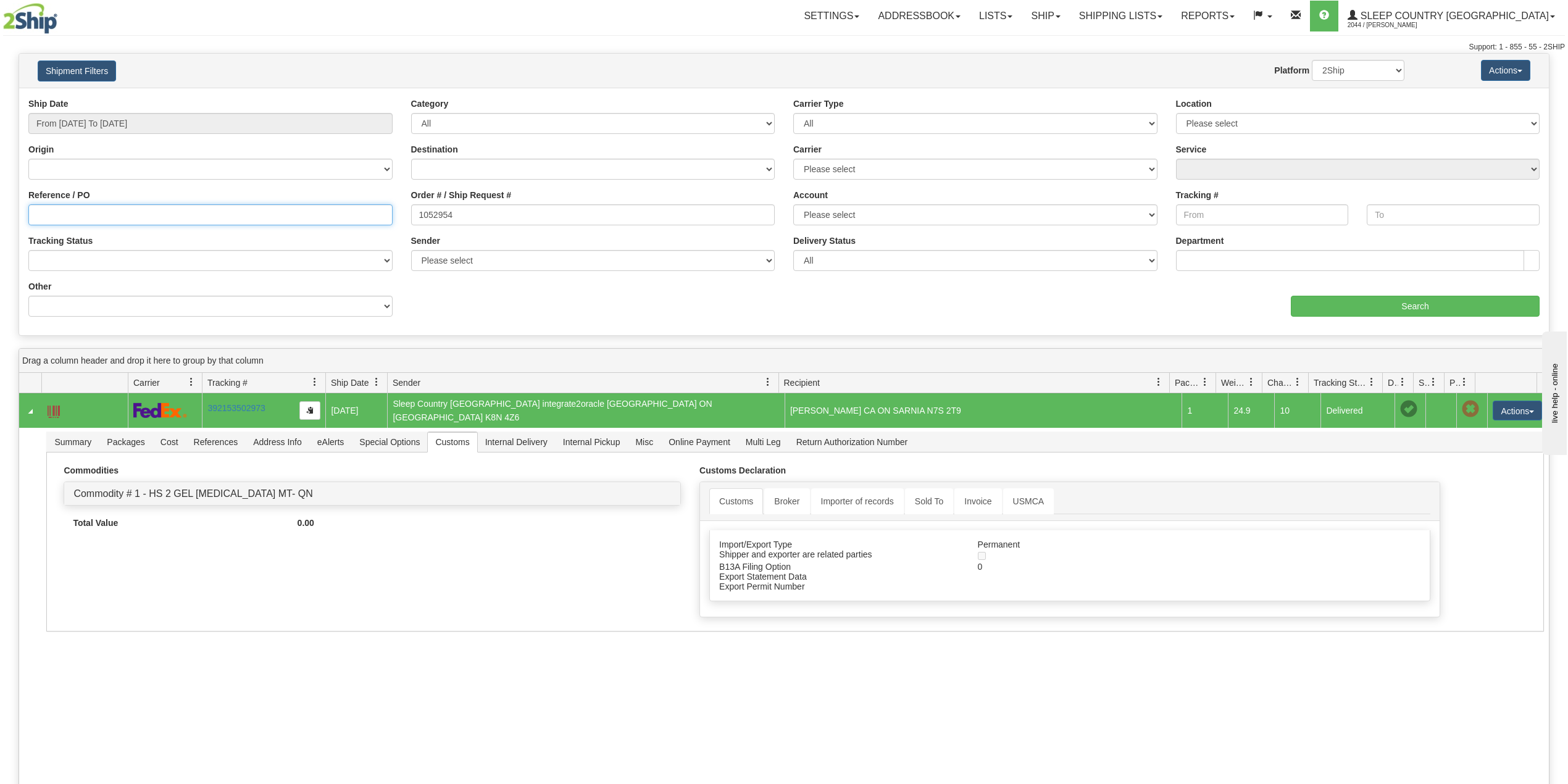
click at [101, 212] on input "Reference / PO" at bounding box center [211, 215] width 364 height 21
paste input "9002H989321"
type input "9002H989321"
click at [440, 215] on input "1052954" at bounding box center [593, 215] width 364 height 21
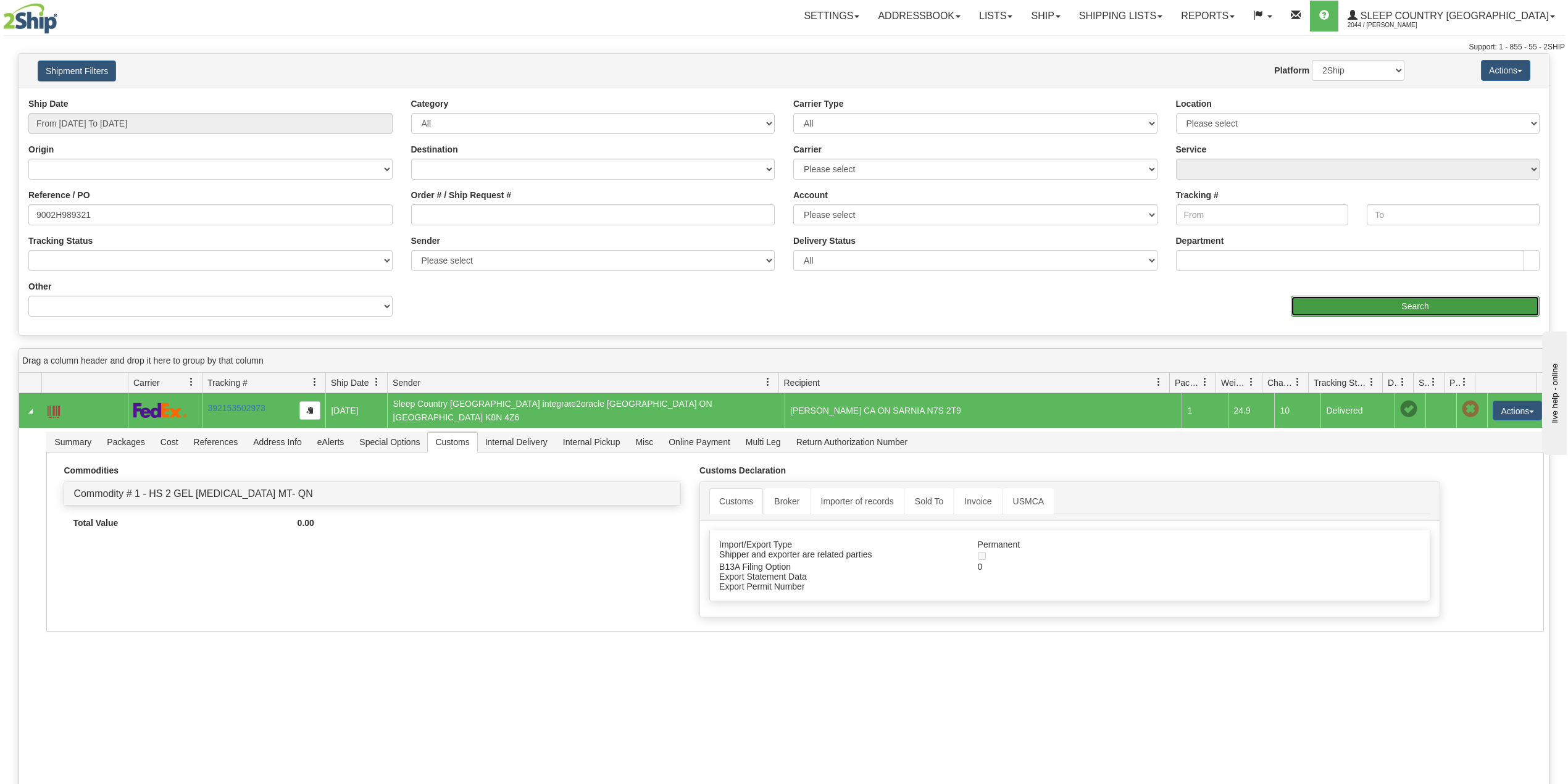
click at [1377, 309] on input "Search" at bounding box center [1415, 306] width 249 height 21
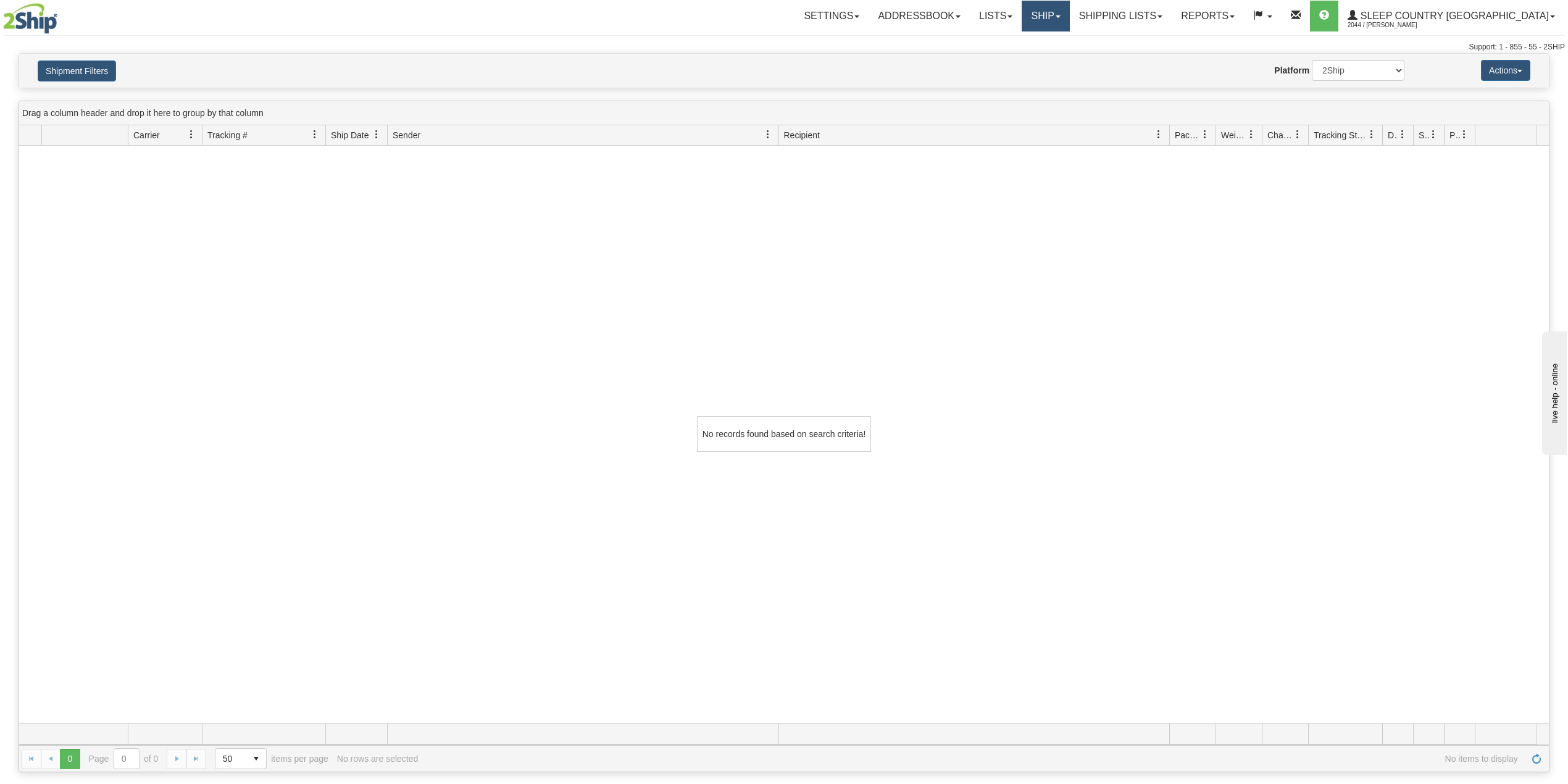
click at [1098, 30] on ul "Settings Shipping Preferences Fields Preferences New Addressbook Recipients Sen…" at bounding box center [1179, 16] width 770 height 31
click at [1069, 17] on link "Ship" at bounding box center [1045, 16] width 47 height 31
click at [1058, 54] on span "OnHold / Order Queue" at bounding box center [1014, 59] width 87 height 10
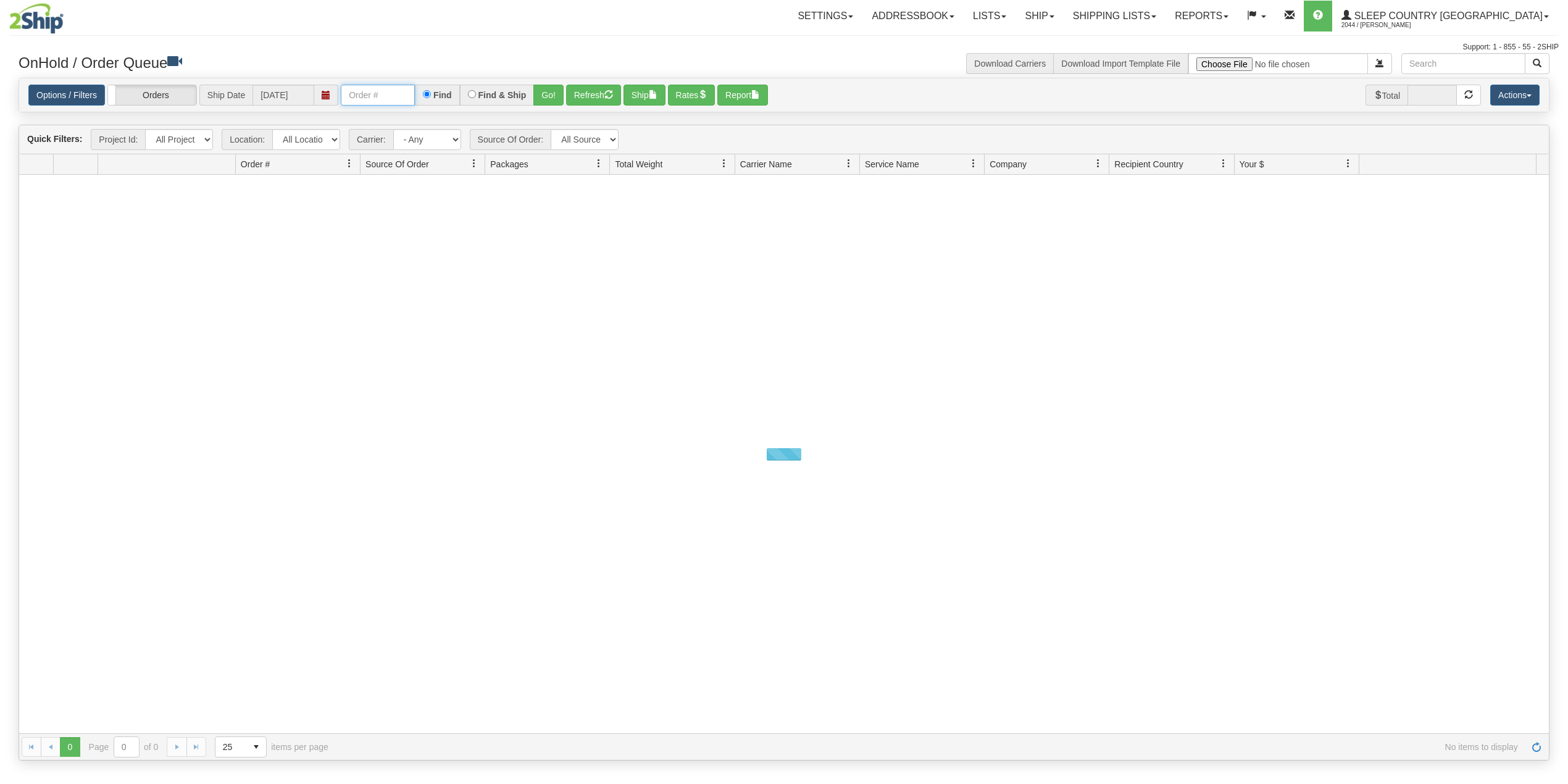
click at [394, 95] on input "text" at bounding box center [377, 95] width 74 height 21
paste input "9002H989321"
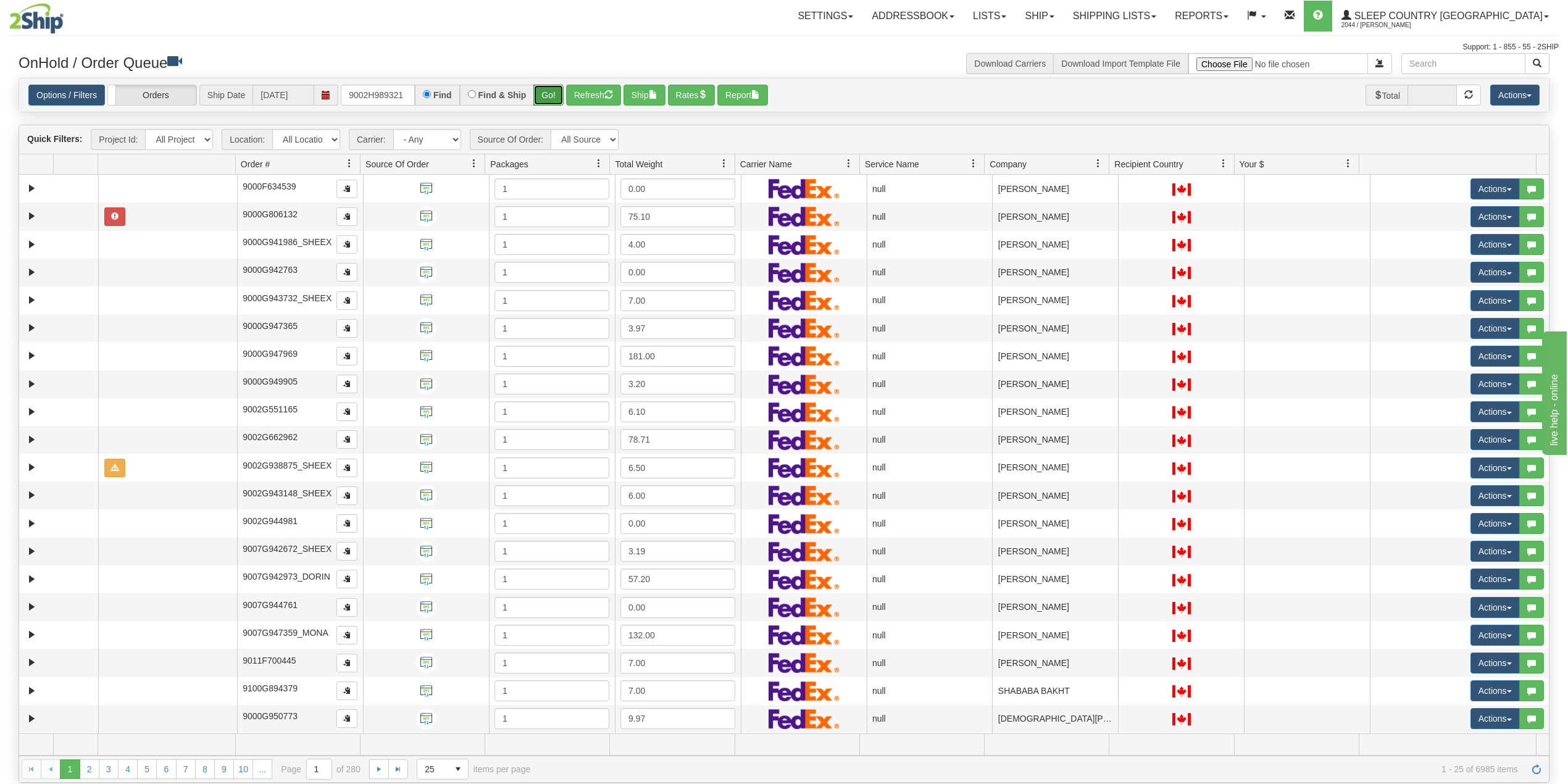
click at [553, 95] on button "Go!" at bounding box center [549, 95] width 30 height 21
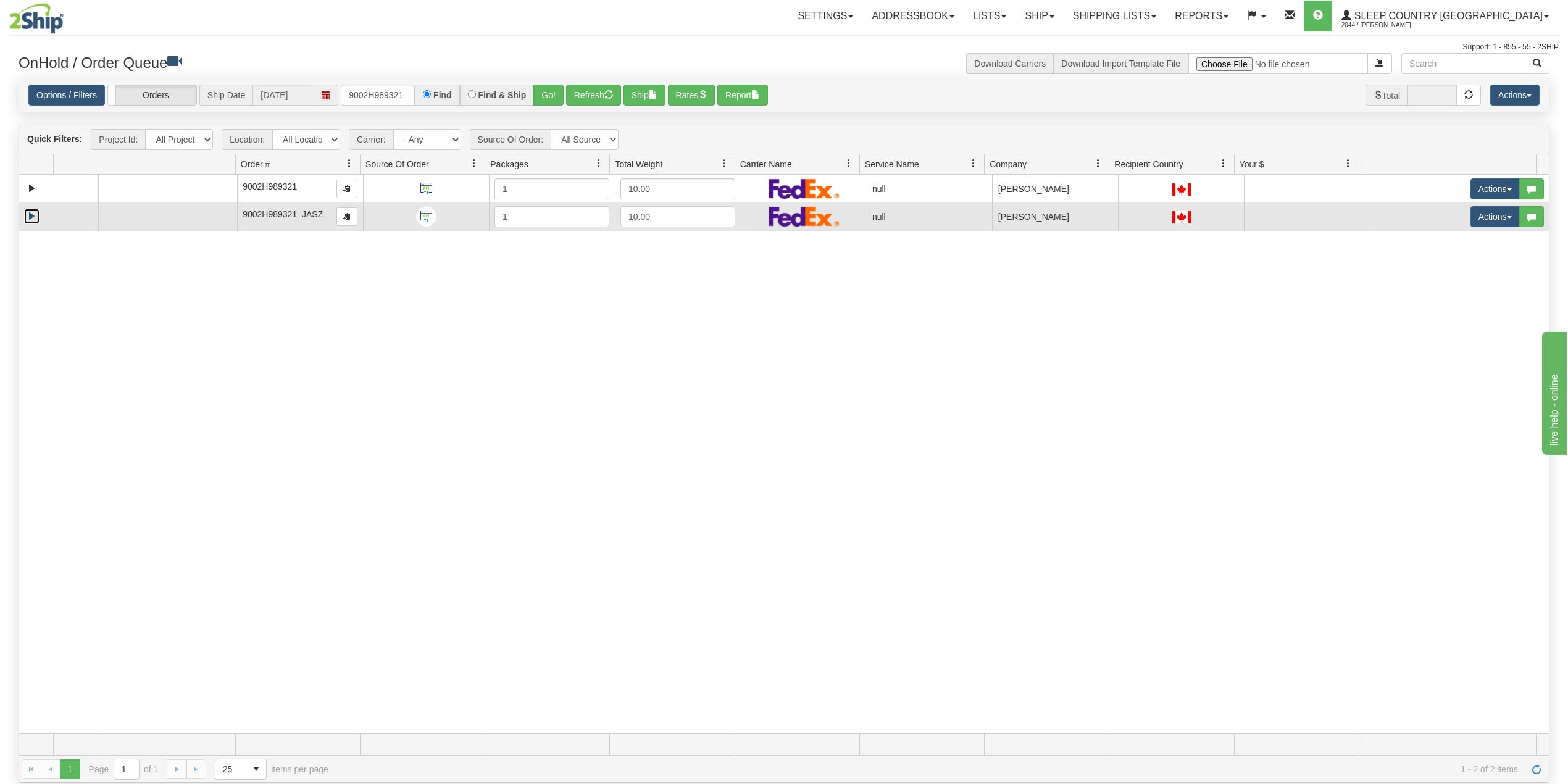
click at [32, 223] on link "Expand" at bounding box center [31, 216] width 15 height 15
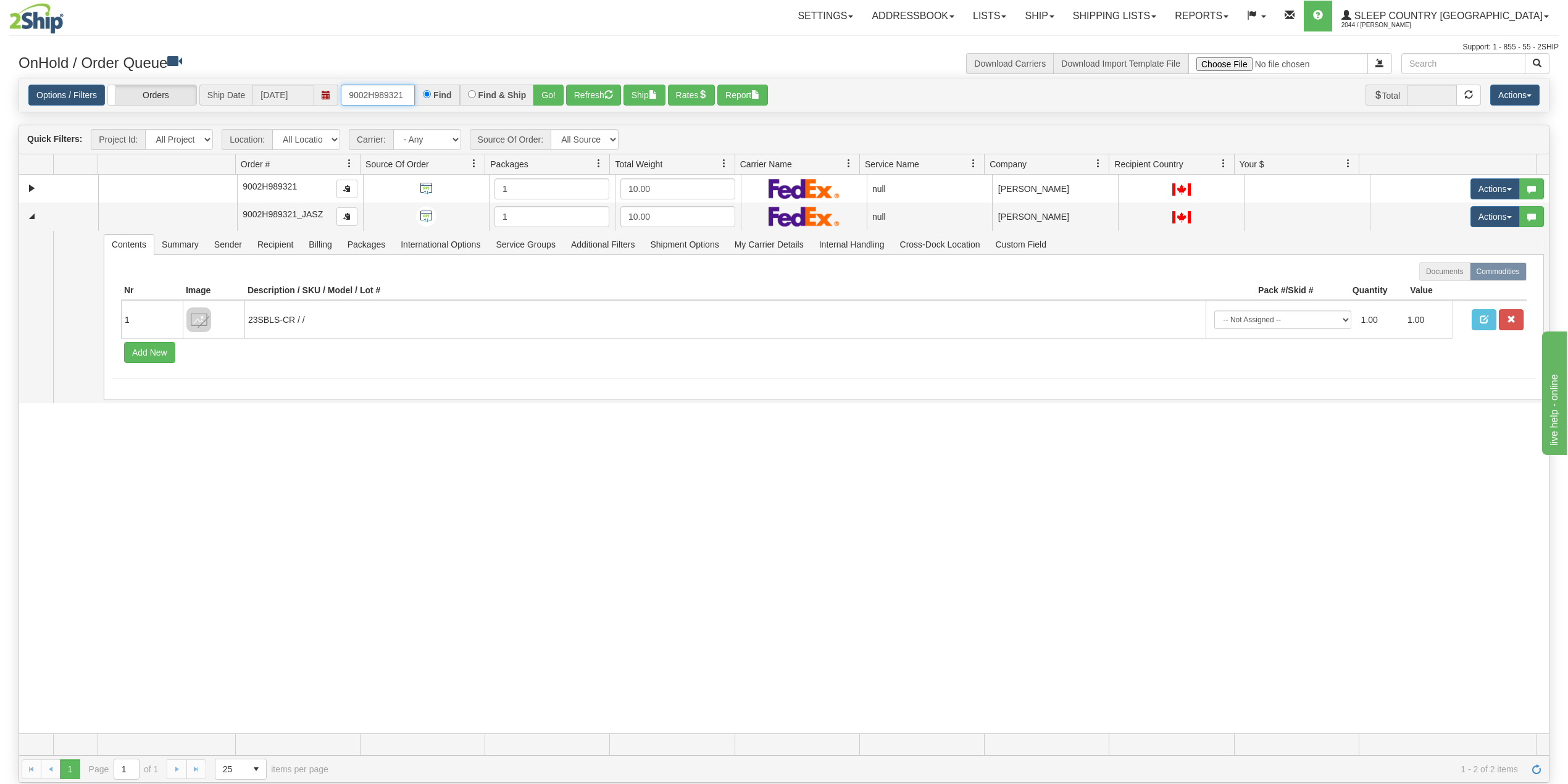
click at [384, 94] on input "9002H989321" at bounding box center [377, 95] width 74 height 21
paste input "8384"
type input "9002H988384"
click at [552, 96] on button "Go!" at bounding box center [549, 95] width 30 height 21
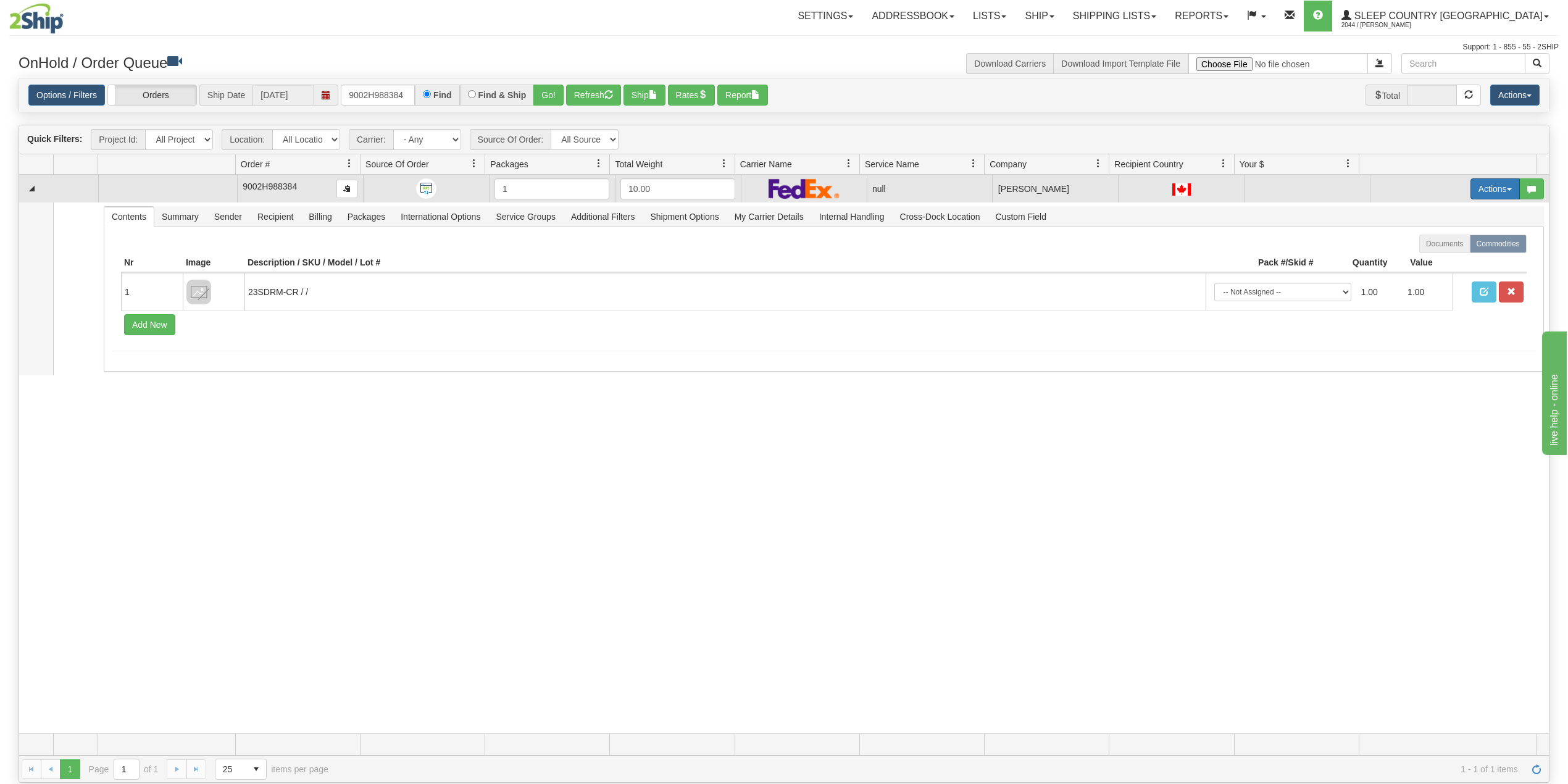
click at [1476, 191] on button "Actions" at bounding box center [1495, 189] width 49 height 21
click at [1426, 277] on span "Delete" at bounding box center [1441, 276] width 33 height 10
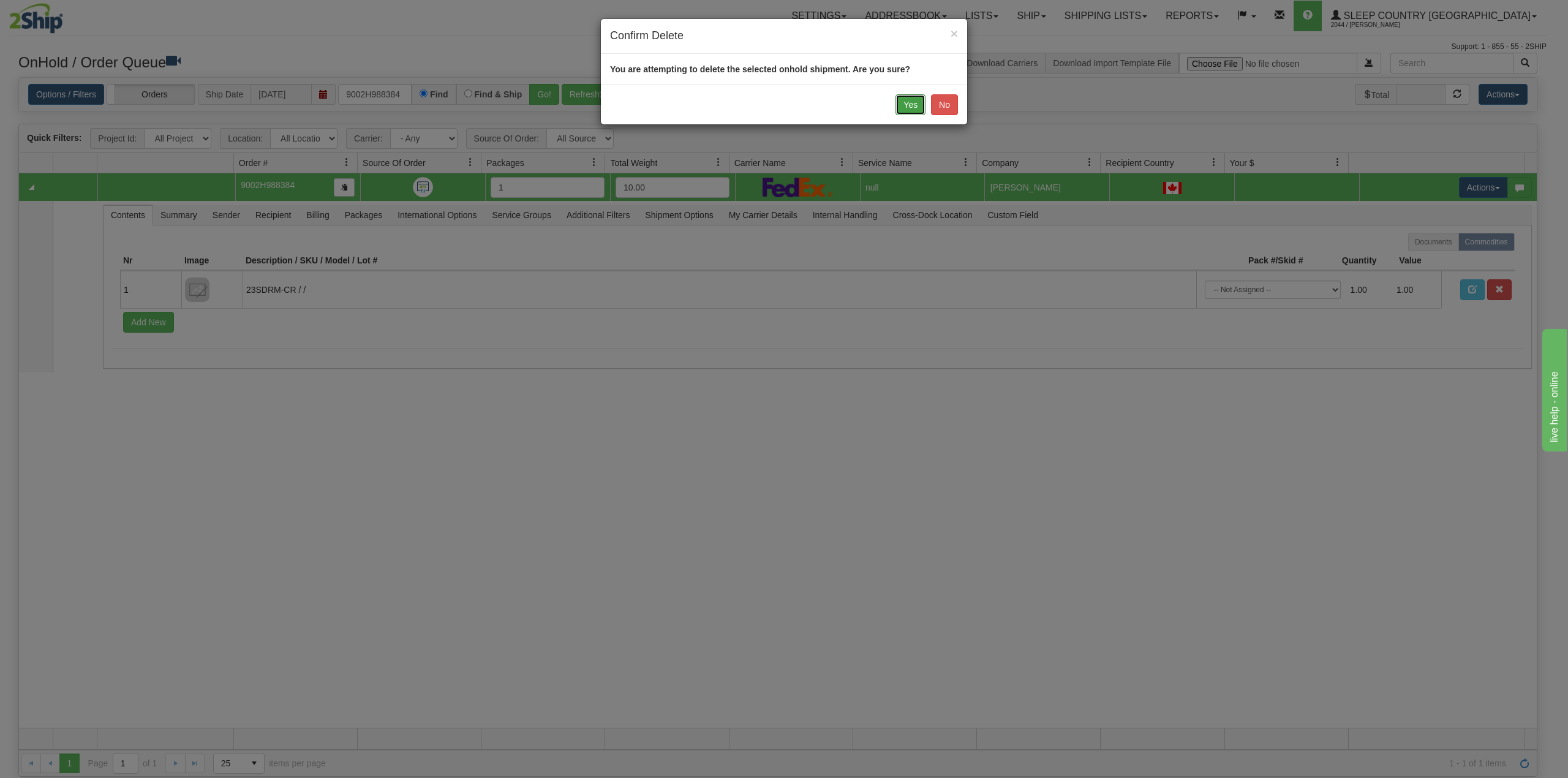
click at [909, 100] on button "Yes" at bounding box center [911, 105] width 30 height 21
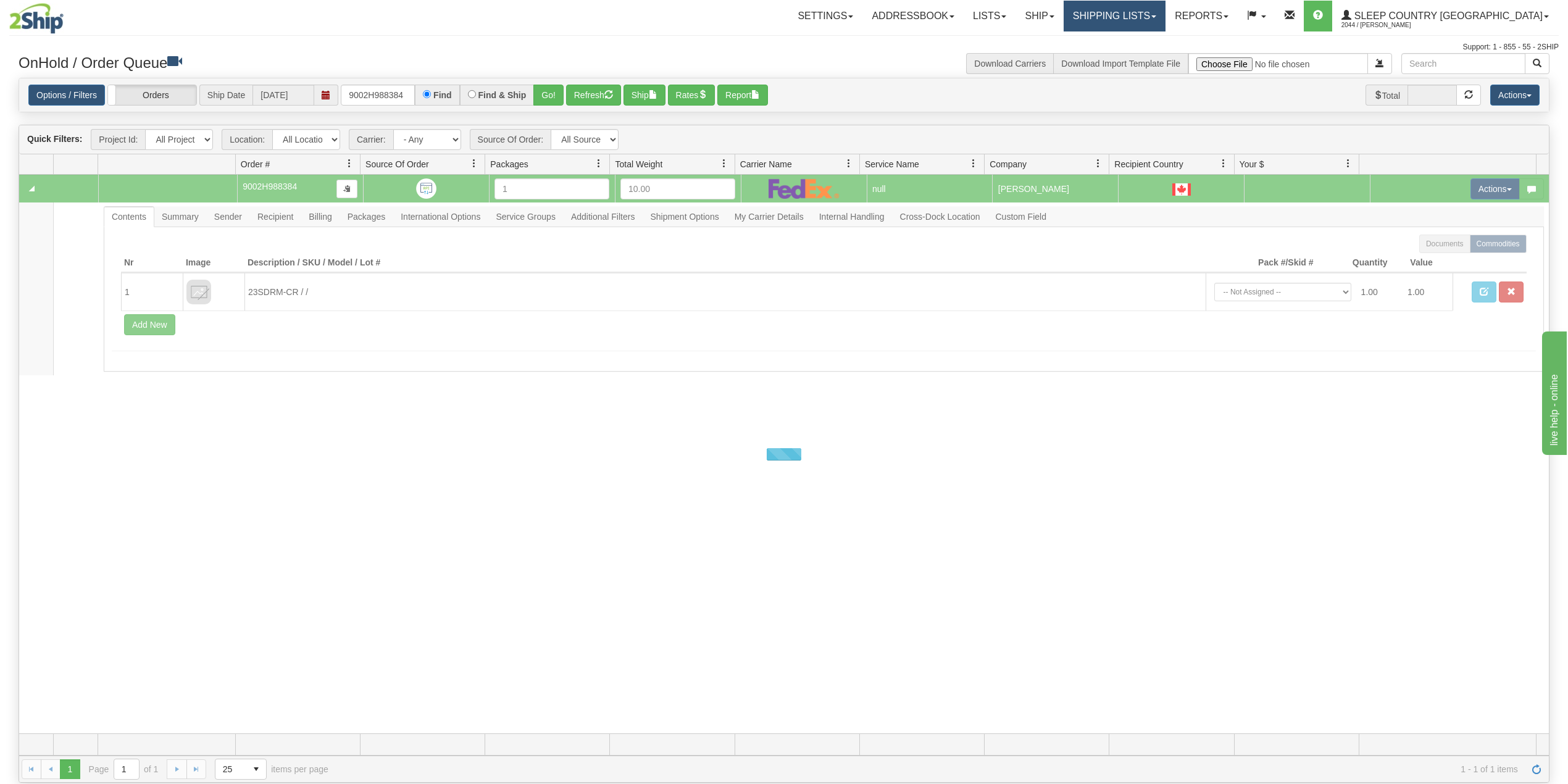
click at [1166, 6] on link "Shipping lists" at bounding box center [1115, 16] width 102 height 31
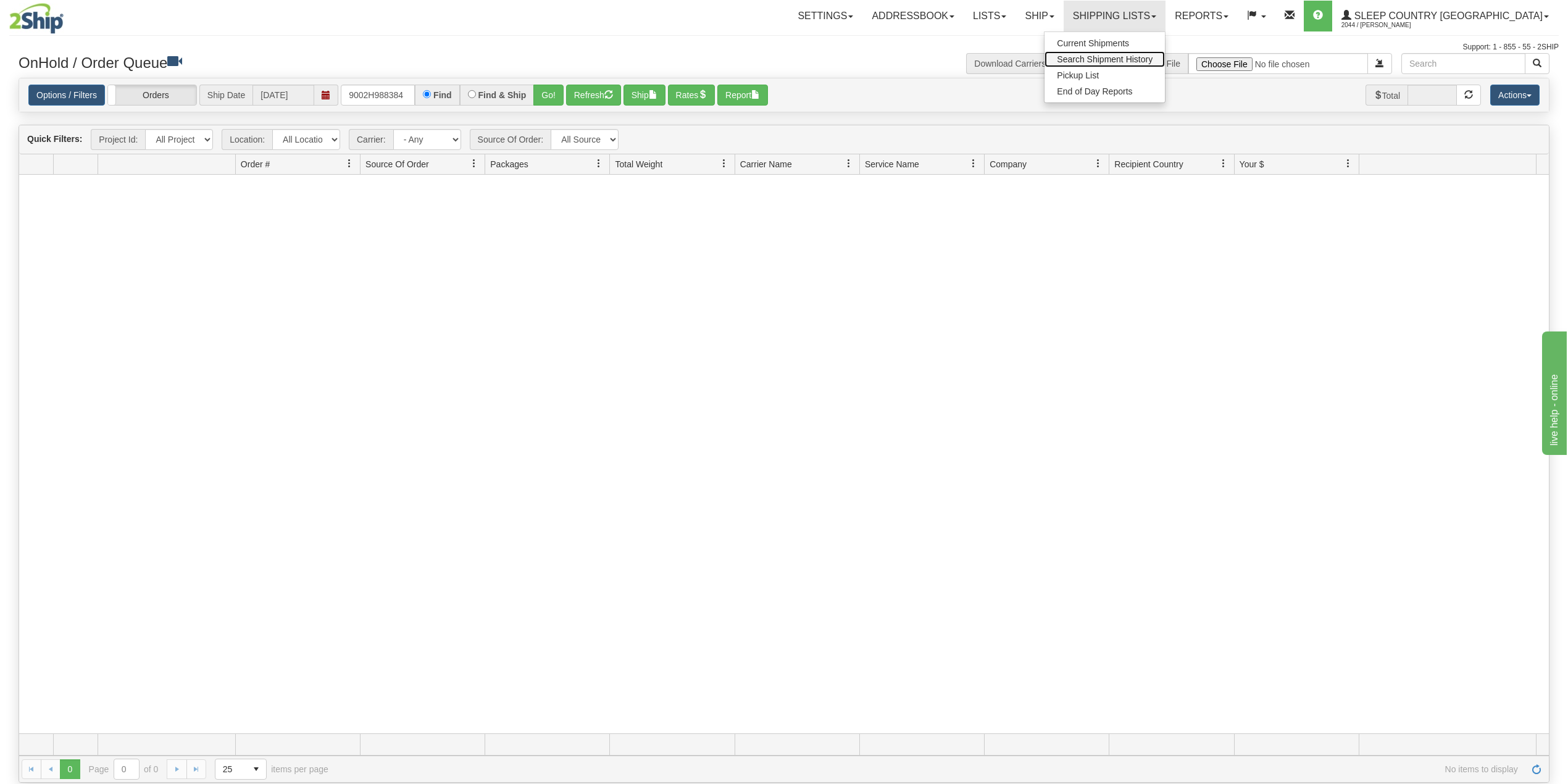
click at [1153, 57] on span "Search Shipment History" at bounding box center [1105, 59] width 95 height 10
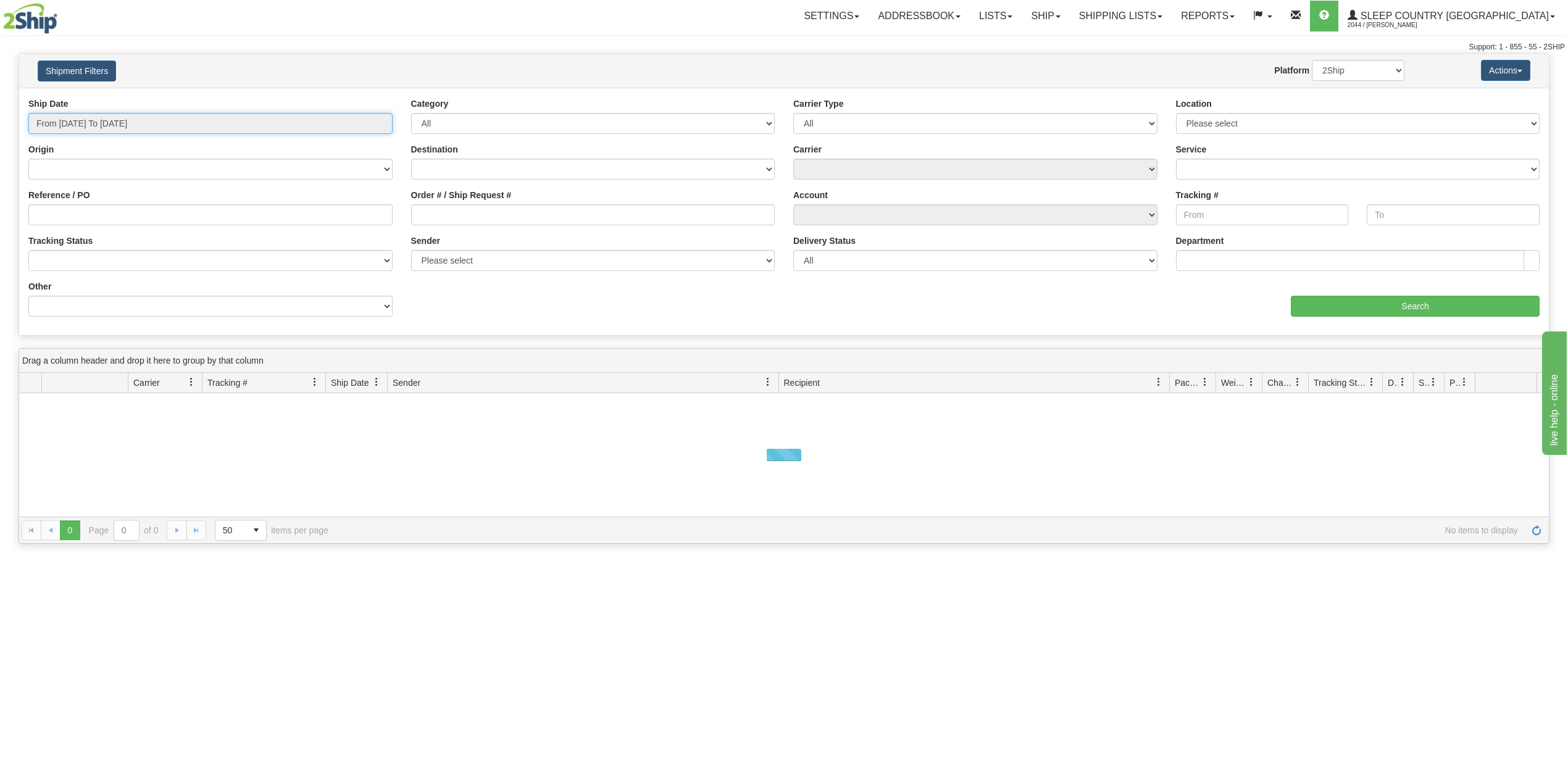
click at [146, 116] on input "From [DATE] To [DATE]" at bounding box center [211, 124] width 364 height 21
click at [92, 220] on li "Last 30 Days" at bounding box center [83, 212] width 99 height 17
type input "From [DATE] To [DATE]"
click at [97, 215] on input "Reference / PO" at bounding box center [211, 215] width 364 height 21
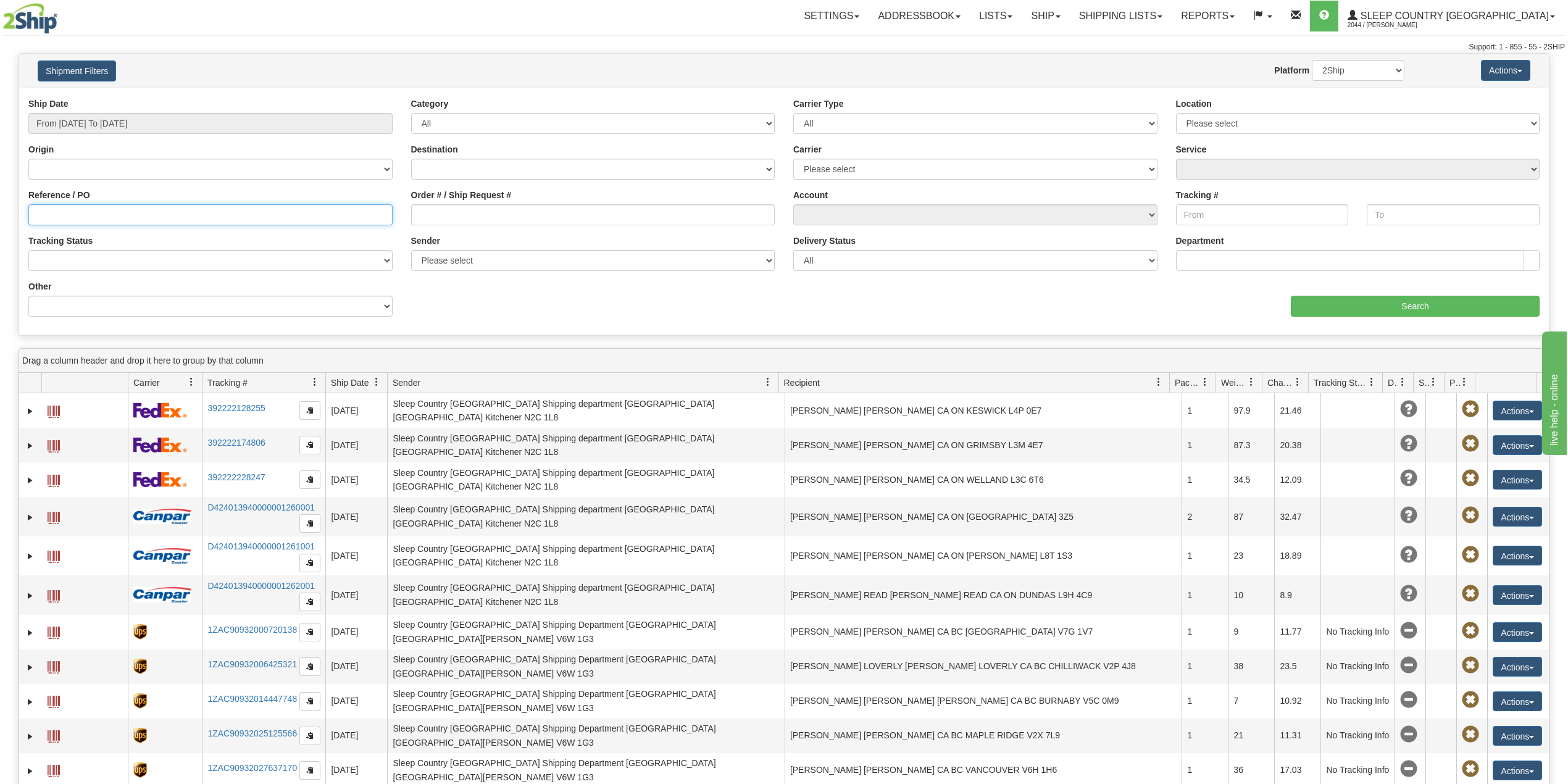
paste input "9002H988384"
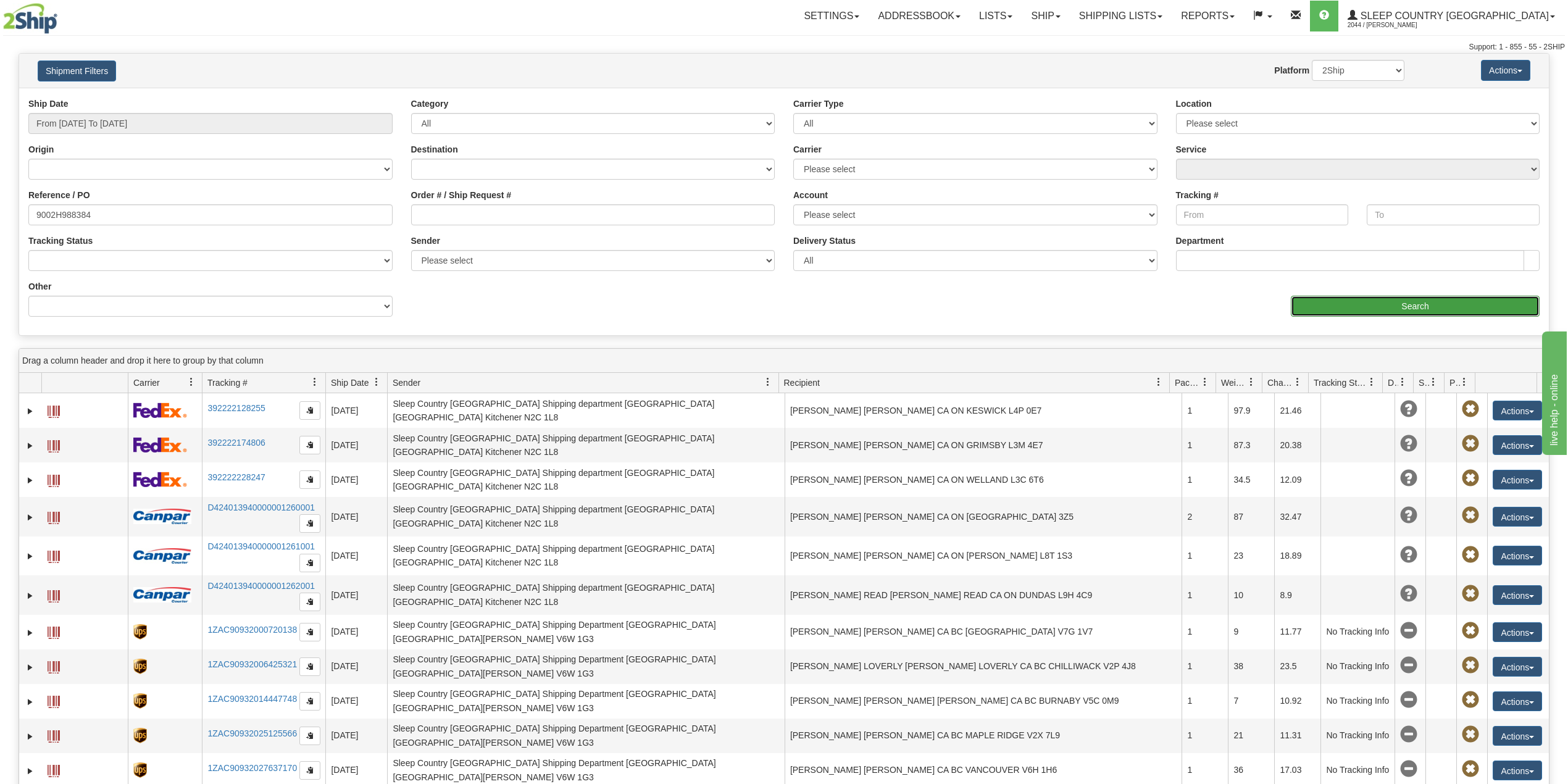
click at [1408, 300] on input "Search" at bounding box center [1415, 306] width 249 height 21
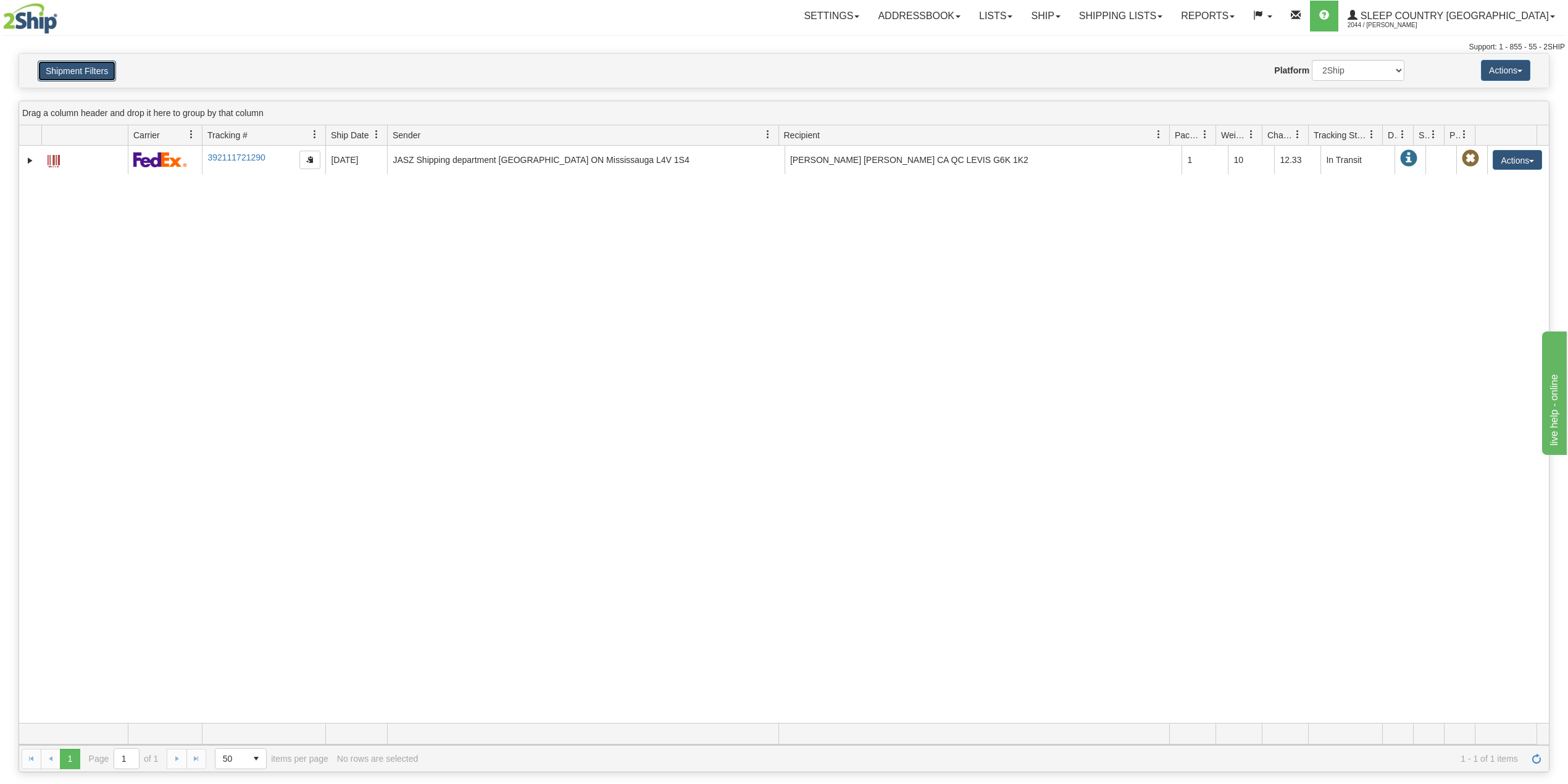
click at [82, 78] on button "Shipment Filters" at bounding box center [77, 71] width 79 height 21
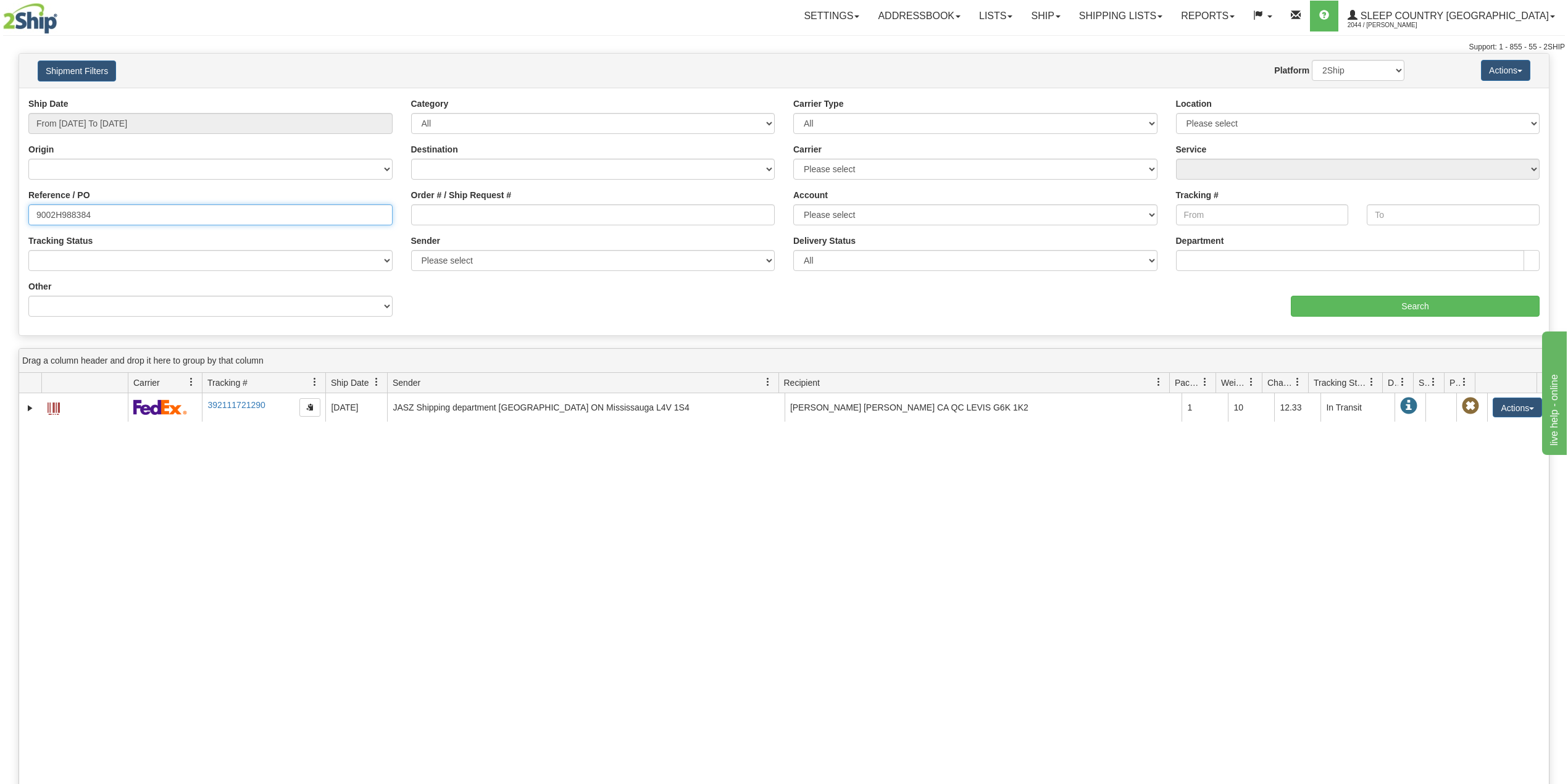
click at [64, 219] on input "9002H988384" at bounding box center [211, 215] width 364 height 21
paste input "0H977724"
type input "9000H977724"
click at [1355, 309] on input "Search" at bounding box center [1415, 306] width 249 height 21
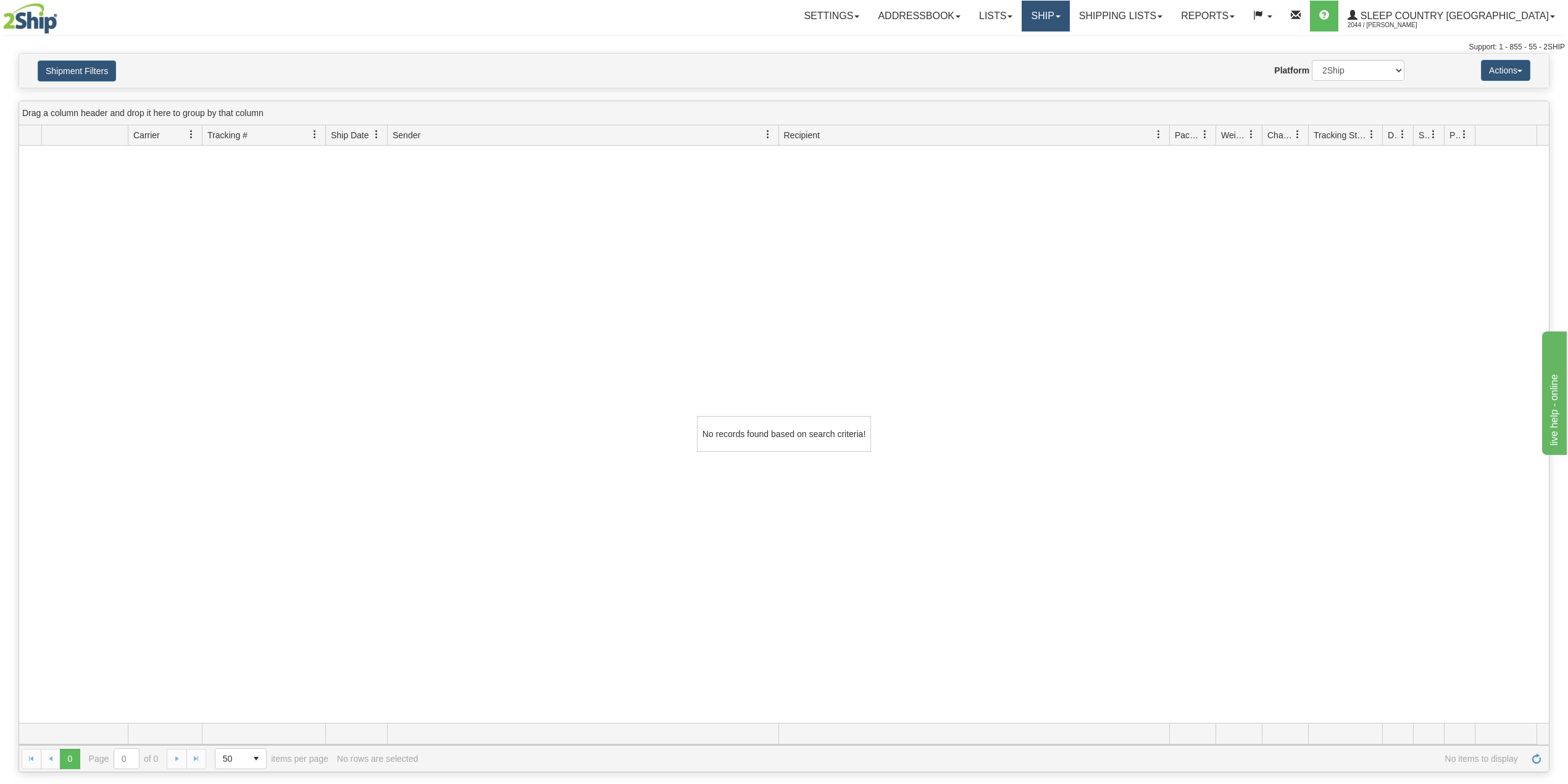
click at [1069, 15] on link "Ship" at bounding box center [1045, 16] width 47 height 31
click at [772, 36] on div "Toggle navigation Settings Shipping Preferences Fields Preferences New" at bounding box center [784, 27] width 1568 height 54
